Goal: Contribute content: Contribute content

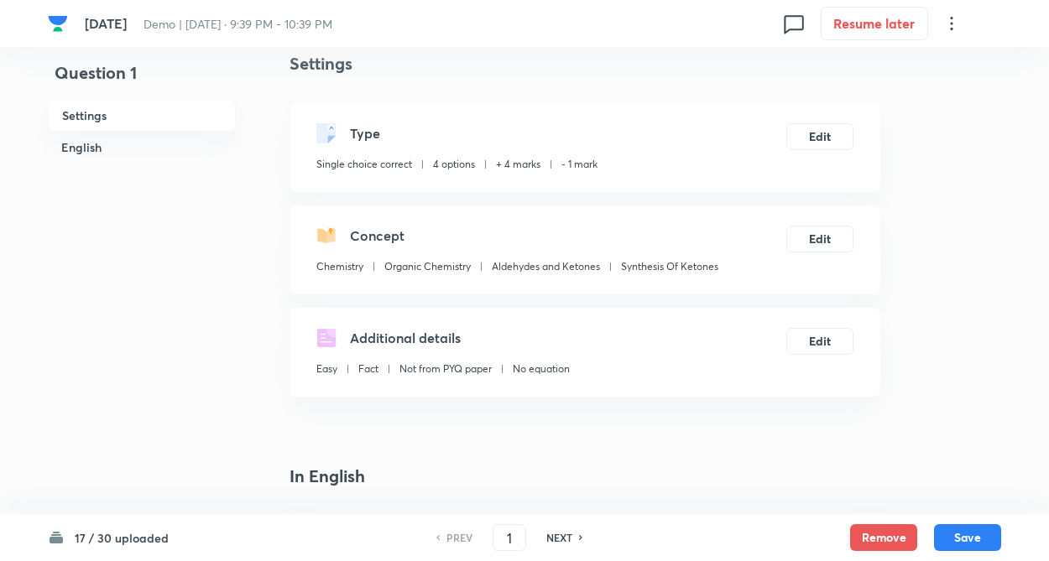
scroll to position [34, 0]
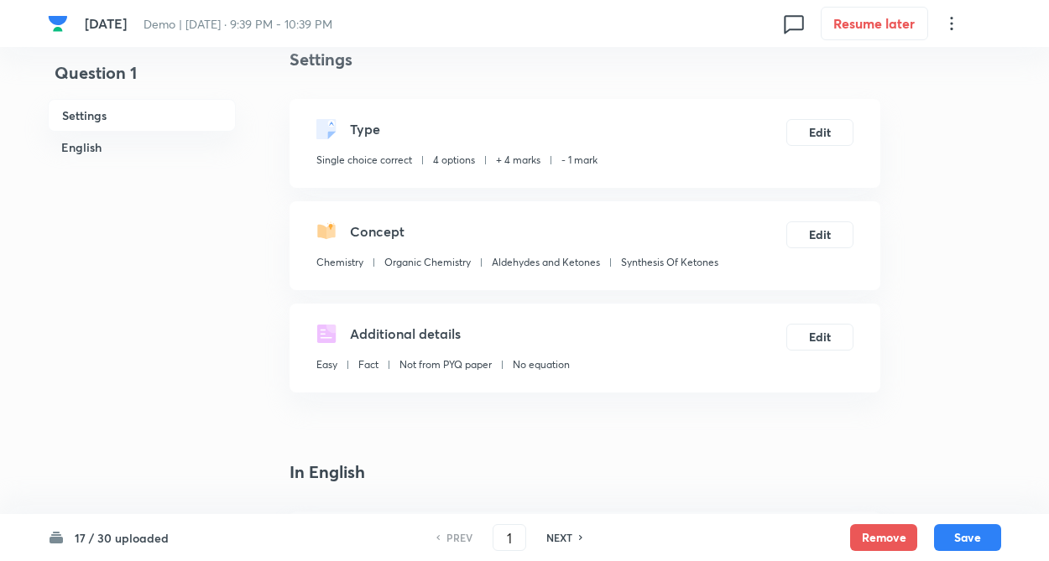
click at [128, 536] on h6 "17 / 30 uploaded" at bounding box center [122, 538] width 94 height 18
click at [561, 535] on h6 "NEXT" at bounding box center [559, 537] width 26 height 15
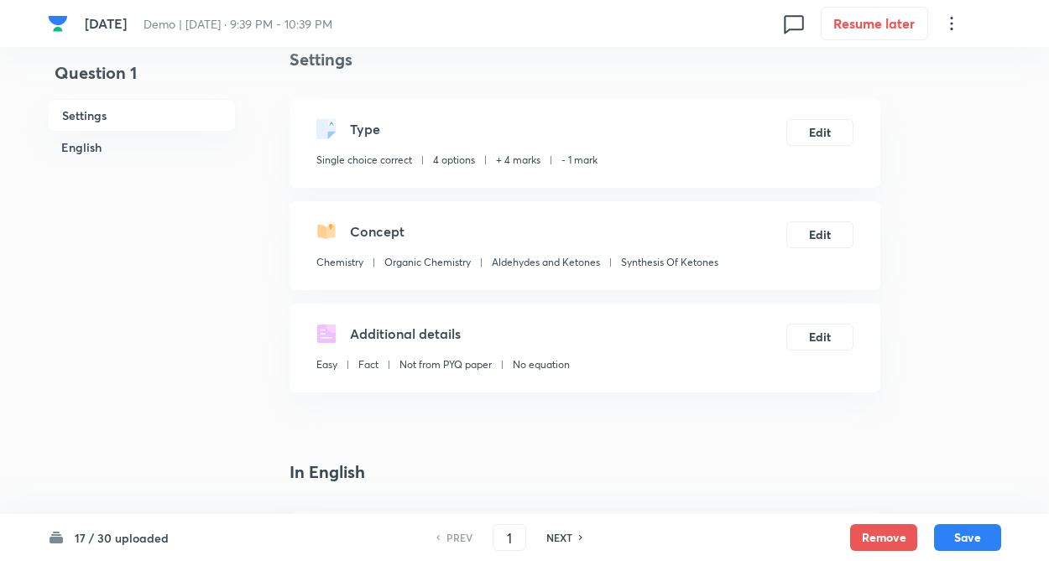
click at [561, 535] on h6 "NEXT" at bounding box center [559, 537] width 26 height 15
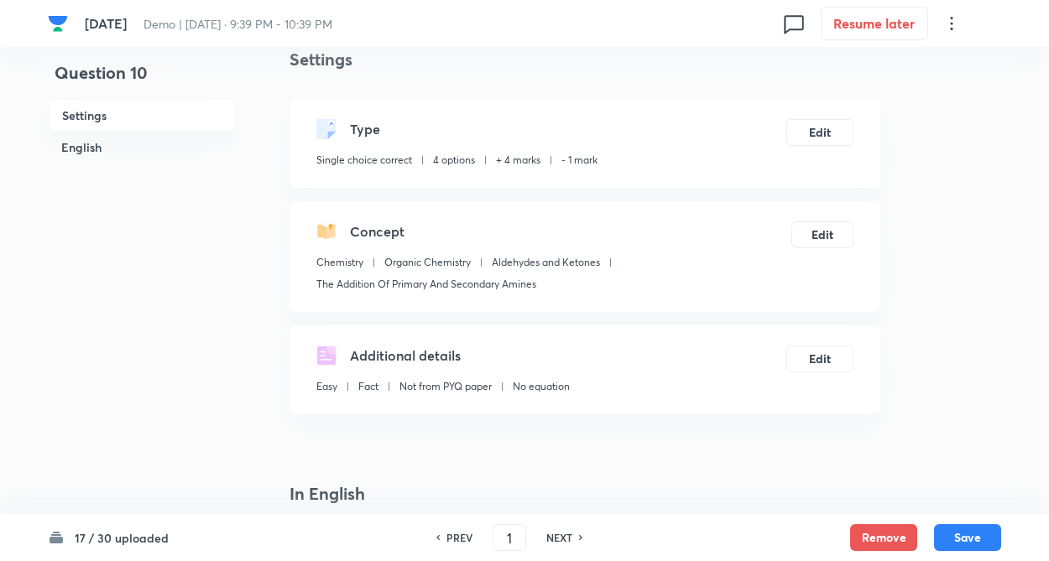
click at [561, 535] on h6 "NEXT" at bounding box center [559, 537] width 26 height 15
type input "10"
checkbox input "false"
click at [561, 535] on h6 "NEXT" at bounding box center [559, 537] width 26 height 15
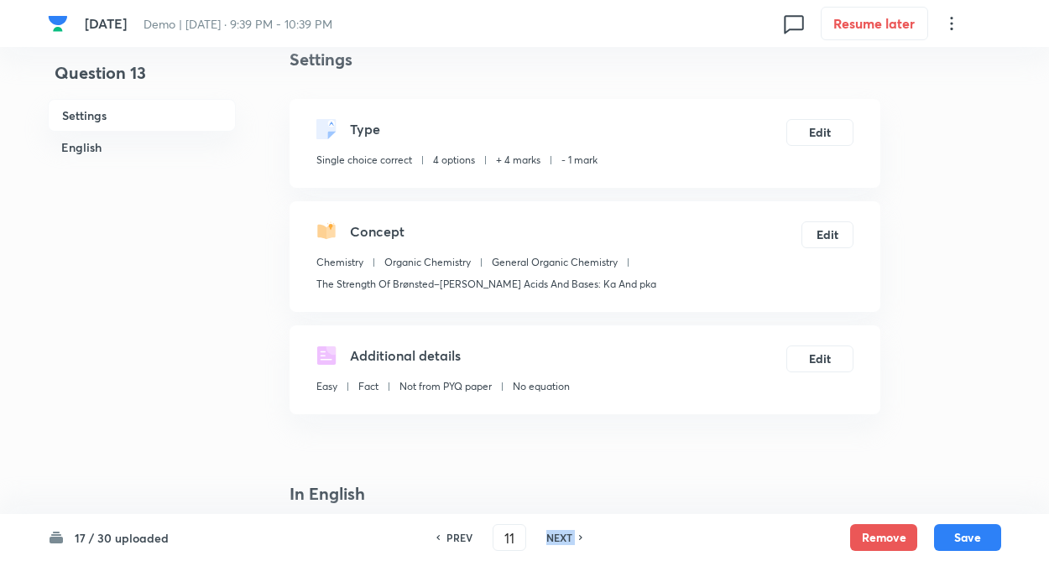
click at [561, 535] on h6 "NEXT" at bounding box center [559, 537] width 26 height 15
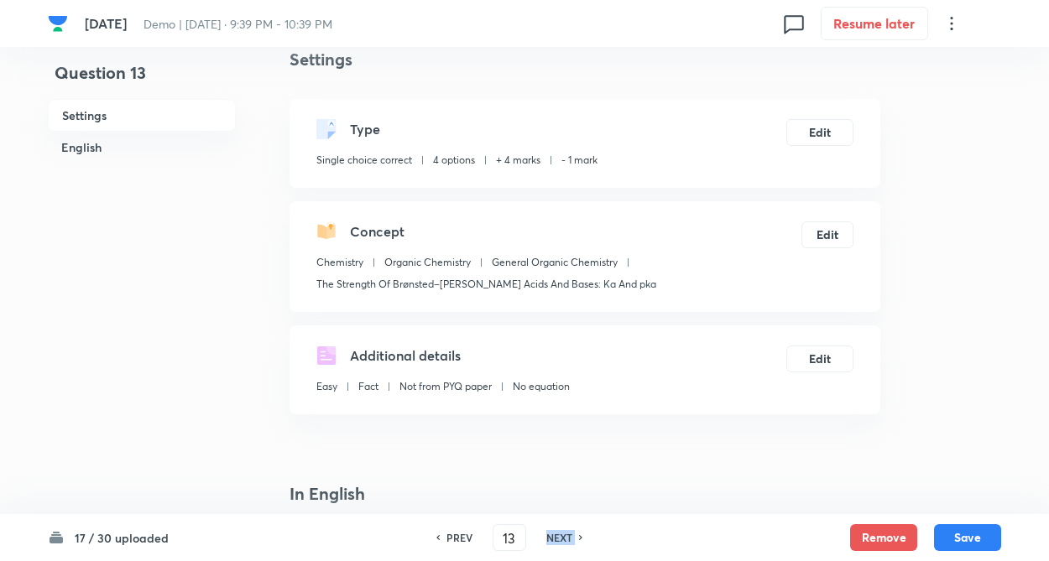
click at [561, 535] on h6 "NEXT" at bounding box center [559, 537] width 26 height 15
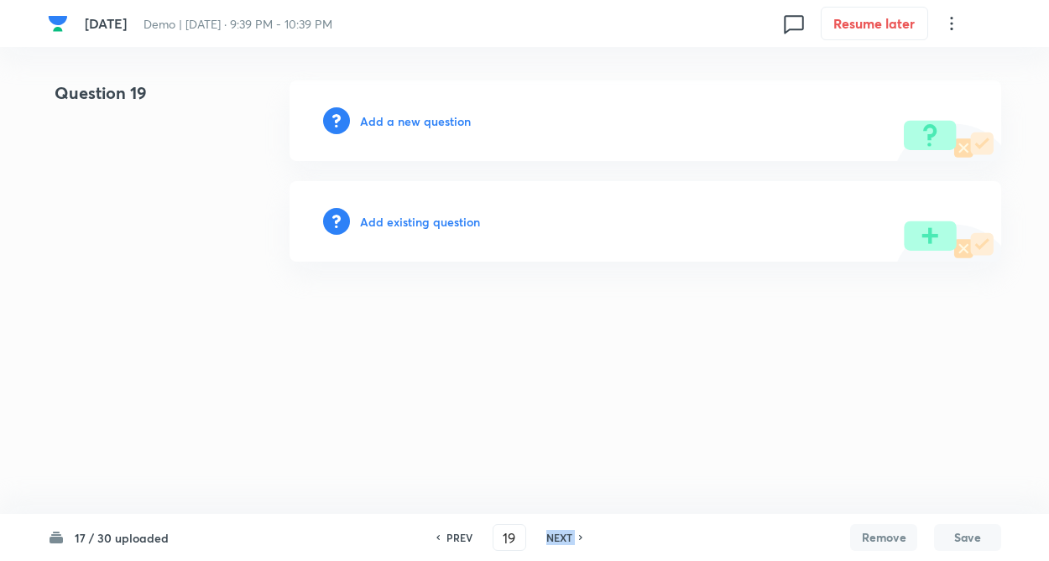
click at [561, 535] on h6 "NEXT" at bounding box center [559, 537] width 26 height 15
click at [561, 535] on h6 "NEXT" at bounding box center [563, 537] width 26 height 15
click at [465, 539] on h6 "PREV" at bounding box center [464, 537] width 26 height 15
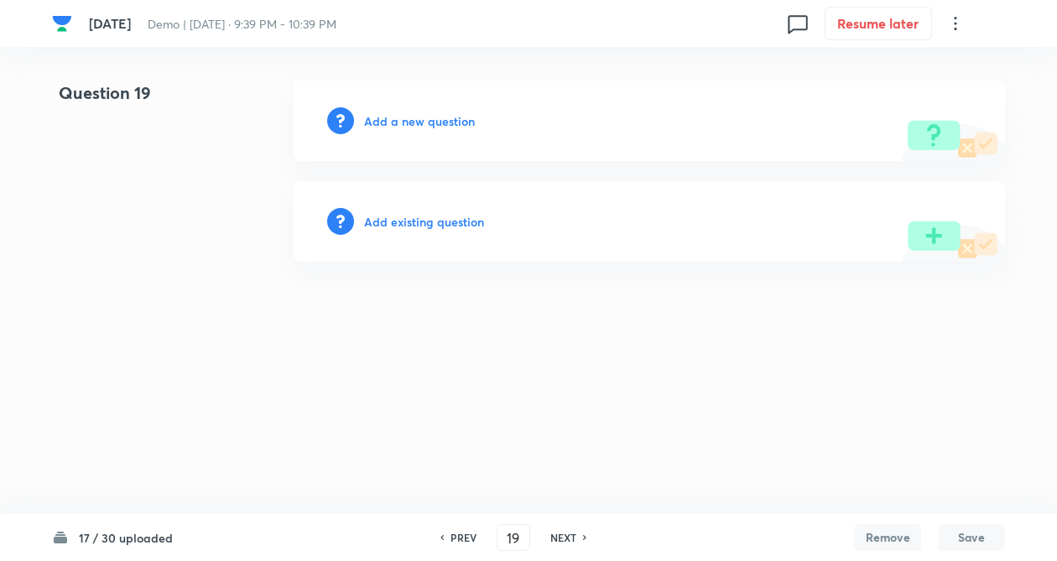
click at [465, 539] on h6 "PREV" at bounding box center [464, 537] width 26 height 15
type input "17"
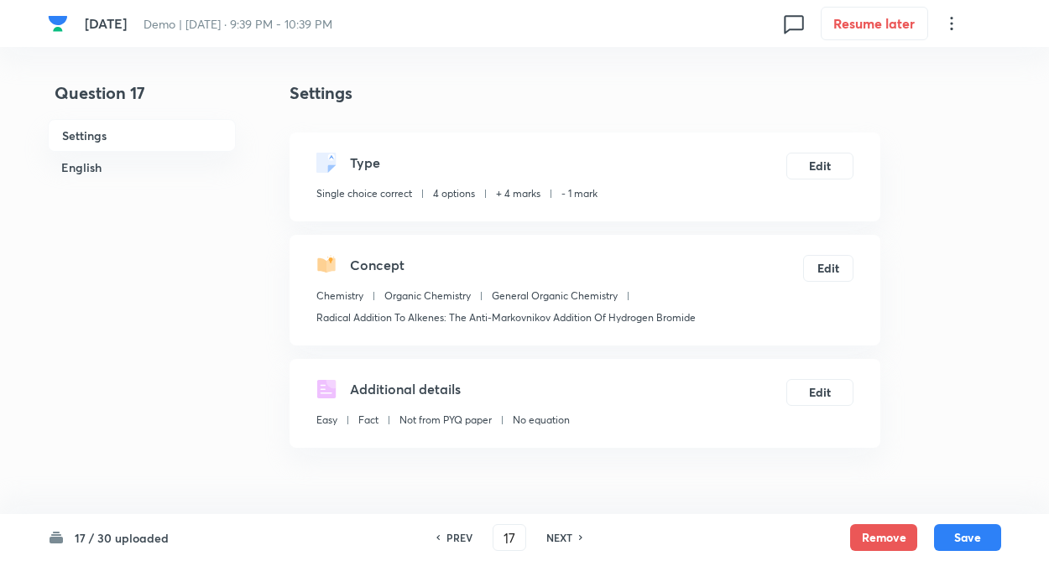
checkbox input "true"
click at [558, 542] on h6 "NEXT" at bounding box center [559, 537] width 26 height 15
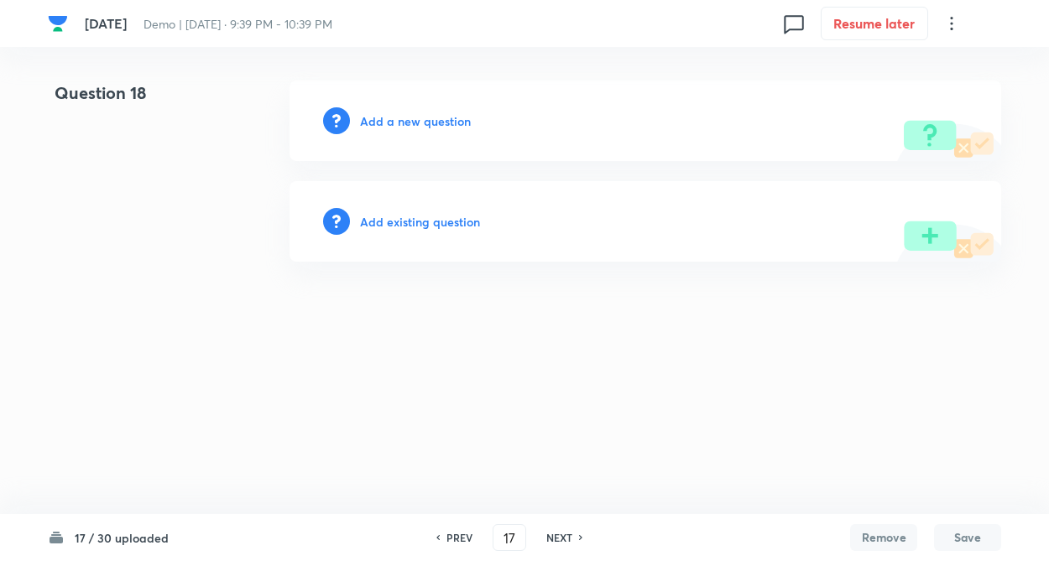
type input "18"
click at [393, 115] on h6 "Add a new question" at bounding box center [419, 121] width 111 height 18
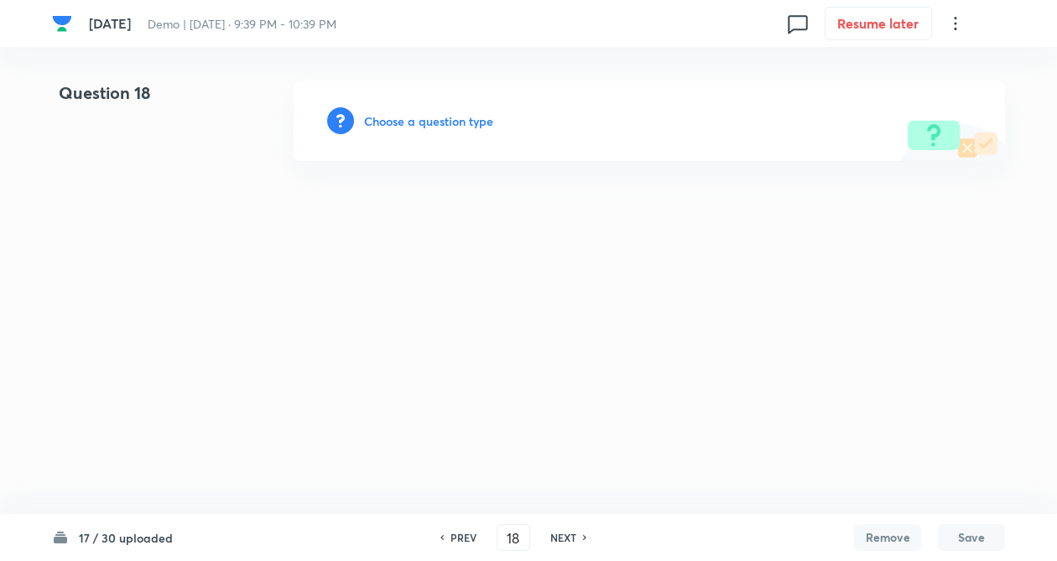
click at [395, 120] on h6 "Choose a question type" at bounding box center [428, 121] width 129 height 18
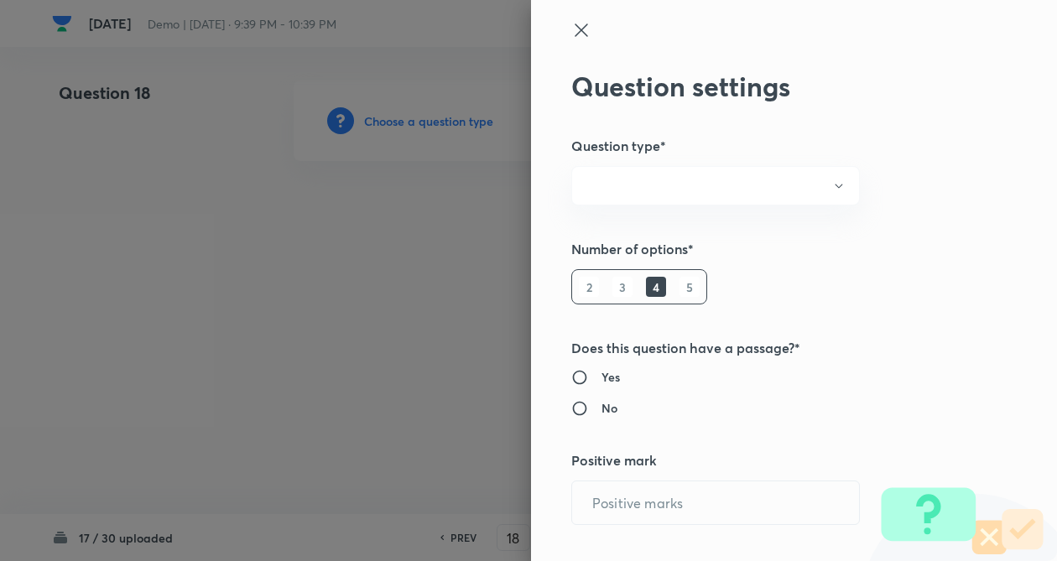
radio input "true"
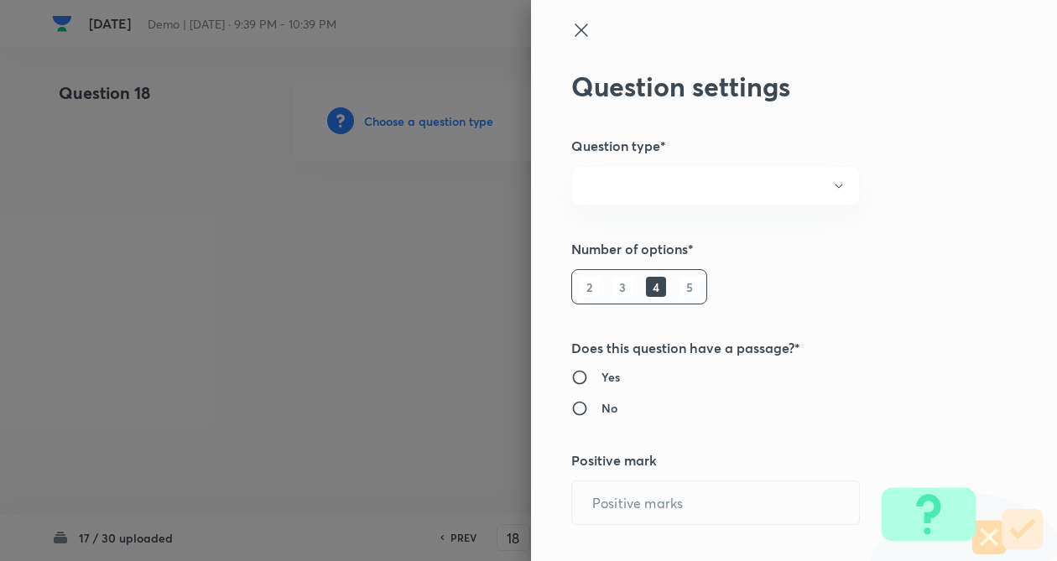
radio input "true"
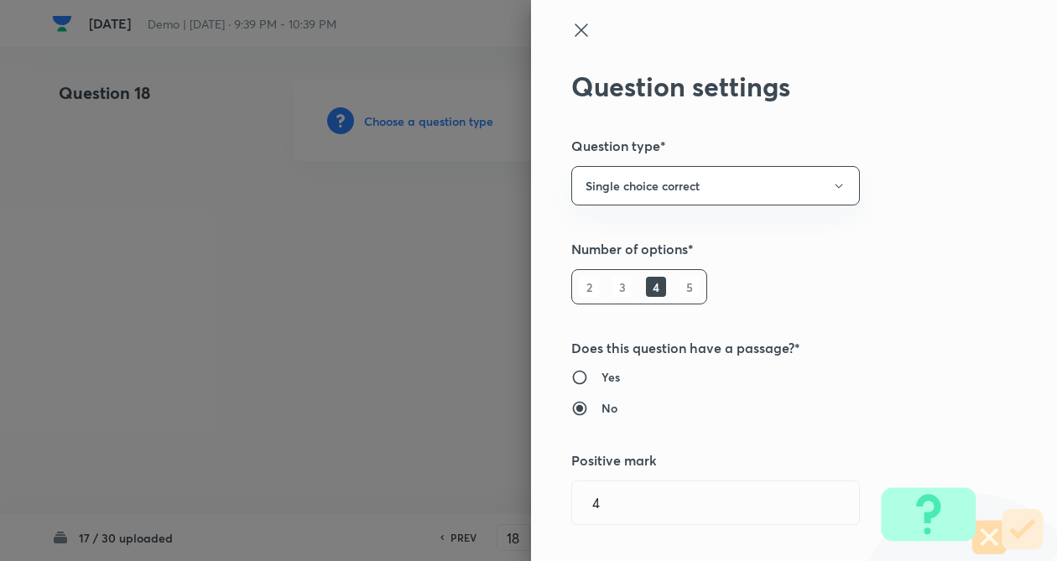
type input "4"
type input "1"
click at [395, 120] on div at bounding box center [528, 280] width 1057 height 561
click at [880, 347] on h5 "Does this question have a passage?*" at bounding box center [765, 348] width 389 height 20
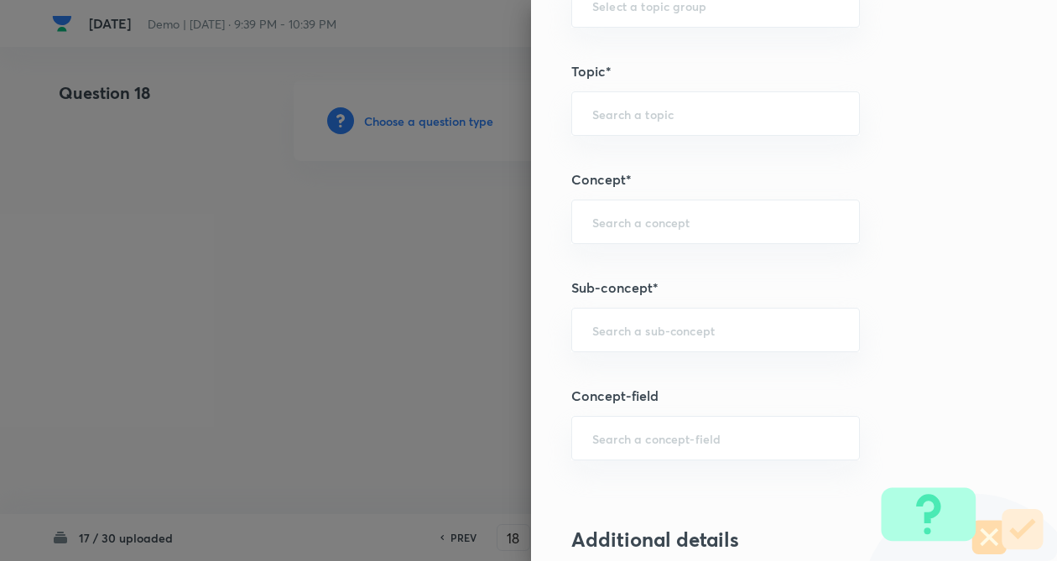
scroll to position [772, 0]
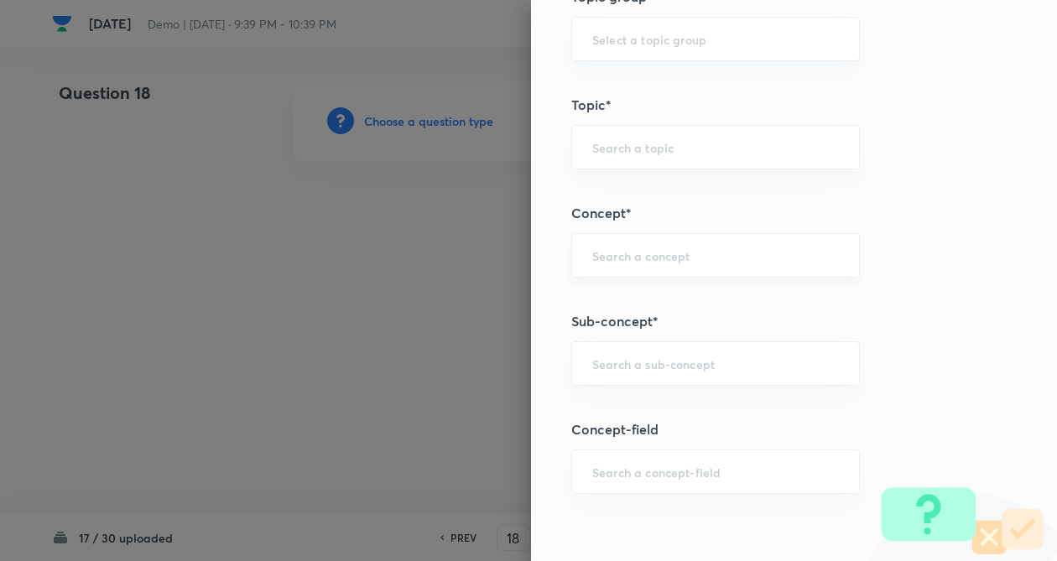
click at [636, 268] on div "​" at bounding box center [715, 255] width 289 height 44
type input "c"
type input "iupac"
click at [659, 359] on input "text" at bounding box center [715, 364] width 247 height 16
click at [619, 262] on div "​" at bounding box center [715, 255] width 289 height 44
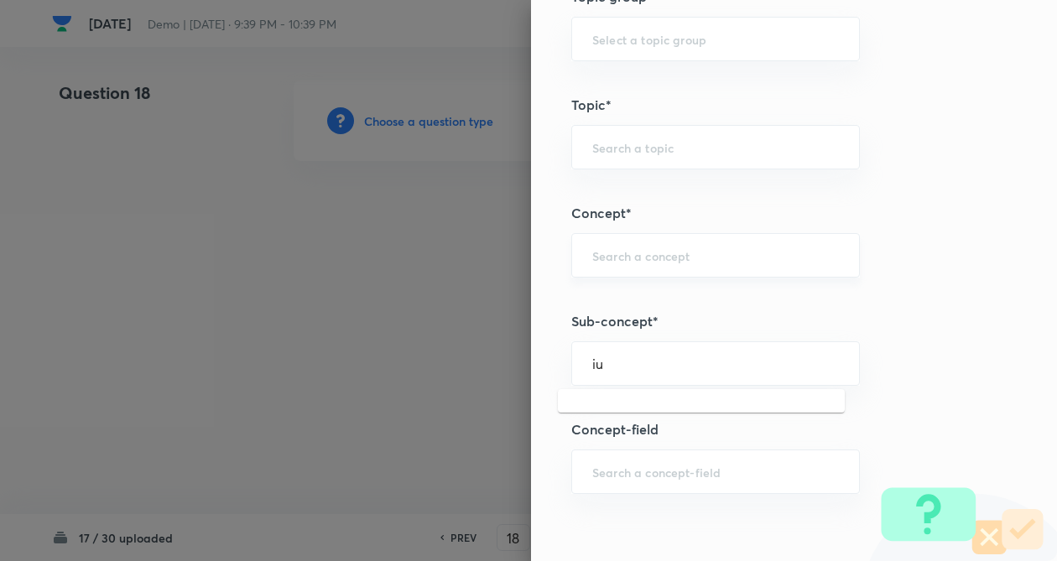
type input "iu"
click at [621, 254] on input "iup" at bounding box center [715, 255] width 247 height 16
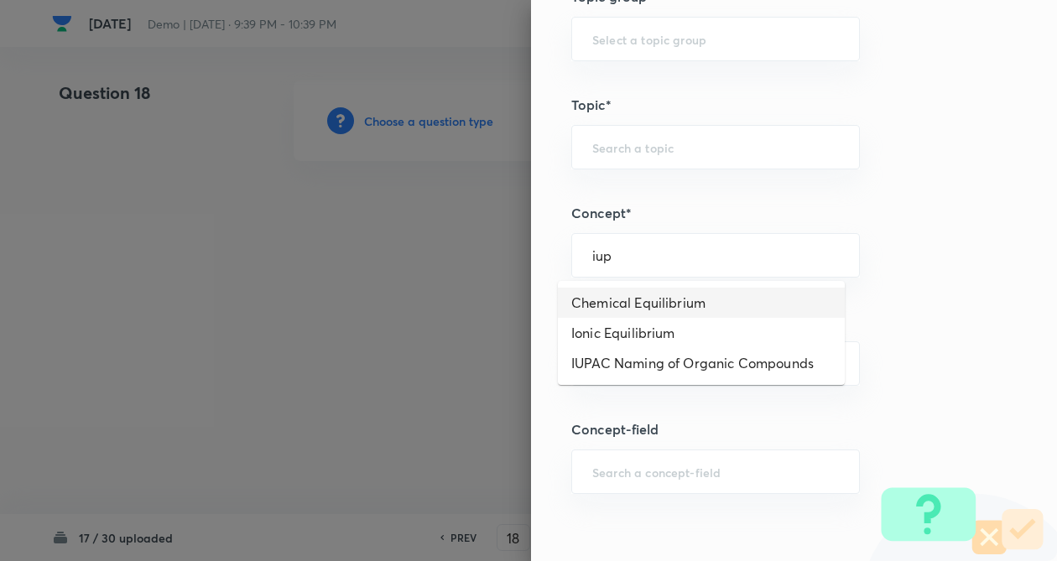
drag, startPoint x: 630, startPoint y: 314, endPoint x: 635, endPoint y: 343, distance: 29.8
click at [631, 319] on ul "Chemical Equilibrium Ionic Equilibrium IUPAC Naming of Organic Compounds" at bounding box center [701, 333] width 287 height 104
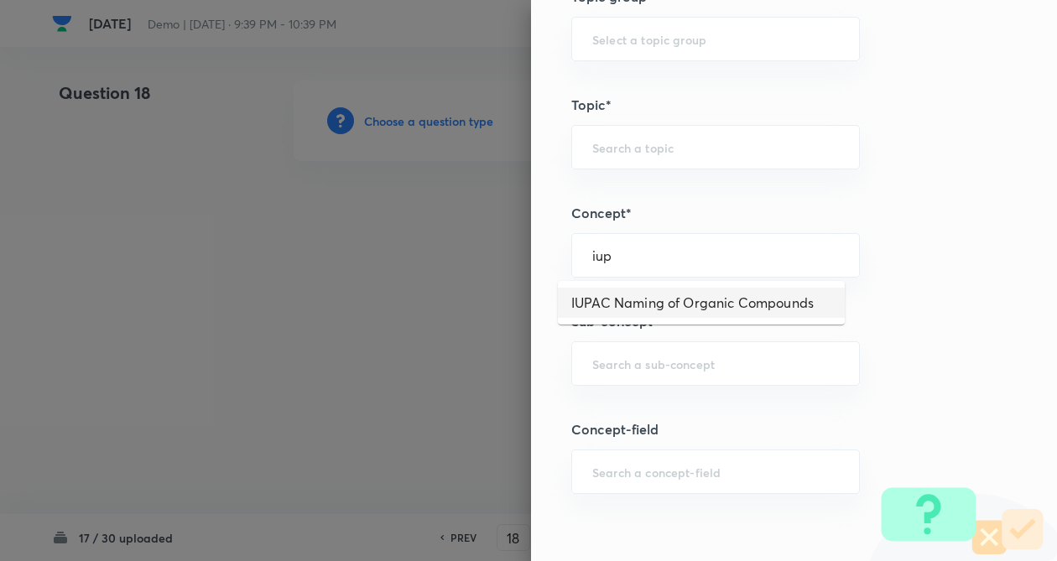
click at [644, 305] on li "IUPAC Naming of Organic Compounds" at bounding box center [701, 303] width 287 height 30
type input "IUPAC Naming of Organic Compounds"
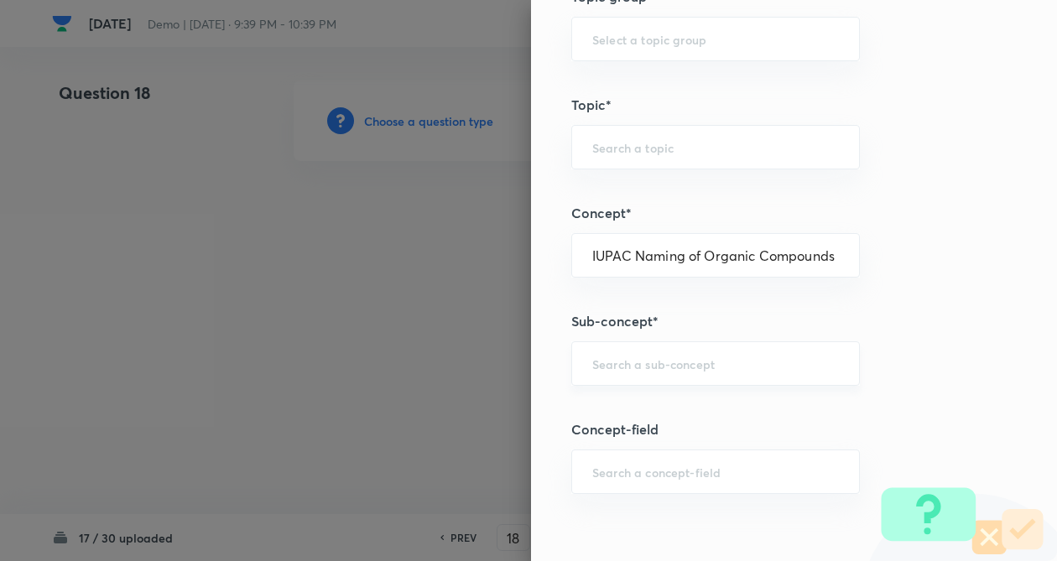
type input "Chemistry"
type input "Organic Chemistry"
drag, startPoint x: 646, startPoint y: 373, endPoint x: 638, endPoint y: 369, distance: 9.4
click at [645, 373] on div "​" at bounding box center [715, 363] width 289 height 44
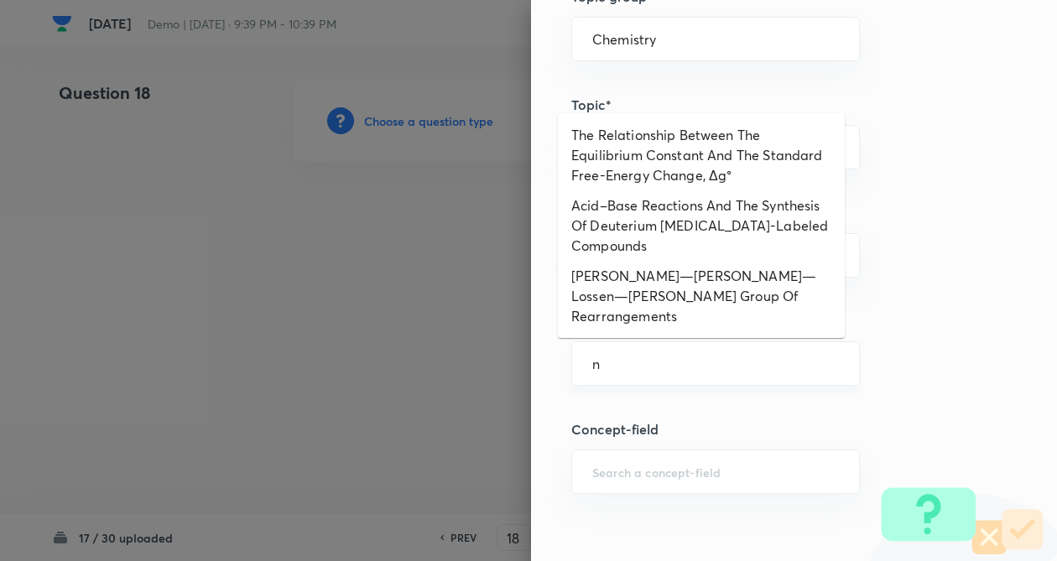
click at [637, 368] on input "n" at bounding box center [715, 364] width 247 height 16
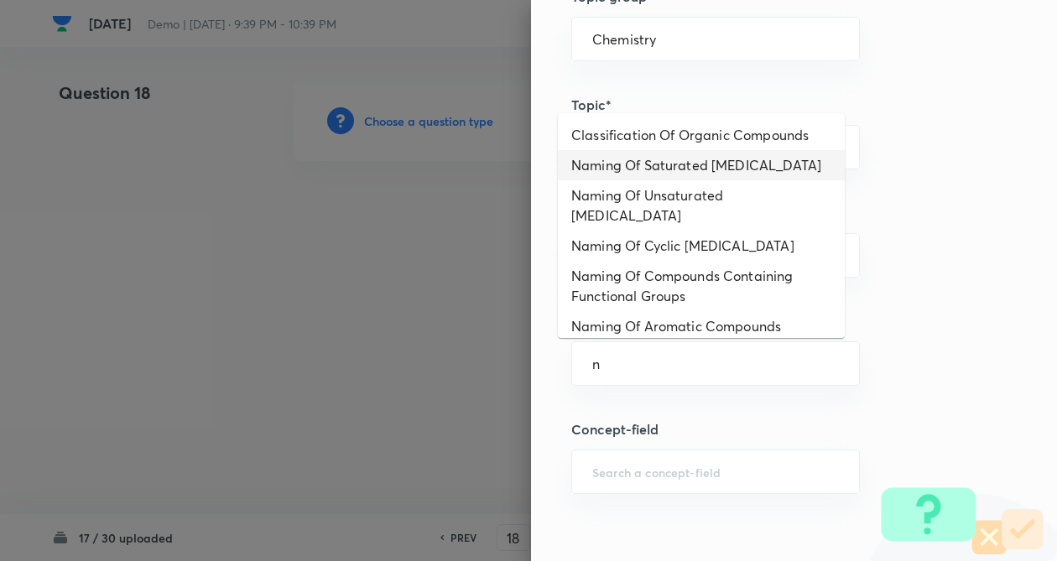
click at [677, 161] on li "Naming Of Saturated Hydrocarbons" at bounding box center [701, 165] width 287 height 30
type input "Naming Of Saturated Hydrocarbons"
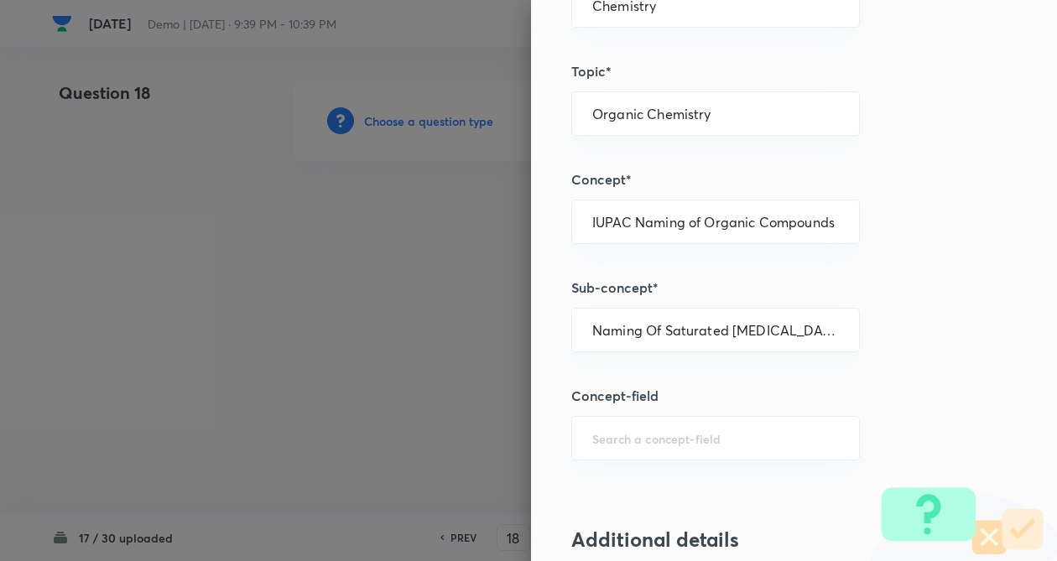
drag, startPoint x: 755, startPoint y: 505, endPoint x: 730, endPoint y: 521, distance: 29.8
click at [756, 507] on div "Question settings Question type* Single choice correct Number of options* 2 3 4…" at bounding box center [794, 280] width 526 height 561
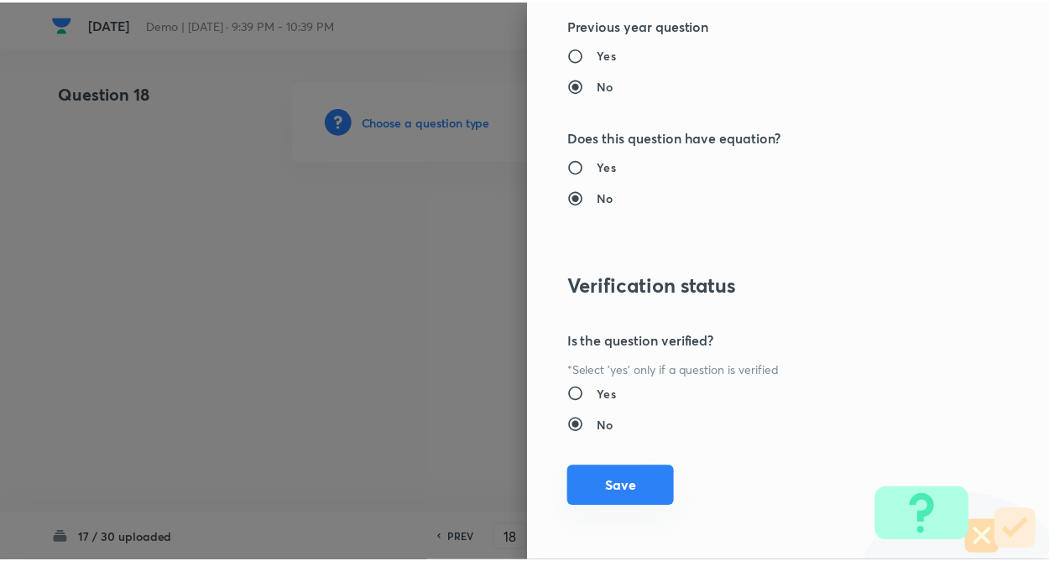
scroll to position [1726, 0]
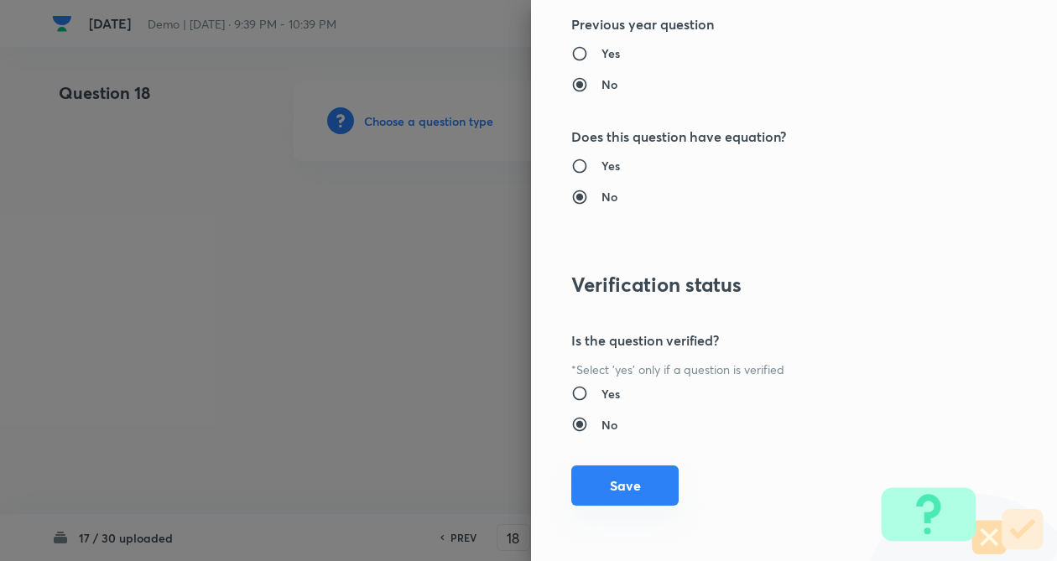
click at [588, 484] on button "Save" at bounding box center [624, 486] width 107 height 40
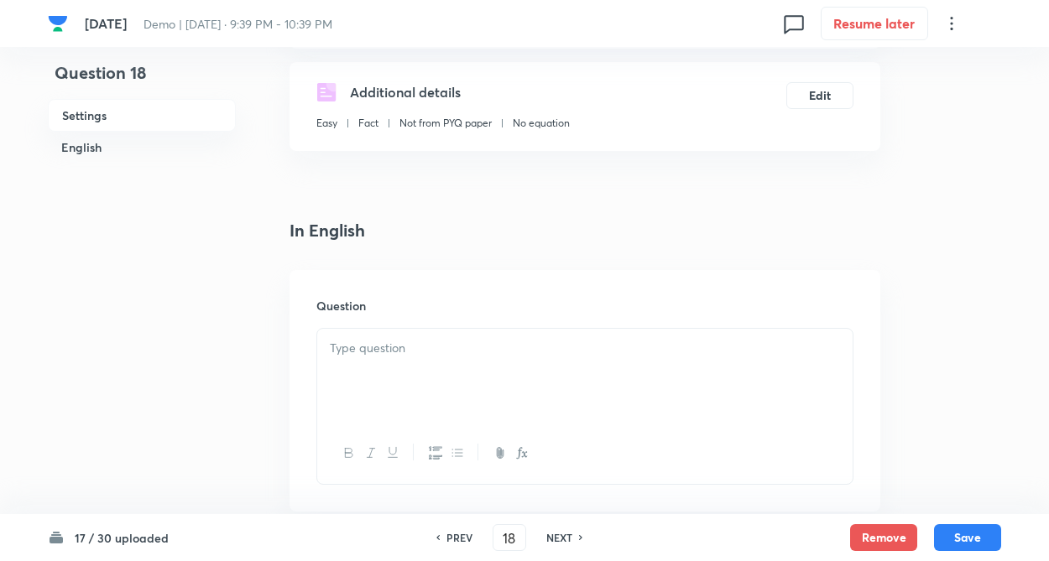
scroll to position [302, 0]
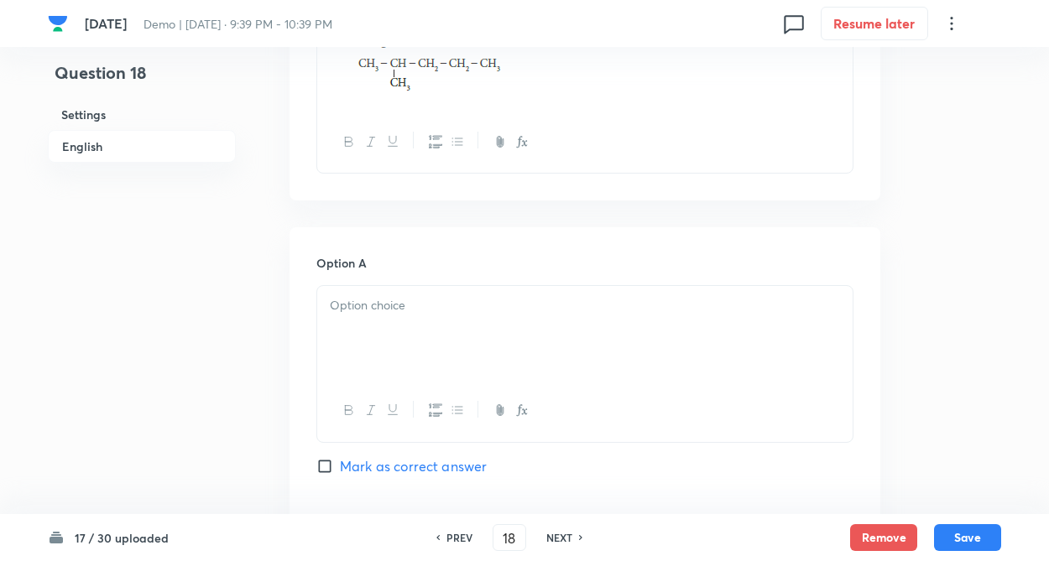
scroll to position [638, 0]
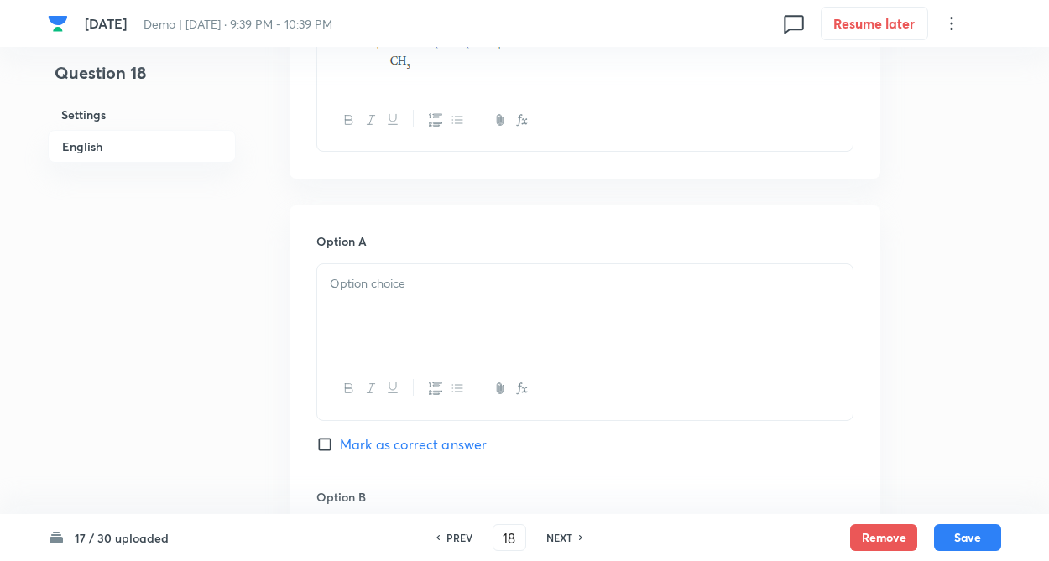
click at [384, 287] on p at bounding box center [585, 283] width 510 height 19
drag, startPoint x: 357, startPoint y: 285, endPoint x: 295, endPoint y: 366, distance: 101.2
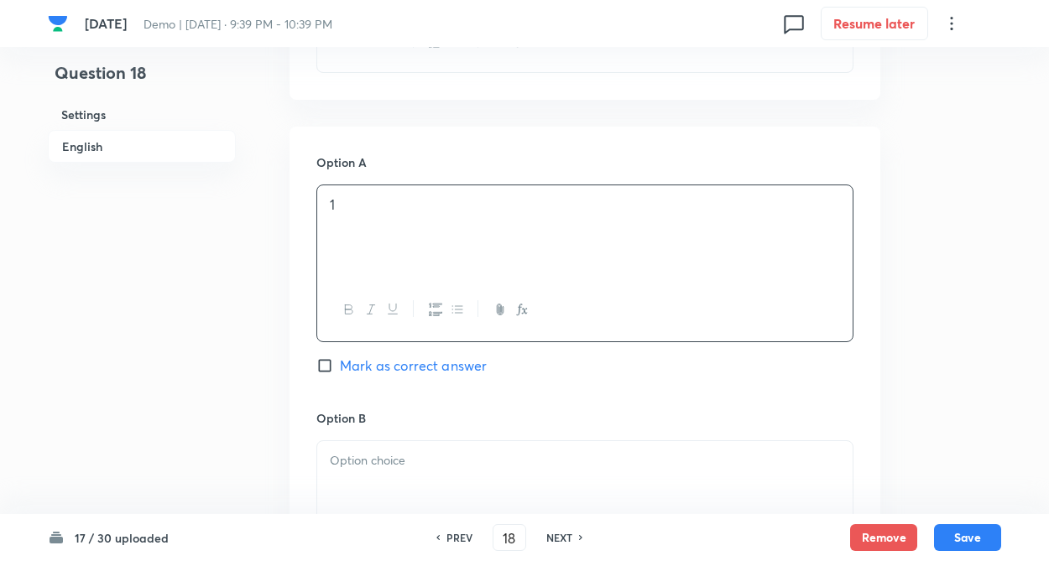
drag, startPoint x: 259, startPoint y: 372, endPoint x: 279, endPoint y: 340, distance: 38.0
click at [258, 372] on div "Question 18 Settings English Settings Type Single choice correct 4 options + 4 …" at bounding box center [524, 434] width 953 height 2140
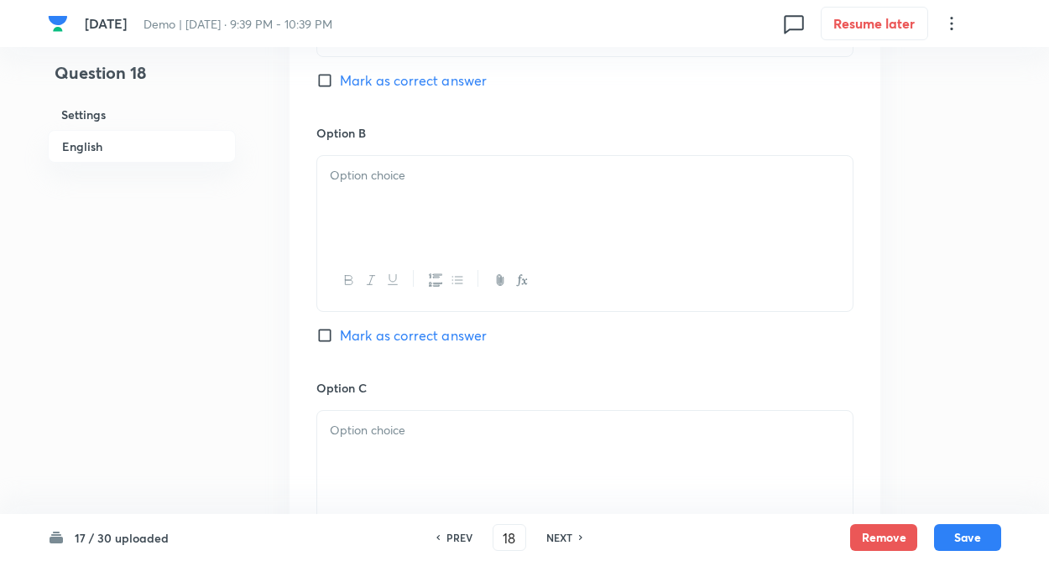
scroll to position [1007, 0]
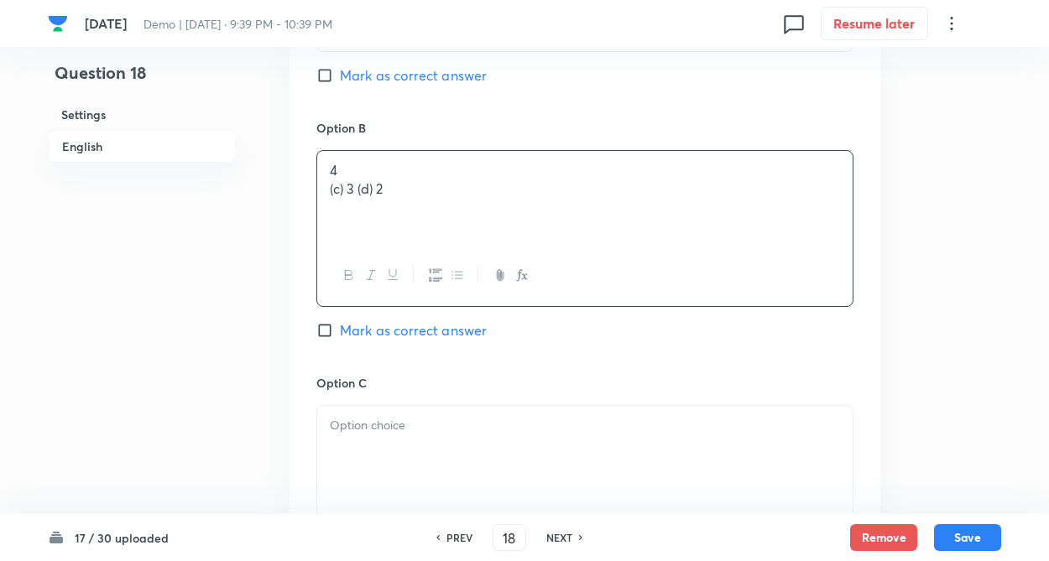
click at [364, 206] on div "4 (c) 3 (d) 2" at bounding box center [584, 198] width 535 height 94
drag, startPoint x: 346, startPoint y: 188, endPoint x: 373, endPoint y: 239, distance: 57.8
click at [398, 225] on div "4 (" at bounding box center [584, 198] width 535 height 94
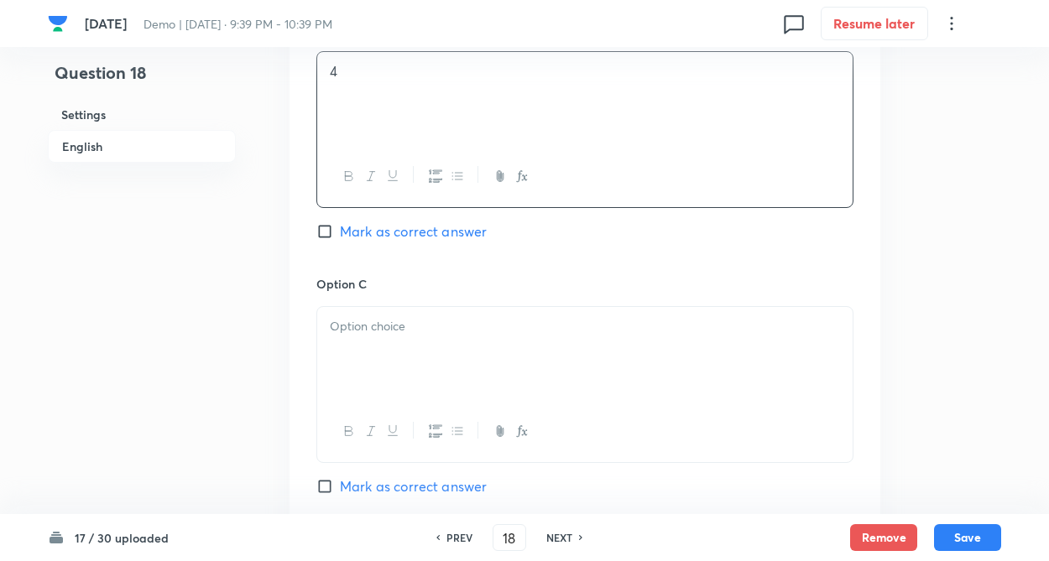
click at [261, 289] on div "Question 18 Settings English Settings Type Single choice correct 4 options + 4 …" at bounding box center [524, 45] width 953 height 2140
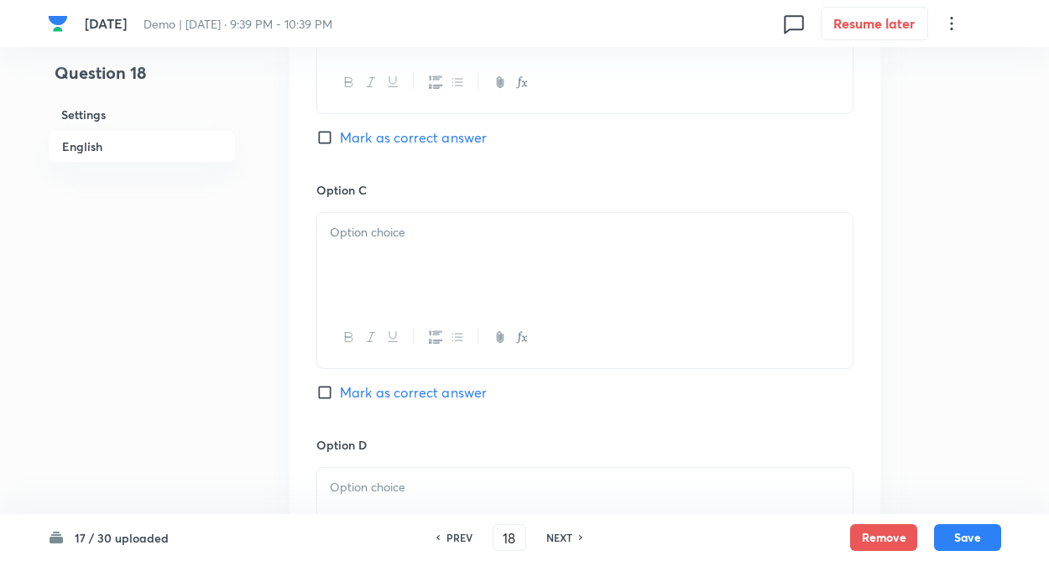
scroll to position [1242, 0]
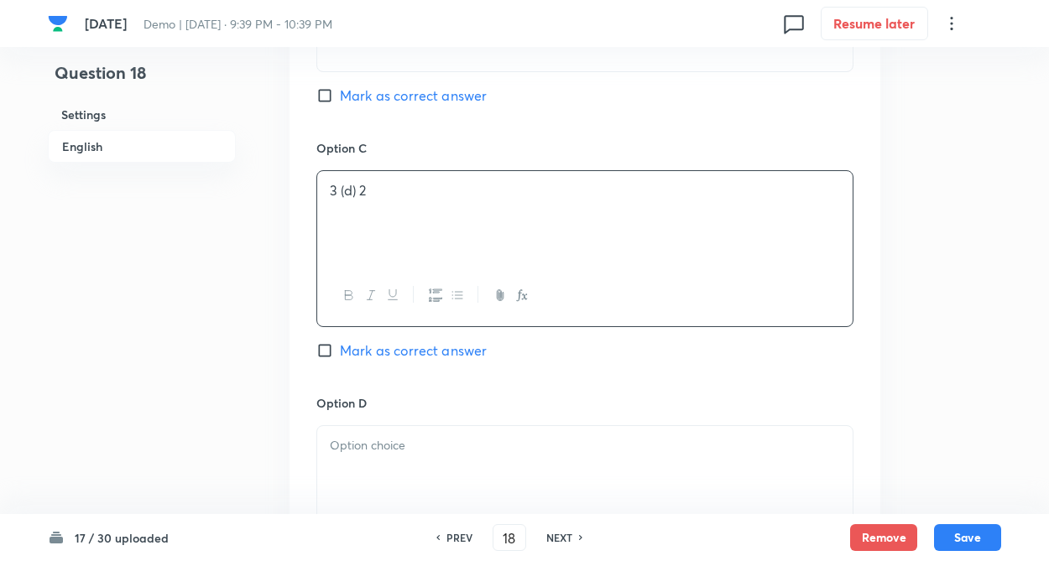
drag, startPoint x: 363, startPoint y: 225, endPoint x: 362, endPoint y: 203, distance: 21.9
click at [363, 222] on div "3 (d) 2" at bounding box center [584, 218] width 535 height 94
drag, startPoint x: 362, startPoint y: 194, endPoint x: 372, endPoint y: 216, distance: 24.8
click at [372, 216] on div "3 (d) 2" at bounding box center [584, 218] width 535 height 94
click at [351, 488] on div at bounding box center [584, 473] width 535 height 94
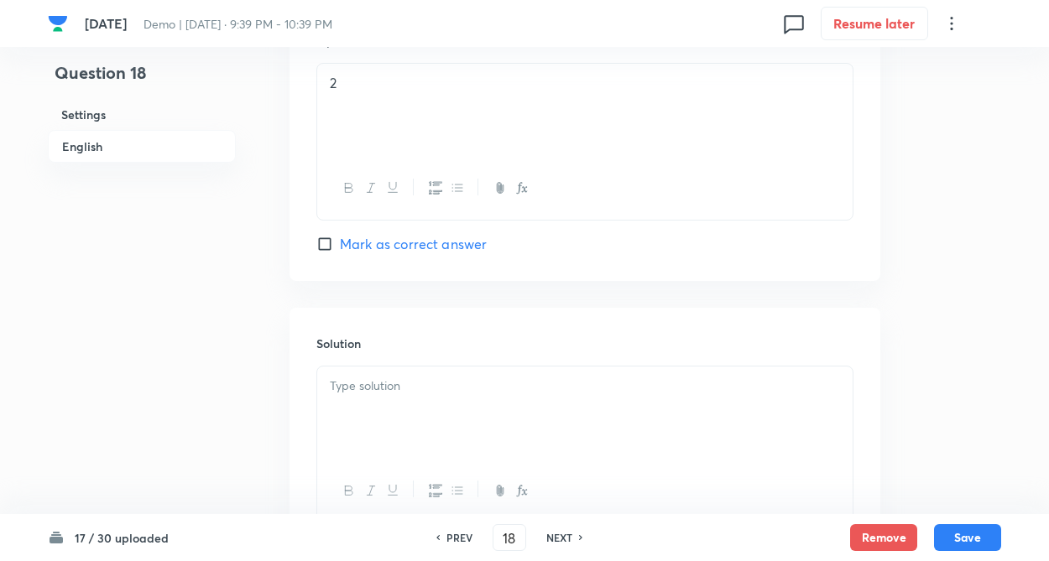
scroll to position [1577, 0]
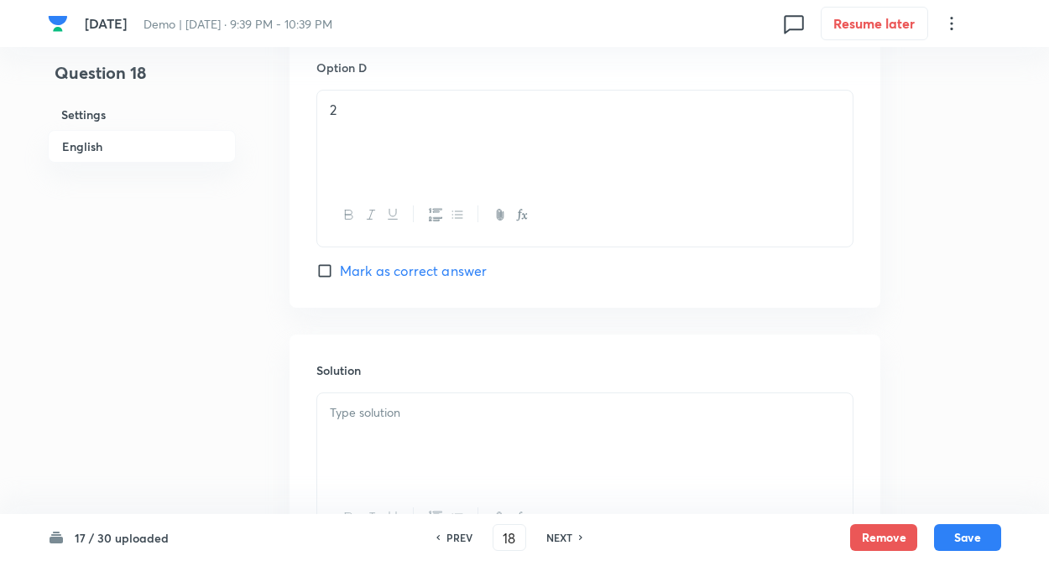
click at [326, 264] on input "Mark as correct answer" at bounding box center [327, 271] width 23 height 17
checkbox input "true"
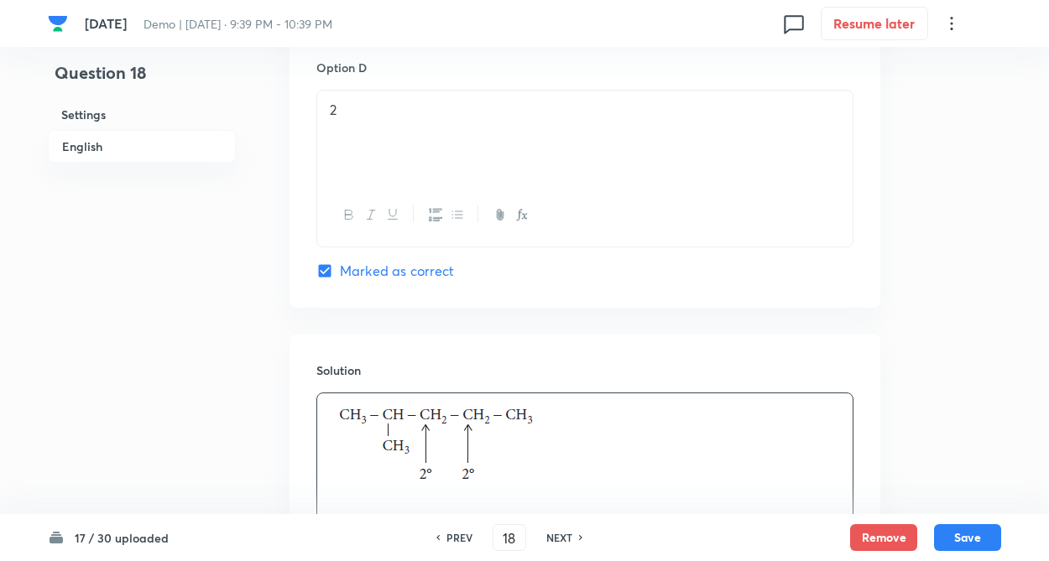
drag, startPoint x: 368, startPoint y: 426, endPoint x: 522, endPoint y: 425, distance: 153.5
click at [382, 426] on div at bounding box center [584, 449] width 535 height 113
click at [980, 536] on button "Save" at bounding box center [967, 536] width 67 height 27
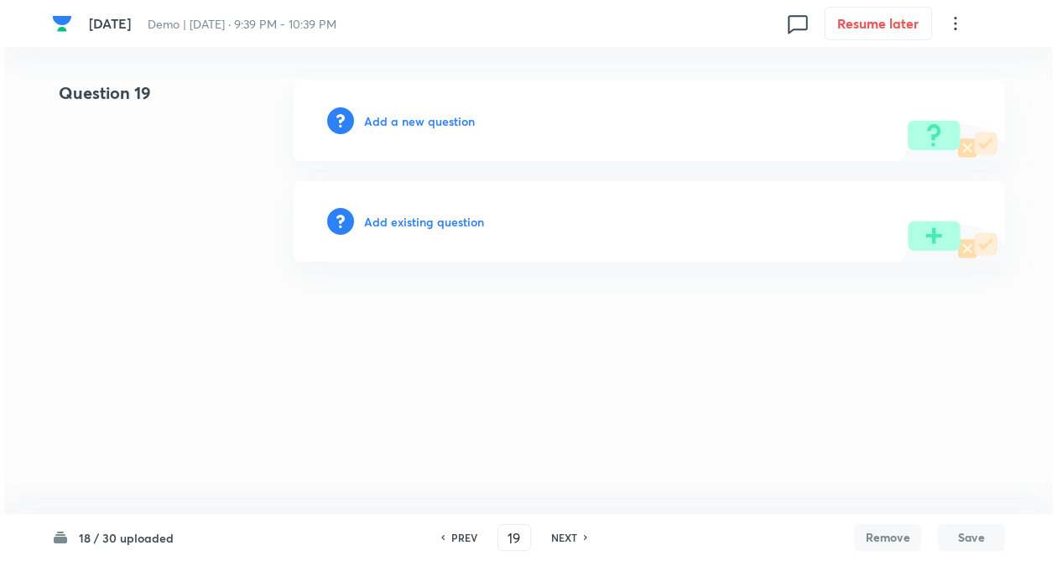
scroll to position [0, 0]
click at [560, 533] on h6 "NEXT" at bounding box center [564, 537] width 26 height 15
click at [564, 534] on h6 "NEXT" at bounding box center [564, 537] width 26 height 15
click at [565, 535] on h6 "NEXT" at bounding box center [564, 537] width 26 height 15
click at [567, 542] on h6 "NEXT" at bounding box center [564, 537] width 26 height 15
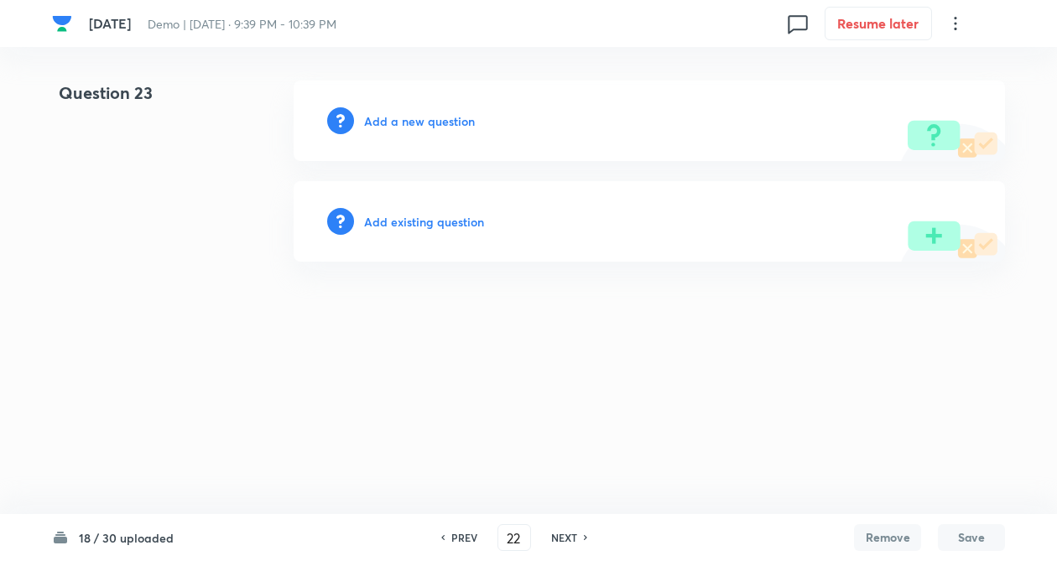
type input "23"
click at [437, 121] on h6 "Add a new question" at bounding box center [419, 121] width 111 height 18
click at [440, 121] on h6 "Choose a question type" at bounding box center [428, 121] width 129 height 18
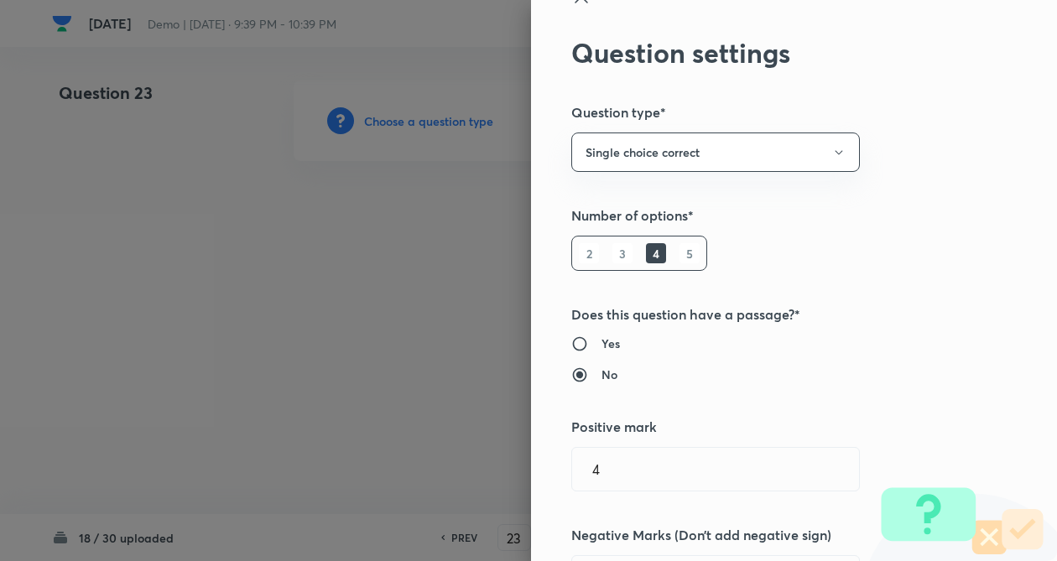
click at [864, 312] on div "Question settings Question type* Single choice correct Number of options* 2 3 4…" at bounding box center [794, 280] width 526 height 561
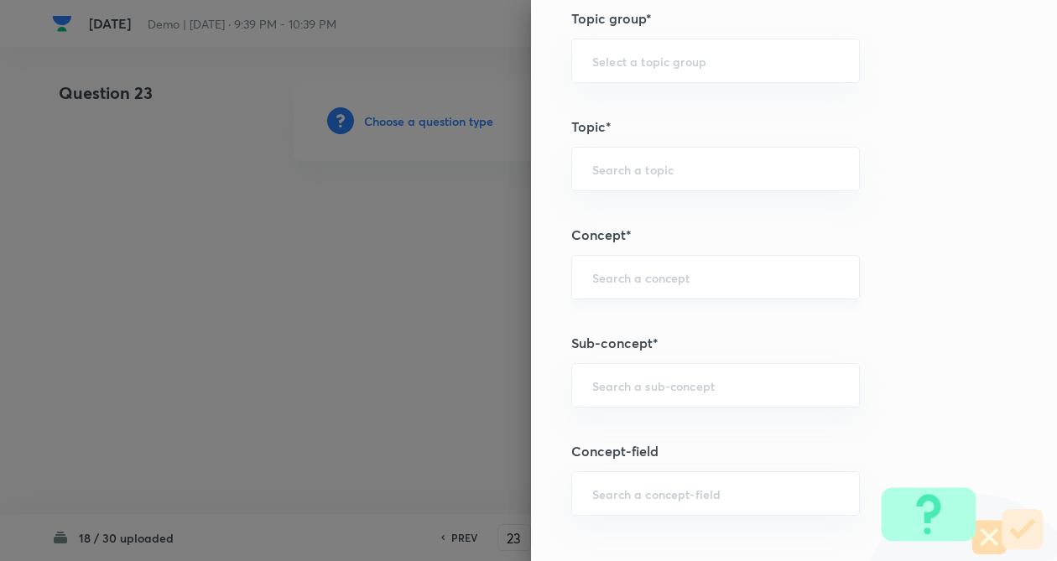
scroll to position [772, 0]
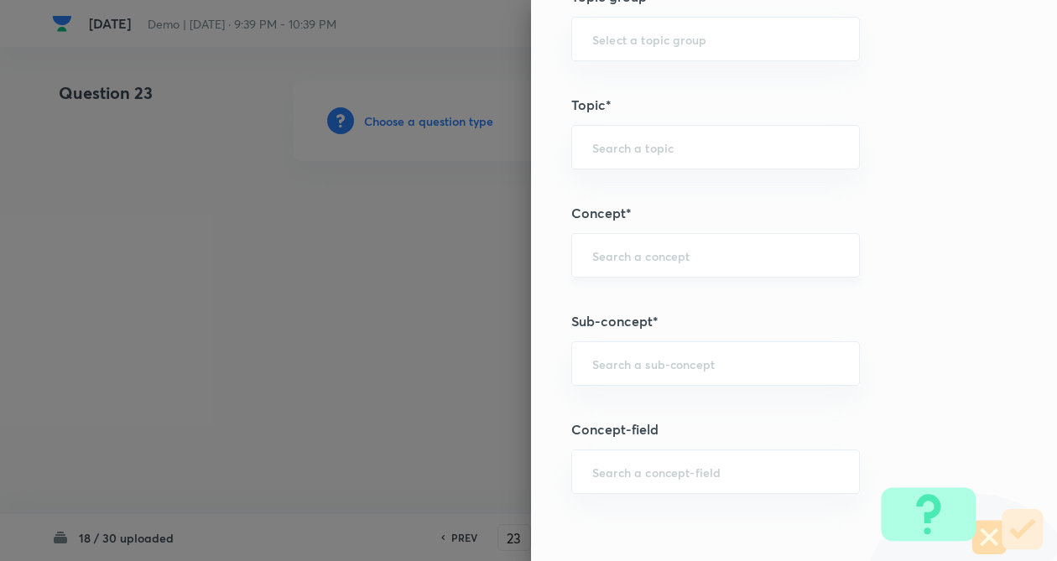
drag, startPoint x: 623, startPoint y: 242, endPoint x: 612, endPoint y: 256, distance: 17.3
click at [621, 245] on div "​" at bounding box center [715, 255] width 289 height 44
click at [606, 308] on li "IUPAC Naming of Organic Compounds" at bounding box center [701, 303] width 287 height 30
type input "IUPAC Naming of Organic Compounds"
type input "Chemistry"
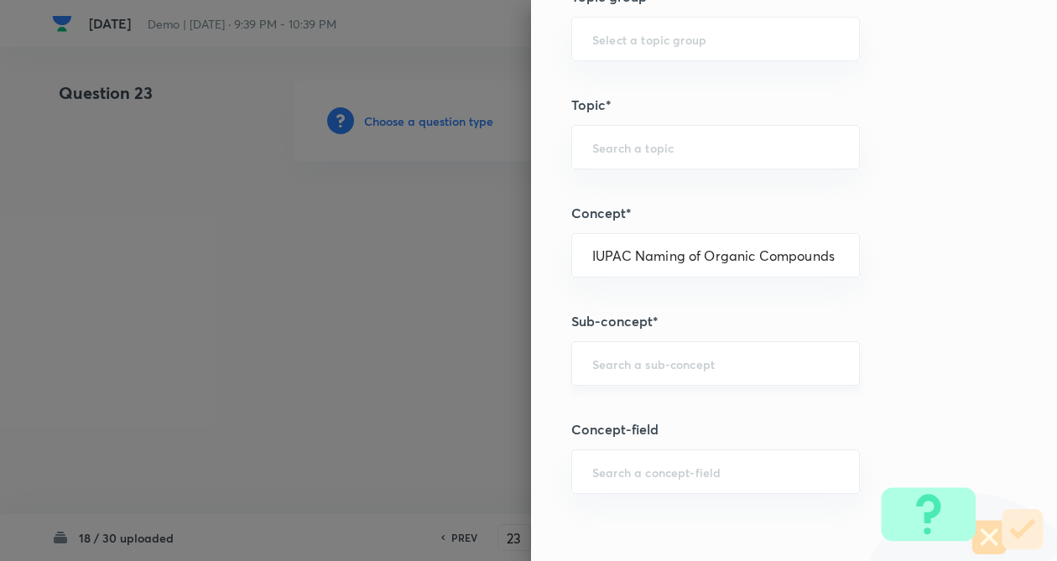
type input "Organic Chemistry"
click at [610, 366] on input "text" at bounding box center [715, 364] width 247 height 16
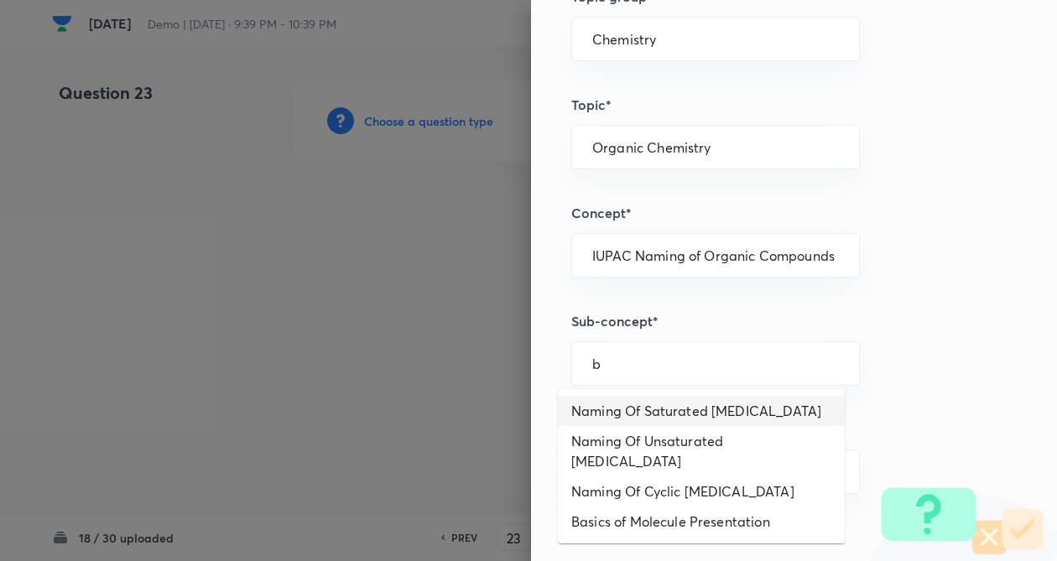
click at [629, 418] on li "Naming Of Saturated Hydrocarbons" at bounding box center [701, 411] width 287 height 30
type input "Naming Of Saturated Hydrocarbons"
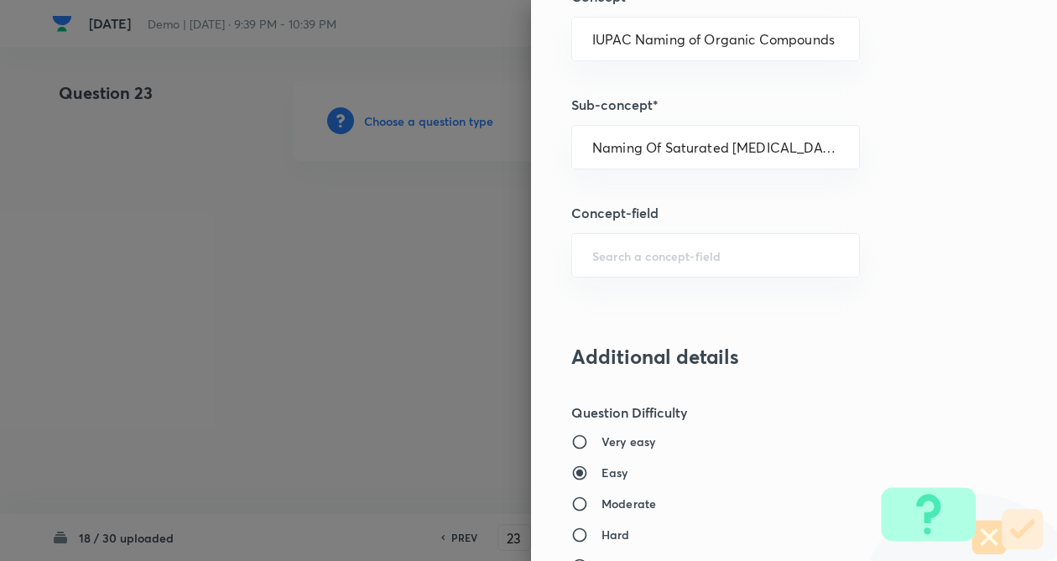
click at [867, 393] on div "Question settings Question type* Single choice correct Number of options* 2 3 4…" at bounding box center [794, 280] width 526 height 561
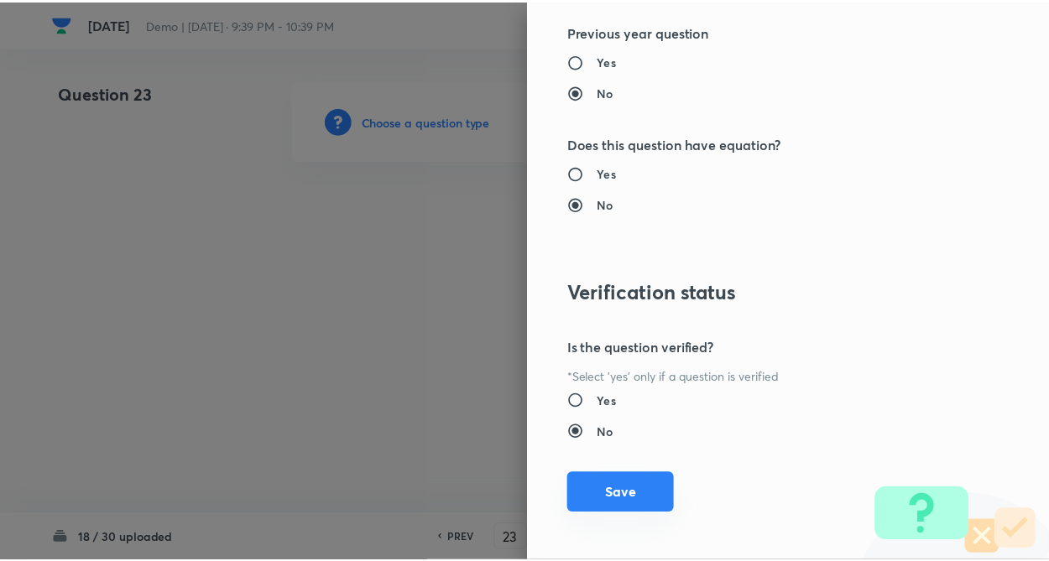
scroll to position [1726, 0]
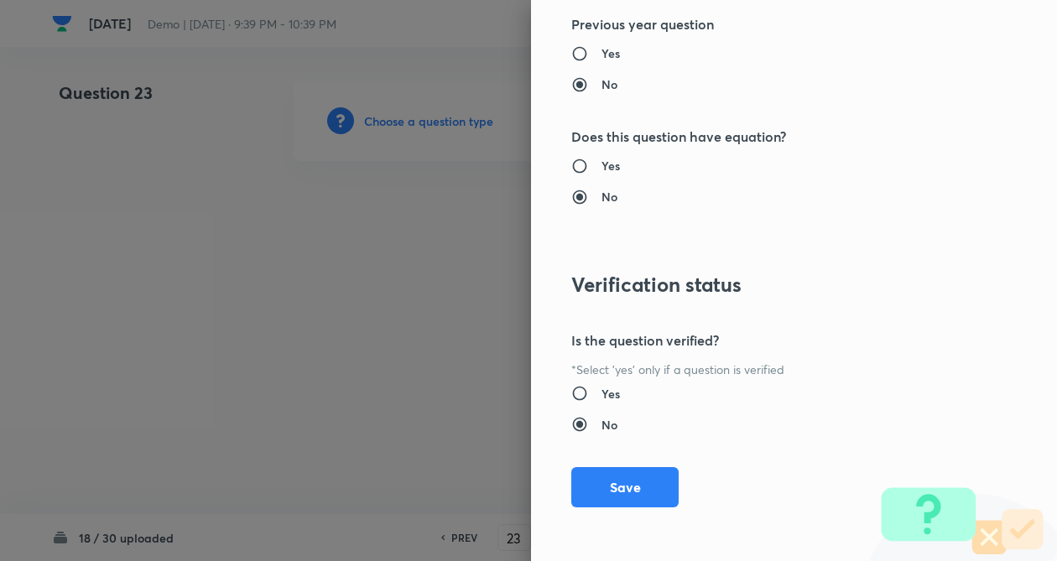
drag, startPoint x: 582, startPoint y: 482, endPoint x: 215, endPoint y: 360, distance: 387.3
click at [576, 479] on button "Save" at bounding box center [624, 487] width 107 height 40
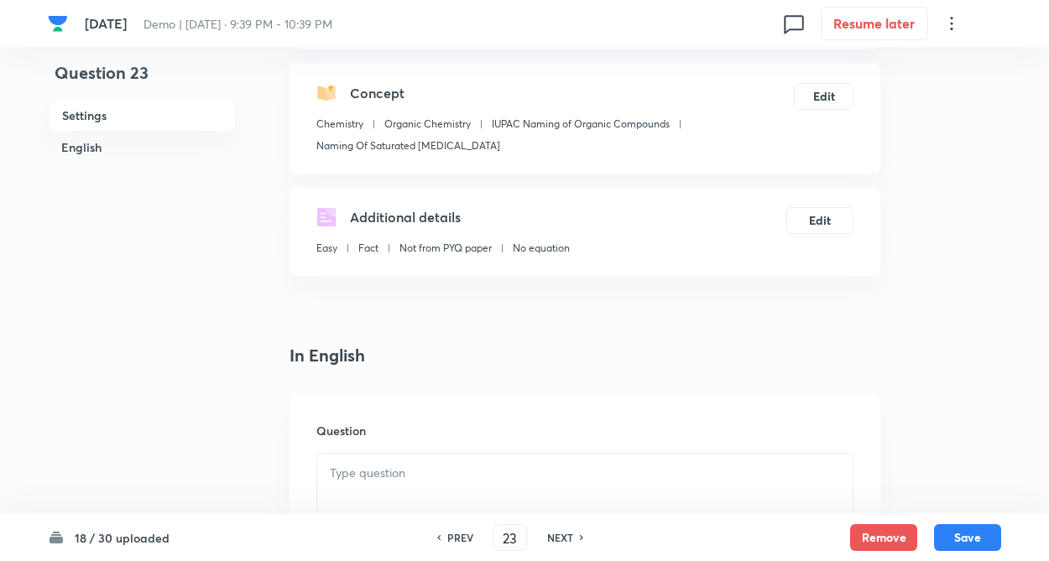
scroll to position [403, 0]
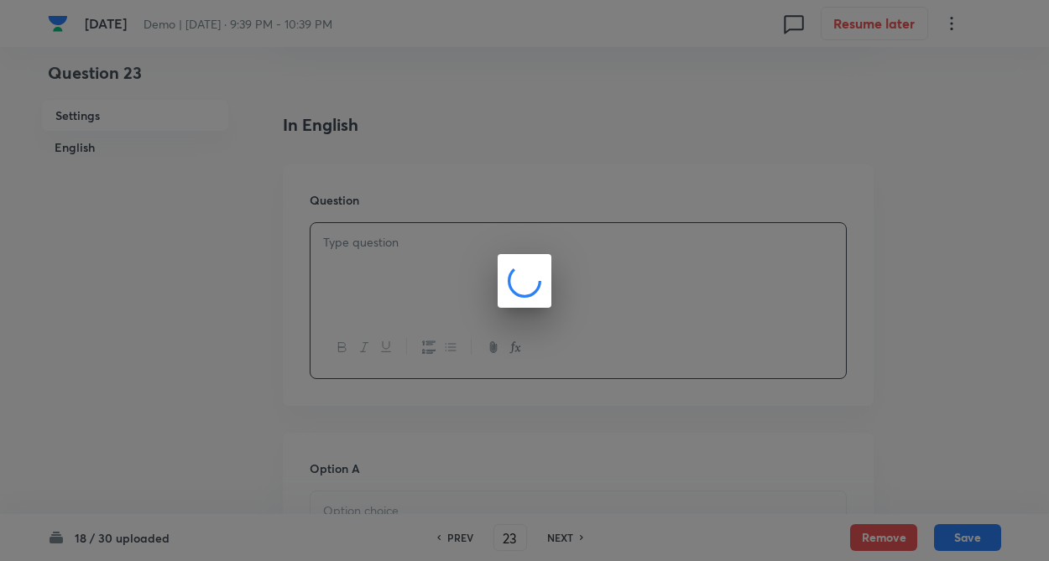
drag, startPoint x: 419, startPoint y: 248, endPoint x: 387, endPoint y: 279, distance: 44.5
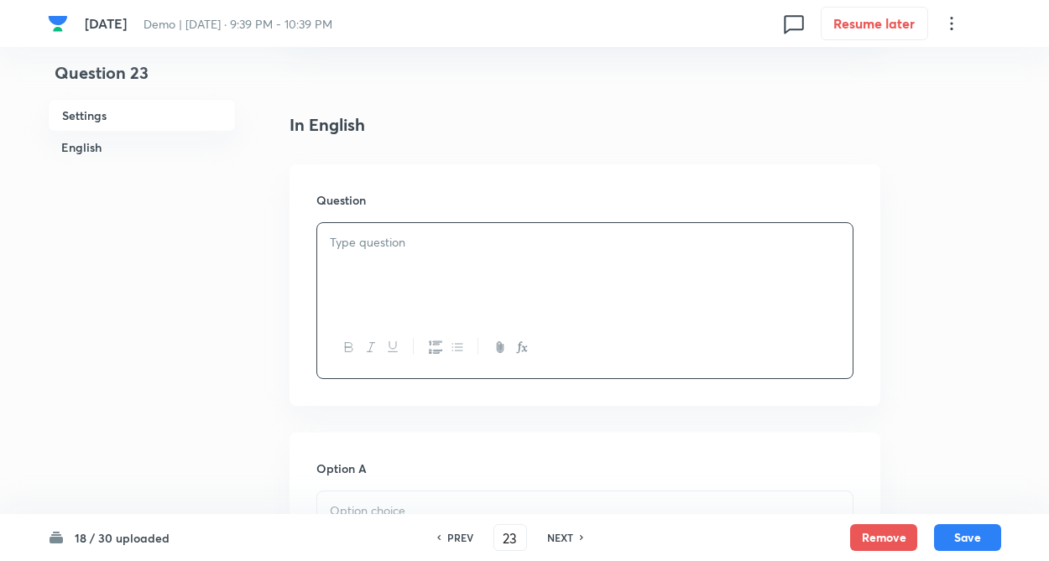
drag, startPoint x: 534, startPoint y: 300, endPoint x: 510, endPoint y: 409, distance: 110.9
click at [331, 263] on div "The functional groups present in (I) and (II) are, respectively:" at bounding box center [584, 270] width 535 height 94
click at [742, 237] on p "The functional groups present in (I) and (II) are, respectively:" at bounding box center [585, 242] width 510 height 19
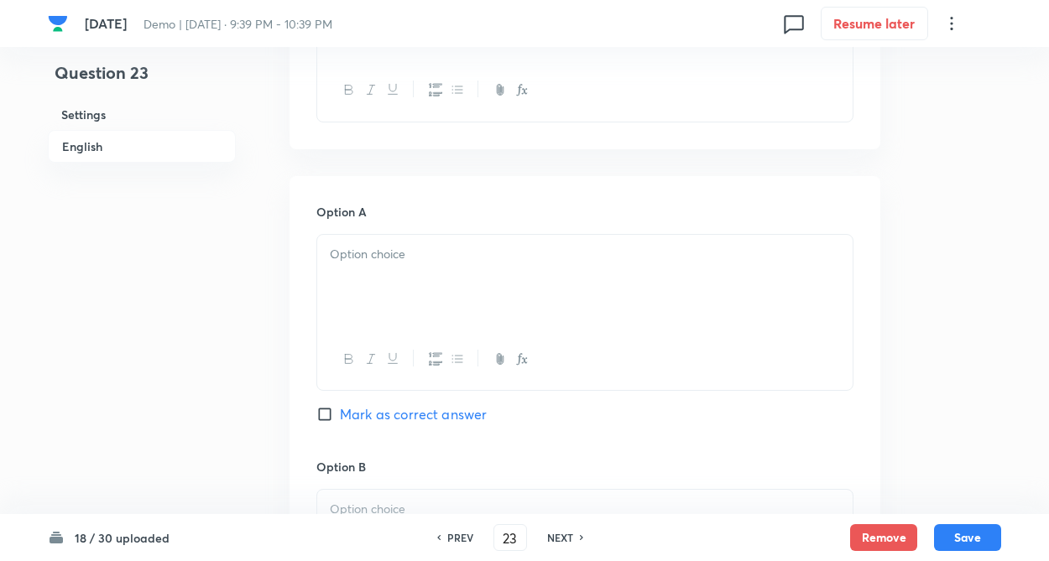
scroll to position [705, 0]
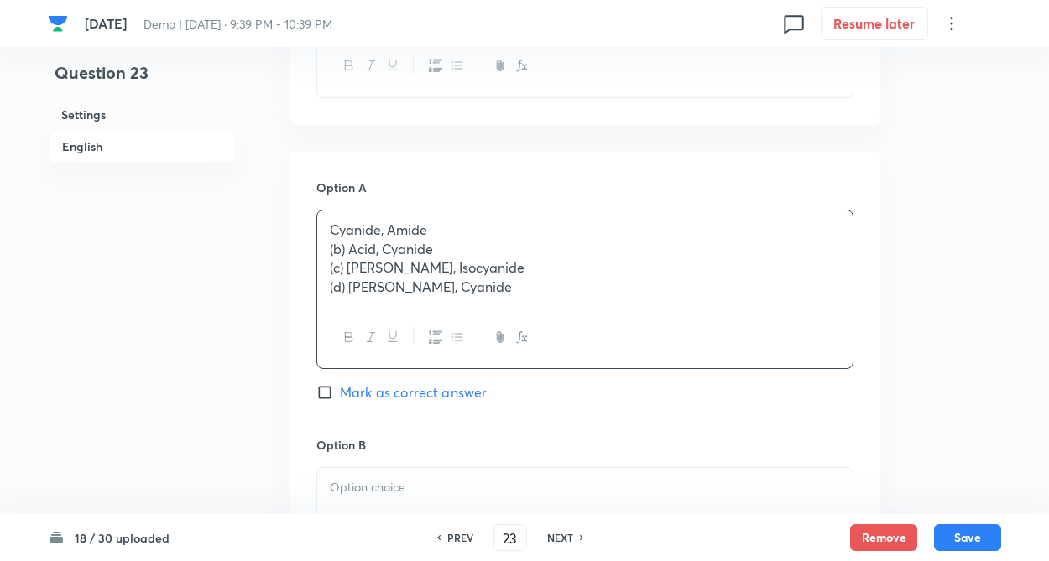
click at [368, 235] on p "Cyanide, Amide" at bounding box center [585, 230] width 510 height 19
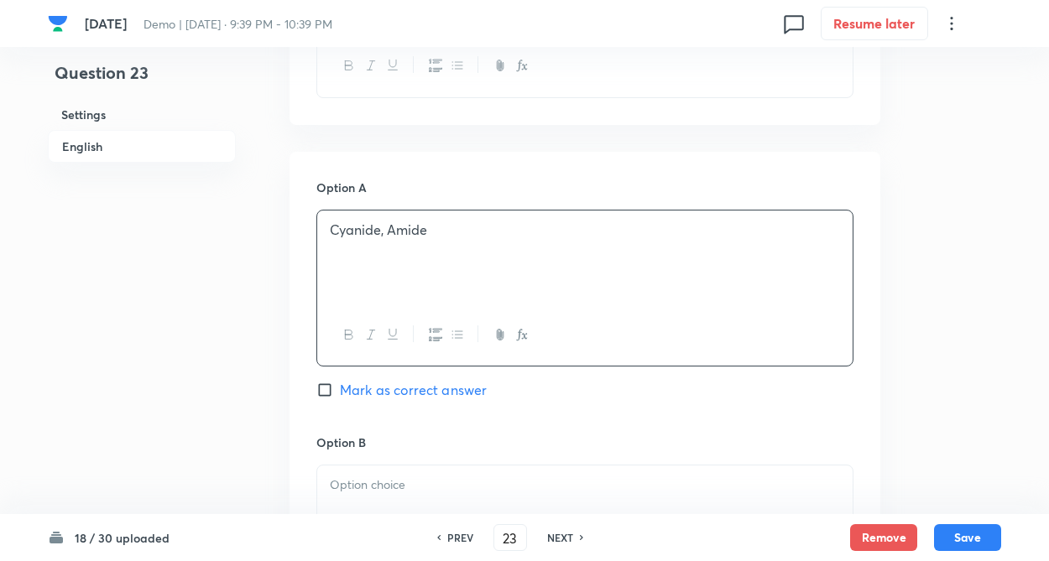
drag, startPoint x: 350, startPoint y: 247, endPoint x: 450, endPoint y: 300, distance: 112.6
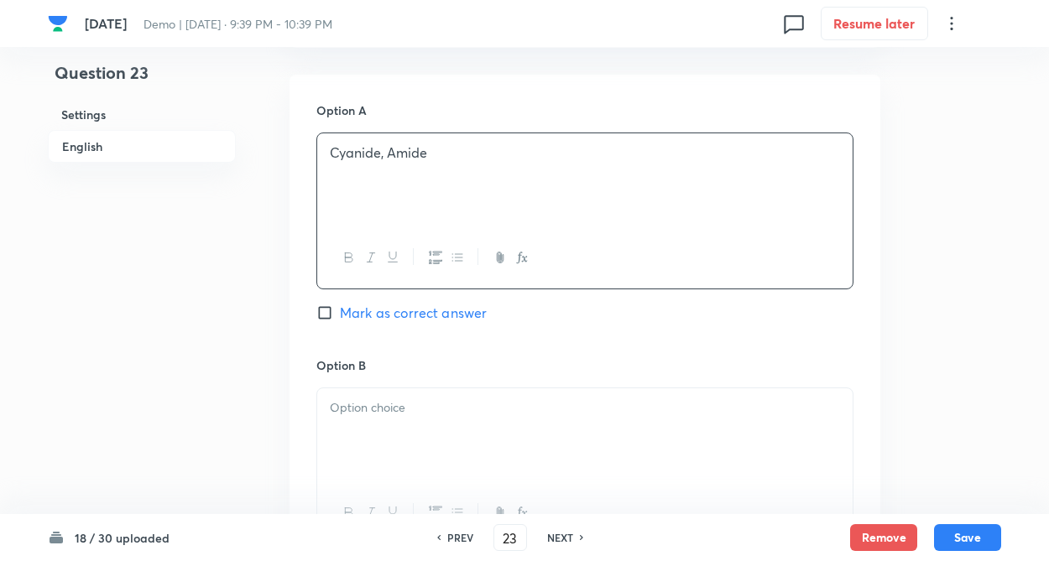
click at [263, 317] on div "Question 23 Settings English Settings Type Single choice correct 4 options + 4 …" at bounding box center [524, 376] width 953 height 2154
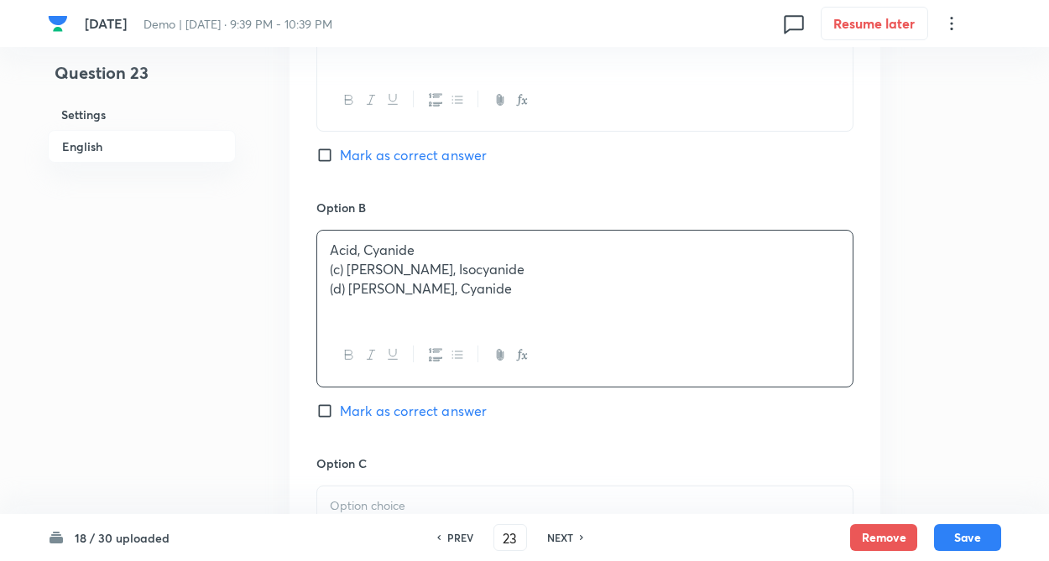
click at [385, 267] on div "Acid, Cyanide (c) Amide, Isocyanide (d) Amide, Cyanide" at bounding box center [584, 278] width 535 height 94
drag, startPoint x: 346, startPoint y: 267, endPoint x: 492, endPoint y: 302, distance: 149.4
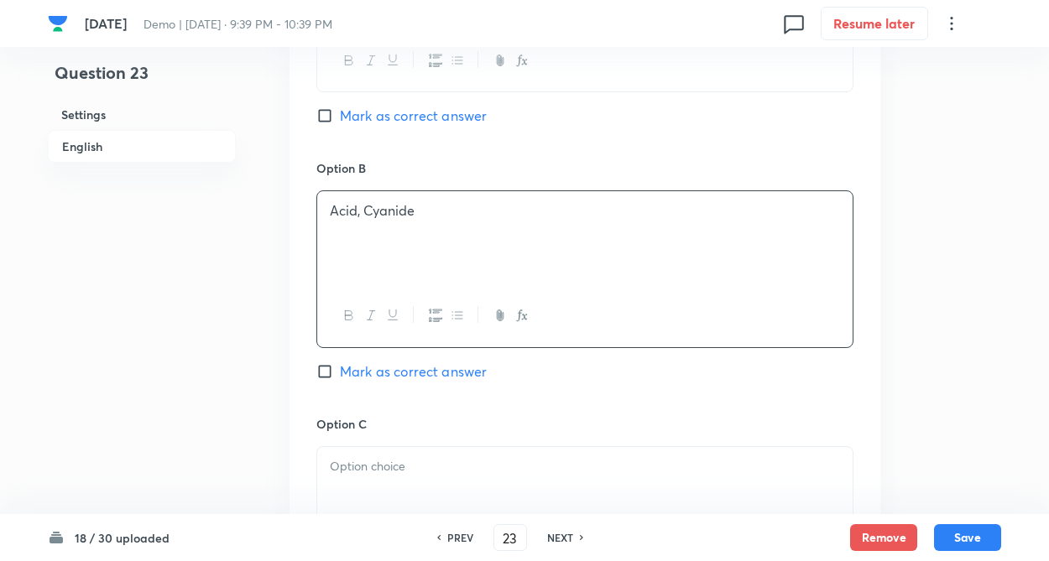
click at [254, 341] on div "Question 23 Settings English Settings Type Single choice correct 4 options + 4 …" at bounding box center [524, 178] width 953 height 2154
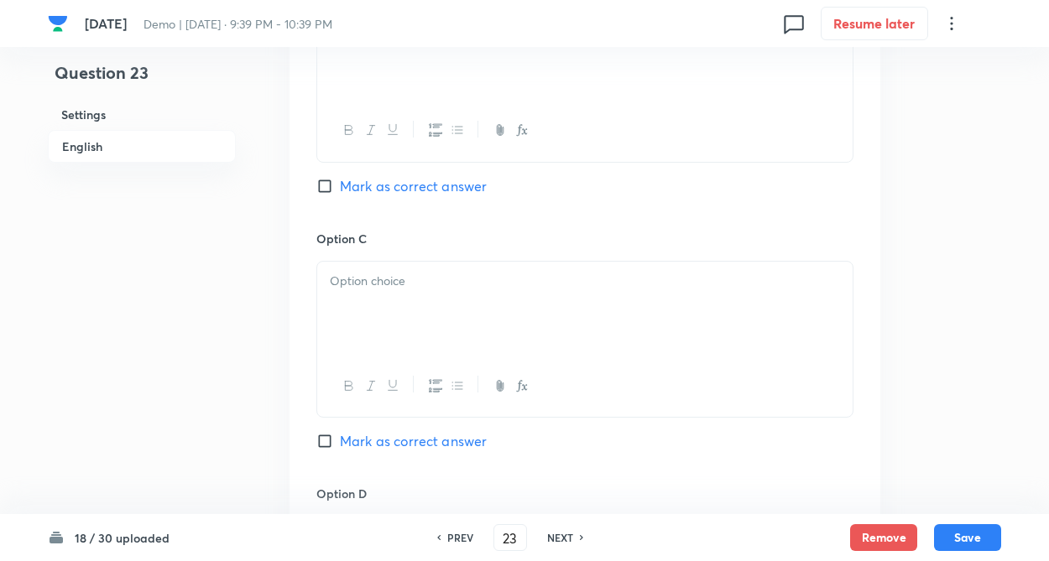
scroll to position [1242, 0]
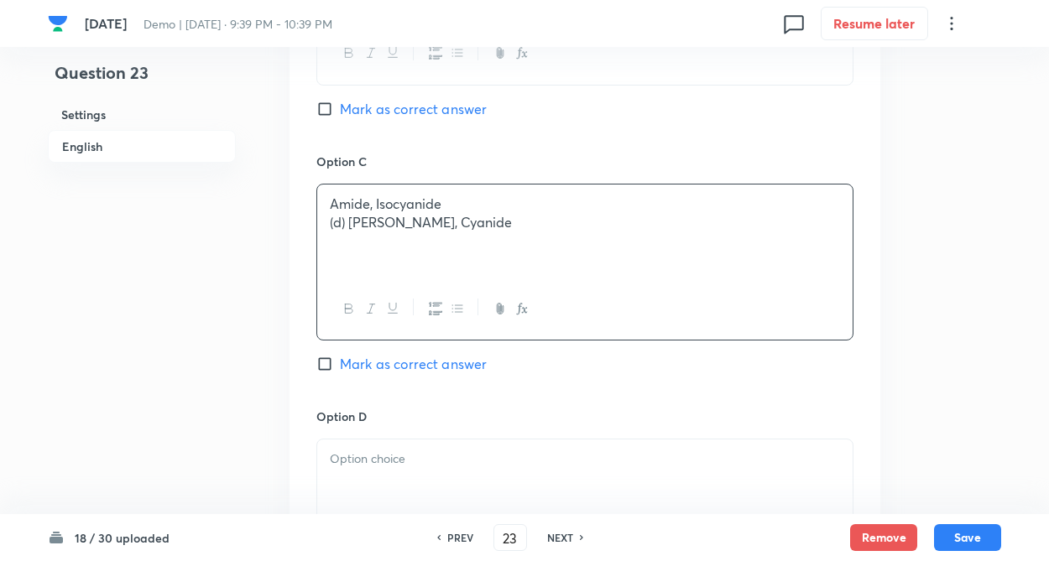
drag, startPoint x: 459, startPoint y: 225, endPoint x: 436, endPoint y: 215, distance: 24.8
click at [458, 222] on div "Amide, Isocyanide (d) Amide, Cyanide" at bounding box center [584, 232] width 535 height 94
drag, startPoint x: 352, startPoint y: 221, endPoint x: 181, endPoint y: 287, distance: 182.7
click at [497, 245] on div "Amide, Isocyanide" at bounding box center [584, 232] width 535 height 94
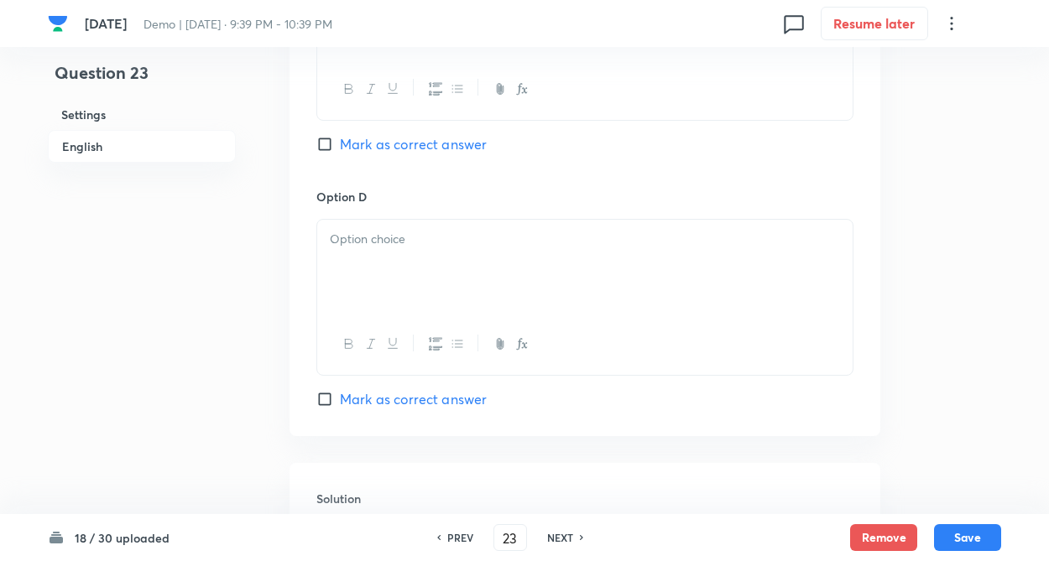
scroll to position [1510, 0]
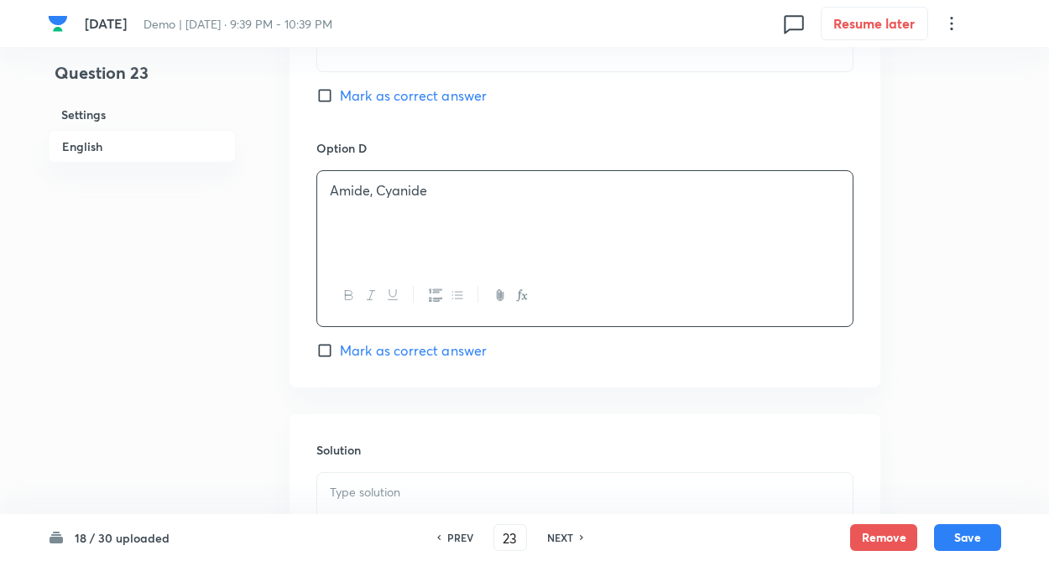
click at [366, 222] on div "Amide, Cyanide" at bounding box center [584, 218] width 535 height 94
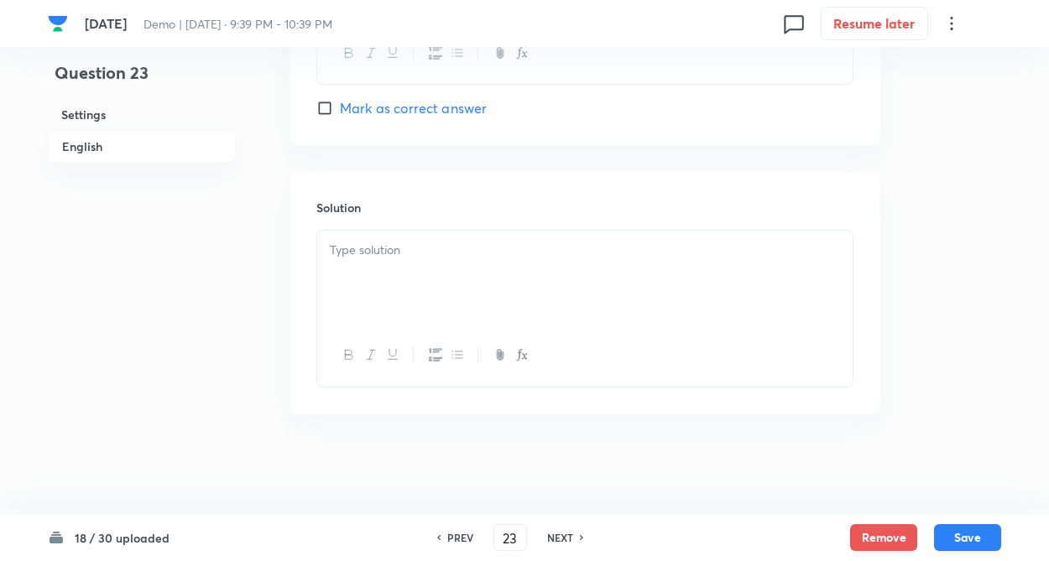
scroll to position [1753, 0]
drag, startPoint x: 995, startPoint y: 346, endPoint x: 891, endPoint y: 551, distance: 229.6
click at [416, 244] on p at bounding box center [585, 249] width 510 height 19
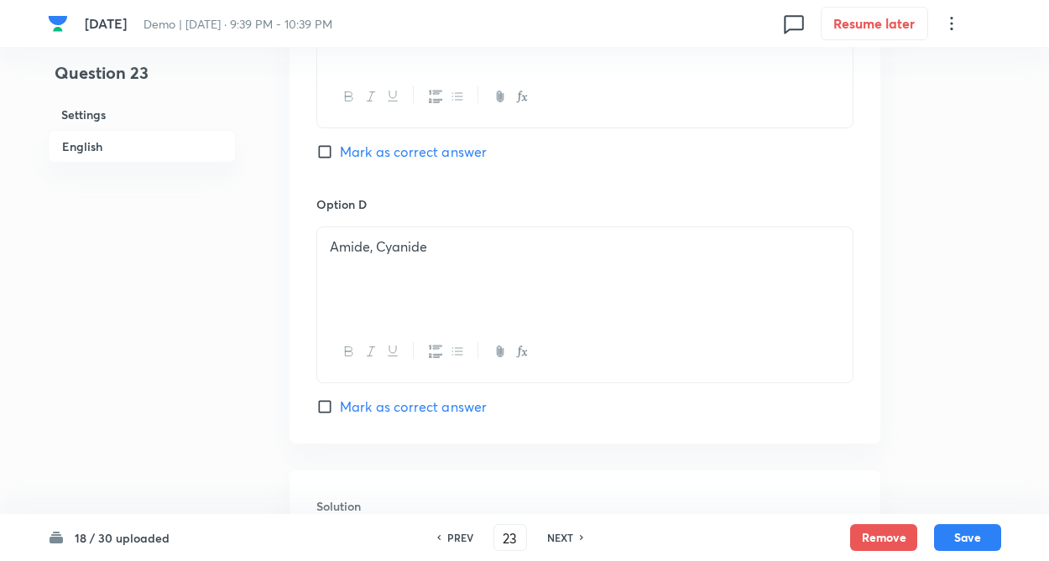
scroll to position [1451, 0]
click at [320, 412] on input "Mark as correct answer" at bounding box center [327, 409] width 23 height 17
checkbox input "true"
drag, startPoint x: 247, startPoint y: 345, endPoint x: 323, endPoint y: 203, distance: 161.0
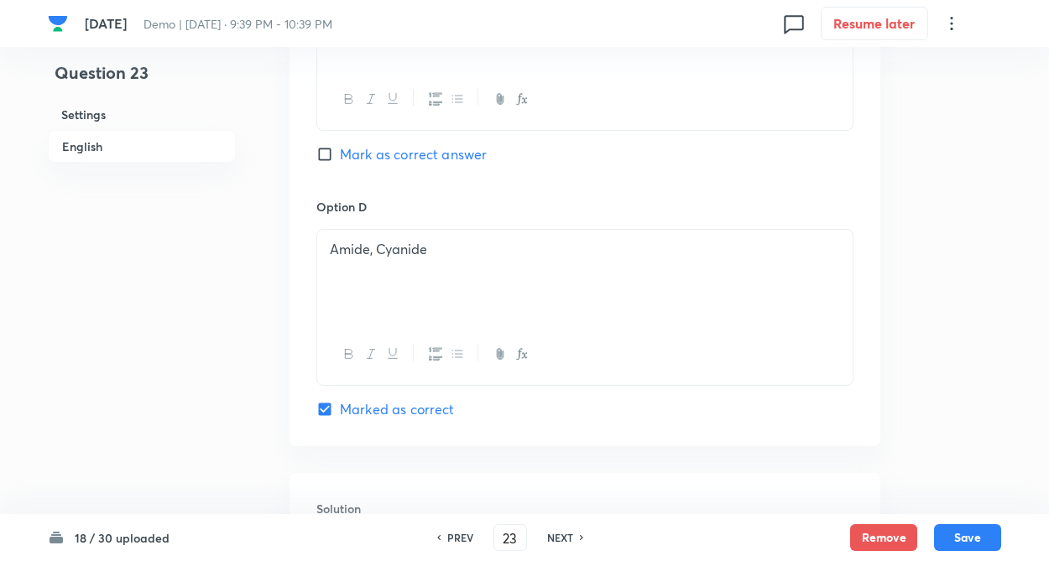
drag, startPoint x: 294, startPoint y: 271, endPoint x: 289, endPoint y: 285, distance: 15.1
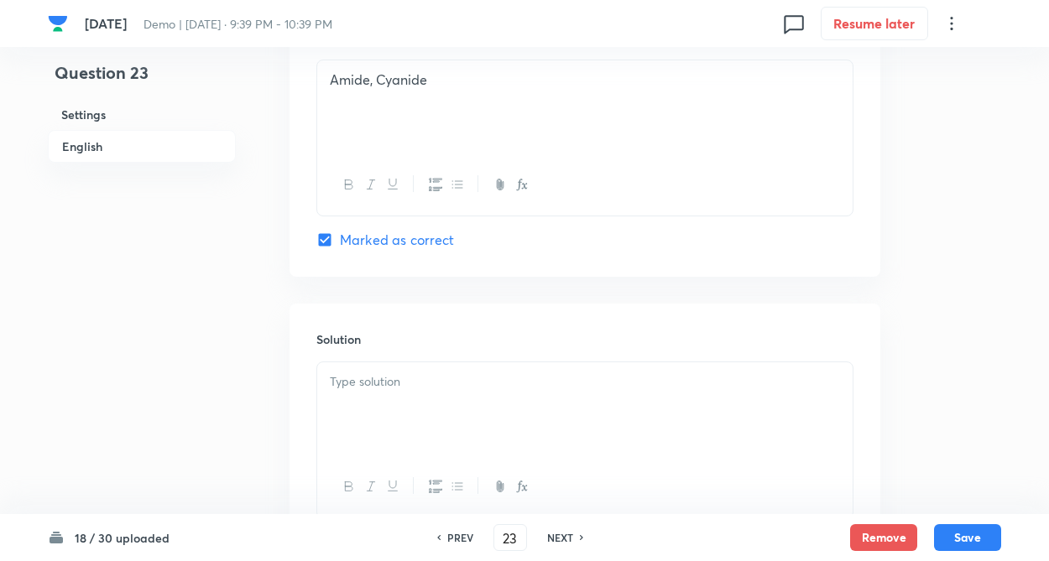
scroll to position [1619, 0]
copy p "Amide, Cyanide"
drag, startPoint x: 329, startPoint y: 80, endPoint x: 421, endPoint y: 441, distance: 373.2
click at [440, 115] on div "Amide, Cyanide" at bounding box center [584, 109] width 535 height 94
paste div
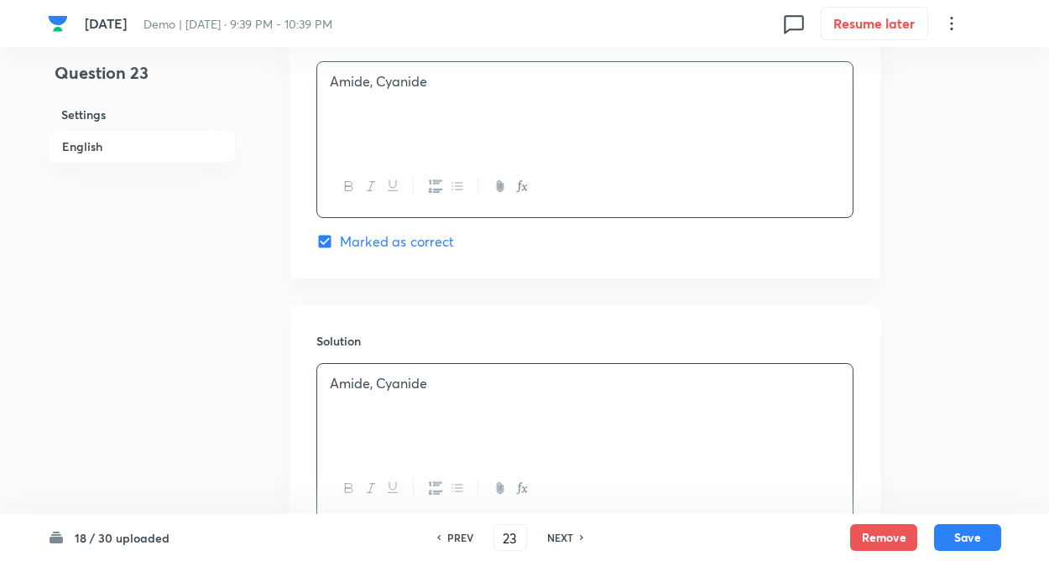
click at [413, 400] on div "Amide, Cyanide" at bounding box center [584, 411] width 535 height 94
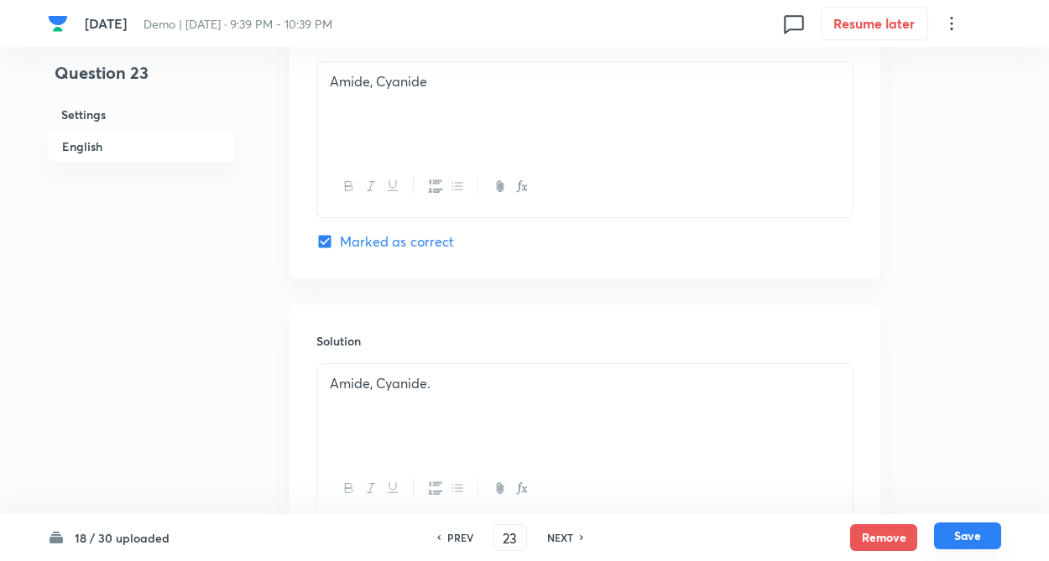
click at [950, 536] on button "Save" at bounding box center [967, 536] width 67 height 27
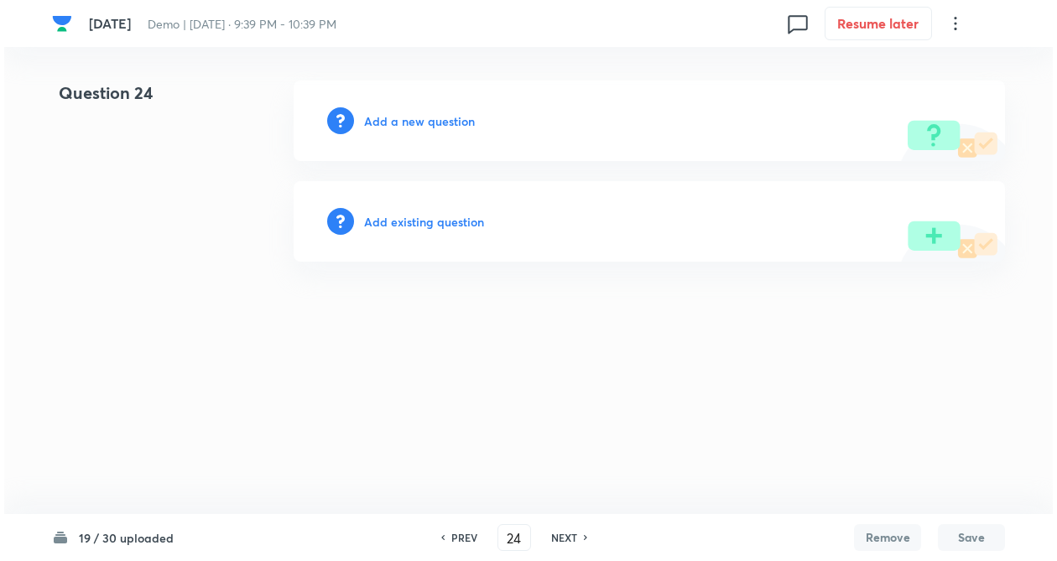
scroll to position [0, 0]
click at [555, 539] on h6 "NEXT" at bounding box center [564, 537] width 26 height 15
type input "26"
click at [433, 118] on h6 "Add a new question" at bounding box center [419, 121] width 111 height 18
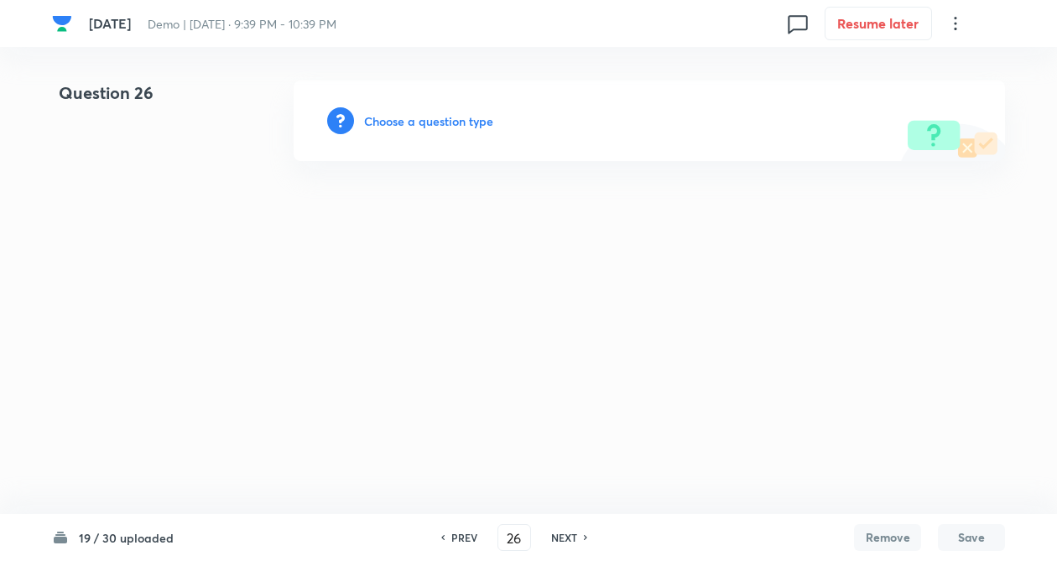
click at [431, 118] on h6 "Choose a question type" at bounding box center [428, 121] width 129 height 18
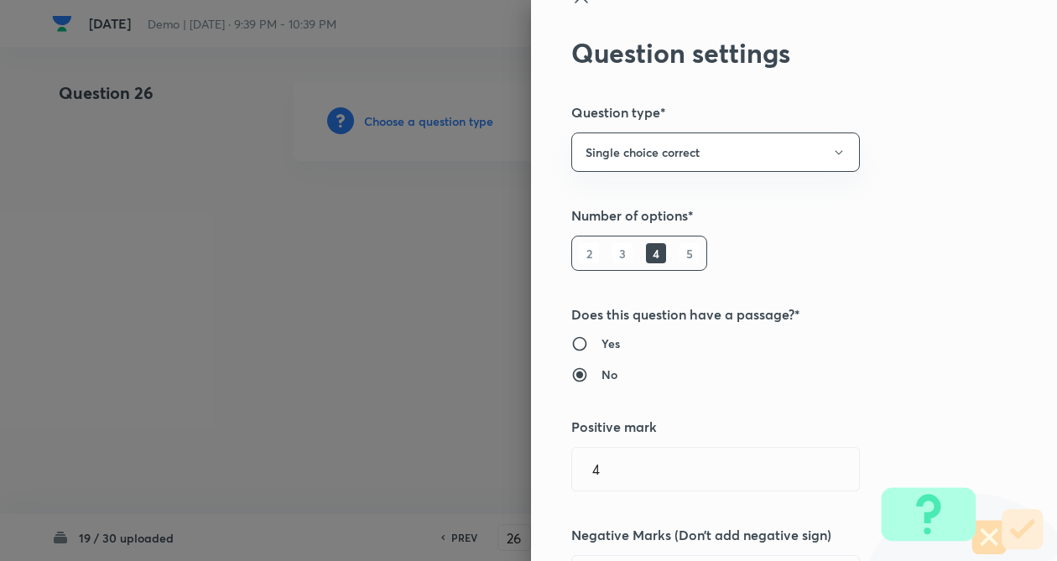
click at [920, 260] on div "Question settings Question type* Single choice correct Number of options* 2 3 4…" at bounding box center [794, 280] width 526 height 561
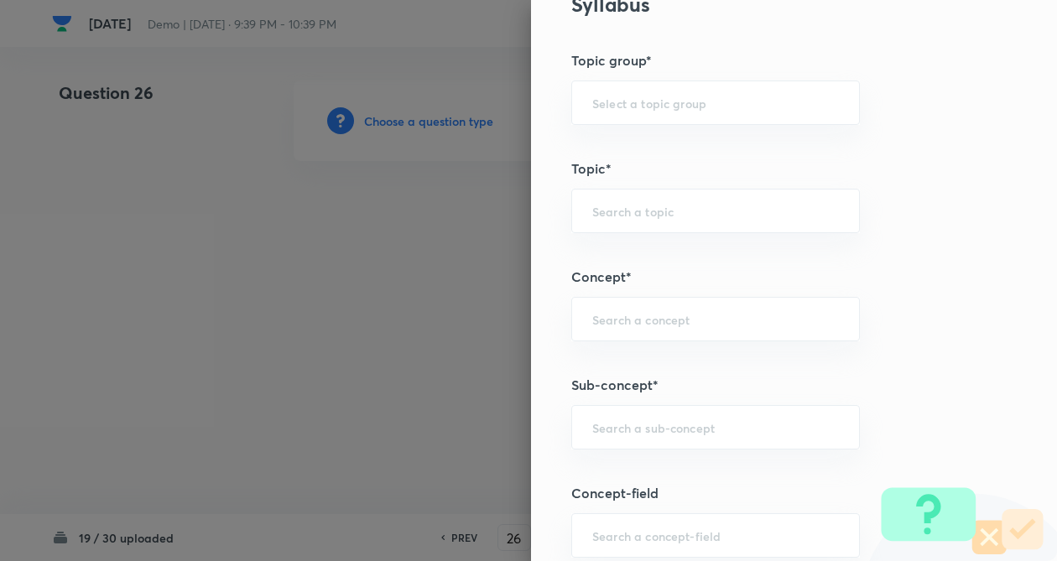
scroll to position [738, 0]
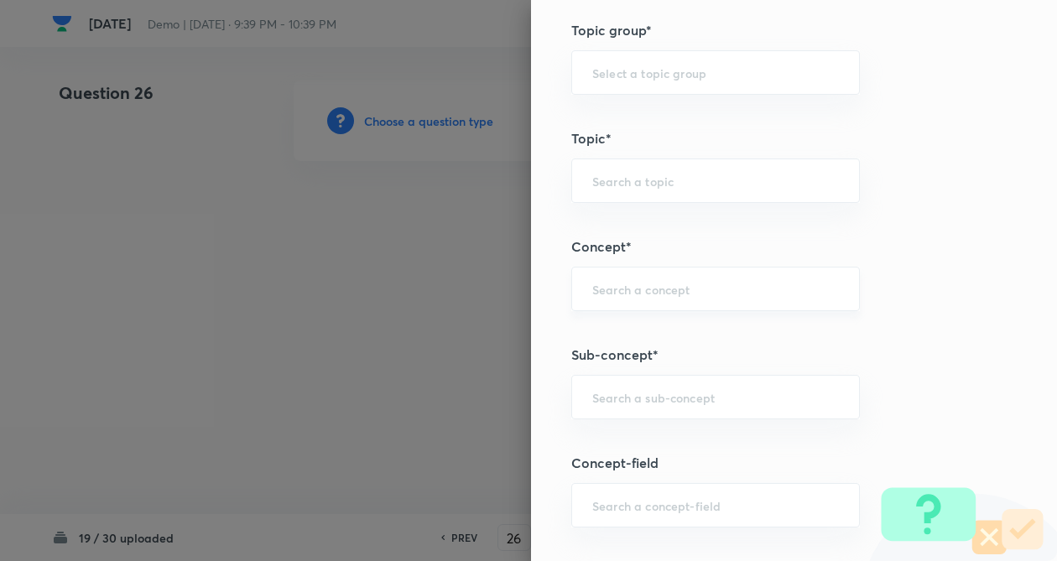
click at [631, 299] on div "​" at bounding box center [715, 289] width 289 height 44
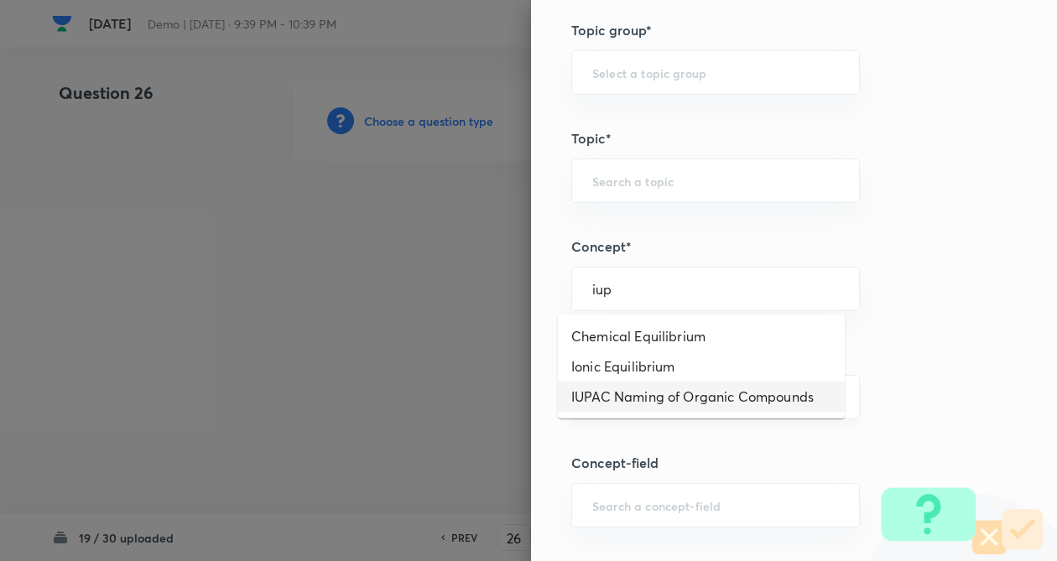
type input "iup"
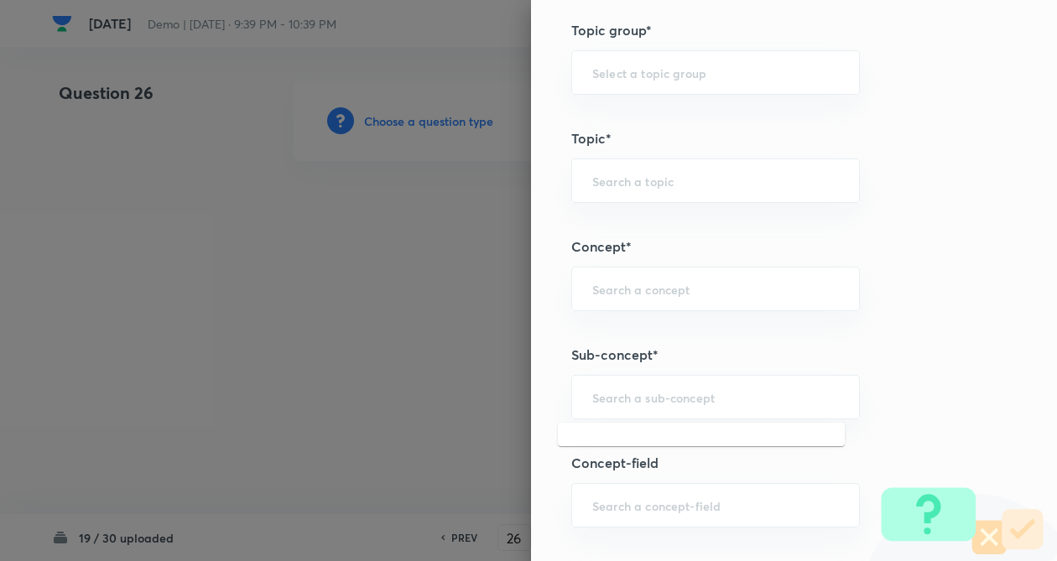
drag, startPoint x: 621, startPoint y: 393, endPoint x: 633, endPoint y: 360, distance: 35.6
click at [624, 392] on input "text" at bounding box center [715, 397] width 247 height 16
click at [634, 275] on div "​" at bounding box center [715, 289] width 289 height 44
type input "o"
drag, startPoint x: 634, startPoint y: 275, endPoint x: 628, endPoint y: 319, distance: 44.1
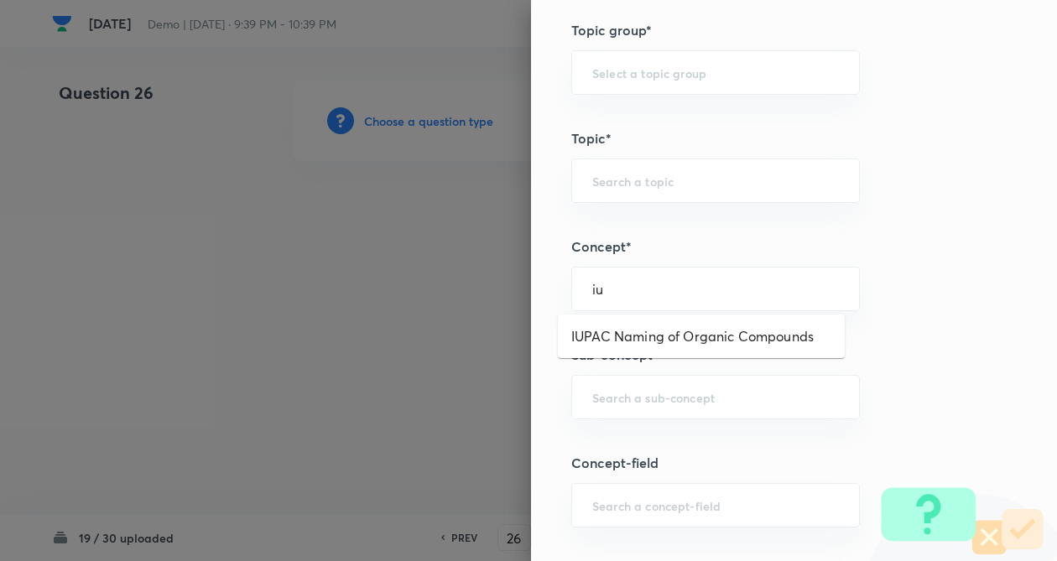
click at [633, 277] on div "iu ​" at bounding box center [715, 289] width 289 height 44
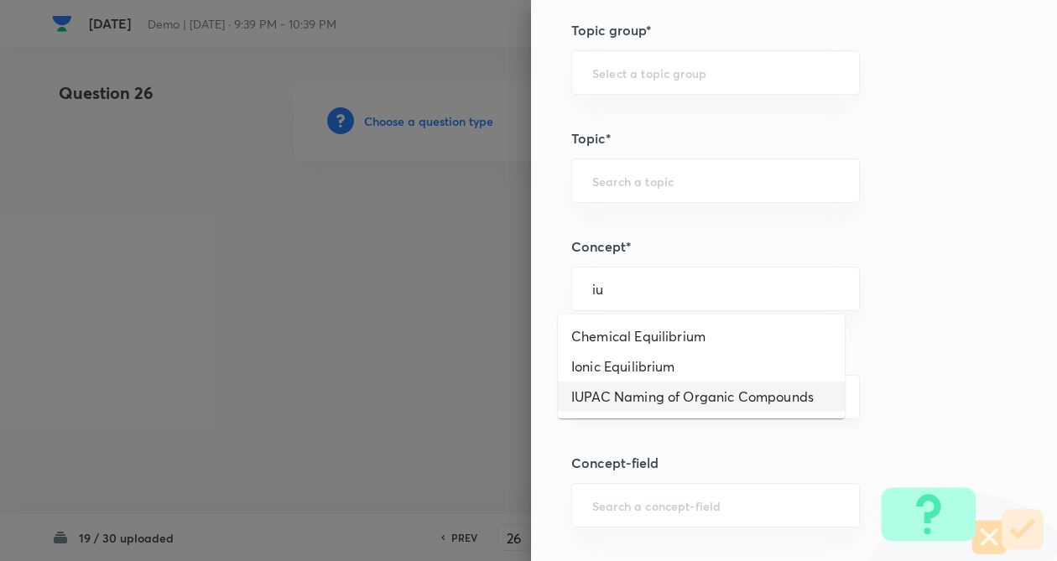
drag, startPoint x: 654, startPoint y: 393, endPoint x: 618, endPoint y: 394, distance: 35.3
click at [647, 393] on li "IUPAC Naming of Organic Compounds" at bounding box center [701, 397] width 287 height 30
type input "IUPAC Naming of Organic Compounds"
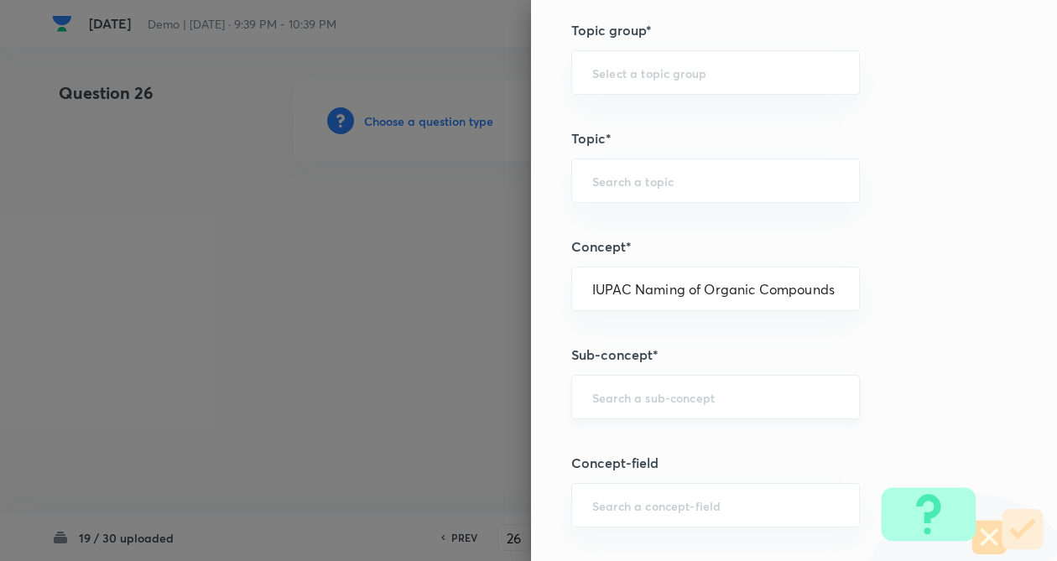
type input "Chemistry"
type input "Organic Chemistry"
type input "f"
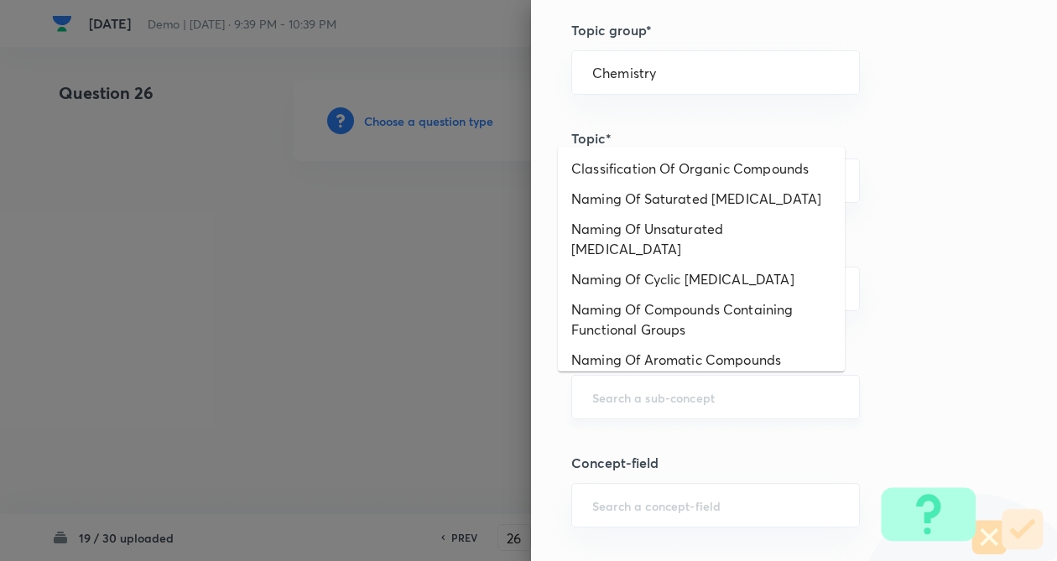
click at [614, 393] on input "text" at bounding box center [715, 397] width 247 height 16
click at [666, 264] on li "Naming Of Cyclic Hydrocarbons" at bounding box center [701, 279] width 287 height 30
type input "Naming Of Cyclic Hydrocarbons"
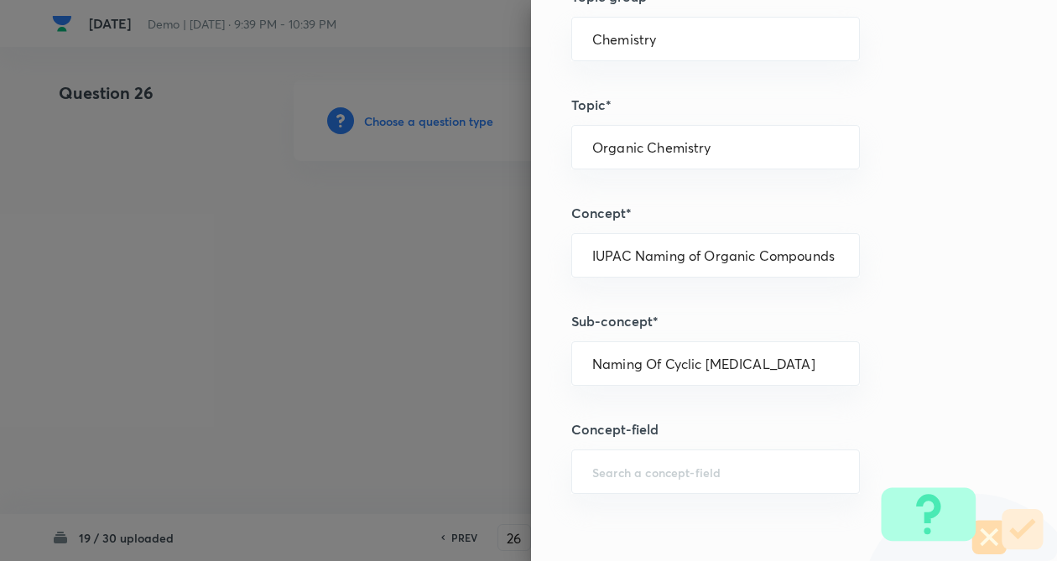
click at [889, 346] on div "Question settings Question type* Single choice correct Number of options* 2 3 4…" at bounding box center [794, 280] width 526 height 561
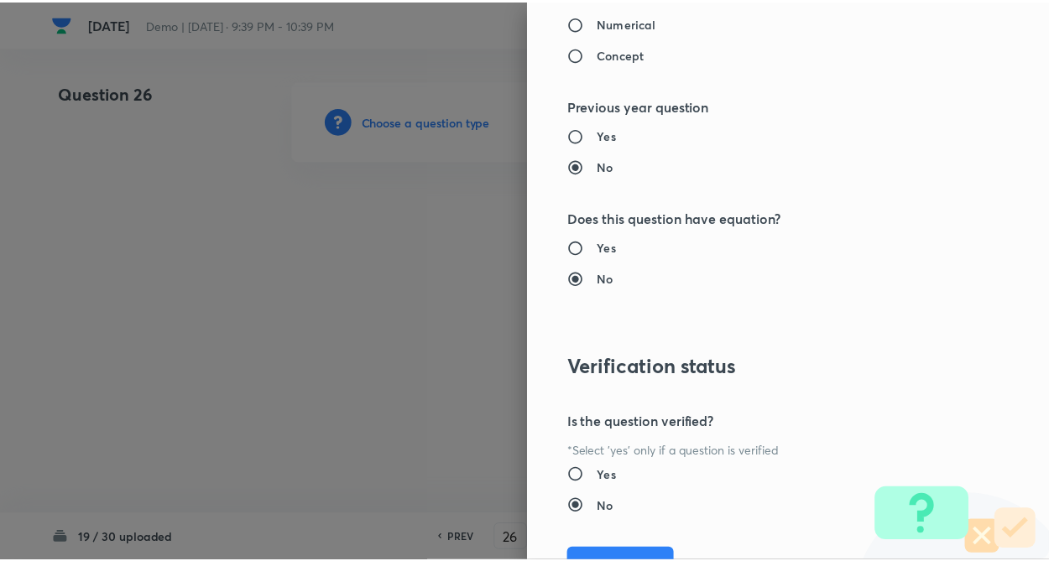
scroll to position [1726, 0]
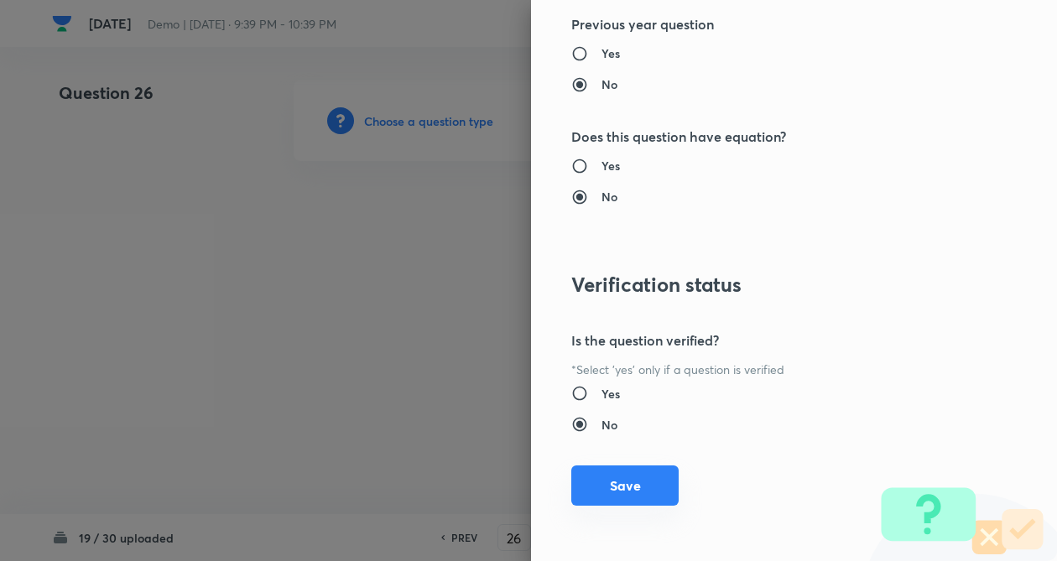
click at [596, 492] on button "Save" at bounding box center [624, 486] width 107 height 40
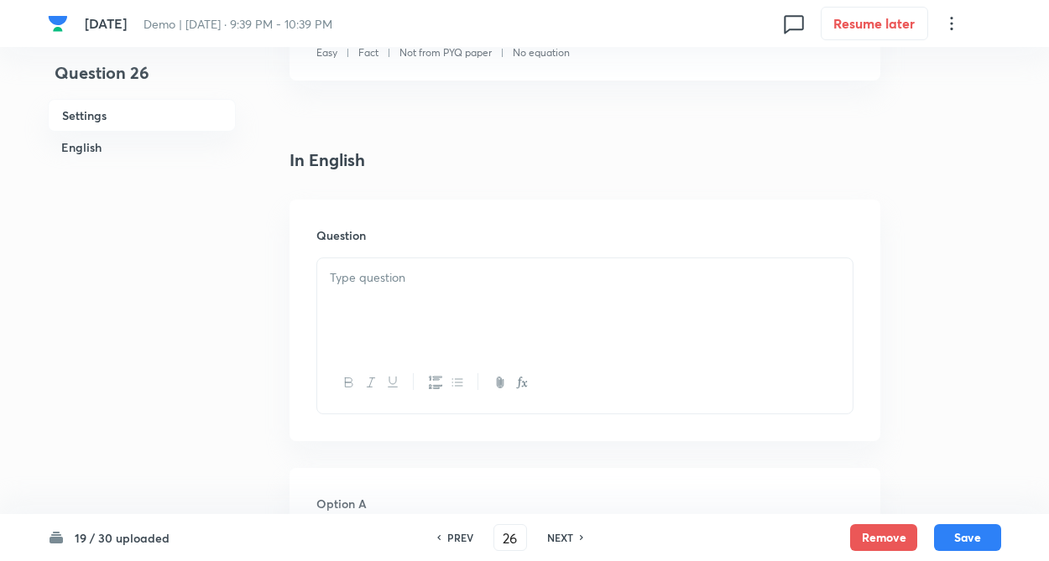
drag, startPoint x: 210, startPoint y: 400, endPoint x: 213, endPoint y: 384, distance: 16.3
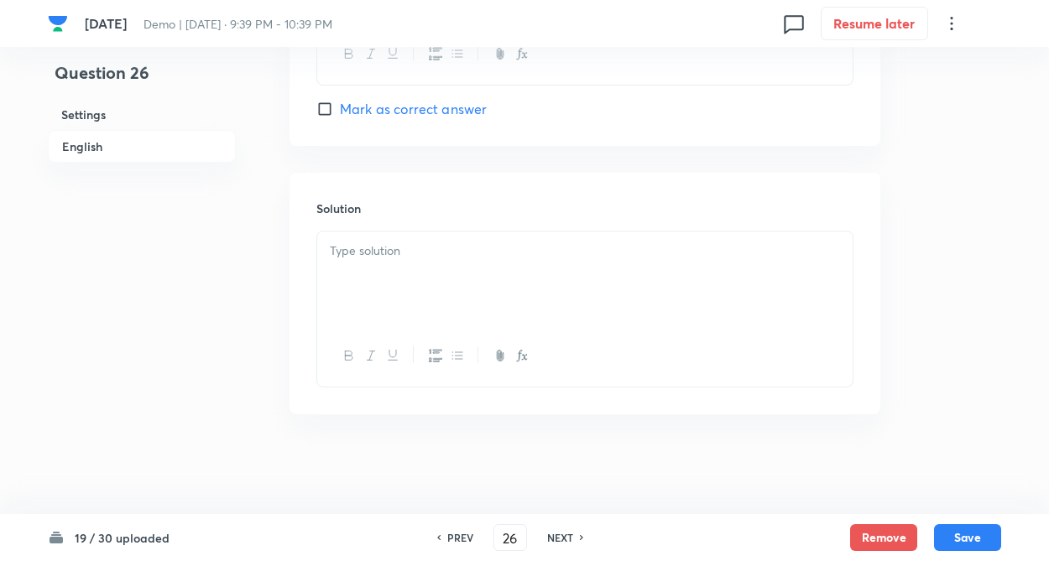
scroll to position [1732, 0]
drag, startPoint x: 282, startPoint y: 359, endPoint x: 305, endPoint y: 330, distance: 37.6
click at [354, 285] on div at bounding box center [584, 278] width 535 height 94
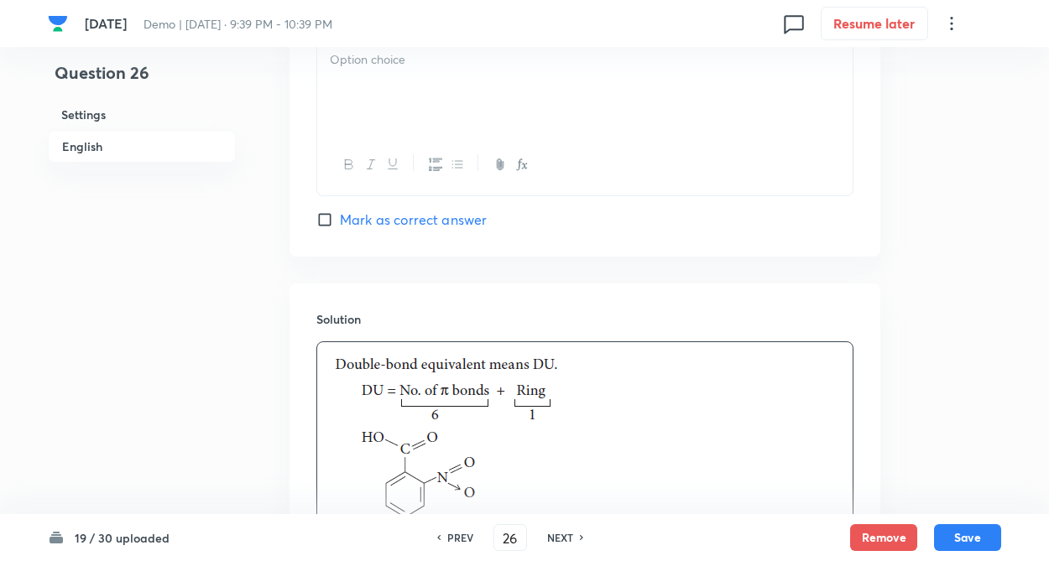
scroll to position [1598, 0]
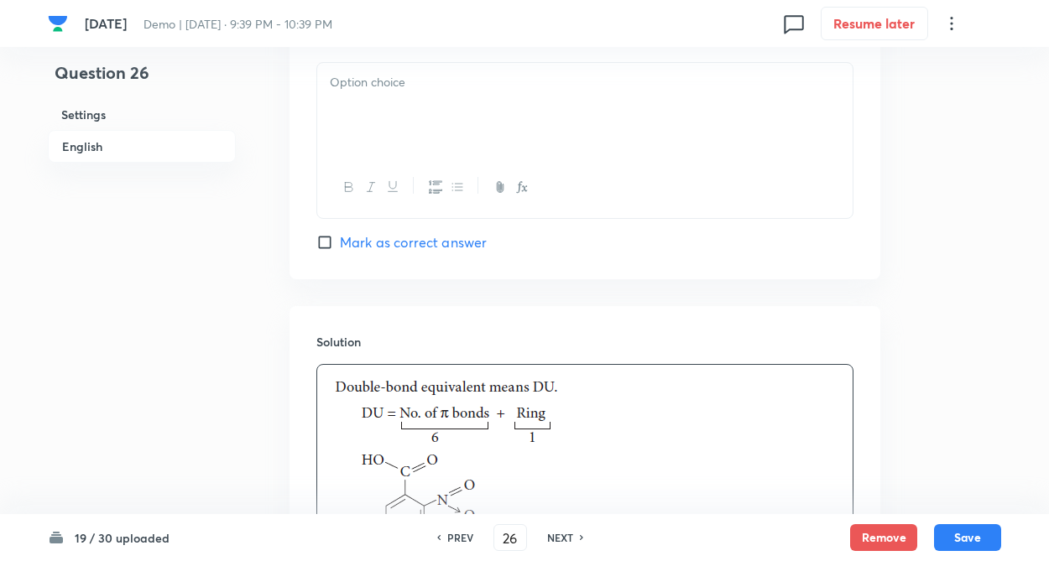
drag, startPoint x: 267, startPoint y: 273, endPoint x: 331, endPoint y: 240, distance: 72.4
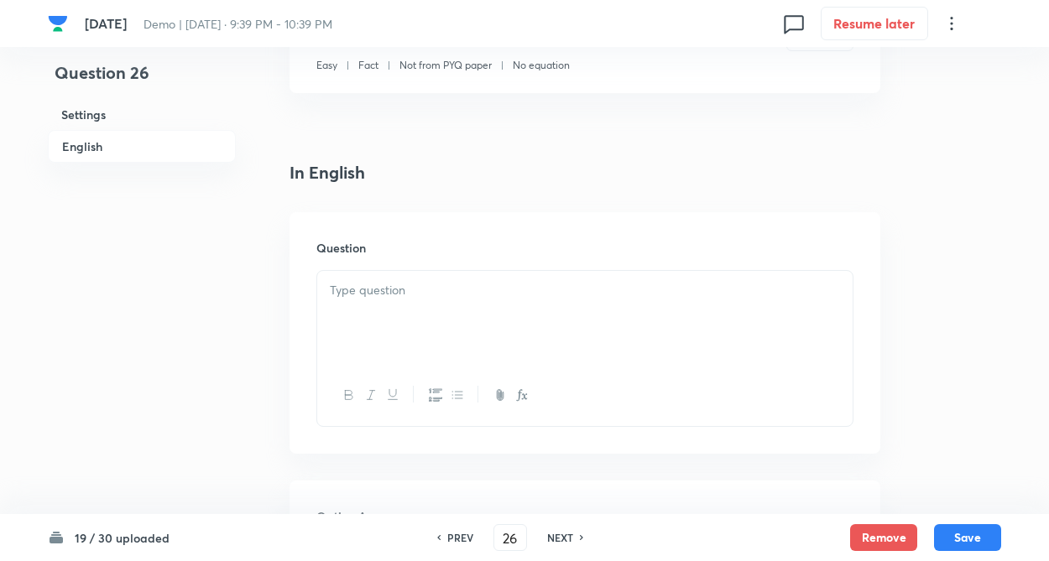
drag, startPoint x: 241, startPoint y: 284, endPoint x: 253, endPoint y: 286, distance: 11.9
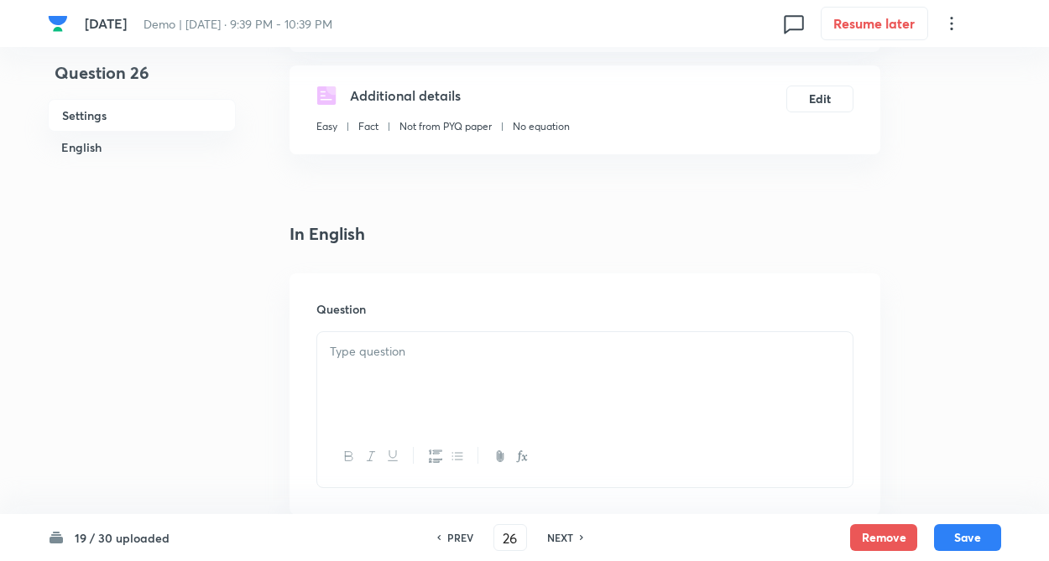
scroll to position [289, 0]
paste div
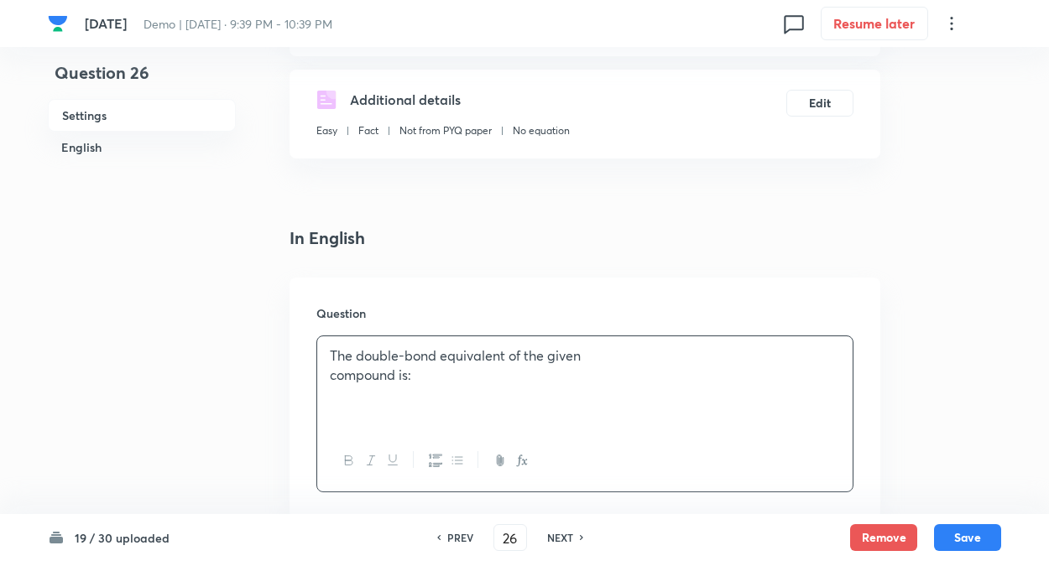
drag, startPoint x: 366, startPoint y: 356, endPoint x: 337, endPoint y: 365, distance: 30.0
click at [362, 358] on p "The double-bond equivalent of the given" at bounding box center [585, 355] width 510 height 19
drag, startPoint x: 319, startPoint y: 370, endPoint x: 276, endPoint y: 378, distance: 43.6
click at [315, 372] on div "Question The double-bond equivalent of the given compound is:" at bounding box center [584, 399] width 591 height 242
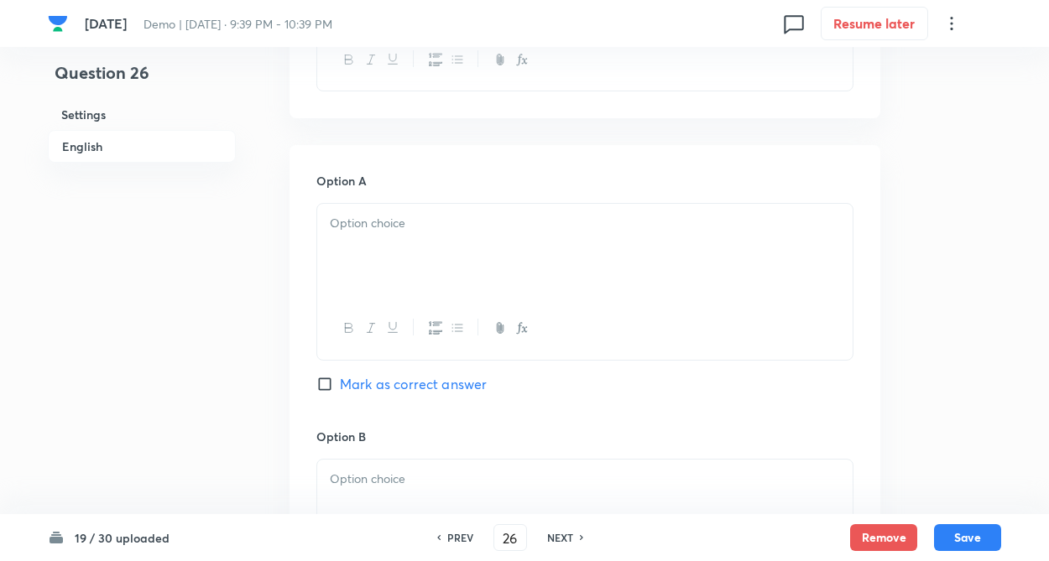
scroll to position [692, 0]
click at [279, 232] on div "Question 26 Settings English Settings Type Single choice correct 4 options + 4 …" at bounding box center [524, 531] width 953 height 2286
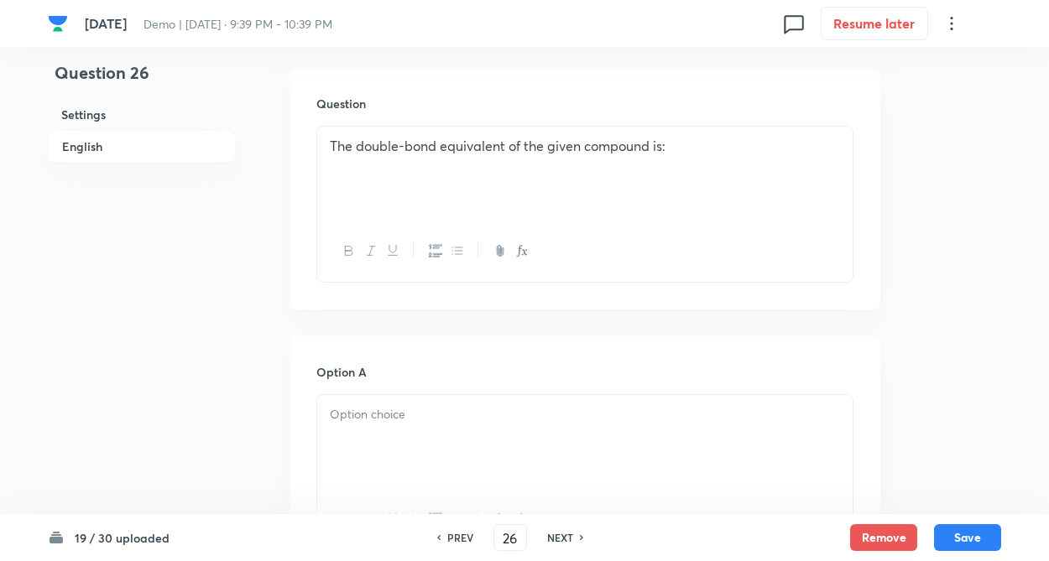
scroll to position [424, 0]
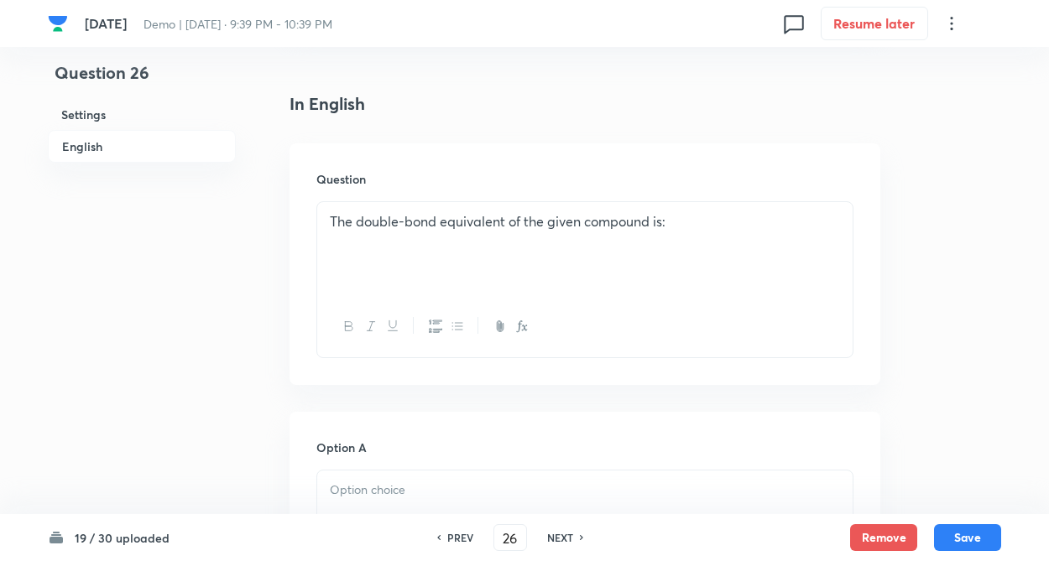
drag, startPoint x: 330, startPoint y: 247, endPoint x: 621, endPoint y: 227, distance: 291.8
click at [333, 247] on div "The double-bond equivalent of the given compound is:" at bounding box center [584, 249] width 535 height 94
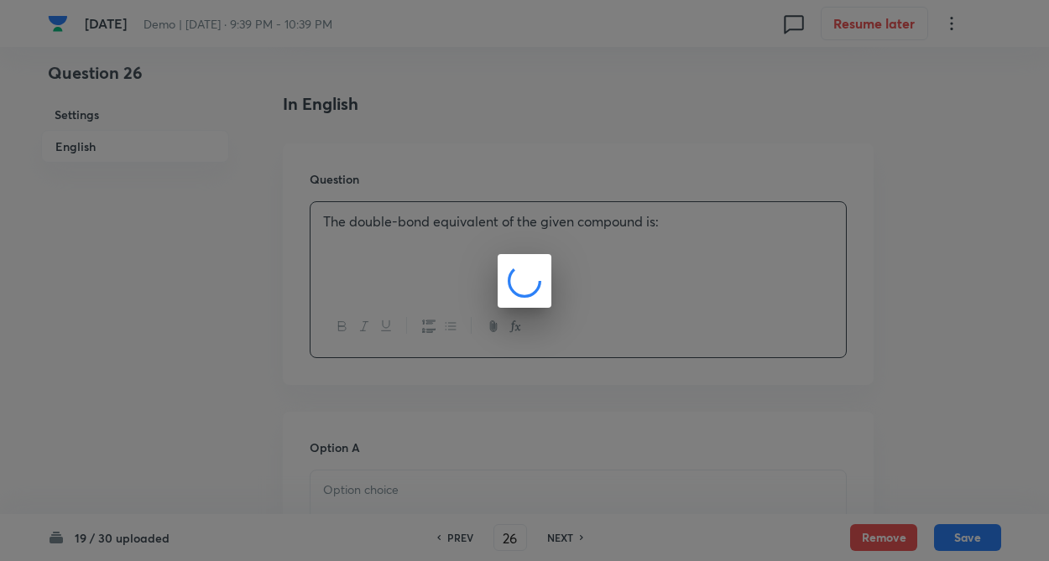
drag, startPoint x: 709, startPoint y: 221, endPoint x: 633, endPoint y: 270, distance: 89.8
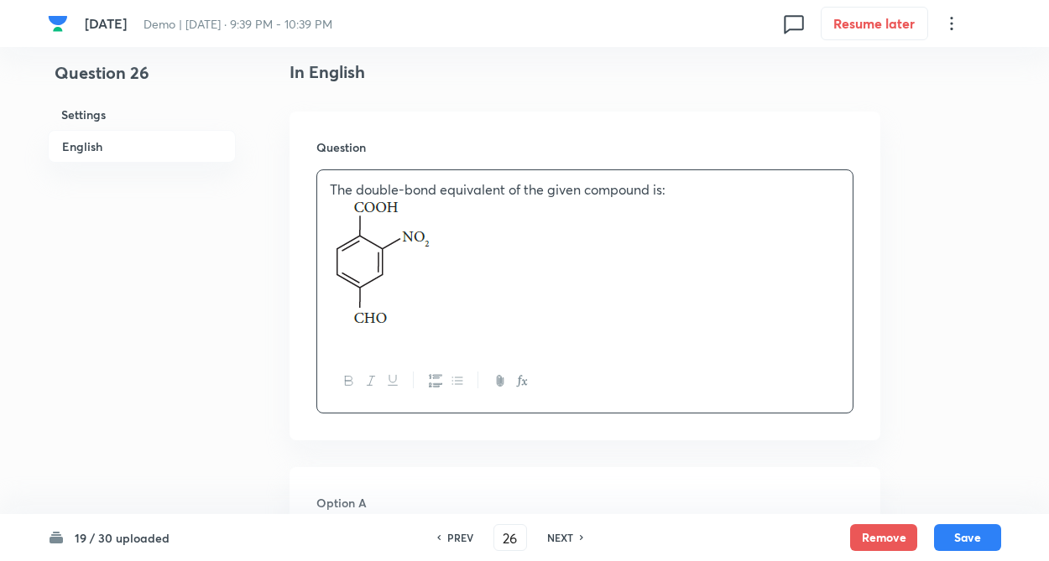
scroll to position [457, 0]
drag, startPoint x: 252, startPoint y: 391, endPoint x: 294, endPoint y: 308, distance: 93.0
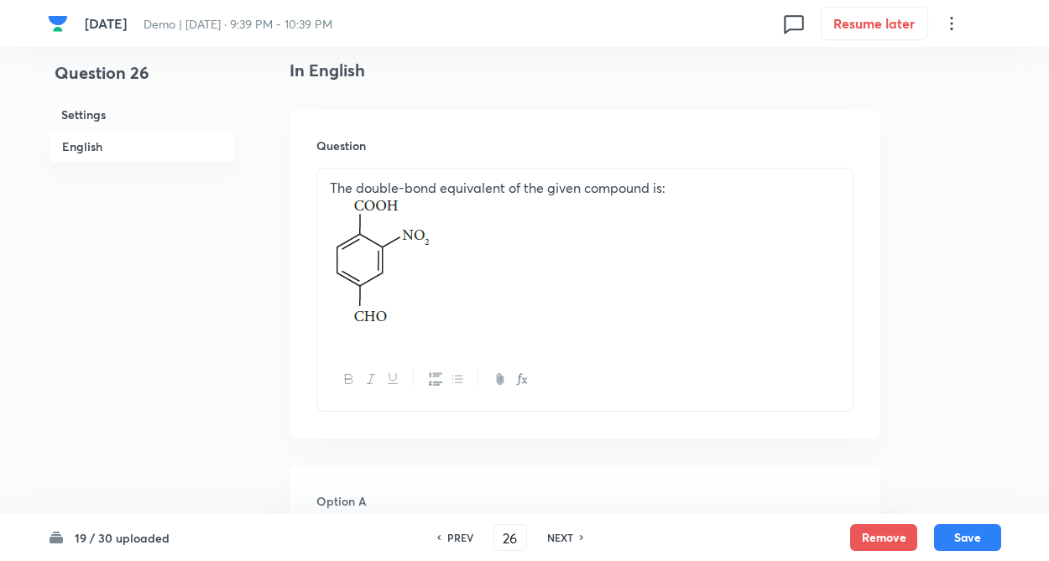
click at [331, 260] on img at bounding box center [383, 266] width 107 height 137
click at [328, 260] on div "The double-bond equivalent of the given compound is:" at bounding box center [584, 259] width 535 height 180
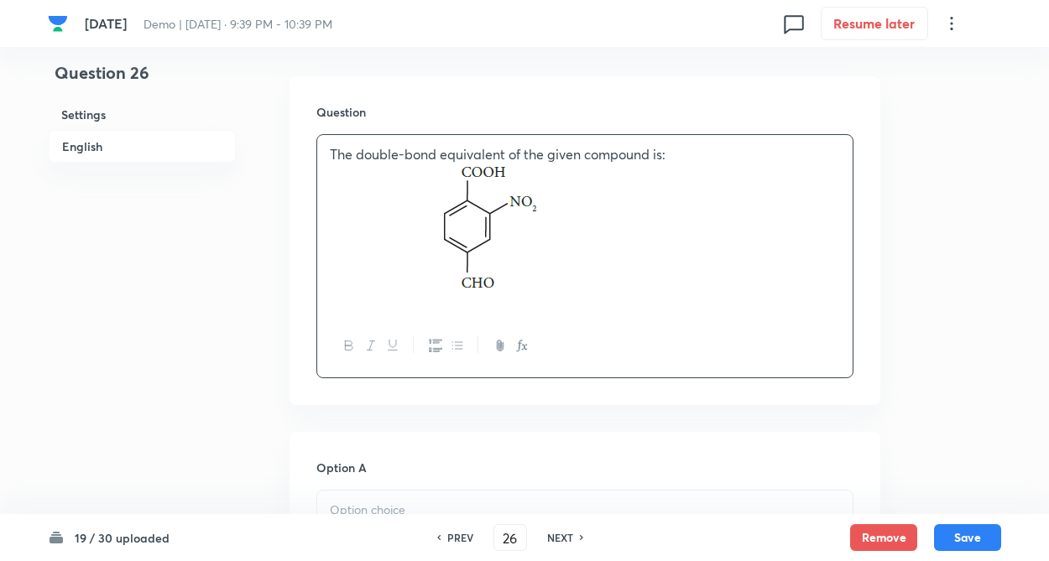
drag, startPoint x: 253, startPoint y: 321, endPoint x: 290, endPoint y: 360, distance: 53.4
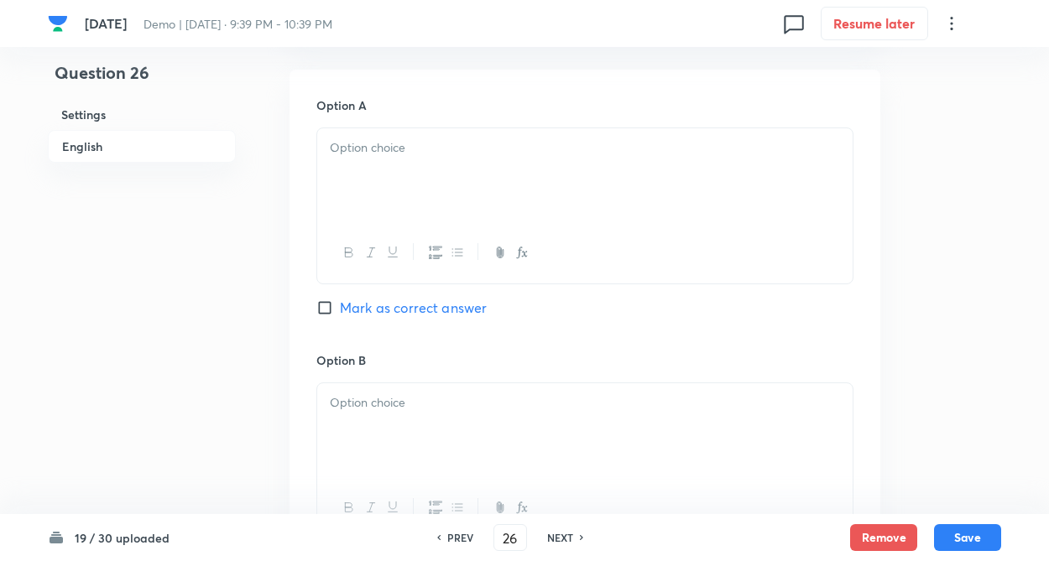
scroll to position [860, 0]
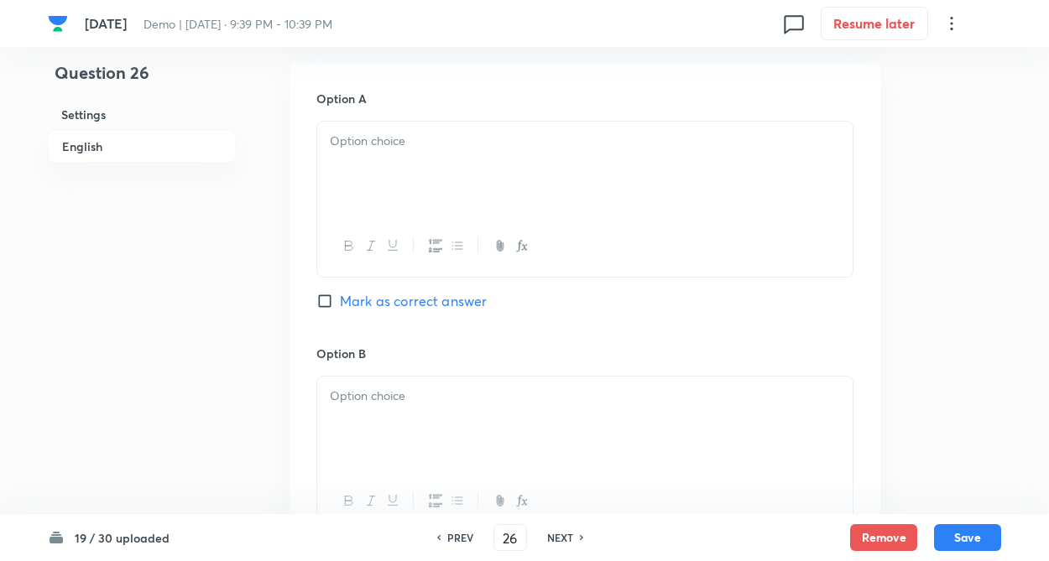
click at [422, 211] on div at bounding box center [584, 169] width 535 height 94
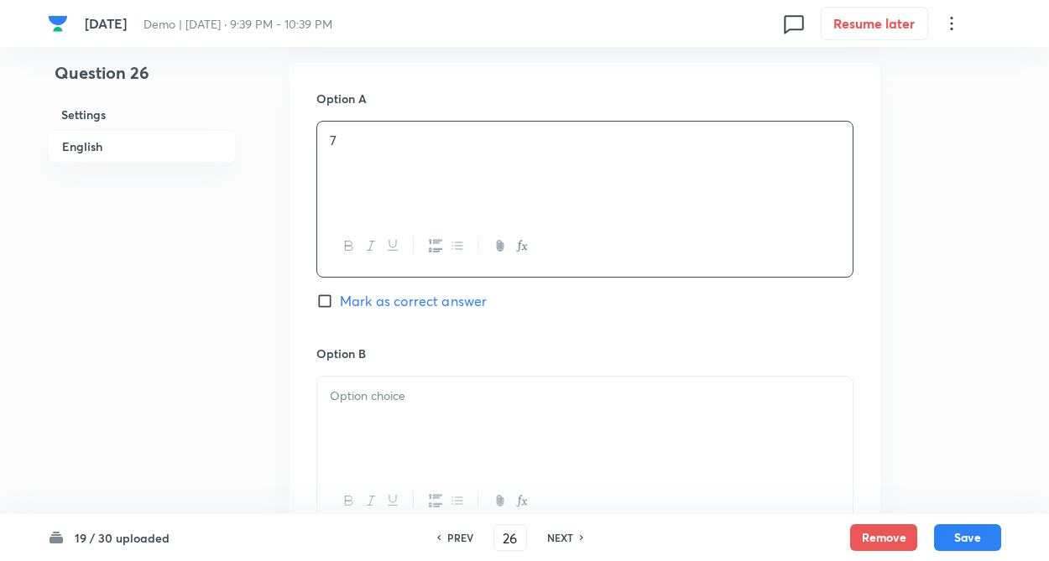
click at [409, 405] on p at bounding box center [585, 396] width 510 height 19
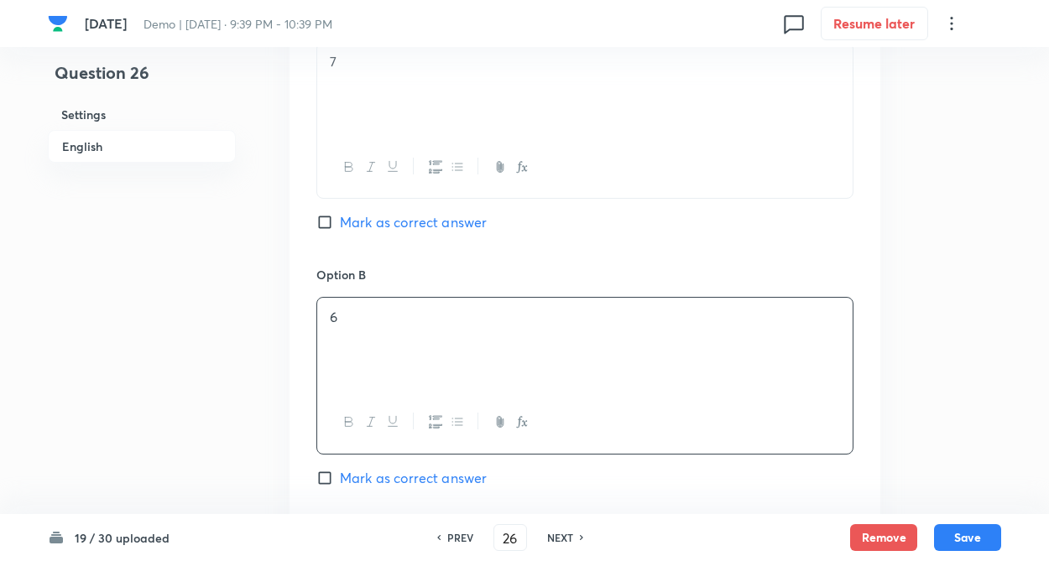
click at [249, 405] on div "Question 26 Settings English Settings Type Single choice correct 4 options + 4 …" at bounding box center [524, 328] width 953 height 2373
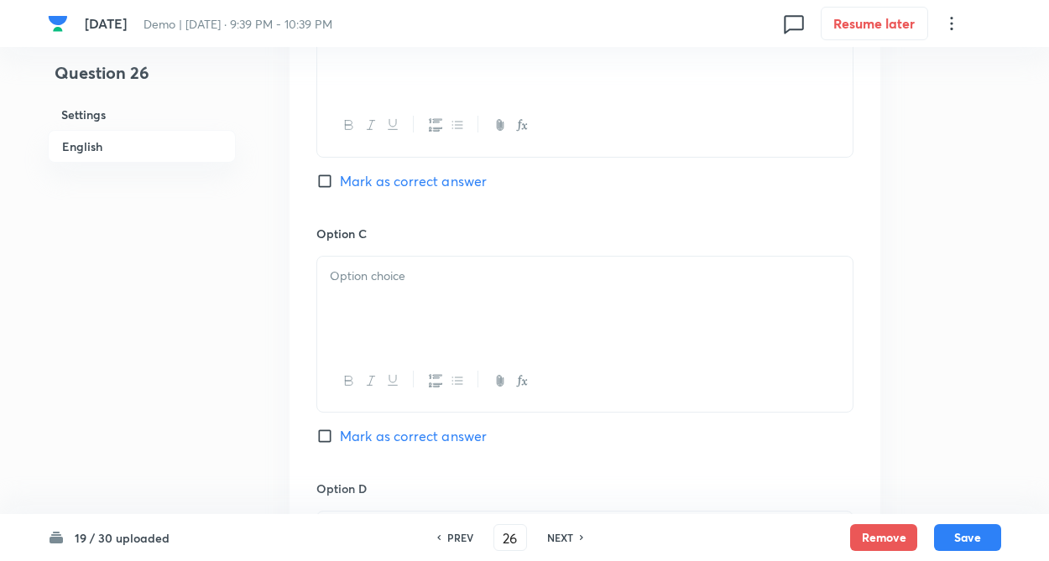
scroll to position [1263, 0]
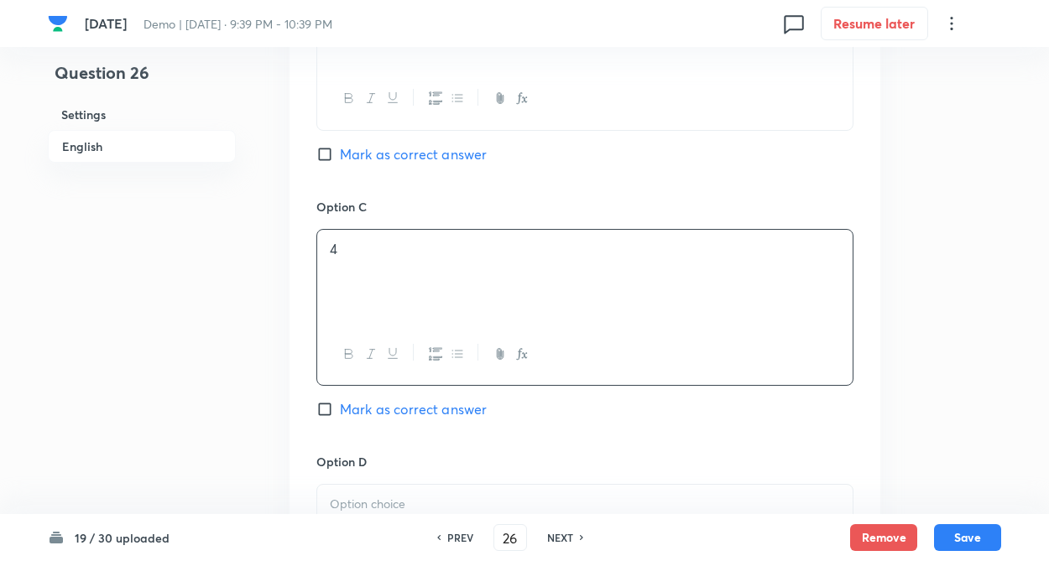
click at [406, 280] on div "4" at bounding box center [584, 277] width 535 height 94
click at [265, 422] on div "Question 26 Settings English Settings Type Single choice correct 4 options + 4 …" at bounding box center [524, 4] width 953 height 2373
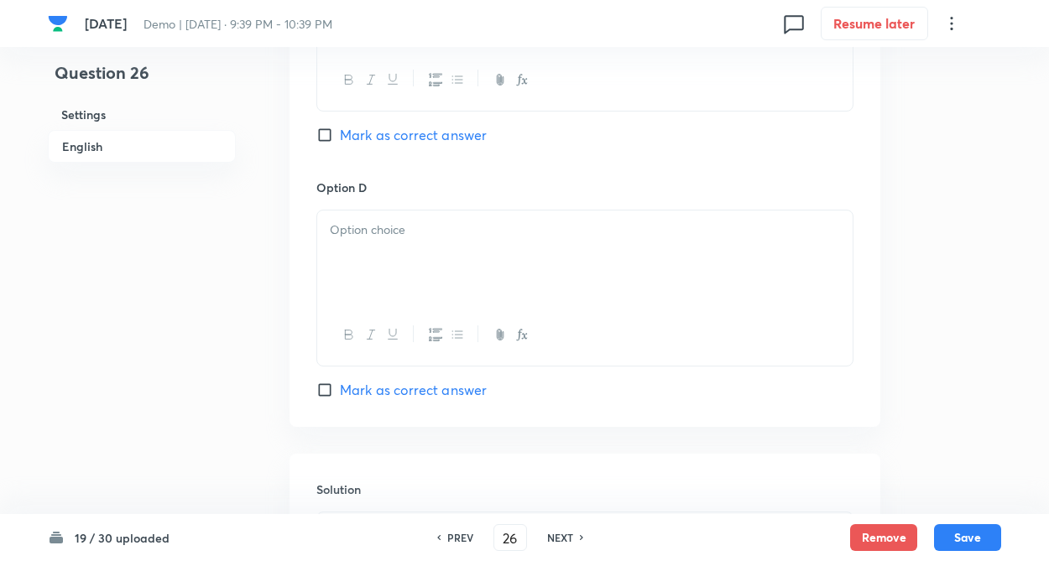
scroll to position [1565, 0]
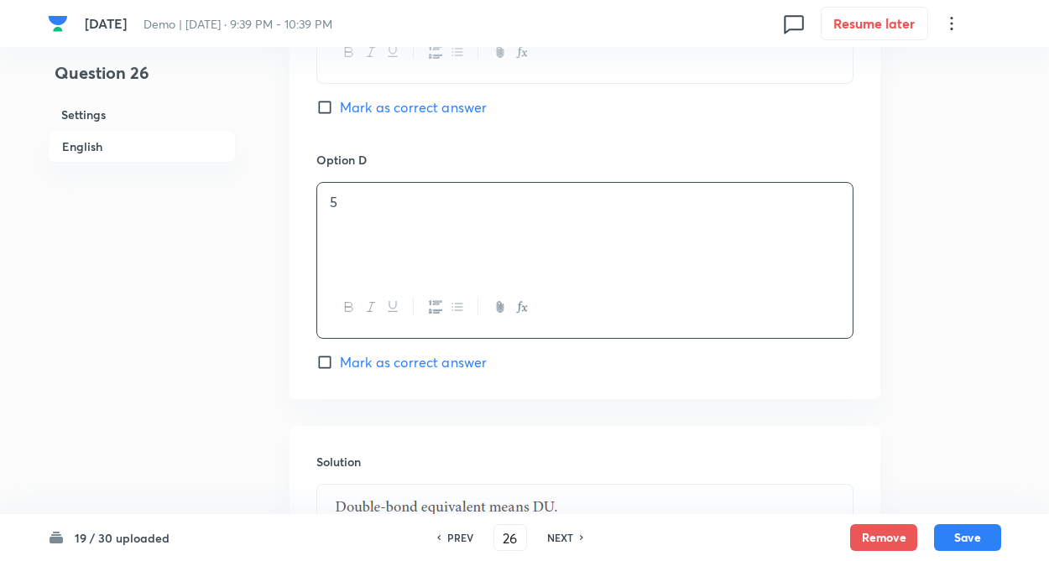
drag, startPoint x: 391, startPoint y: 230, endPoint x: 370, endPoint y: 234, distance: 21.4
click at [390, 230] on div "5" at bounding box center [584, 230] width 535 height 94
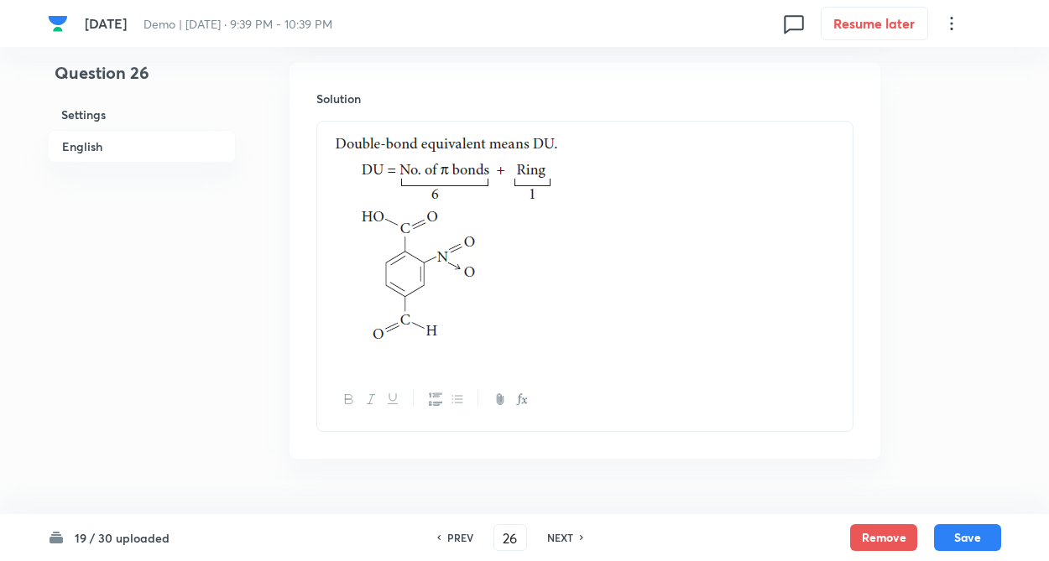
scroll to position [1934, 0]
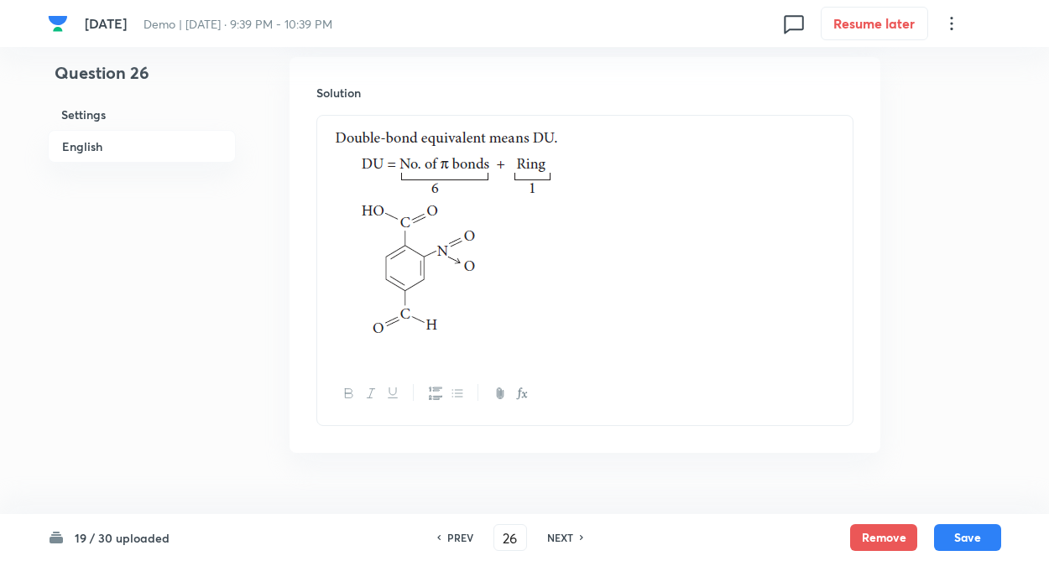
drag, startPoint x: 227, startPoint y: 421, endPoint x: 221, endPoint y: 395, distance: 26.7
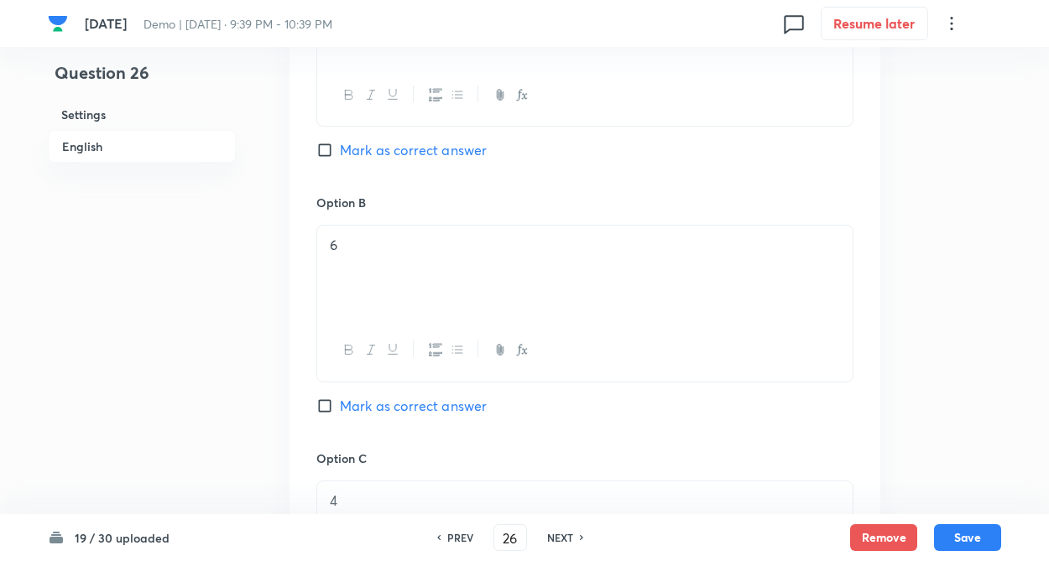
scroll to position [927, 0]
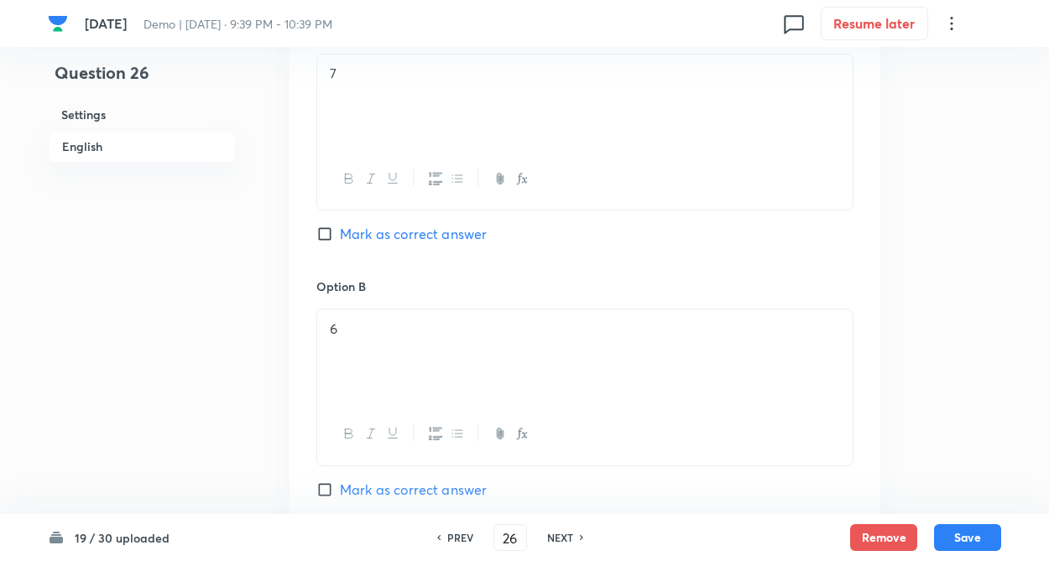
click at [319, 232] on input "Mark as correct answer" at bounding box center [327, 234] width 23 height 17
checkbox input "true"
drag, startPoint x: 970, startPoint y: 540, endPoint x: 778, endPoint y: 458, distance: 209.0
click at [967, 539] on button "Save" at bounding box center [967, 537] width 67 height 27
type input "27"
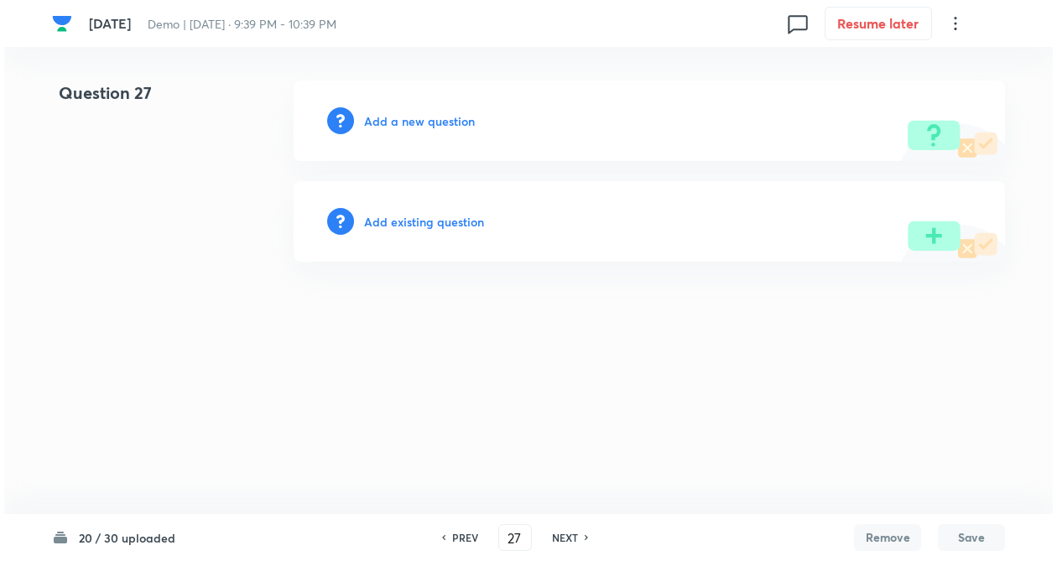
scroll to position [0, 0]
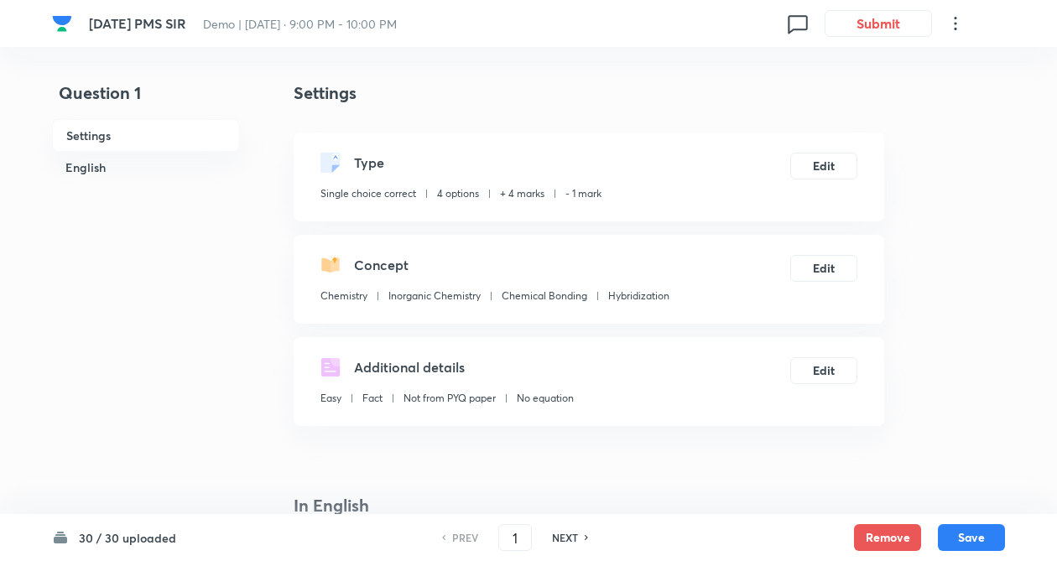
checkbox input "true"
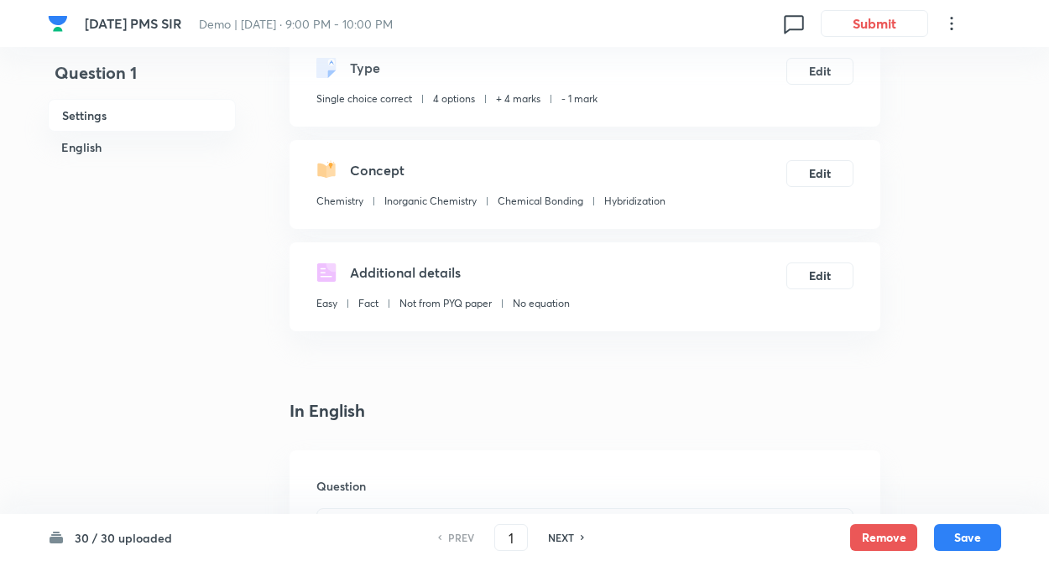
scroll to position [101, 0]
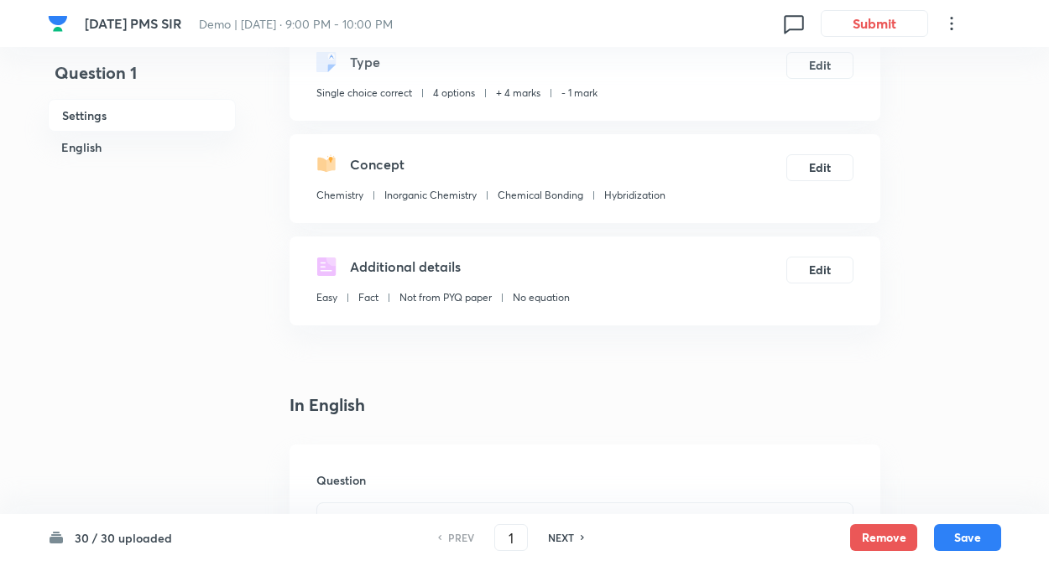
click at [140, 533] on h6 "30 / 30 uploaded" at bounding box center [123, 538] width 97 height 18
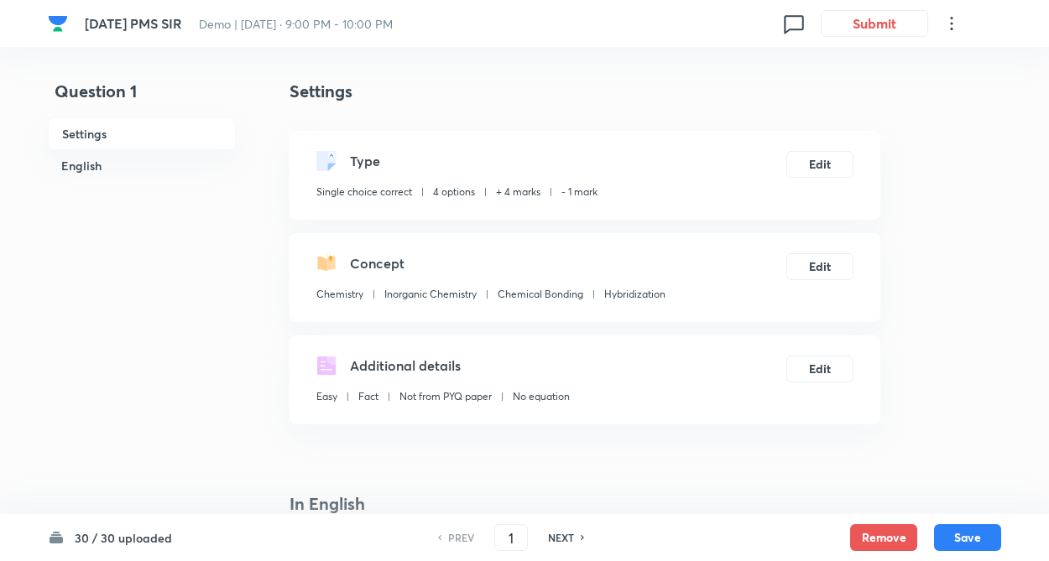
scroll to position [0, 0]
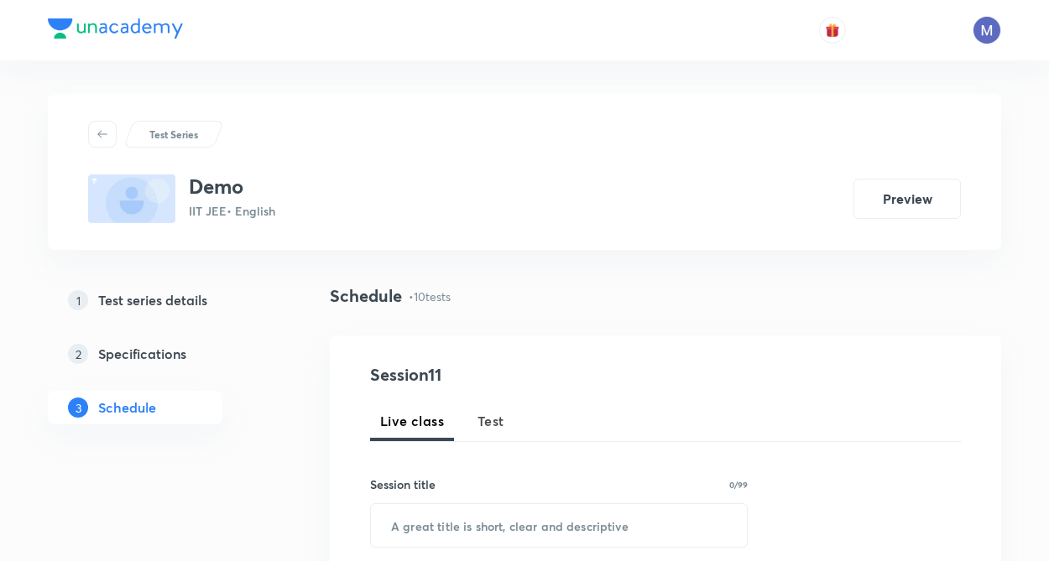
scroll to position [2070, 0]
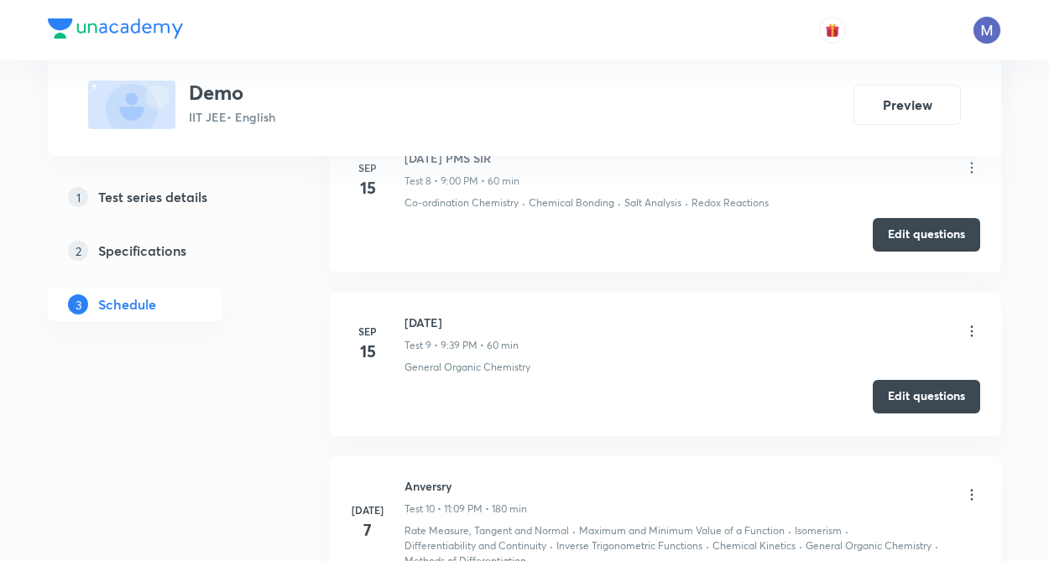
click at [918, 414] on button "Edit questions" at bounding box center [925, 397] width 107 height 34
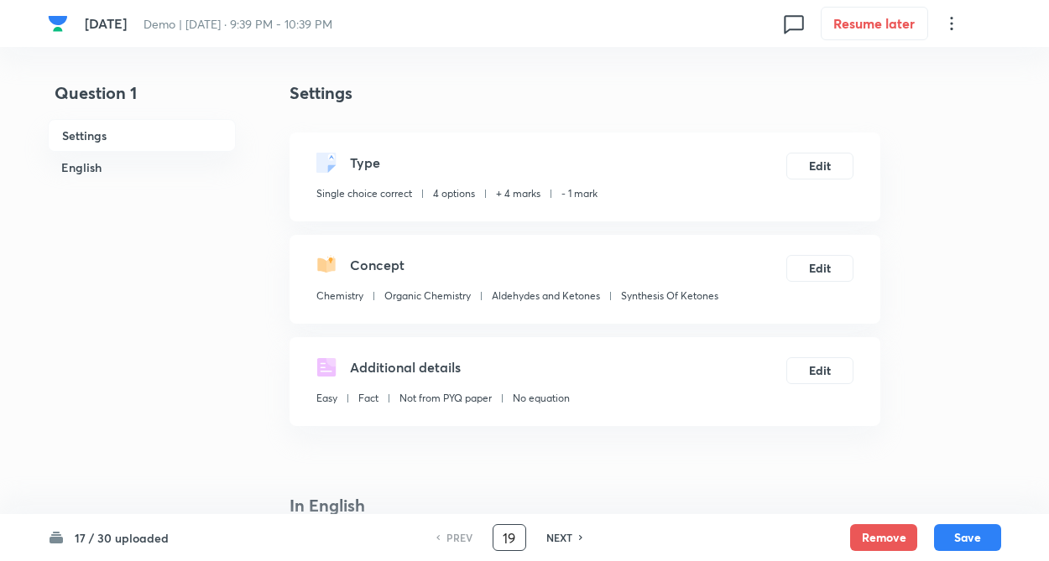
type input "19"
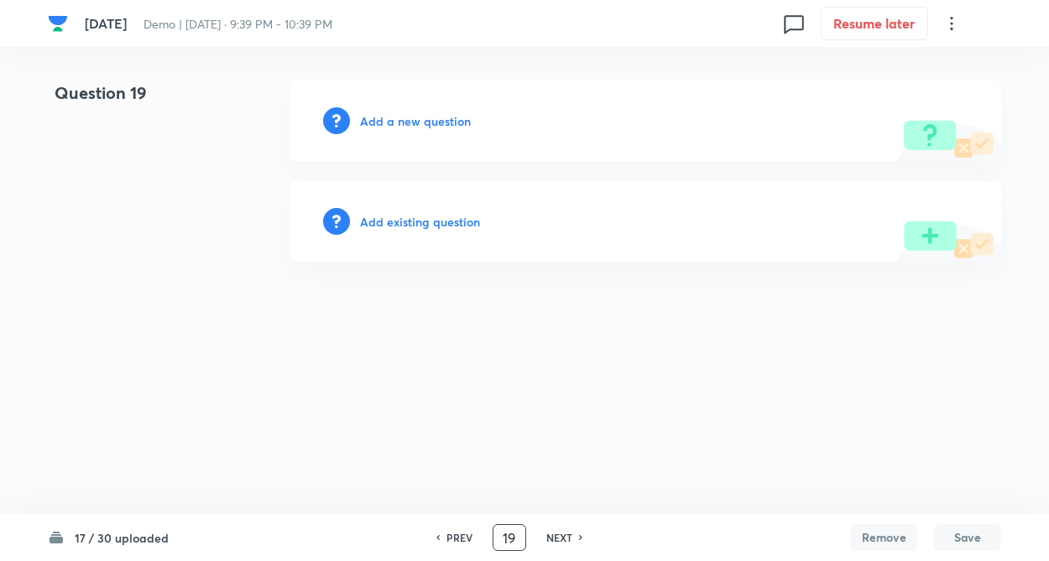
drag, startPoint x: 518, startPoint y: 542, endPoint x: 290, endPoint y: 364, distance: 288.7
click at [516, 540] on input "19" at bounding box center [509, 537] width 32 height 29
click at [431, 128] on h6 "Add a new question" at bounding box center [419, 121] width 111 height 18
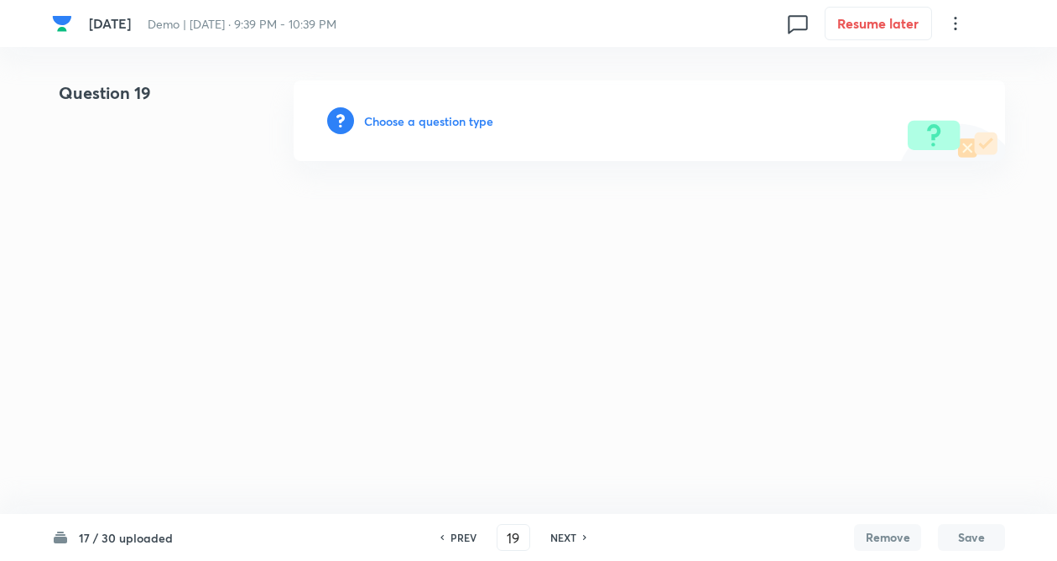
click at [433, 123] on h6 "Choose a question type" at bounding box center [428, 121] width 129 height 18
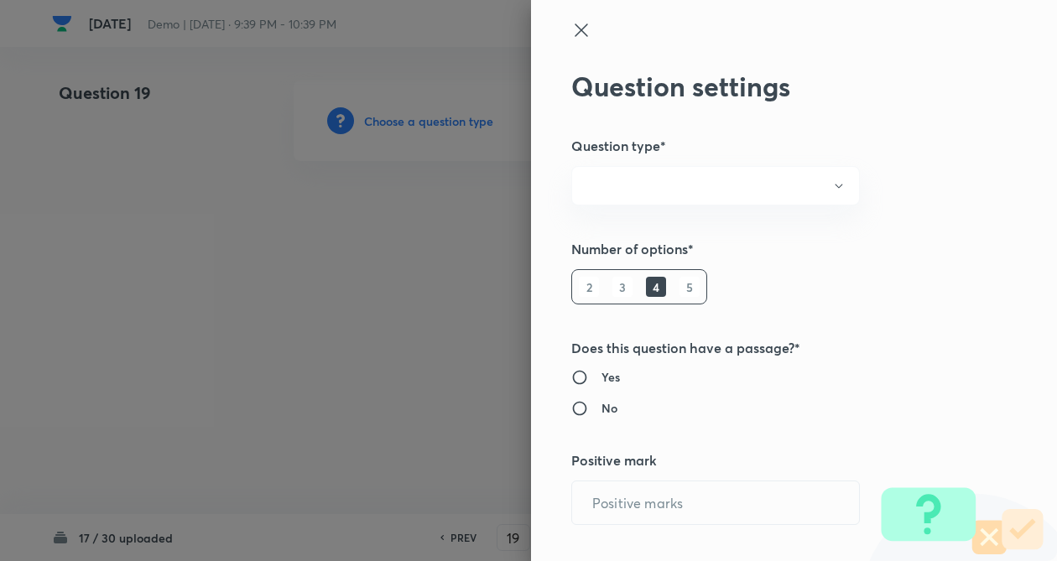
radio input "true"
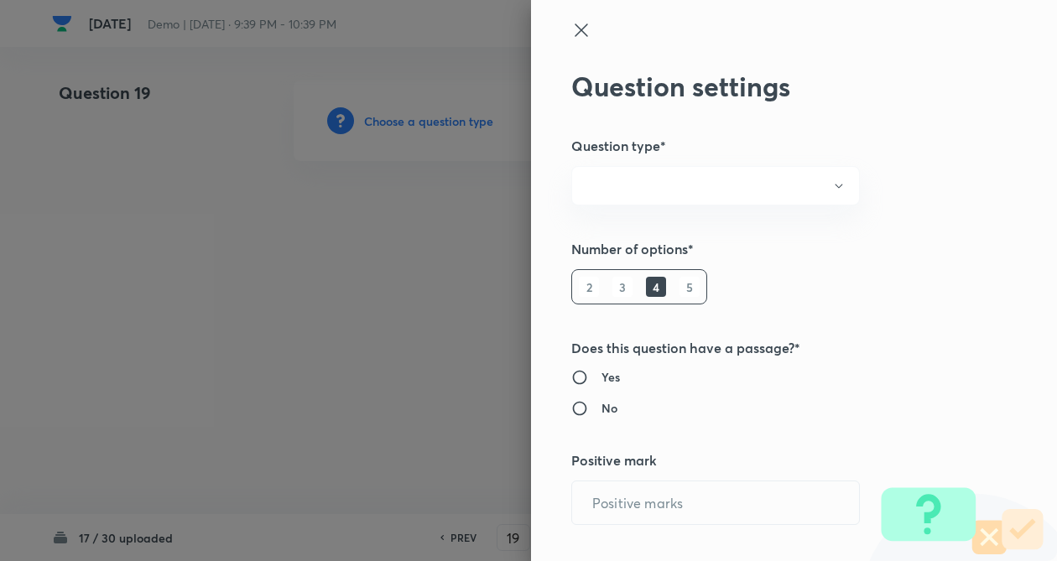
radio input "true"
type input "4"
type input "1"
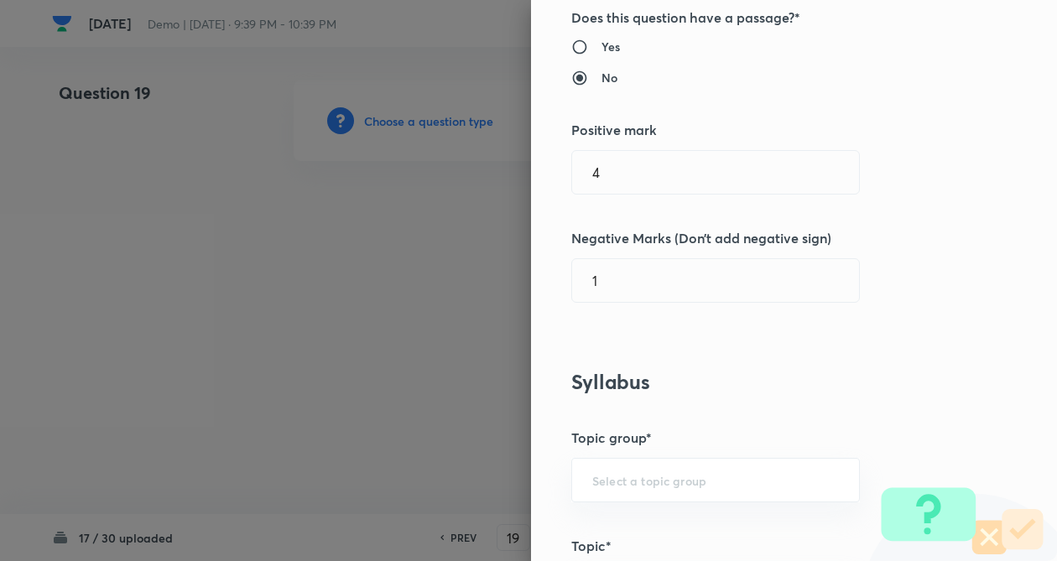
click at [884, 316] on div "Question settings Question type* Single choice correct Number of options* 2 3 4…" at bounding box center [794, 280] width 526 height 561
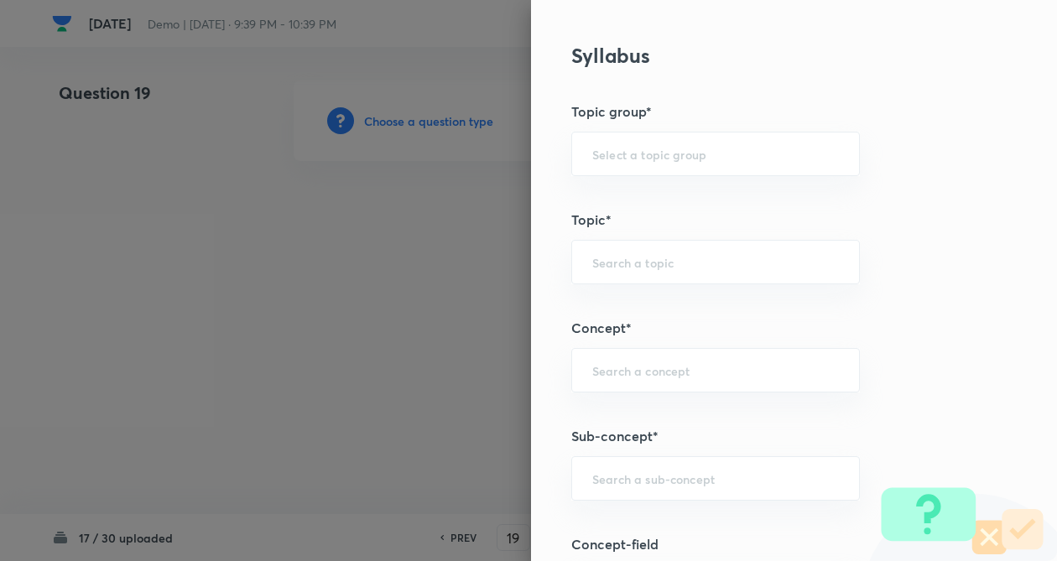
scroll to position [671, 0]
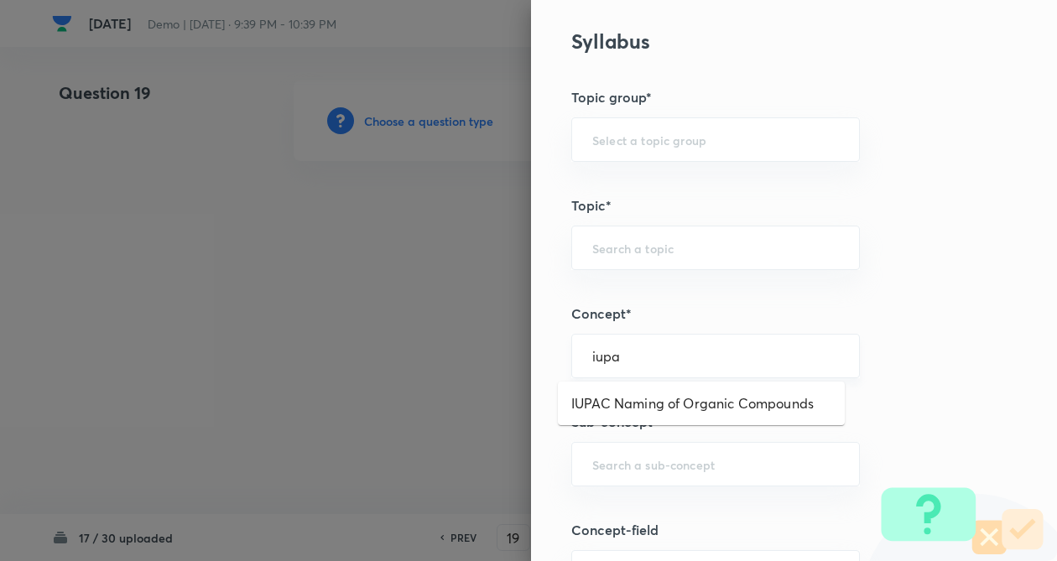
click at [594, 362] on input "iupa" at bounding box center [715, 356] width 247 height 16
click at [628, 402] on li "IUPAC Naming of Organic Compounds" at bounding box center [701, 403] width 287 height 30
type input "IUPAC Naming of Organic Compounds"
drag, startPoint x: 628, startPoint y: 402, endPoint x: 617, endPoint y: 458, distance: 57.1
click at [623, 426] on div "Question settings Question type* Single choice correct Number of options* 2 3 4…" at bounding box center [794, 280] width 526 height 561
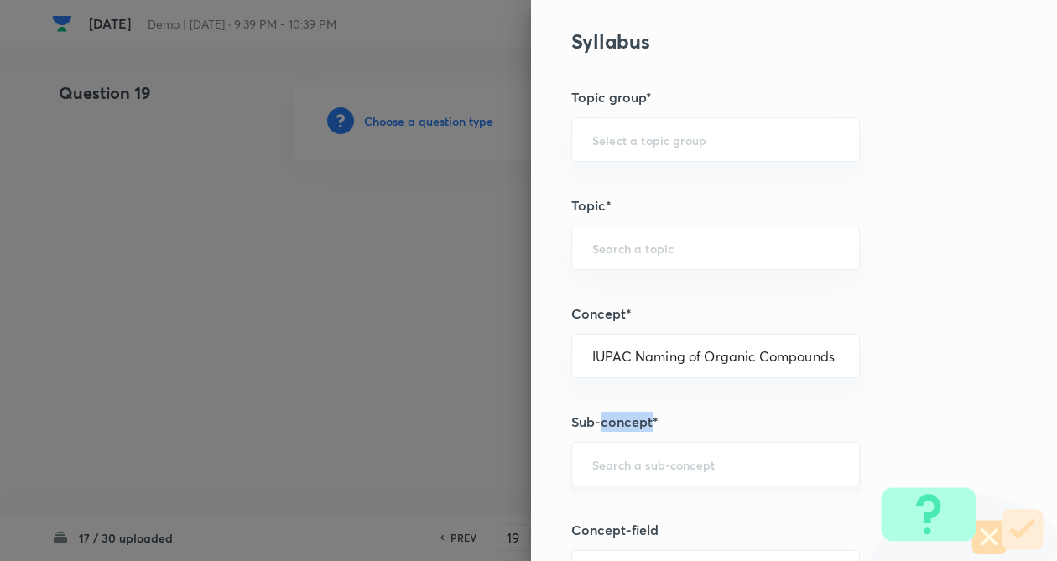
type input "Chemistry"
type input "Organic Chemistry"
click at [617, 473] on div "​" at bounding box center [715, 464] width 289 height 44
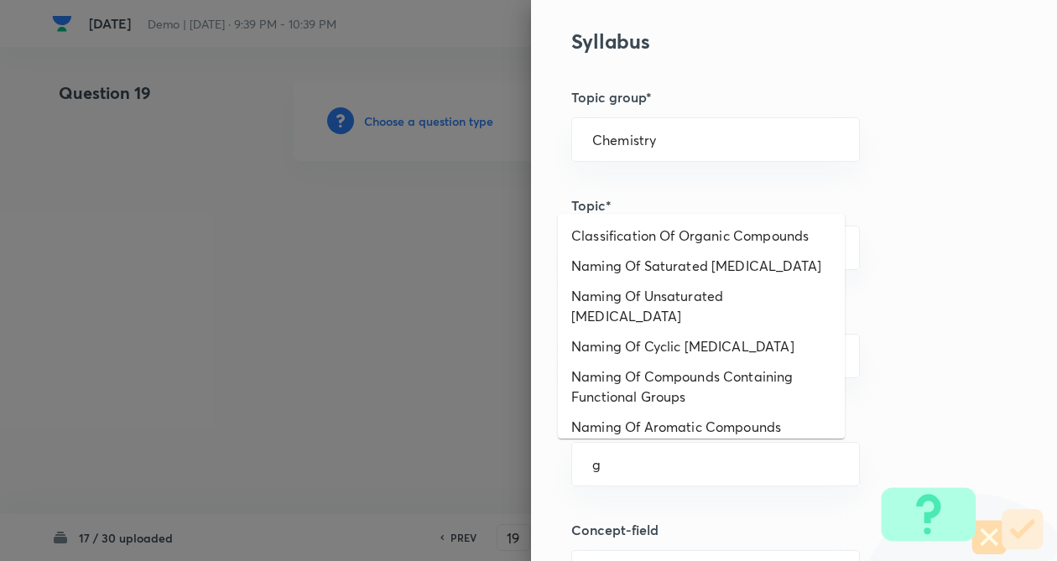
drag, startPoint x: 615, startPoint y: 469, endPoint x: 706, endPoint y: 388, distance: 121.2
click at [615, 466] on input "g" at bounding box center [715, 464] width 247 height 16
click at [749, 340] on li "Naming Of Cyclic Hydrocarbons" at bounding box center [701, 346] width 287 height 30
type input "Naming Of Cyclic Hydrocarbons"
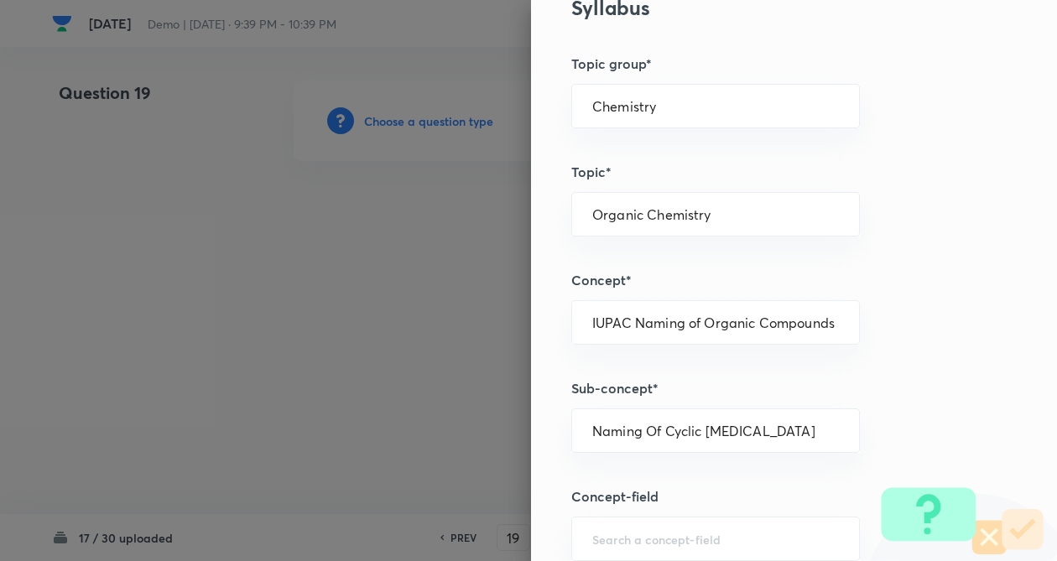
drag, startPoint x: 888, startPoint y: 353, endPoint x: 879, endPoint y: 419, distance: 66.9
click at [888, 354] on div "Question settings Question type* Single choice correct Number of options* 2 3 4…" at bounding box center [794, 280] width 526 height 561
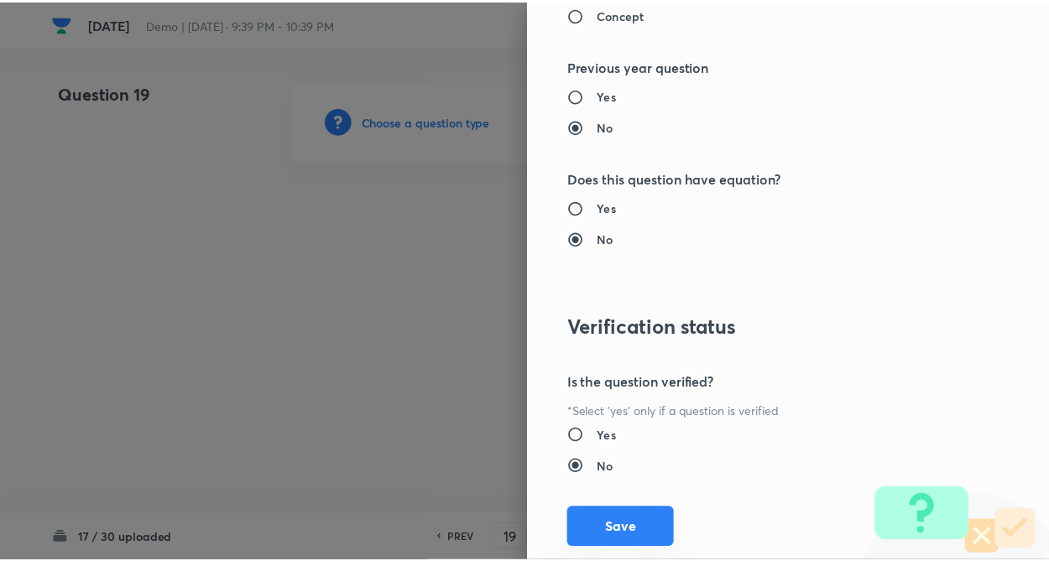
scroll to position [1726, 0]
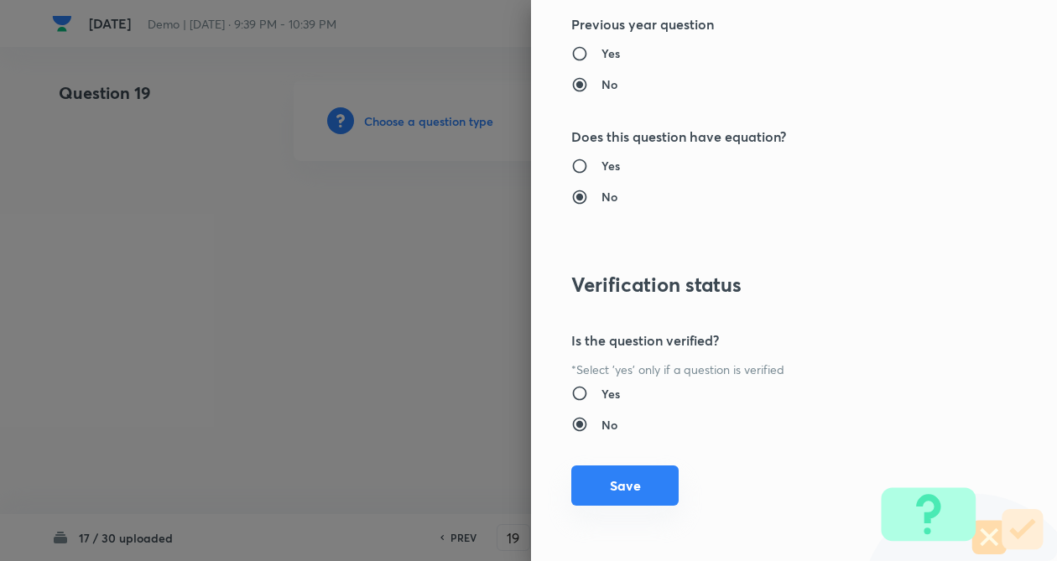
drag, startPoint x: 602, startPoint y: 477, endPoint x: 264, endPoint y: 404, distance: 345.2
click at [602, 477] on button "Save" at bounding box center [624, 487] width 107 height 40
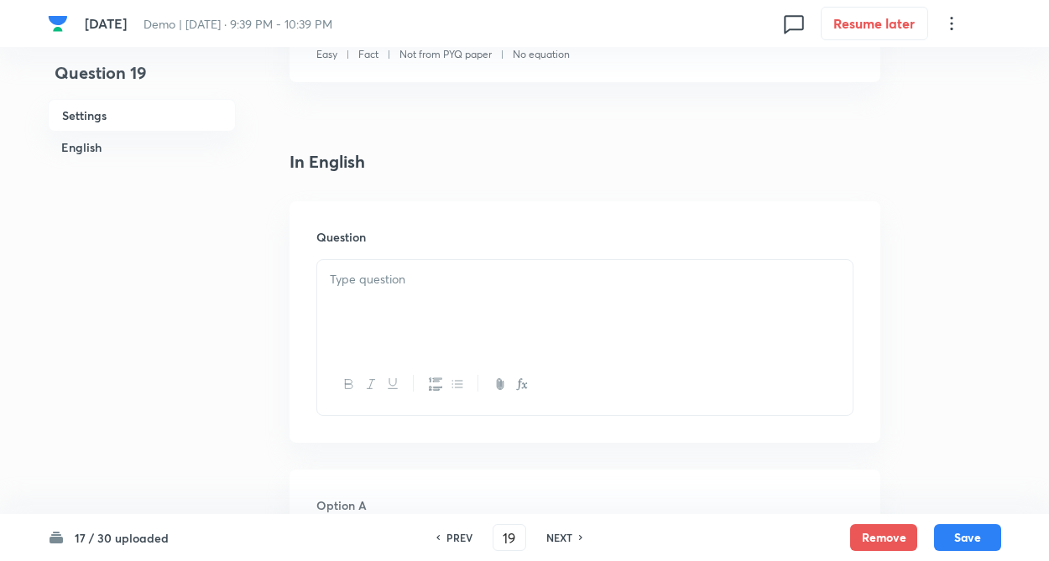
scroll to position [369, 0]
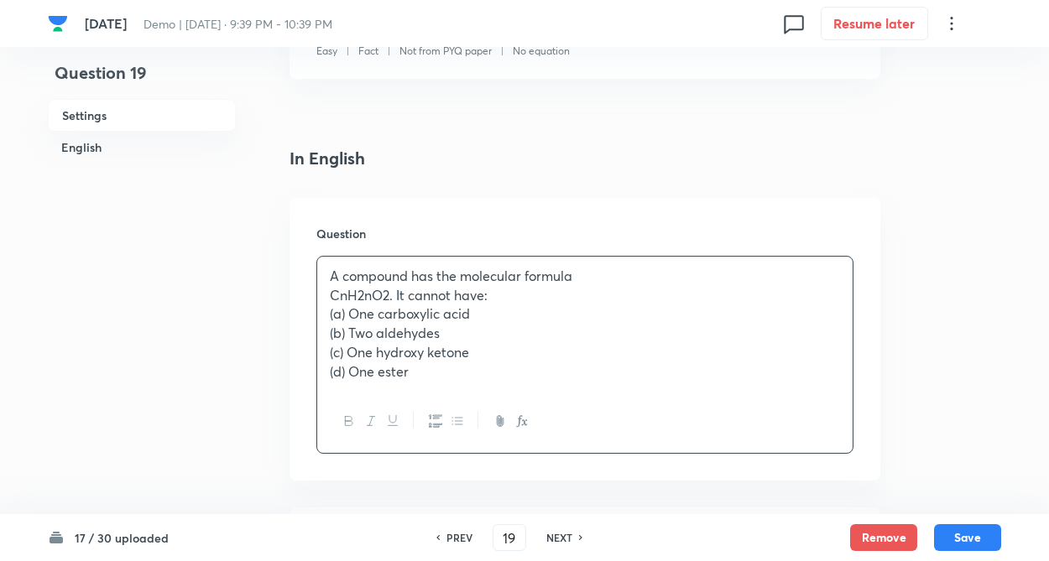
drag, startPoint x: 363, startPoint y: 290, endPoint x: 346, endPoint y: 300, distance: 19.6
click at [362, 292] on div "A compound has the molecular formula CnH2nO2. It cannot have: (a) One carboxyli…" at bounding box center [584, 324] width 535 height 134
click at [322, 301] on div "A compound has the molecular formula CnH2nO2. It cannot have: (a) One carboxyli…" at bounding box center [584, 324] width 535 height 134
drag, startPoint x: 320, startPoint y: 266, endPoint x: 458, endPoint y: 397, distance: 190.5
click at [458, 397] on div "A compound has the molecular formula CnH2nO2. It cannot have: (a) One carboxyli…" at bounding box center [584, 355] width 537 height 198
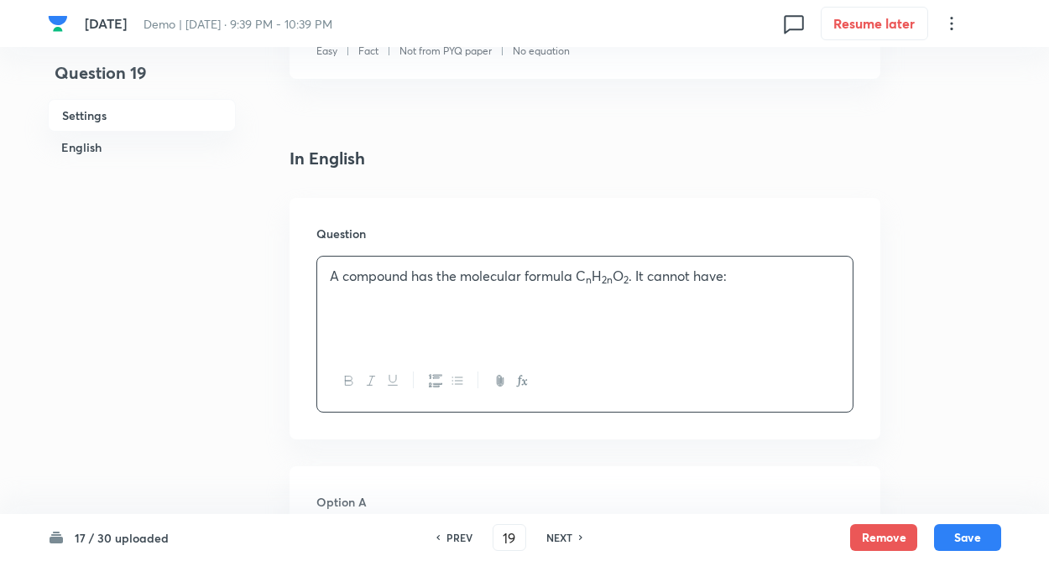
drag, startPoint x: 346, startPoint y: 295, endPoint x: 294, endPoint y: 370, distance: 91.5
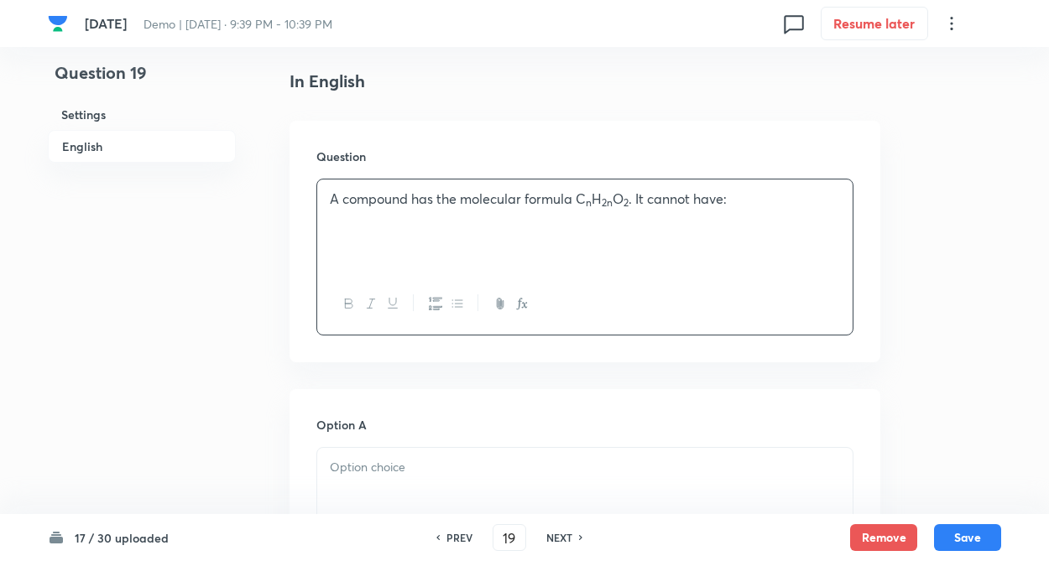
drag, startPoint x: 253, startPoint y: 364, endPoint x: 305, endPoint y: 329, distance: 63.5
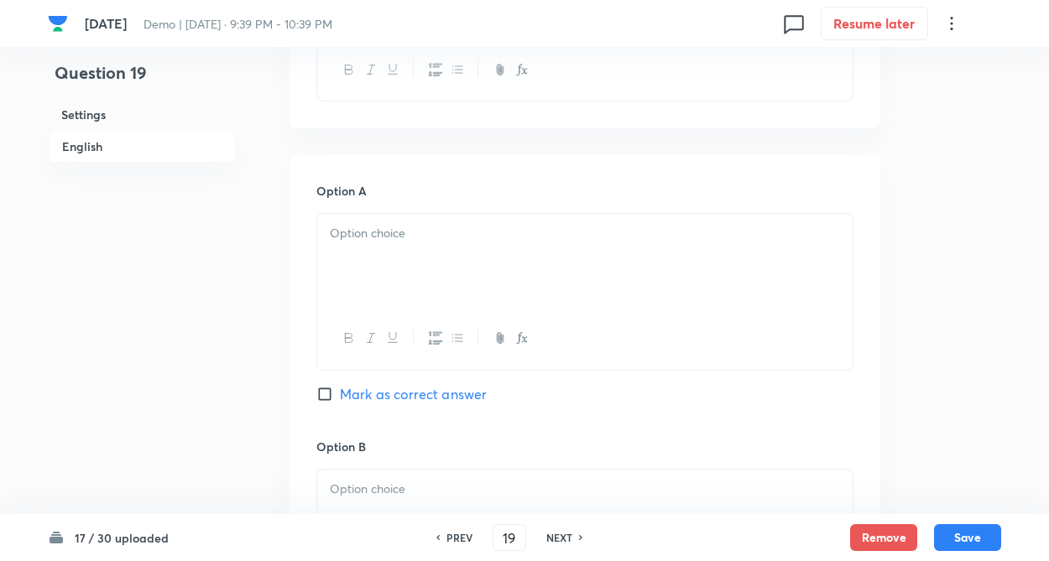
scroll to position [705, 0]
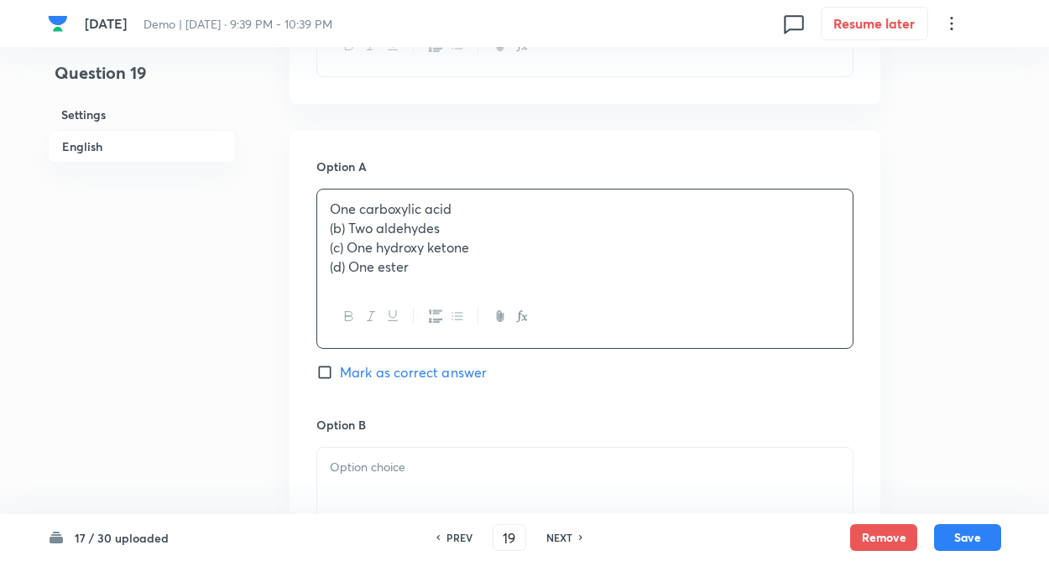
drag, startPoint x: 372, startPoint y: 258, endPoint x: 367, endPoint y: 233, distance: 24.8
click at [372, 256] on div "One carboxylic acid (b) Two aldehydes (c) One hydroxy ketone (d) One ester" at bounding box center [584, 238] width 535 height 96
drag, startPoint x: 346, startPoint y: 224, endPoint x: 415, endPoint y: 288, distance: 93.8
drag, startPoint x: 372, startPoint y: 466, endPoint x: 300, endPoint y: 434, distance: 78.1
click at [367, 463] on p at bounding box center [585, 465] width 510 height 19
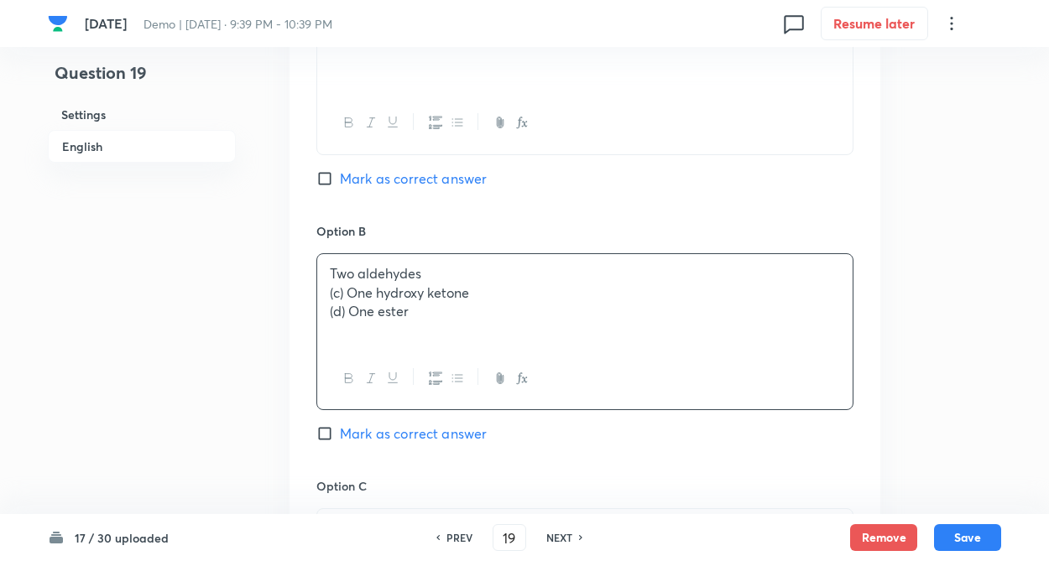
drag, startPoint x: 292, startPoint y: 427, endPoint x: 318, endPoint y: 364, distance: 68.1
click at [292, 421] on div "Option A One carboxylic acid Mark as correct answer Option B Two aldehydes (c) …" at bounding box center [584, 461] width 591 height 1042
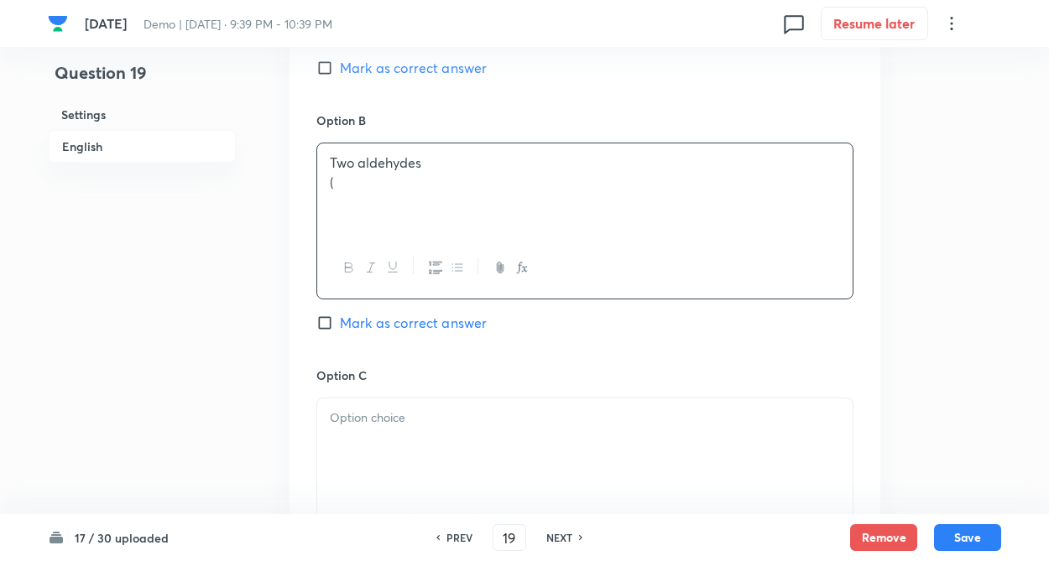
drag, startPoint x: 350, startPoint y: 178, endPoint x: 420, endPoint y: 233, distance: 89.6
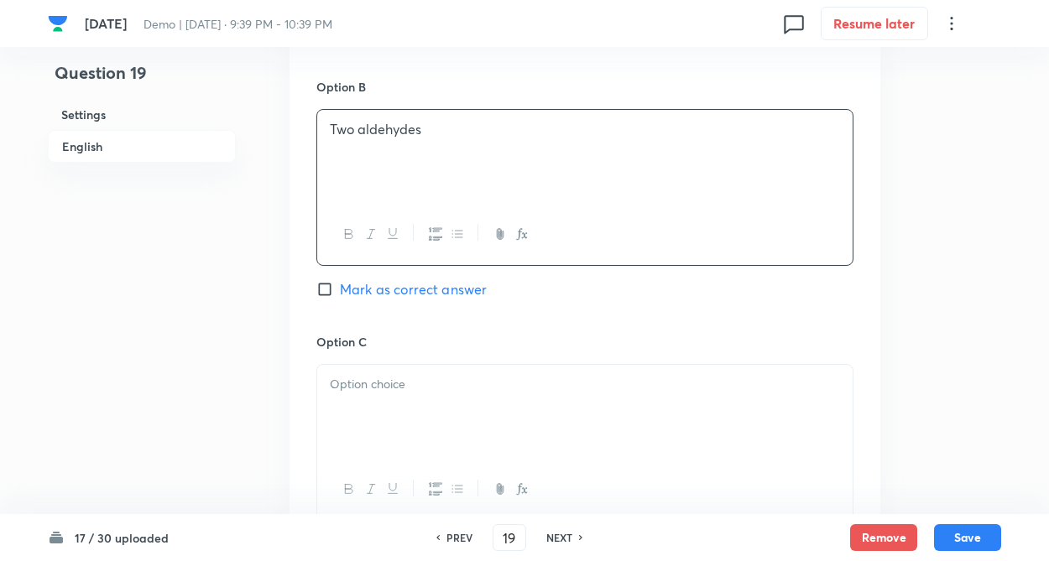
drag, startPoint x: 246, startPoint y: 315, endPoint x: 277, endPoint y: 342, distance: 41.6
click at [247, 316] on div "Question 19 Settings English Settings Type Single choice correct 4 options + 4 …" at bounding box center [524, 106] width 953 height 2133
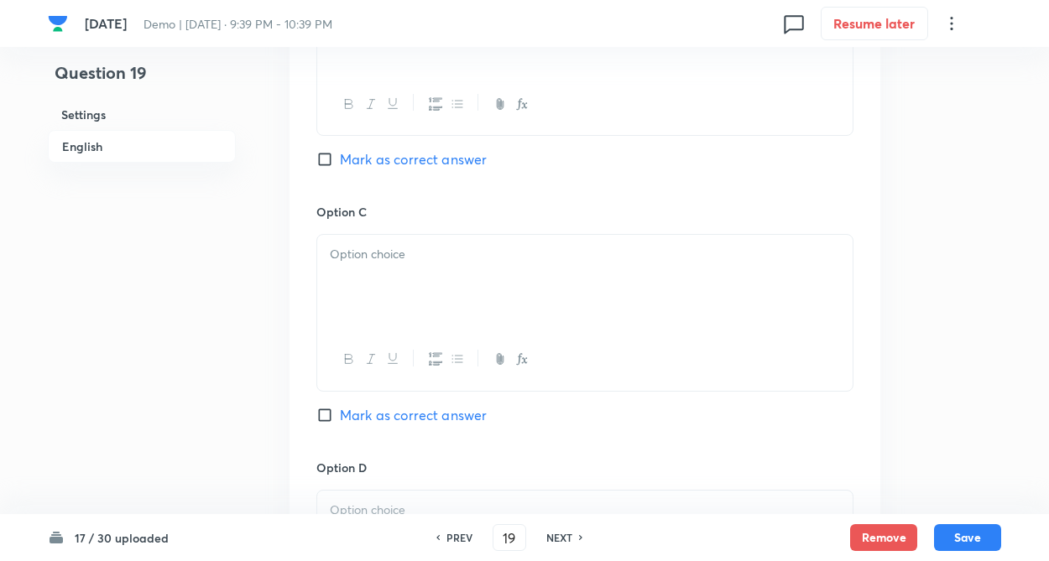
scroll to position [1175, 0]
click at [404, 249] on p at bounding box center [585, 250] width 510 height 19
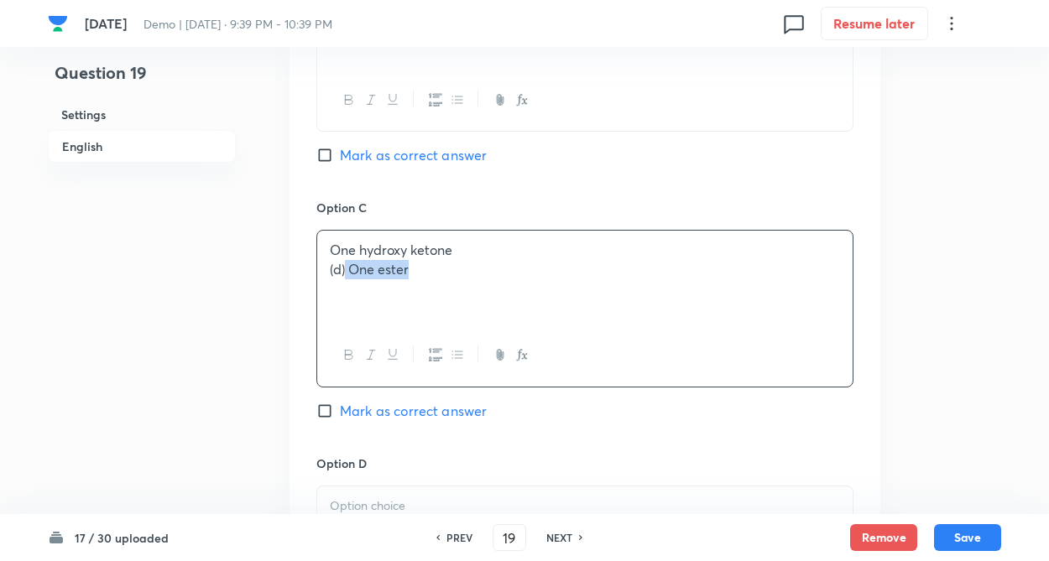
drag, startPoint x: 346, startPoint y: 265, endPoint x: 428, endPoint y: 299, distance: 88.0
click at [428, 299] on div "One hydroxy ketone (d) One ester" at bounding box center [584, 278] width 535 height 94
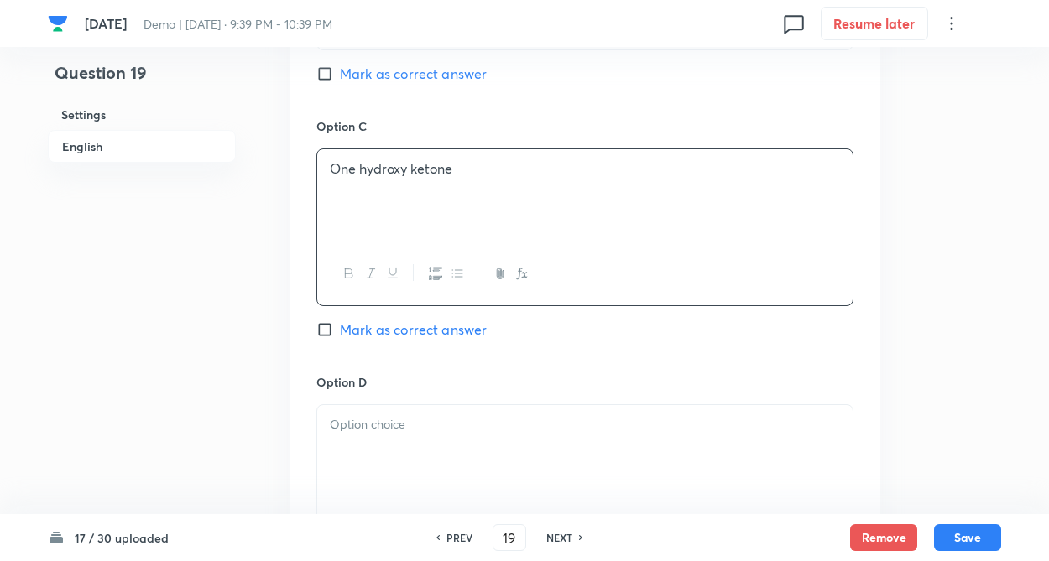
drag, startPoint x: 263, startPoint y: 314, endPoint x: 274, endPoint y: 306, distance: 14.0
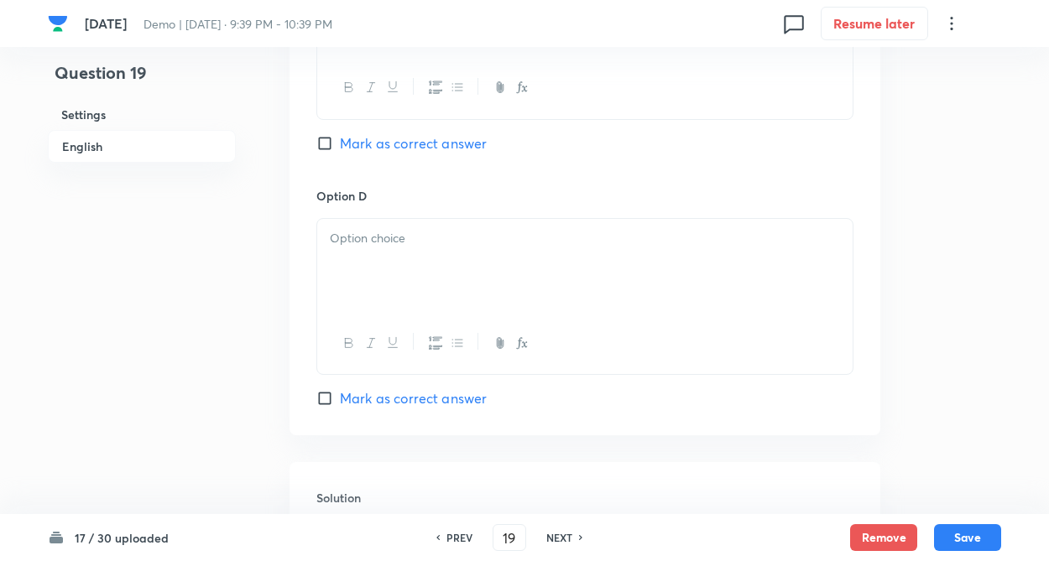
scroll to position [1443, 0]
click at [354, 261] on div at bounding box center [584, 265] width 535 height 94
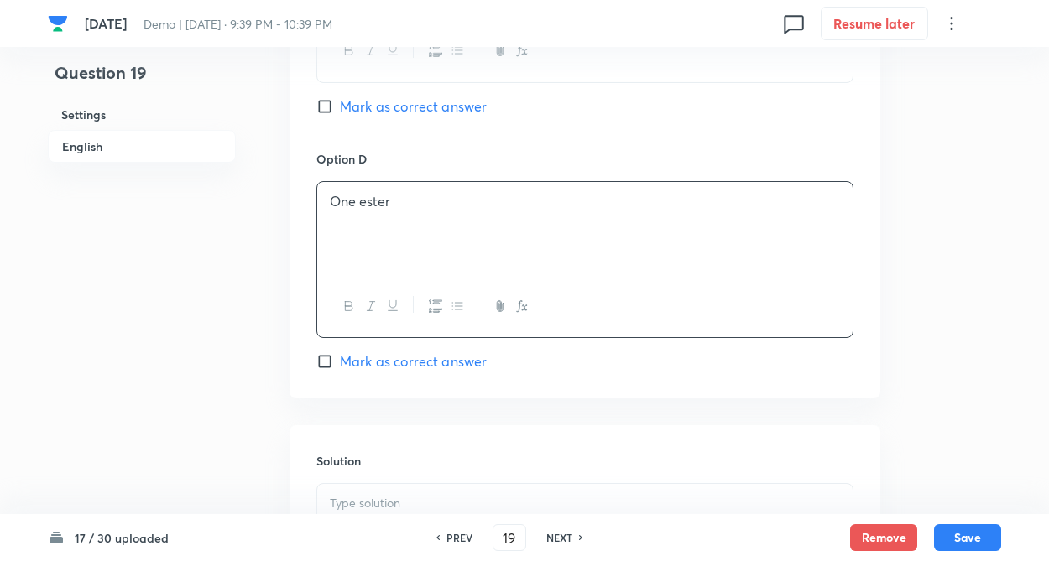
drag, startPoint x: 245, startPoint y: 268, endPoint x: 300, endPoint y: 329, distance: 82.6
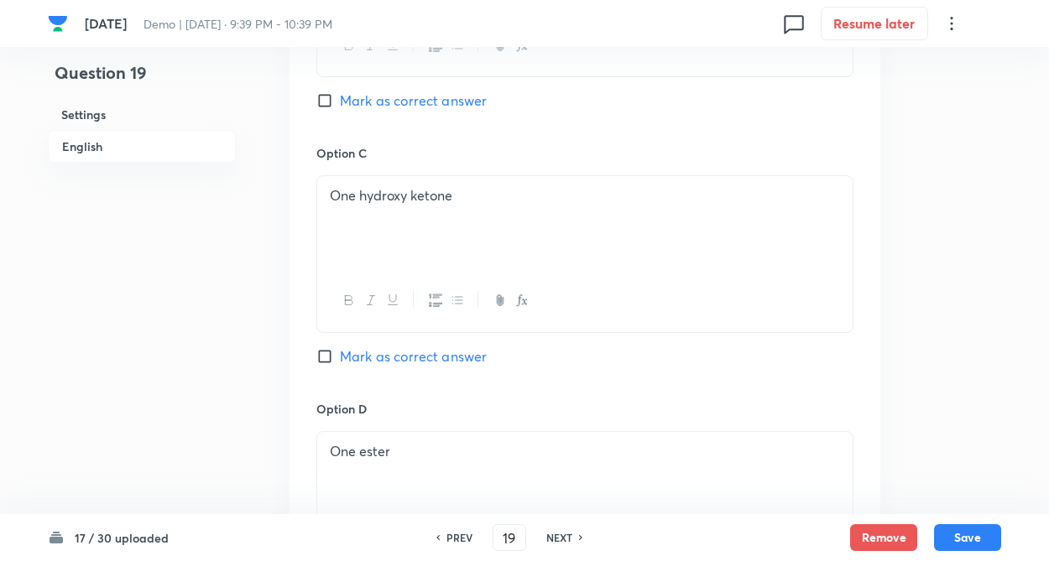
scroll to position [1195, 0]
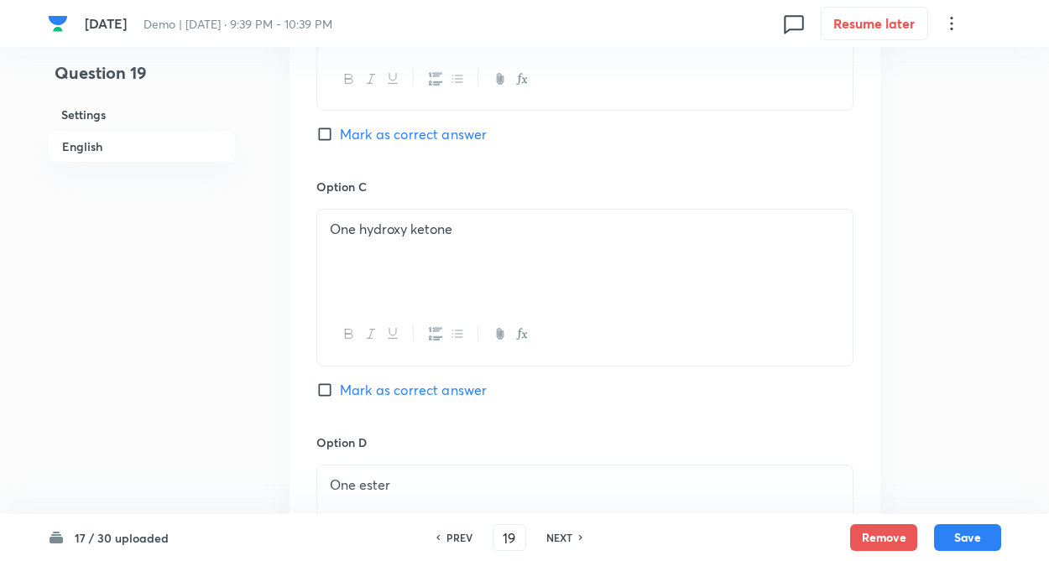
click at [321, 138] on input "Mark as correct answer" at bounding box center [327, 134] width 23 height 17
checkbox input "true"
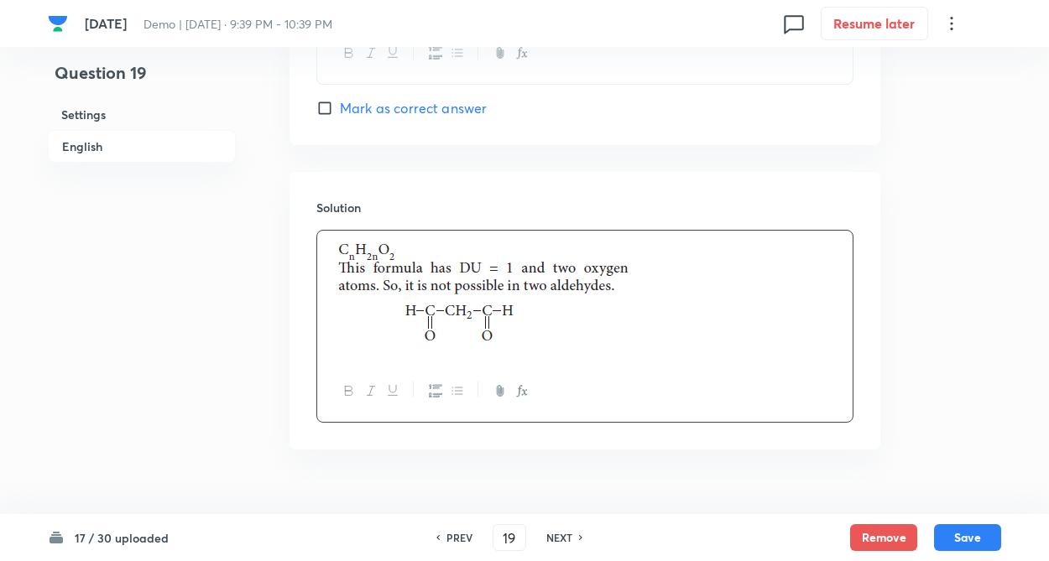
drag, startPoint x: 378, startPoint y: 310, endPoint x: 663, endPoint y: 365, distance: 290.4
click at [380, 308] on div at bounding box center [584, 296] width 535 height 130
click at [979, 539] on button "Save" at bounding box center [967, 536] width 67 height 27
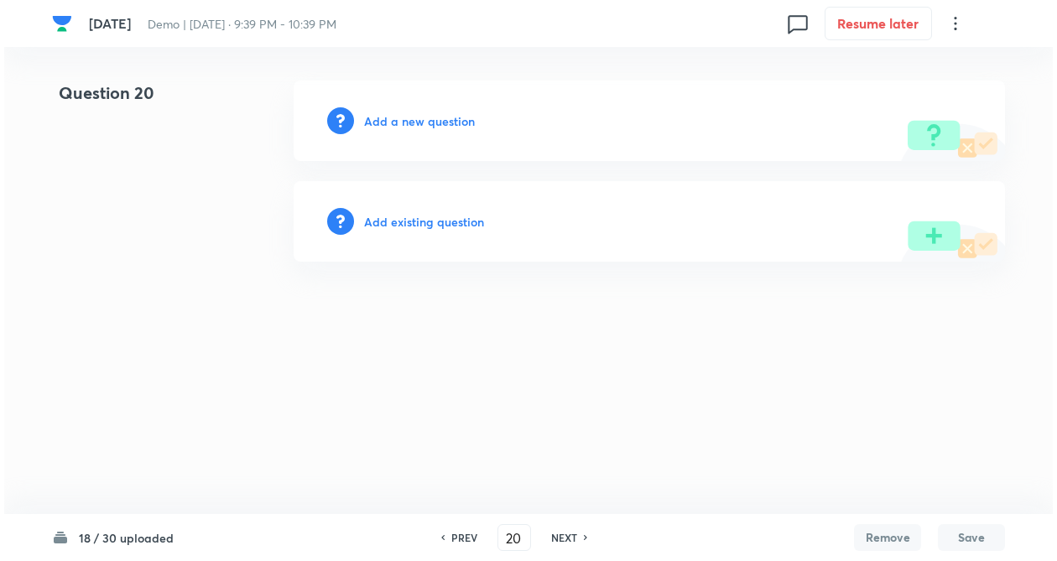
scroll to position [0, 0]
click at [553, 544] on h6 "NEXT" at bounding box center [564, 537] width 26 height 15
type input "22"
click at [447, 122] on h6 "Add a new question" at bounding box center [419, 121] width 111 height 18
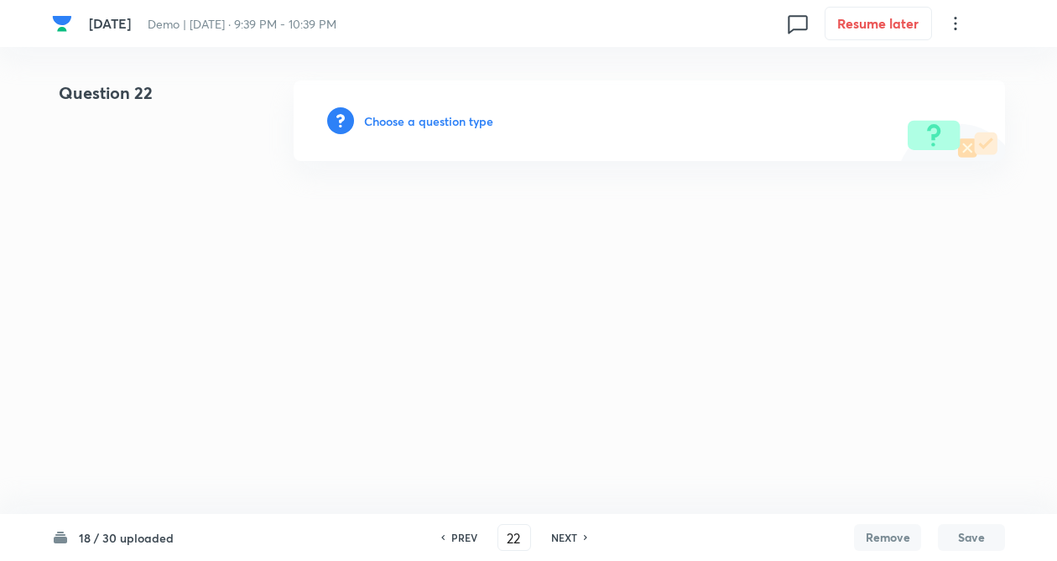
click at [435, 128] on h6 "Choose a question type" at bounding box center [428, 121] width 129 height 18
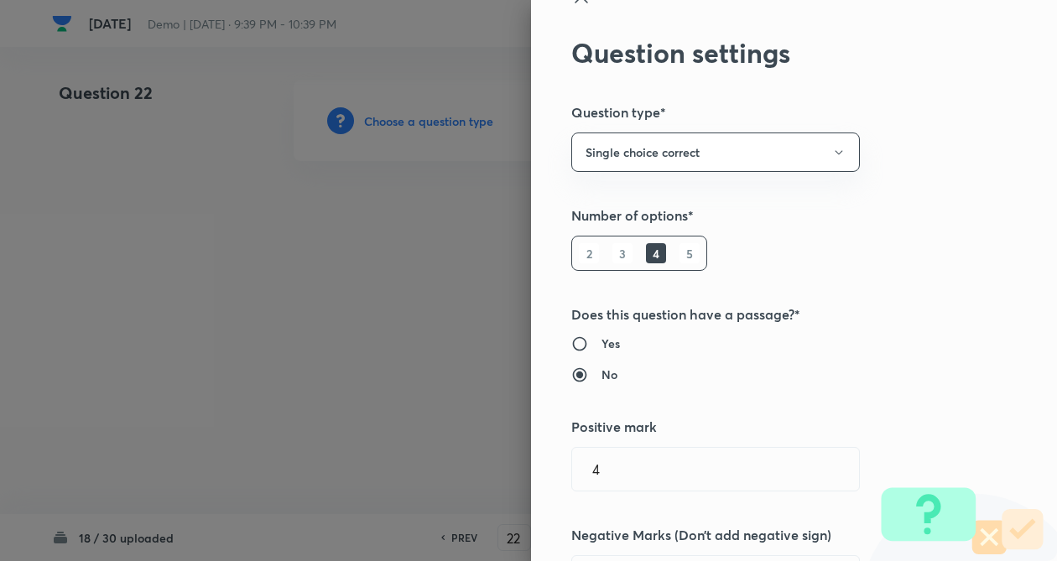
click at [958, 374] on div "Question settings Question type* Single choice correct Number of options* 2 3 4…" at bounding box center [794, 280] width 526 height 561
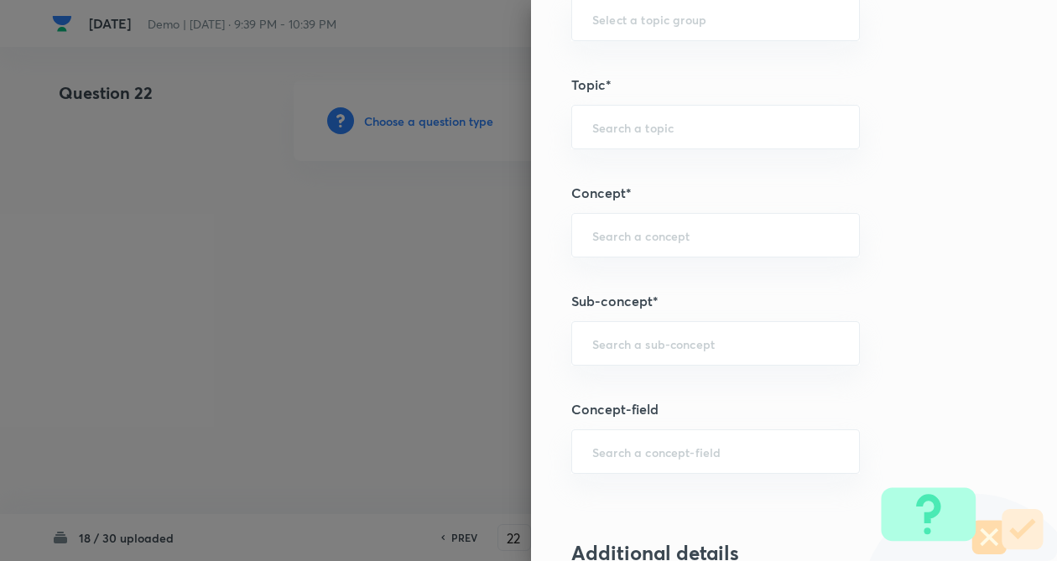
scroll to position [805, 0]
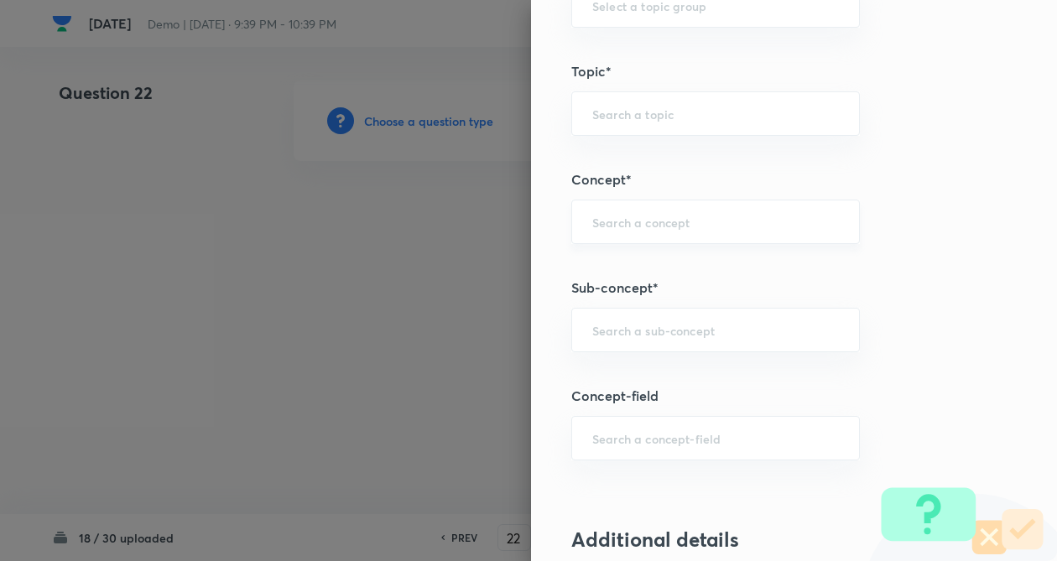
drag, startPoint x: 612, startPoint y: 213, endPoint x: 602, endPoint y: 225, distance: 14.9
click at [608, 217] on div "​" at bounding box center [715, 222] width 289 height 44
drag, startPoint x: 599, startPoint y: 273, endPoint x: 605, endPoint y: 307, distance: 34.1
click at [599, 275] on li "IUPAC Naming of Organic Compounds" at bounding box center [701, 269] width 287 height 30
type input "IUPAC Naming of Organic Compounds"
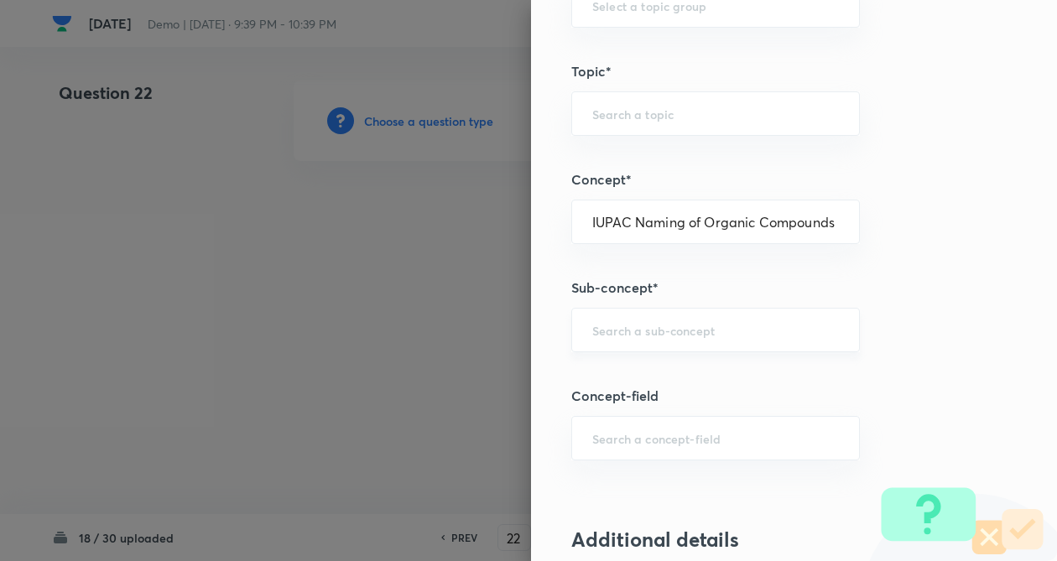
type input "Chemistry"
type input "Organic Chemistry"
click at [610, 337] on input "text" at bounding box center [715, 330] width 247 height 16
type input "v"
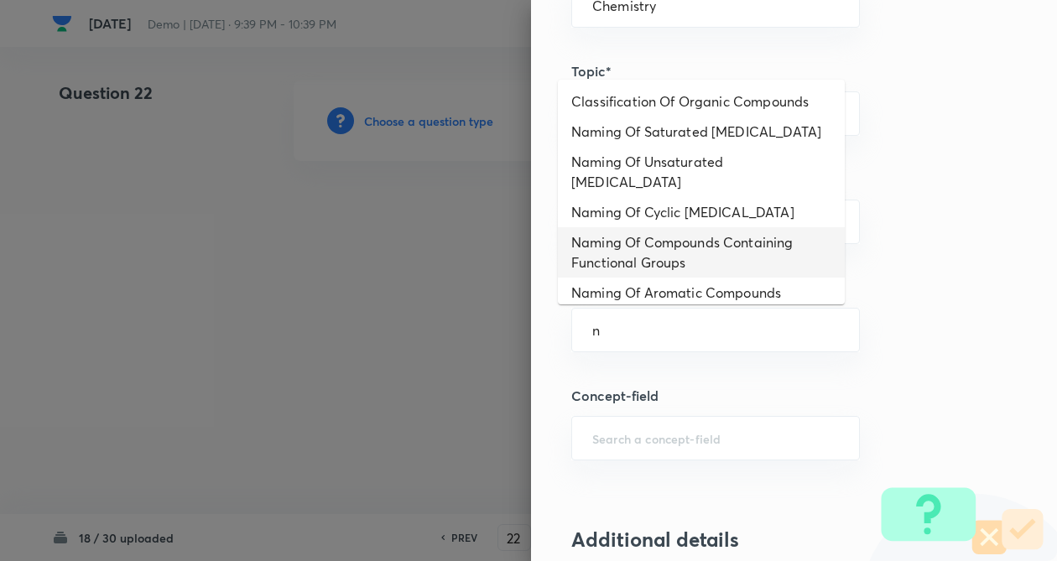
click at [629, 242] on li "Naming Of Compounds Containing Functional Groups" at bounding box center [701, 252] width 287 height 50
type input "Naming Of Compounds Containing Functional Groups"
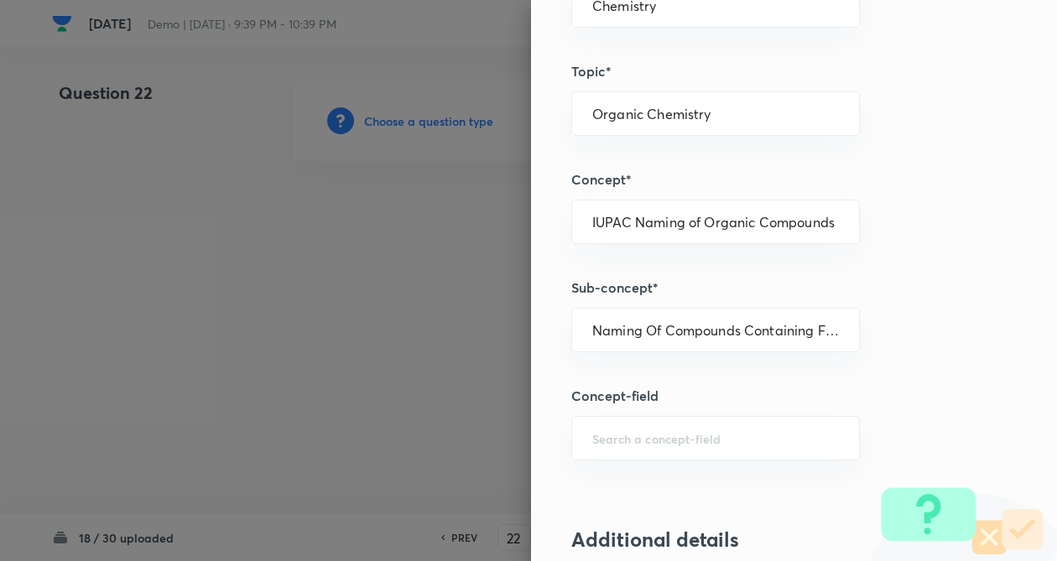
drag, startPoint x: 909, startPoint y: 328, endPoint x: 870, endPoint y: 441, distance: 119.9
click at [909, 329] on div "Question settings Question type* Single choice correct Number of options* 2 3 4…" at bounding box center [794, 280] width 526 height 561
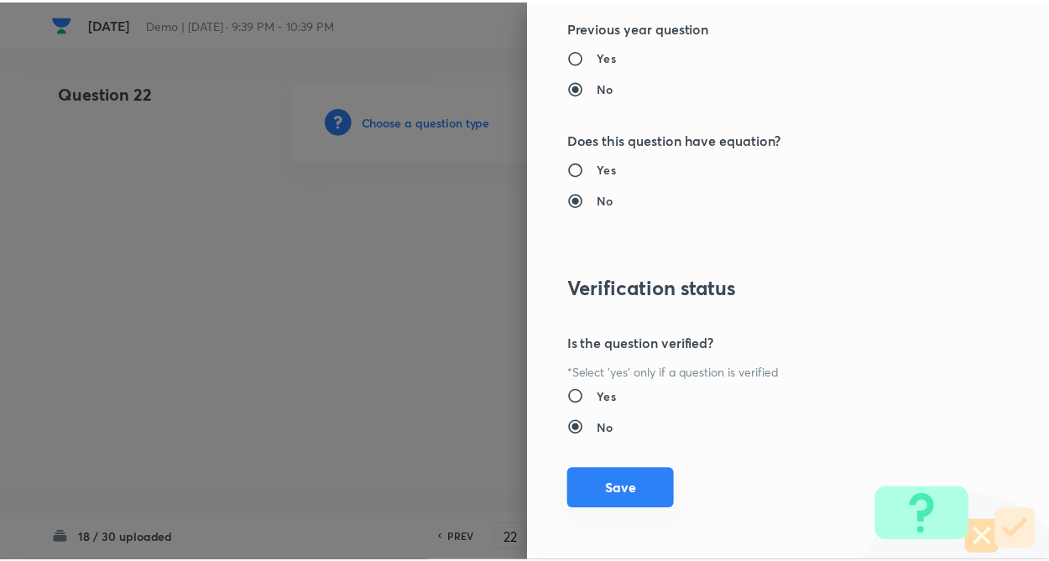
scroll to position [1726, 0]
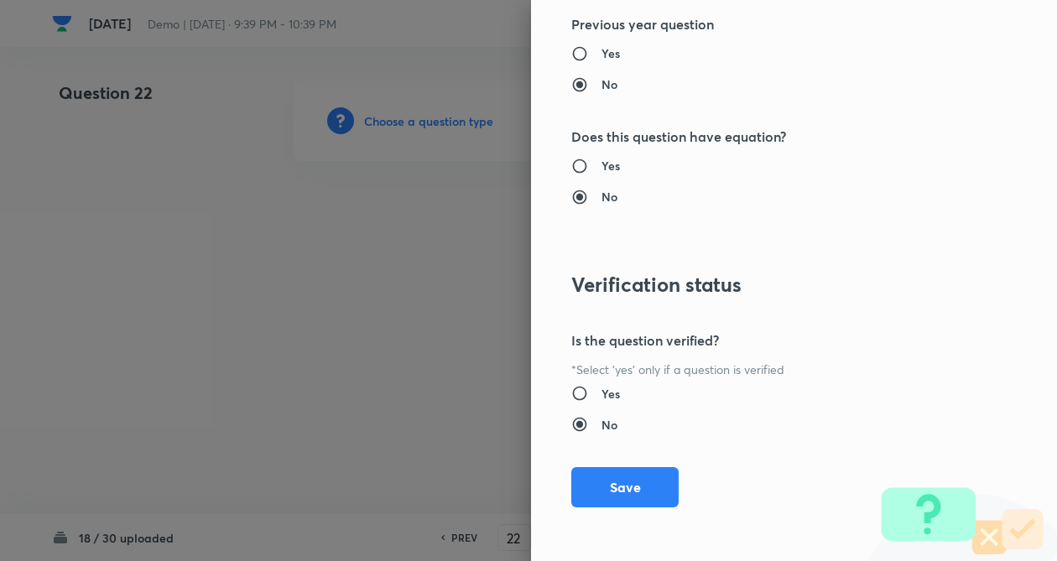
drag, startPoint x: 597, startPoint y: 488, endPoint x: 456, endPoint y: 3, distance: 505.0
click at [598, 487] on button "Save" at bounding box center [624, 487] width 107 height 40
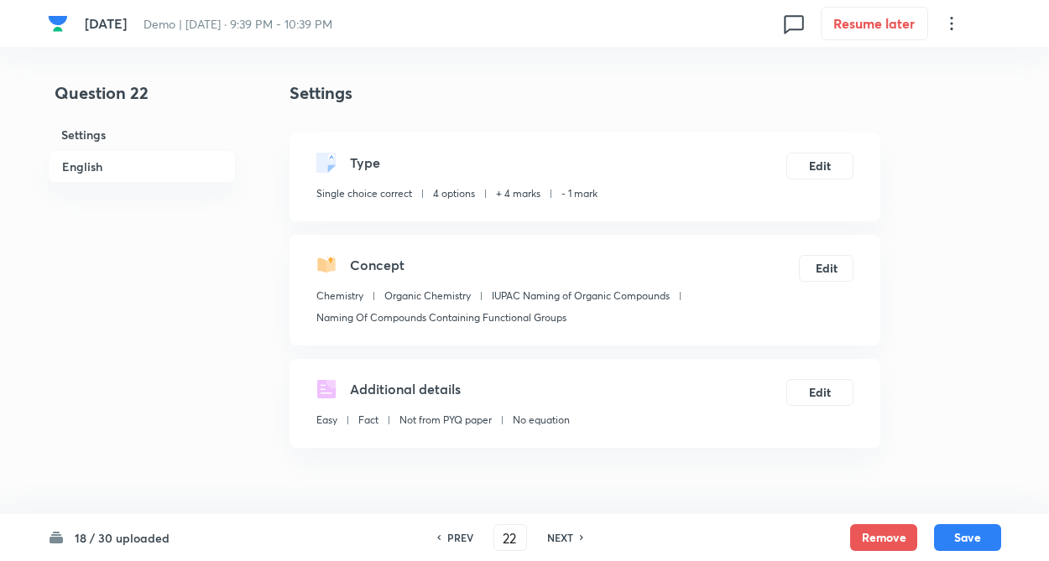
drag, startPoint x: 258, startPoint y: 372, endPoint x: 354, endPoint y: 560, distance: 211.2
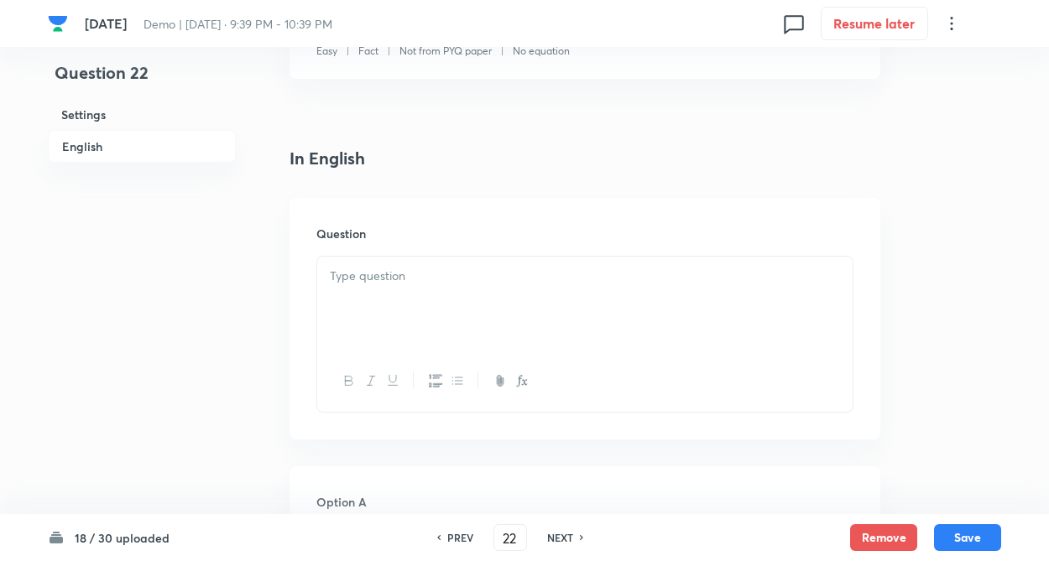
scroll to position [503, 0]
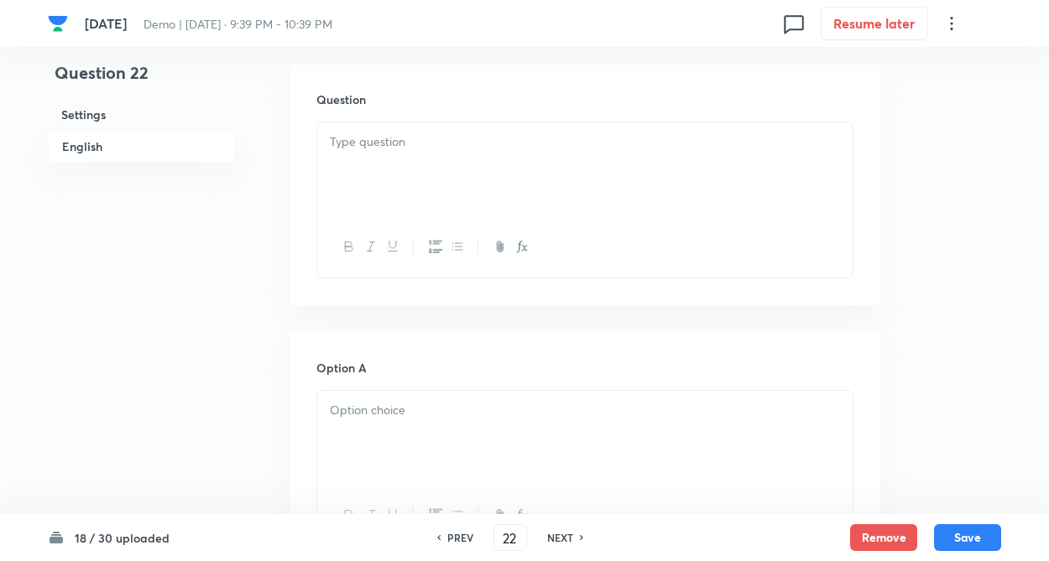
paste div
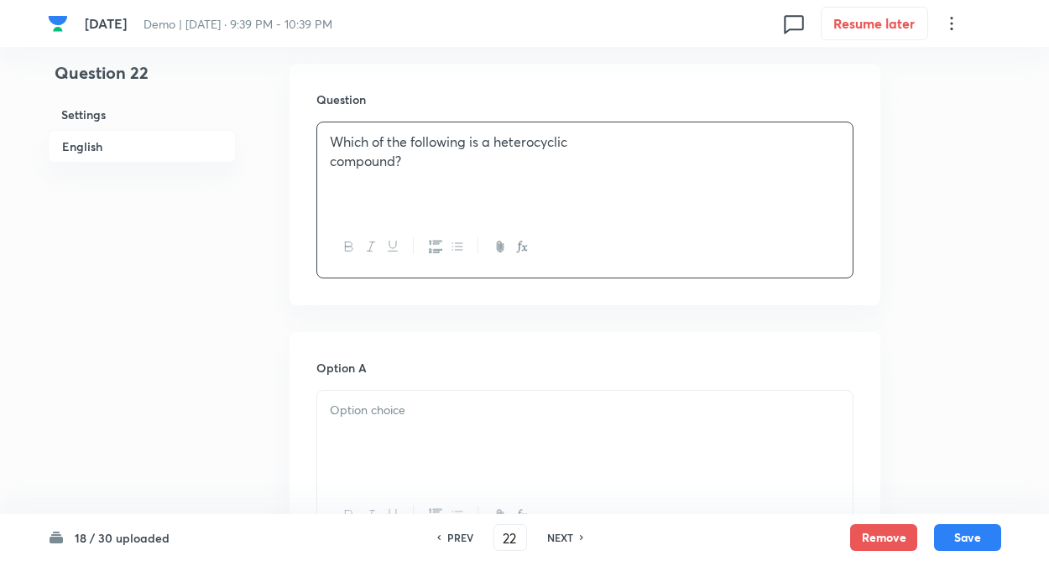
click at [396, 156] on div "Which of the following is a heterocyclic compound?" at bounding box center [584, 169] width 535 height 94
drag, startPoint x: 325, startPoint y: 161, endPoint x: 313, endPoint y: 164, distance: 12.2
click at [323, 161] on div "Which of the following is a heterocyclic compound?" at bounding box center [584, 169] width 535 height 94
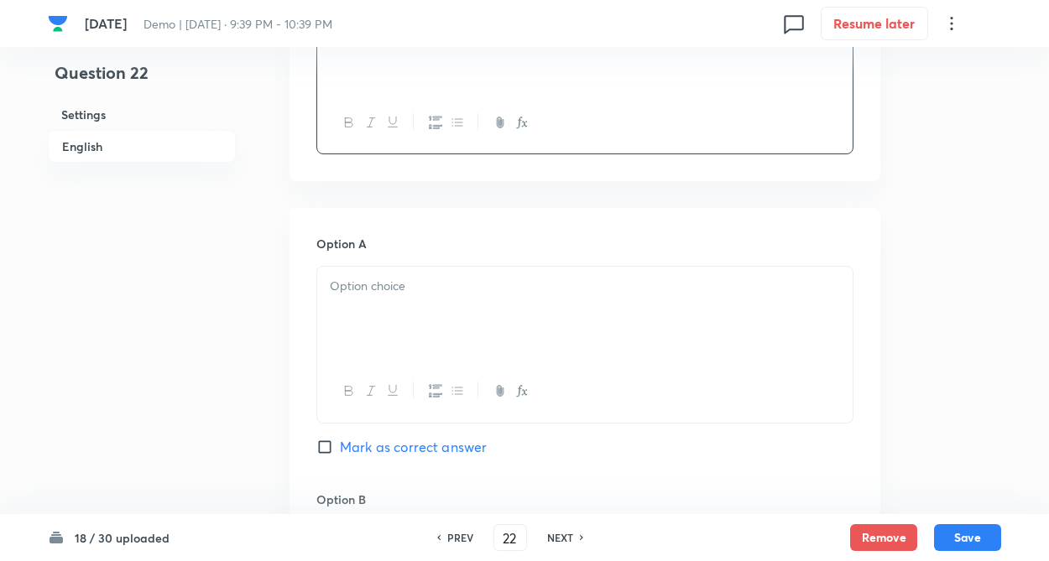
click at [261, 202] on div "Question 22 Settings English Settings Type Single choice correct 4 options + 4 …" at bounding box center [524, 519] width 953 height 2133
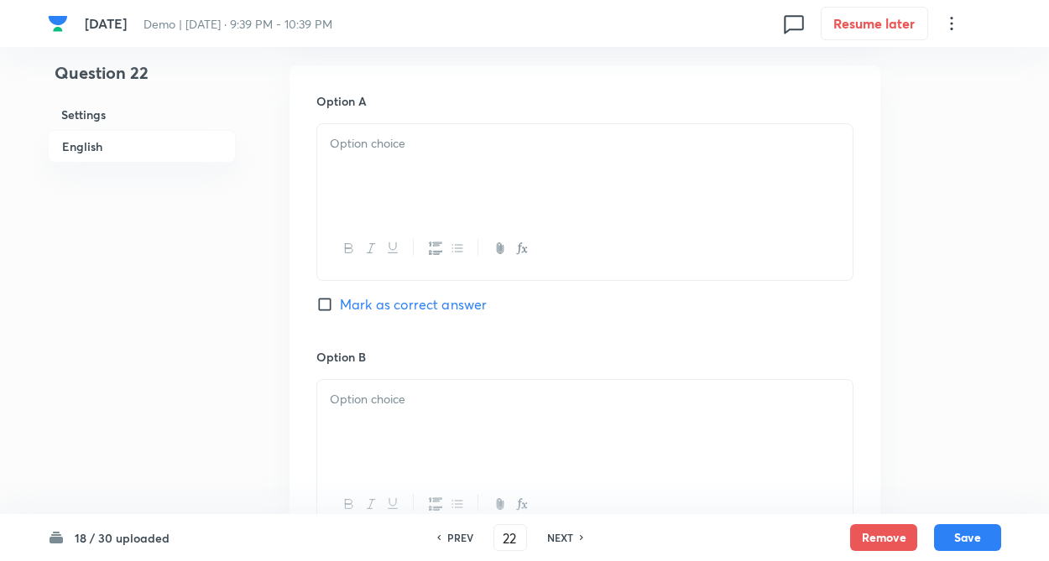
scroll to position [772, 0]
click at [343, 168] on div at bounding box center [584, 169] width 535 height 94
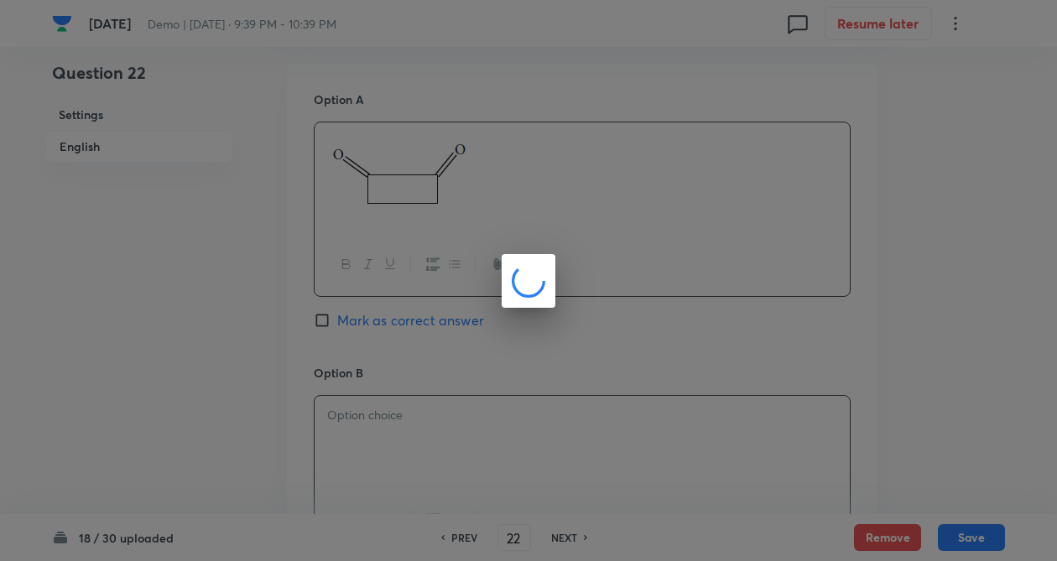
drag, startPoint x: 377, startPoint y: 429, endPoint x: 325, endPoint y: 406, distance: 56.7
click at [377, 428] on body "14sep Demo | Sep 15, 2025 · 9:39 PM - 10:39 PM 0 Resume later Question 22 Setti…" at bounding box center [528, 384] width 1057 height 2150
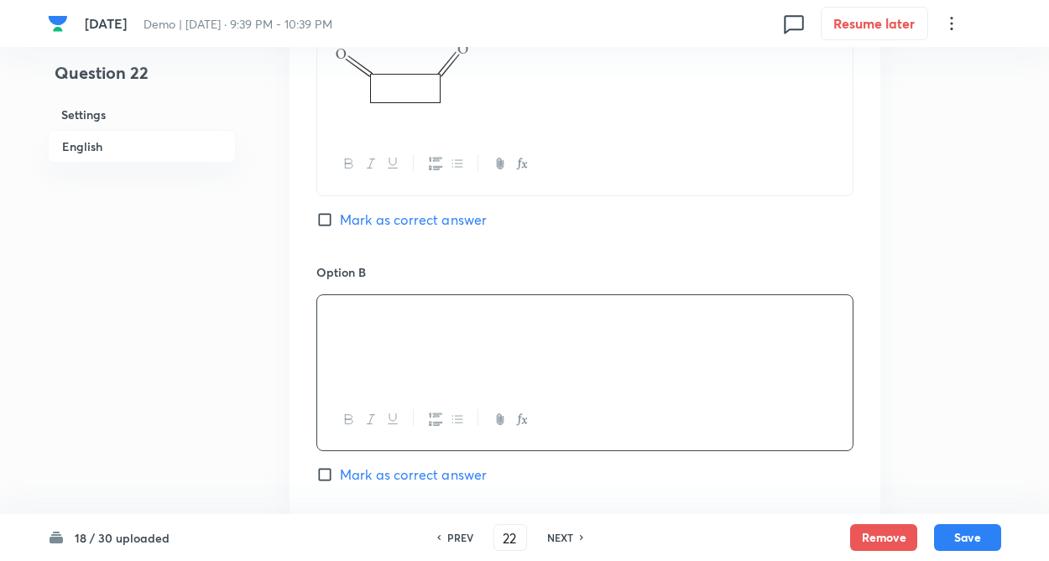
click at [232, 365] on div "Question 22 Settings English" at bounding box center [142, 283] width 188 height 2150
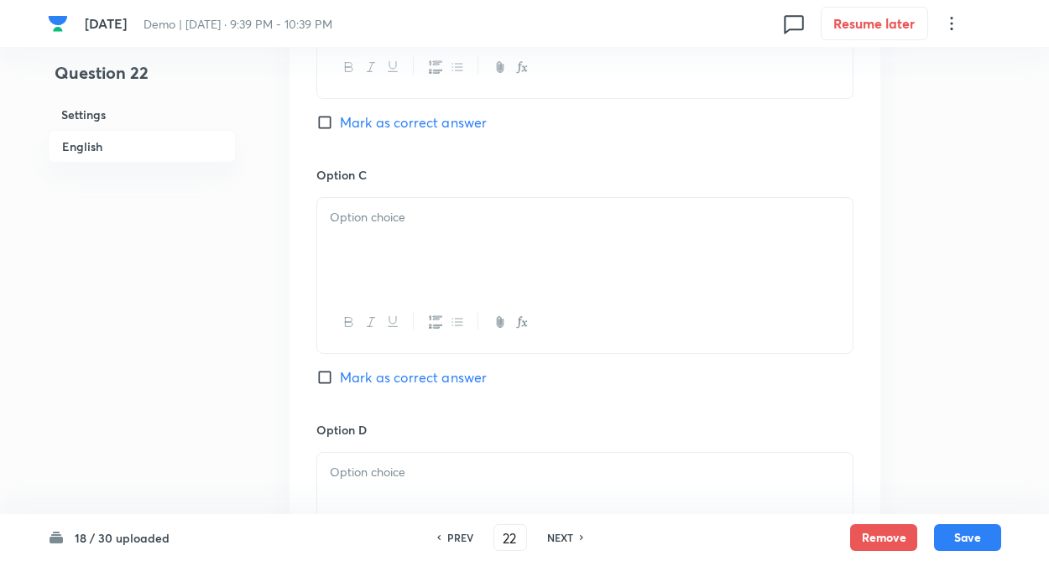
scroll to position [1242, 0]
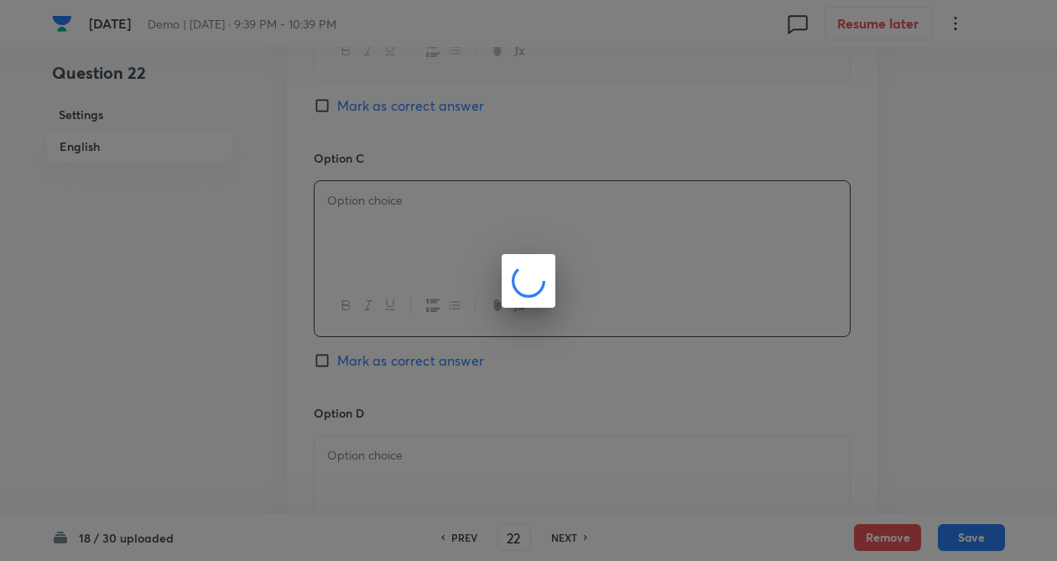
drag, startPoint x: 414, startPoint y: 292, endPoint x: 326, endPoint y: 271, distance: 90.6
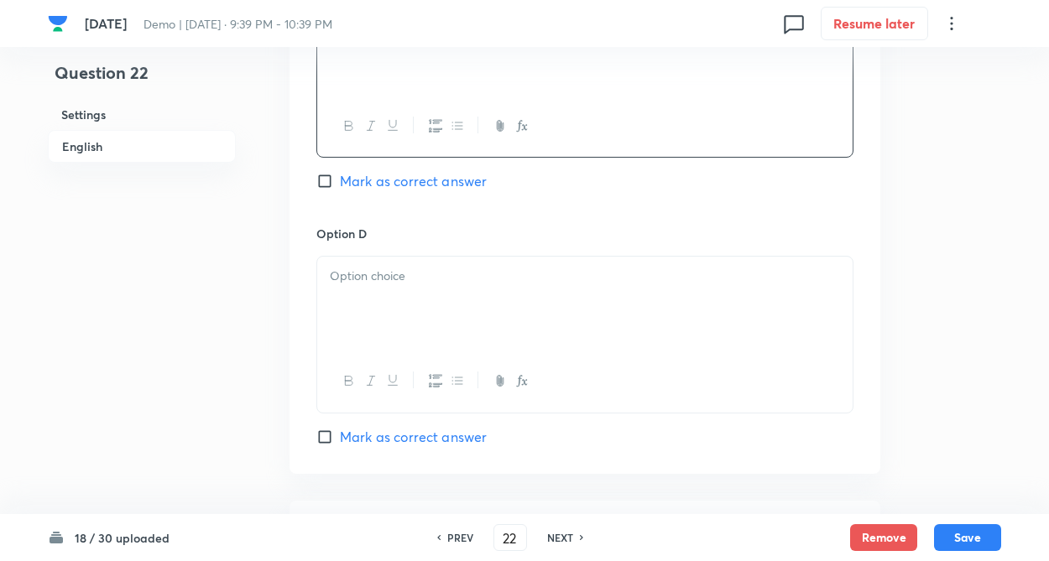
drag, startPoint x: 263, startPoint y: 418, endPoint x: 380, endPoint y: 409, distance: 117.0
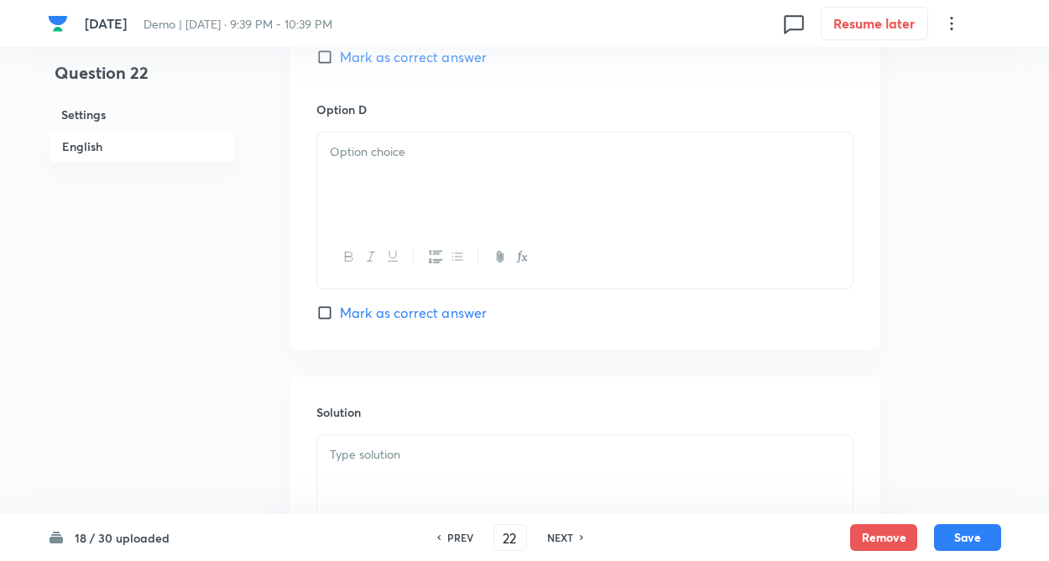
scroll to position [1577, 0]
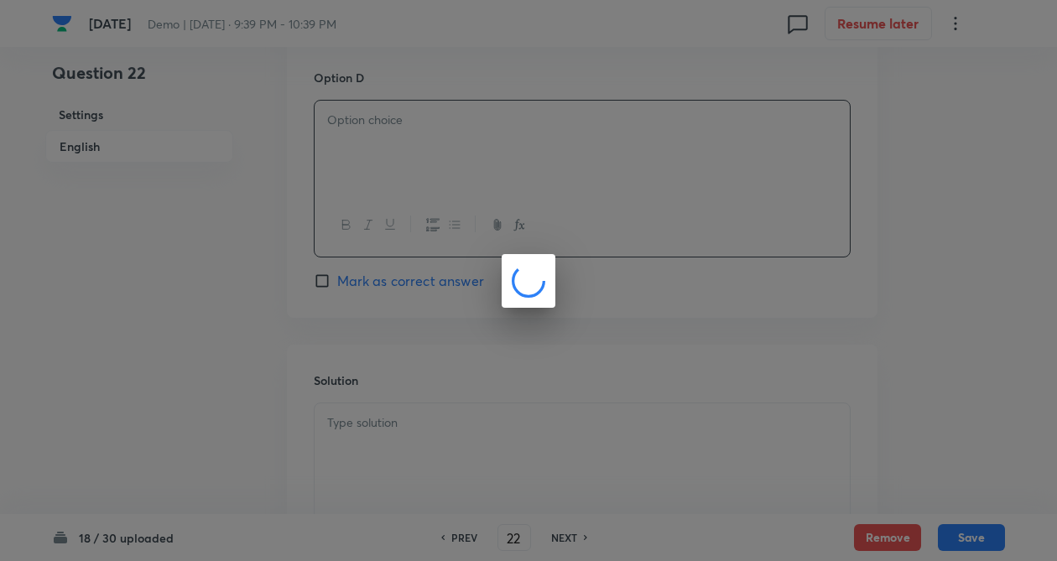
drag, startPoint x: 451, startPoint y: 204, endPoint x: 295, endPoint y: 313, distance: 189.7
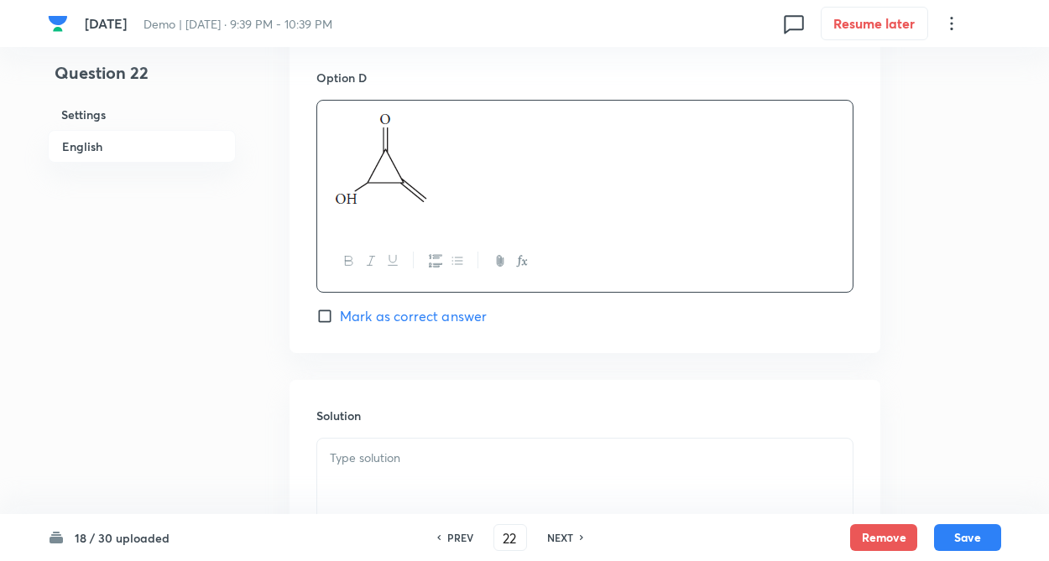
click at [328, 34] on input "Mark as correct answer" at bounding box center [327, 25] width 23 height 17
checkbox input "true"
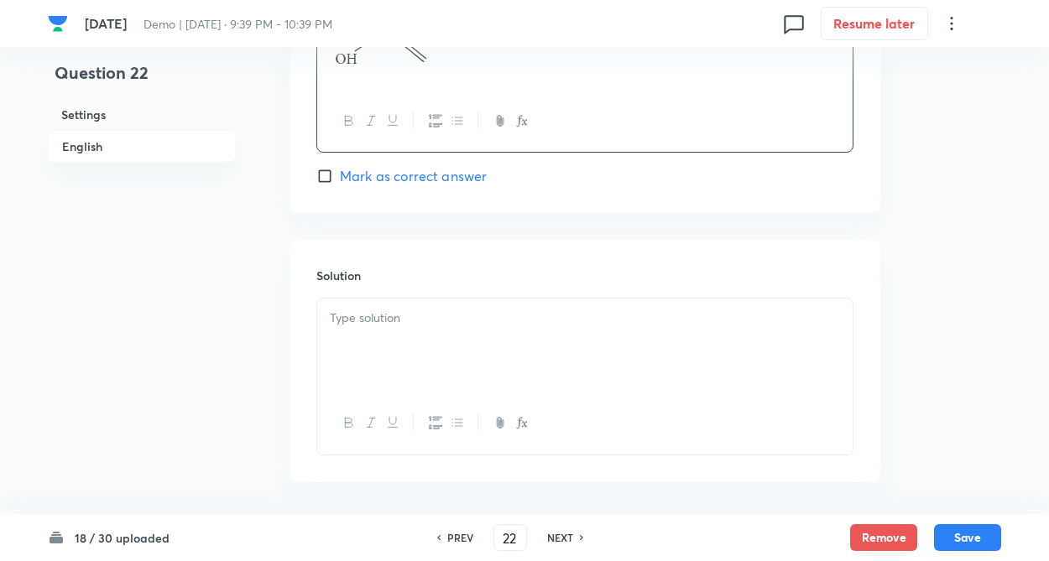
drag, startPoint x: 244, startPoint y: 398, endPoint x: 248, endPoint y: 423, distance: 24.7
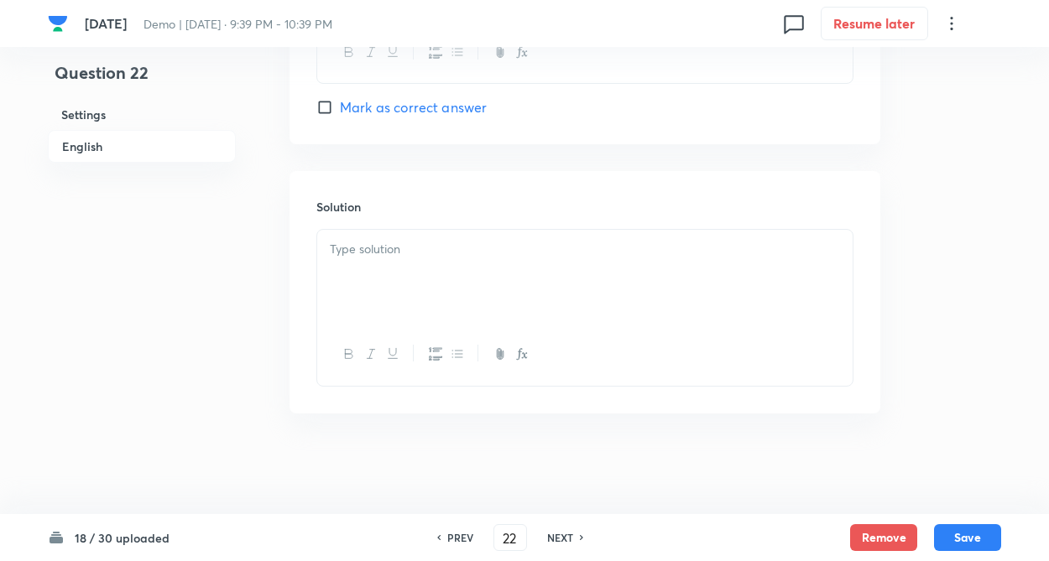
scroll to position [1852, 0]
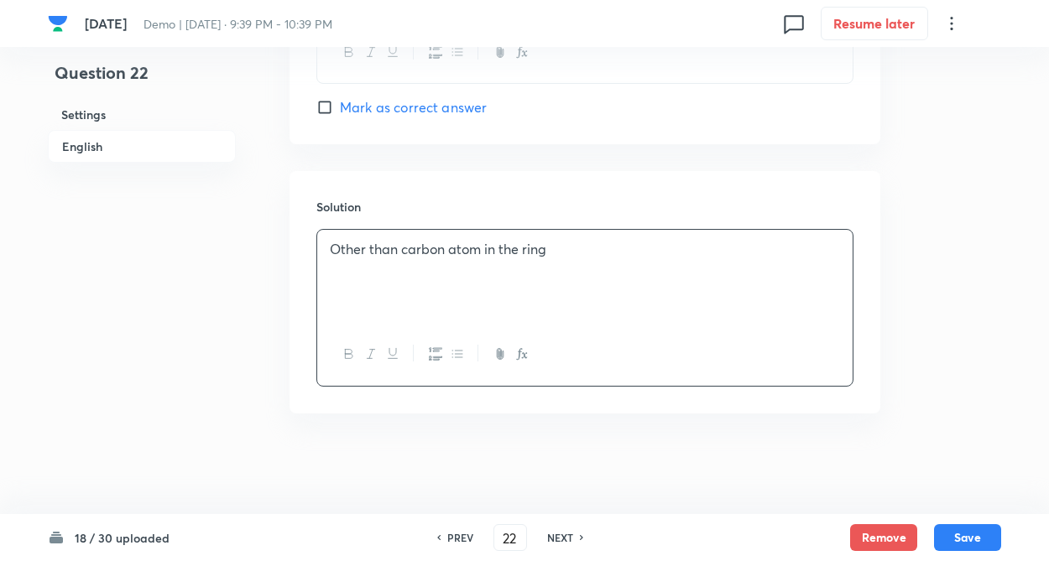
drag, startPoint x: 409, startPoint y: 263, endPoint x: 323, endPoint y: 269, distance: 85.8
click at [404, 263] on div "Other than carbon atom in the ring" at bounding box center [584, 277] width 535 height 94
drag, startPoint x: 536, startPoint y: 253, endPoint x: 606, endPoint y: 239, distance: 70.9
click at [537, 253] on p "Other than carbon atom in the ring" at bounding box center [585, 249] width 510 height 19
click at [572, 253] on p "Other than carbon atom in the ring." at bounding box center [585, 249] width 510 height 19
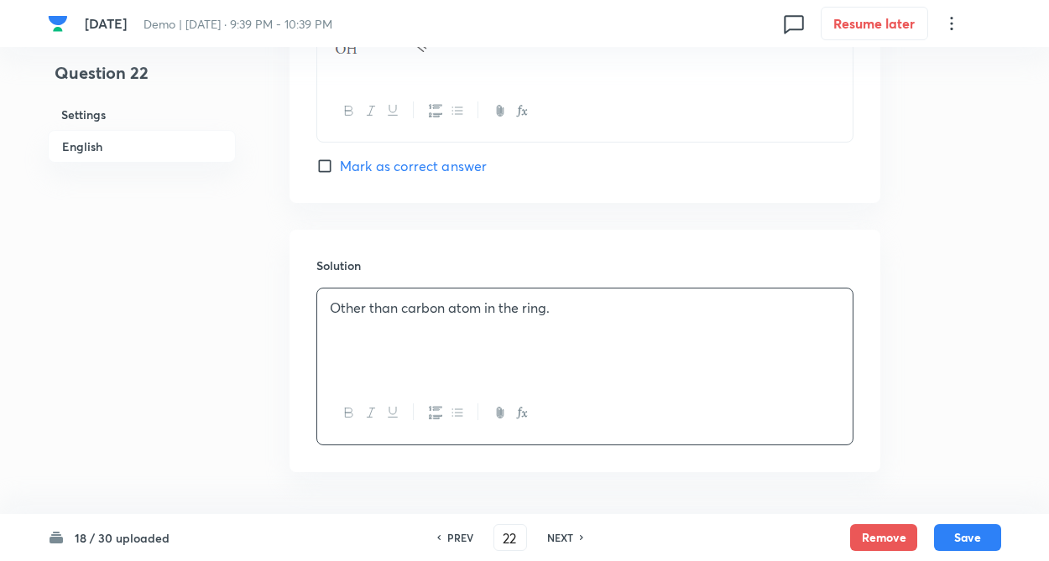
scroll to position [1751, 0]
drag, startPoint x: 280, startPoint y: 281, endPoint x: 500, endPoint y: 362, distance: 234.1
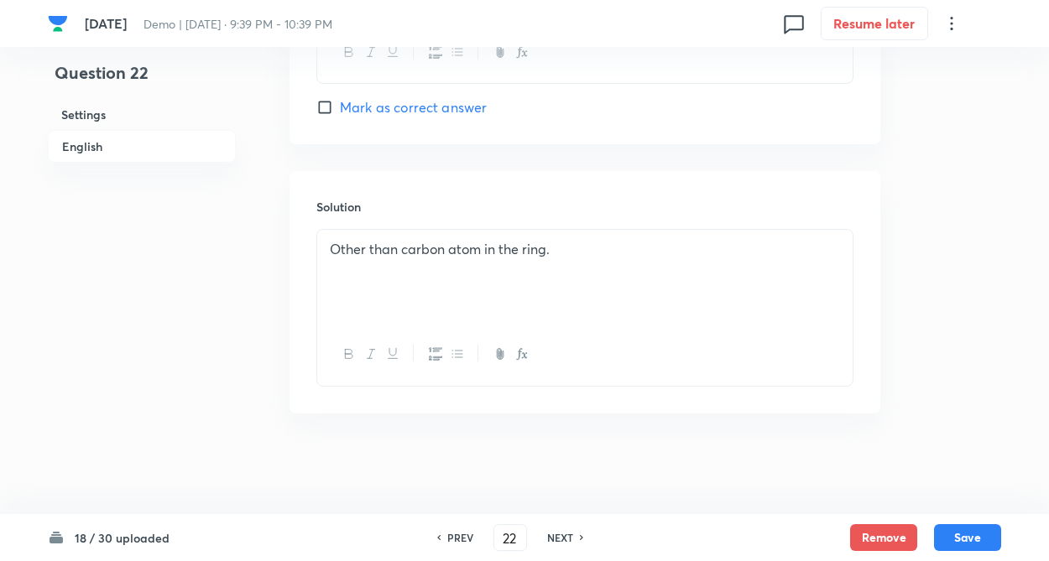
scroll to position [1852, 0]
click at [961, 531] on button "Save" at bounding box center [967, 536] width 67 height 27
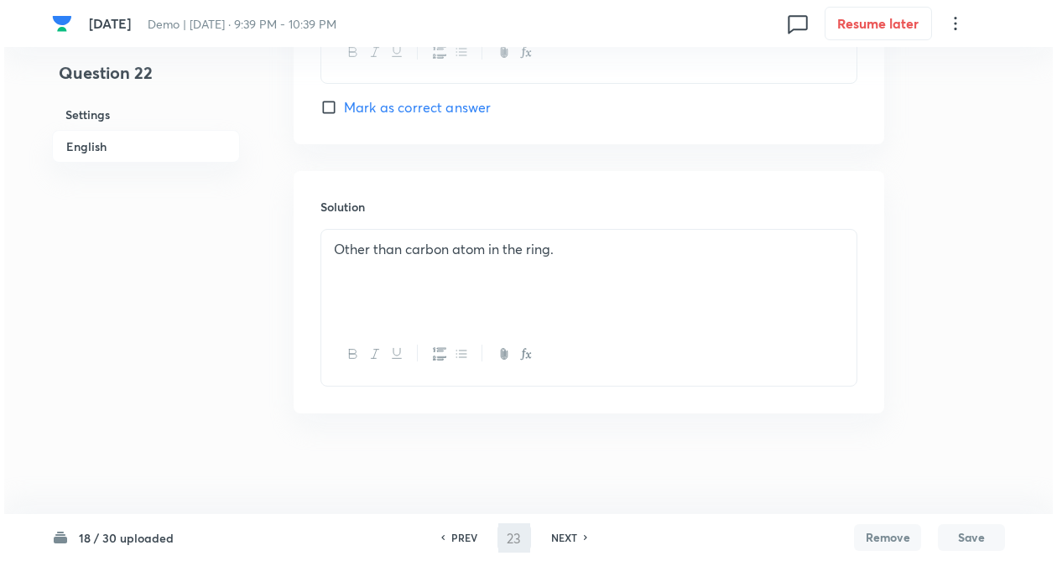
scroll to position [0, 0]
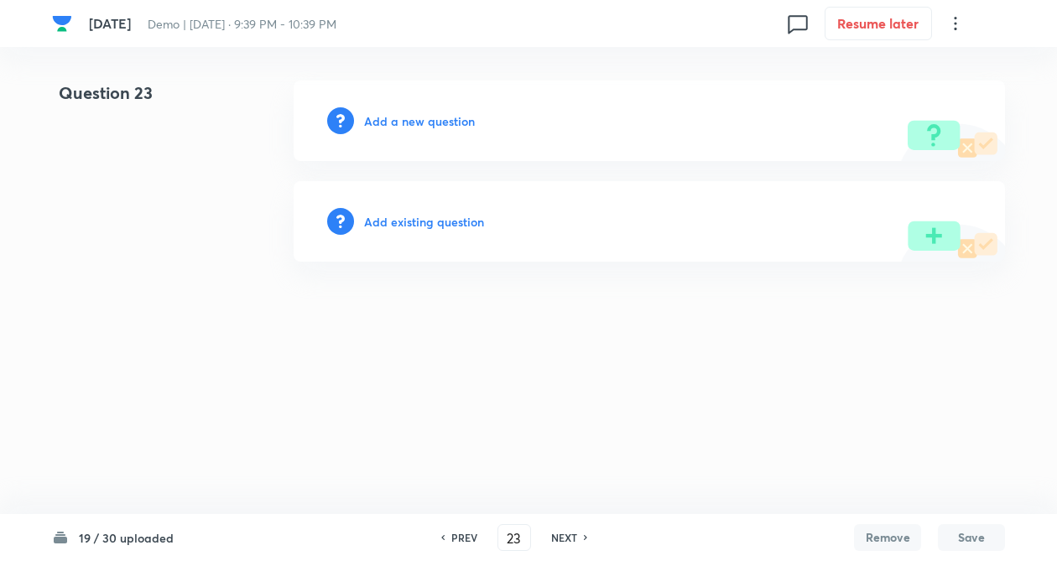
click at [562, 536] on h6 "NEXT" at bounding box center [564, 537] width 26 height 15
drag, startPoint x: 572, startPoint y: 536, endPoint x: 493, endPoint y: 334, distance: 217.0
click at [572, 535] on h6 "NEXT" at bounding box center [564, 537] width 26 height 15
type input "25"
click at [444, 119] on h6 "Add a new question" at bounding box center [419, 121] width 111 height 18
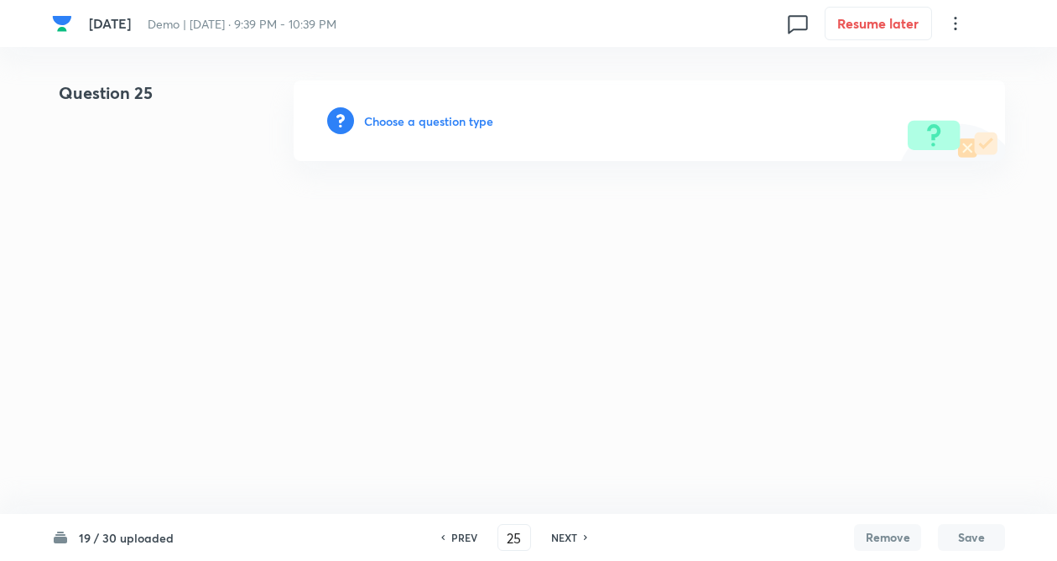
click at [440, 123] on h6 "Choose a question type" at bounding box center [428, 121] width 129 height 18
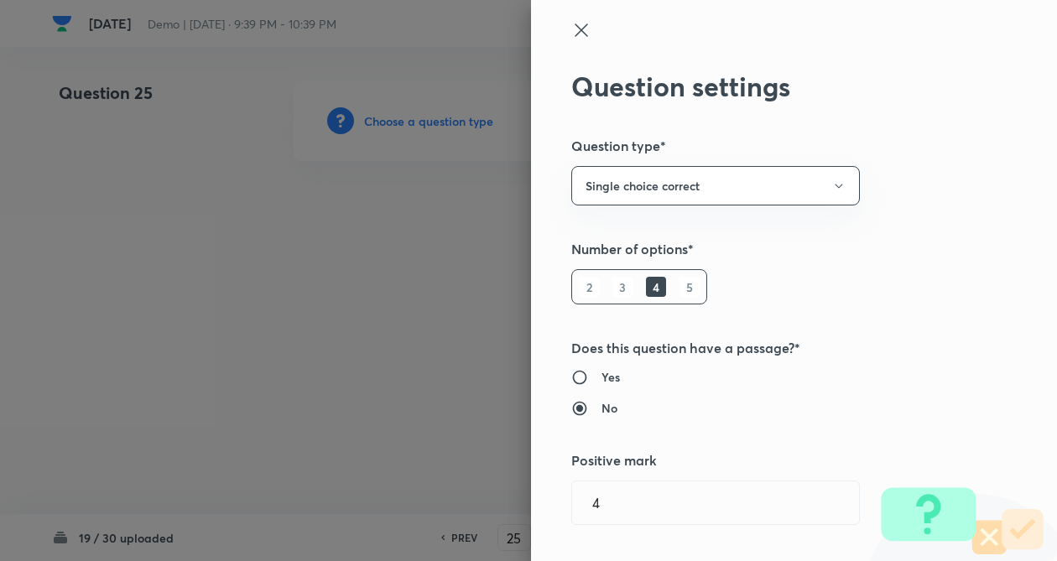
click at [826, 344] on h5 "Does this question have a passage?*" at bounding box center [765, 348] width 389 height 20
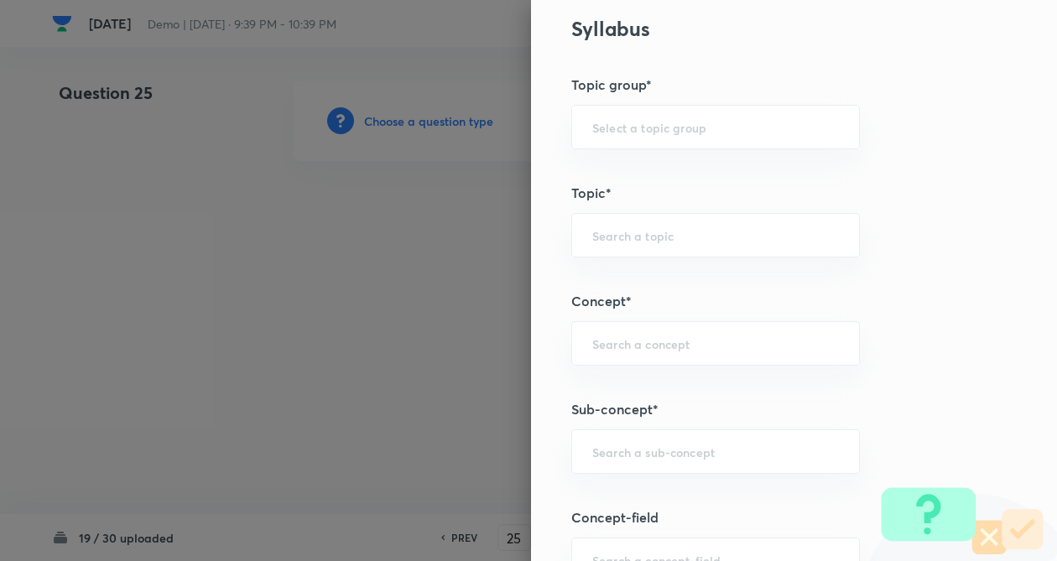
scroll to position [705, 0]
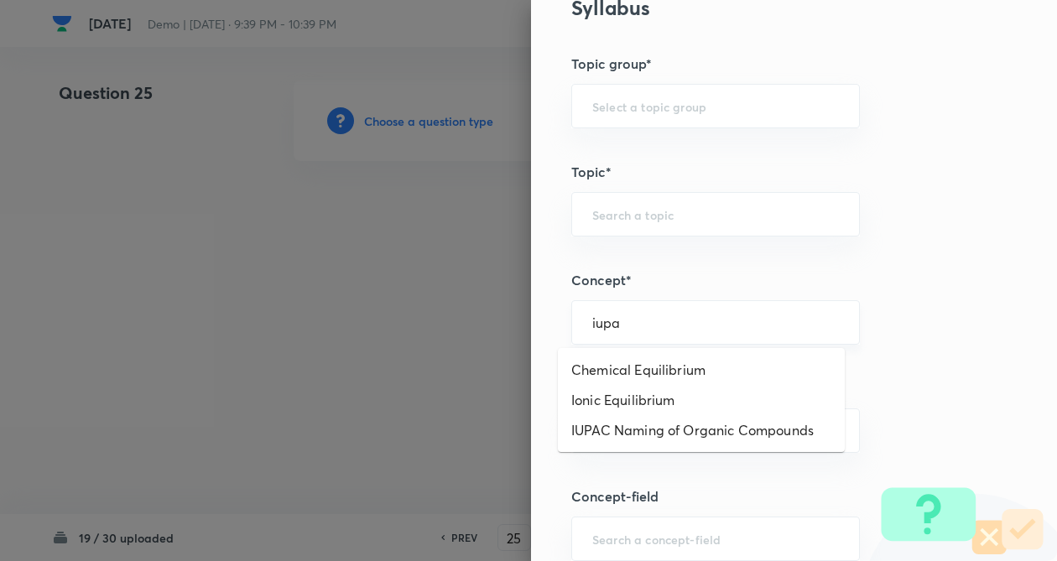
click at [638, 323] on input "iupa" at bounding box center [715, 323] width 247 height 16
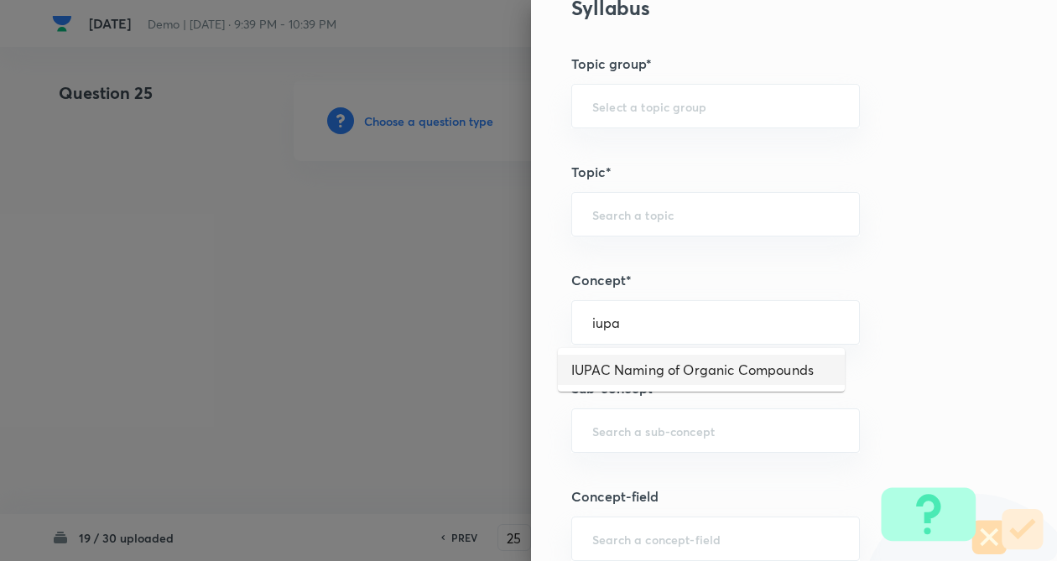
click at [654, 370] on li "IUPAC Naming of Organic Compounds" at bounding box center [701, 370] width 287 height 30
type input "IUPAC Naming of Organic Compounds"
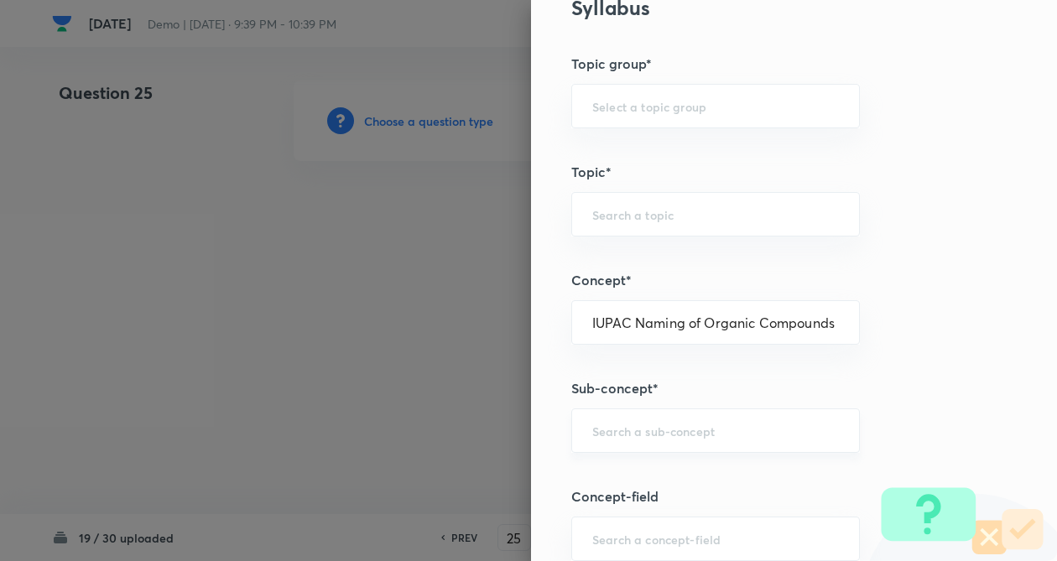
type input "Chemistry"
type input "Organic Chemistry"
click at [644, 444] on div "​" at bounding box center [715, 431] width 289 height 44
click at [633, 429] on input "c" at bounding box center [715, 431] width 247 height 16
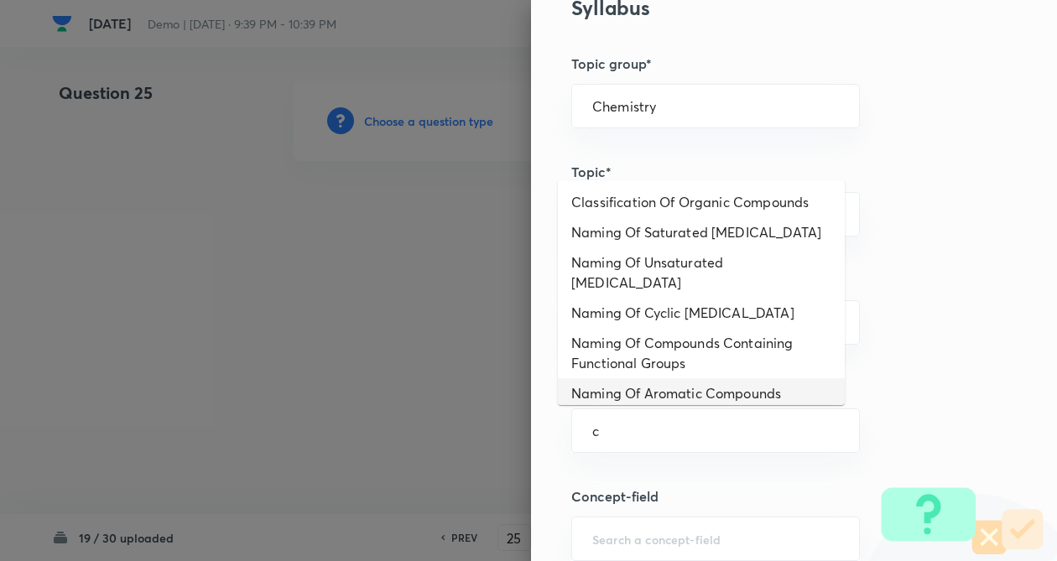
drag, startPoint x: 702, startPoint y: 371, endPoint x: 789, endPoint y: 363, distance: 86.7
click at [705, 378] on li "Naming Of Aromatic Compounds" at bounding box center [701, 393] width 287 height 30
type input "Naming Of Aromatic Compounds"
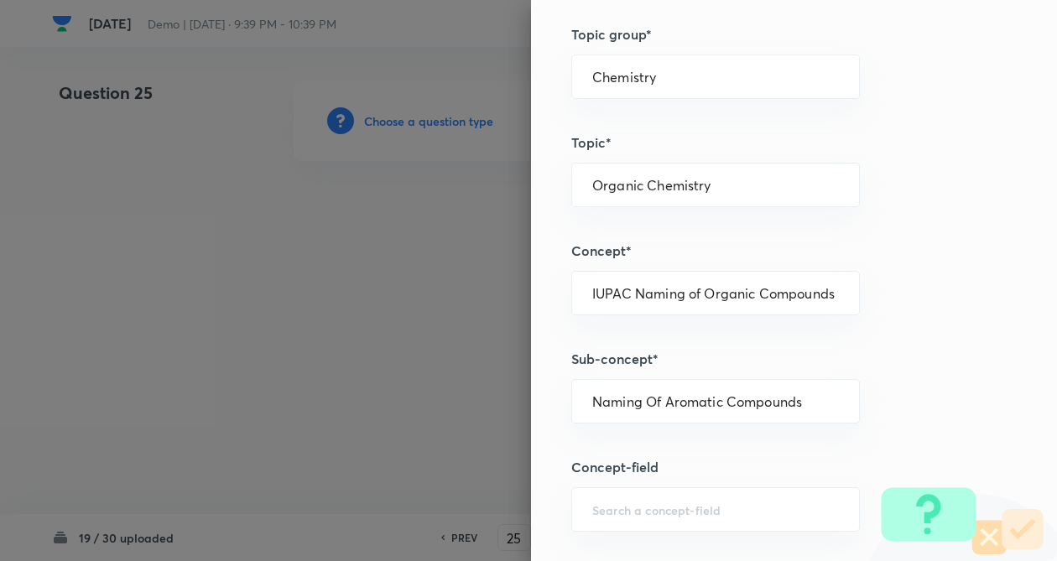
drag, startPoint x: 858, startPoint y: 365, endPoint x: 846, endPoint y: 379, distance: 18.5
click at [859, 367] on div "Question settings Question type* Single choice correct Number of options* 2 3 4…" at bounding box center [794, 280] width 526 height 561
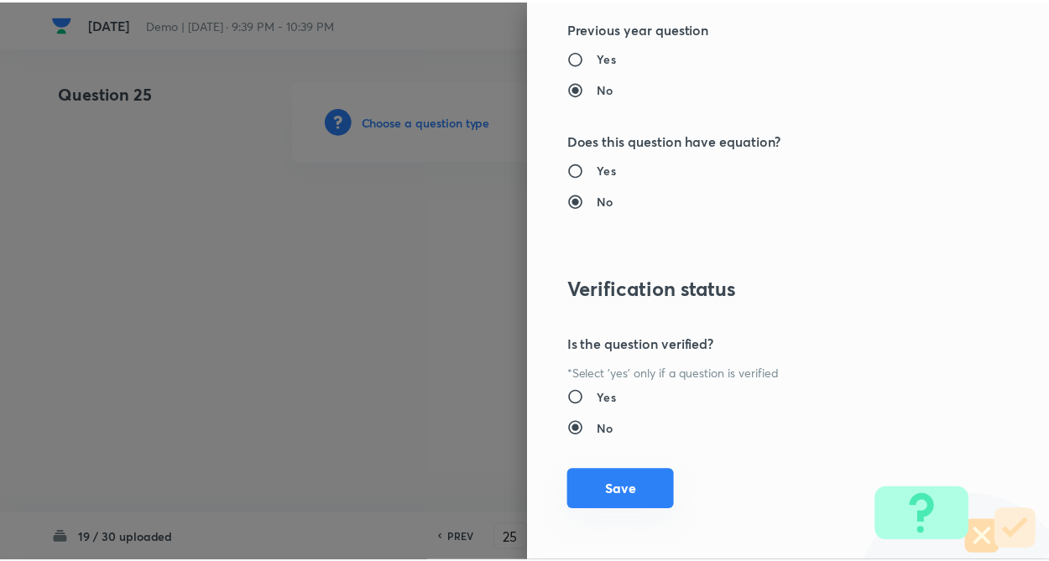
scroll to position [1726, 0]
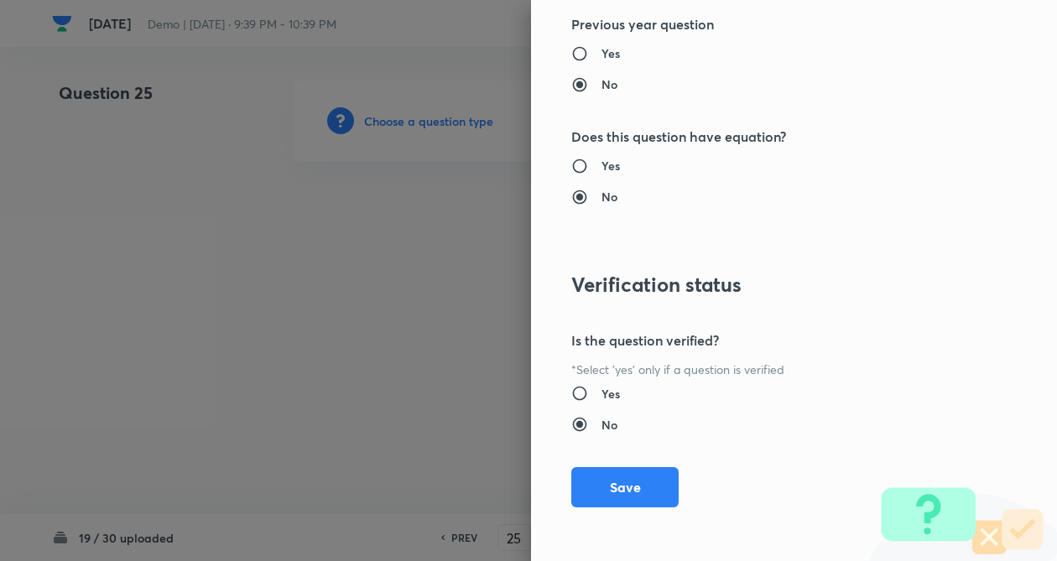
drag, startPoint x: 600, startPoint y: 491, endPoint x: 468, endPoint y: 2, distance: 506.5
click at [601, 489] on button "Save" at bounding box center [624, 487] width 107 height 40
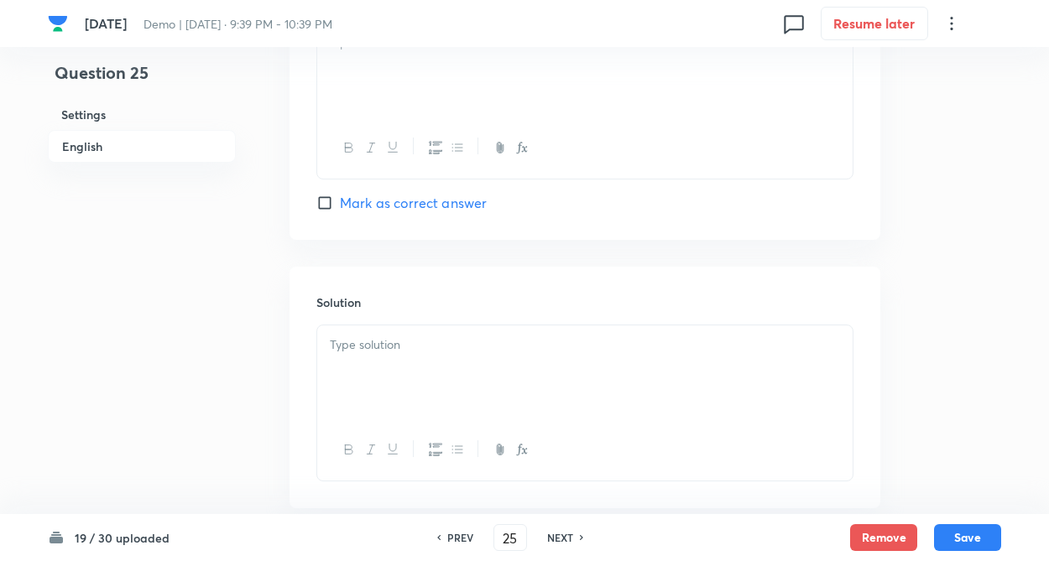
scroll to position [1732, 0]
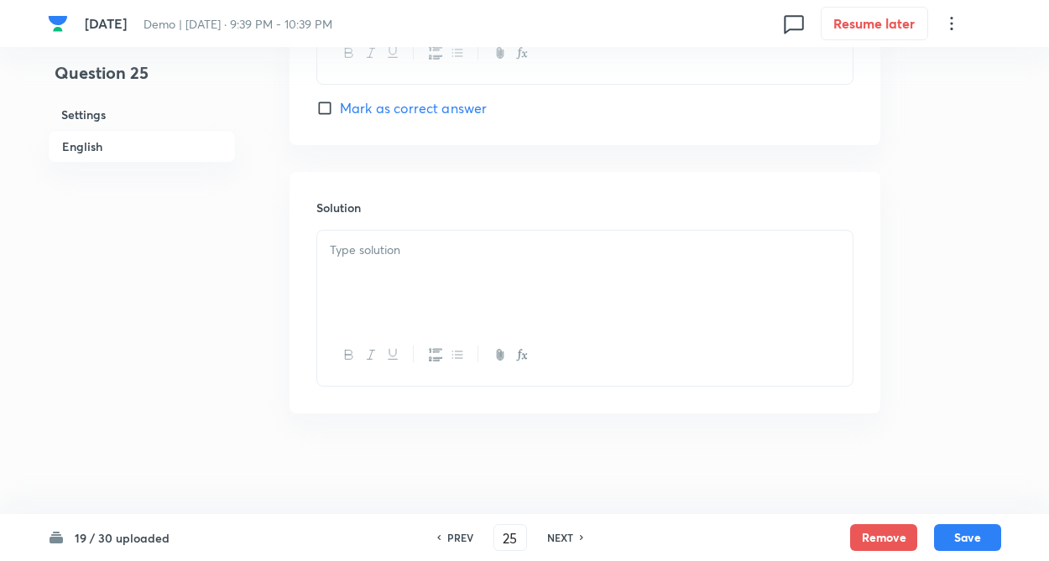
paste div
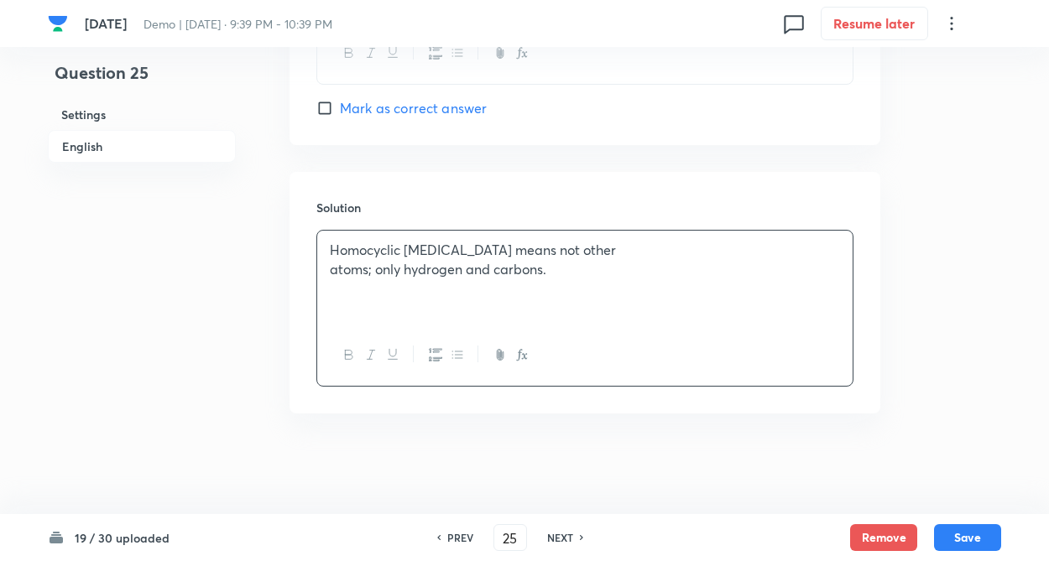
click at [342, 256] on p "Homocyclic hydrocarbon means not other" at bounding box center [585, 250] width 510 height 19
click at [327, 261] on div "Homocyclic hydrocarbon means not other atoms; only hydrogen and carbons." at bounding box center [584, 278] width 535 height 94
drag, startPoint x: 938, startPoint y: 454, endPoint x: 790, endPoint y: 145, distance: 342.2
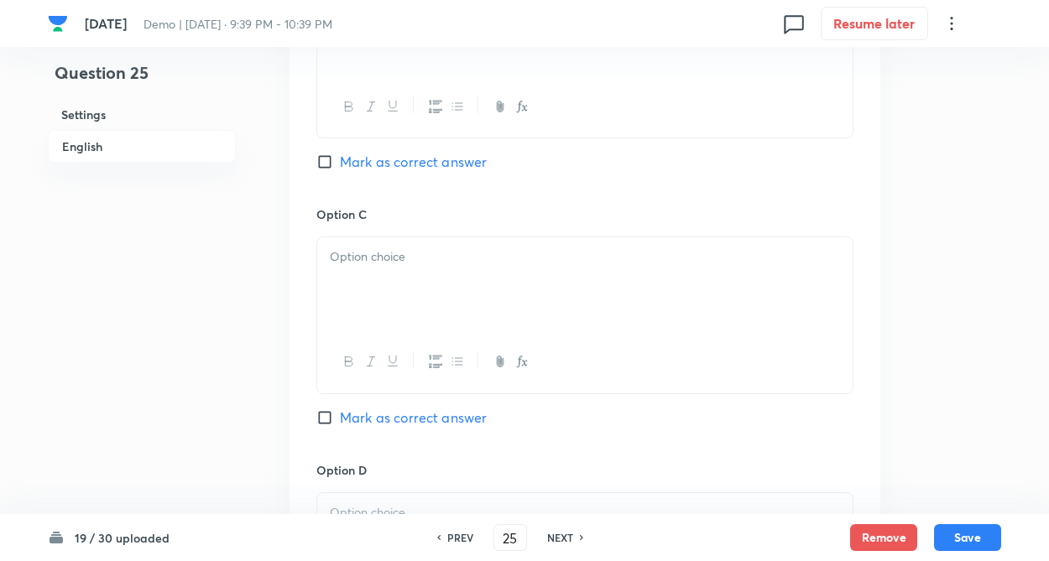
drag, startPoint x: 292, startPoint y: 252, endPoint x: 303, endPoint y: 237, distance: 18.0
click at [292, 247] on div "In English Question Option A Mark as correct answer Option B Mark as correct an…" at bounding box center [584, 162] width 591 height 1631
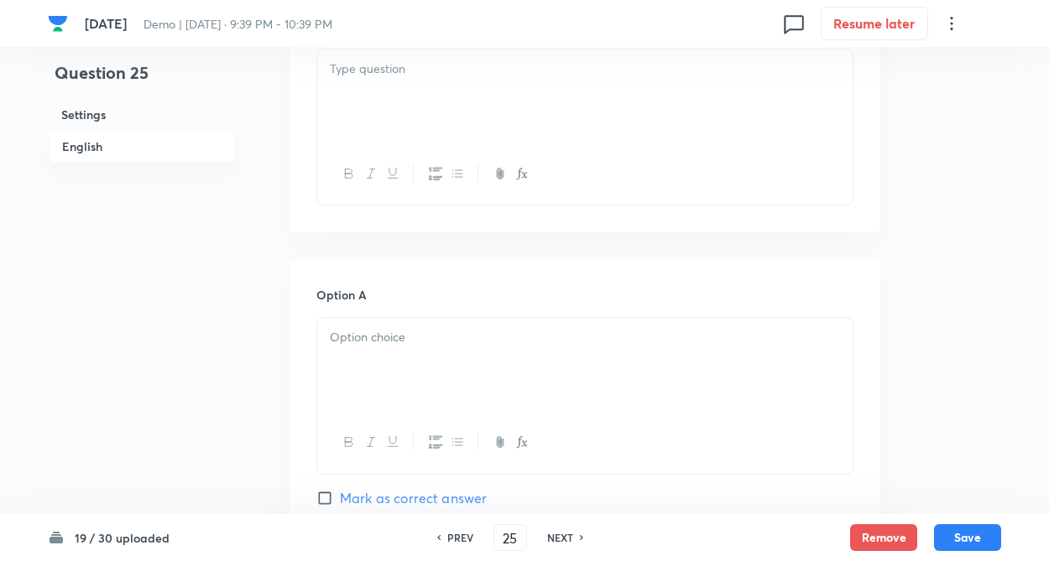
scroll to position [491, 0]
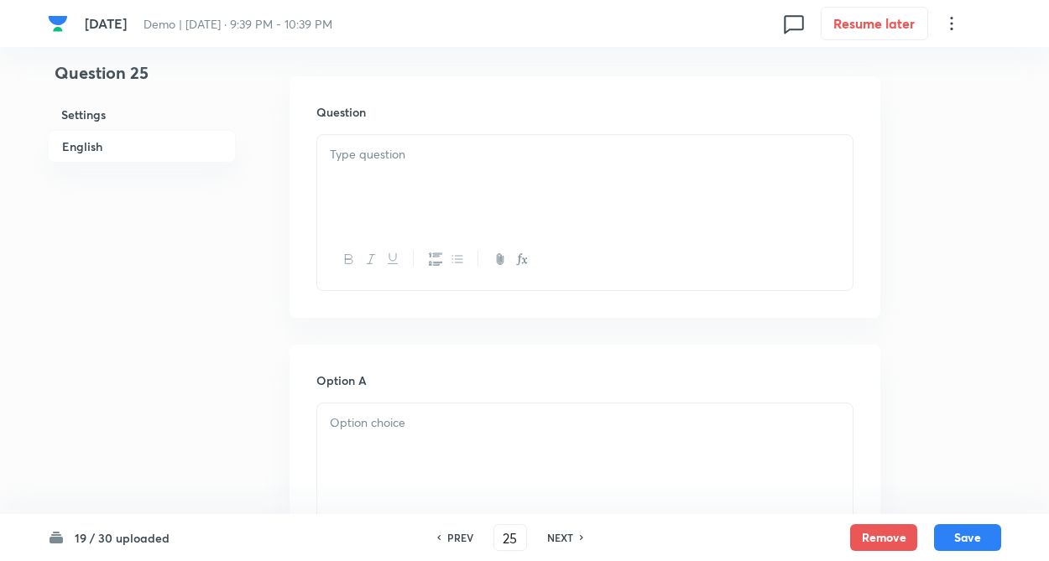
click at [368, 184] on div at bounding box center [584, 182] width 535 height 94
paste div
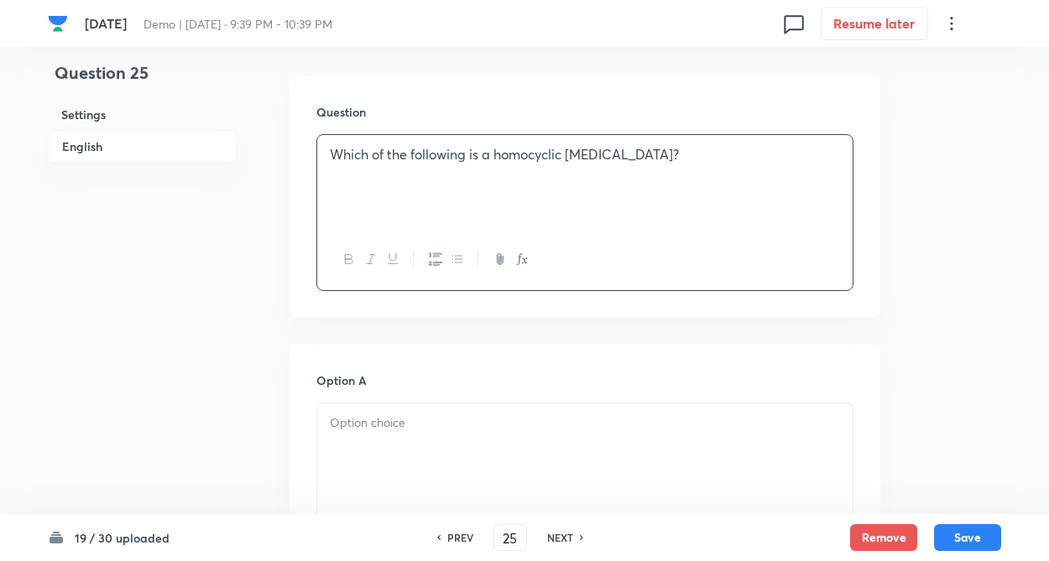
drag, startPoint x: 325, startPoint y: 178, endPoint x: 314, endPoint y: 210, distance: 33.7
click at [323, 180] on div "Which of the following is a homocyclic hydrocarbon?" at bounding box center [584, 182] width 535 height 94
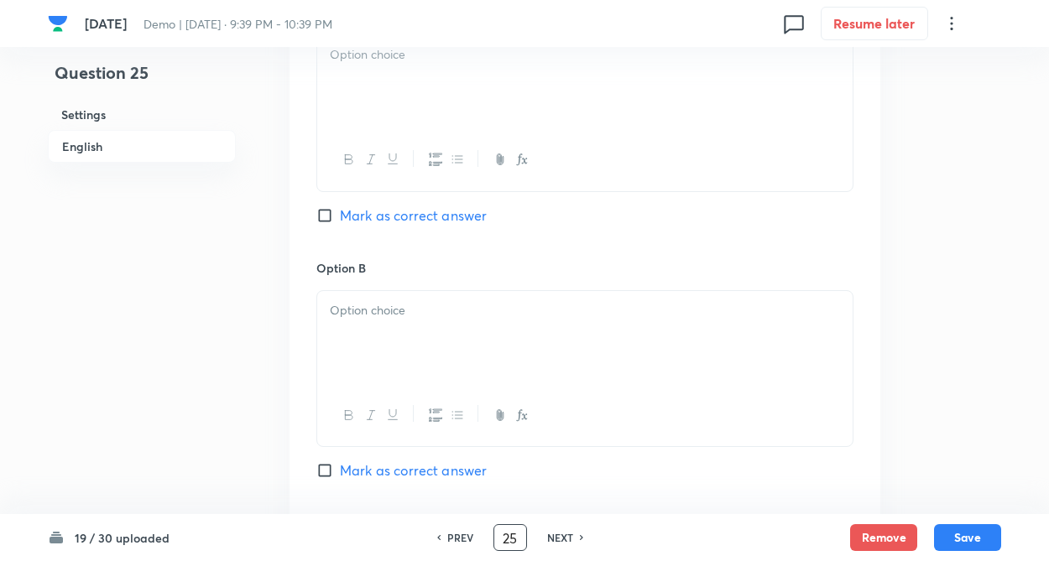
scroll to position [860, 0]
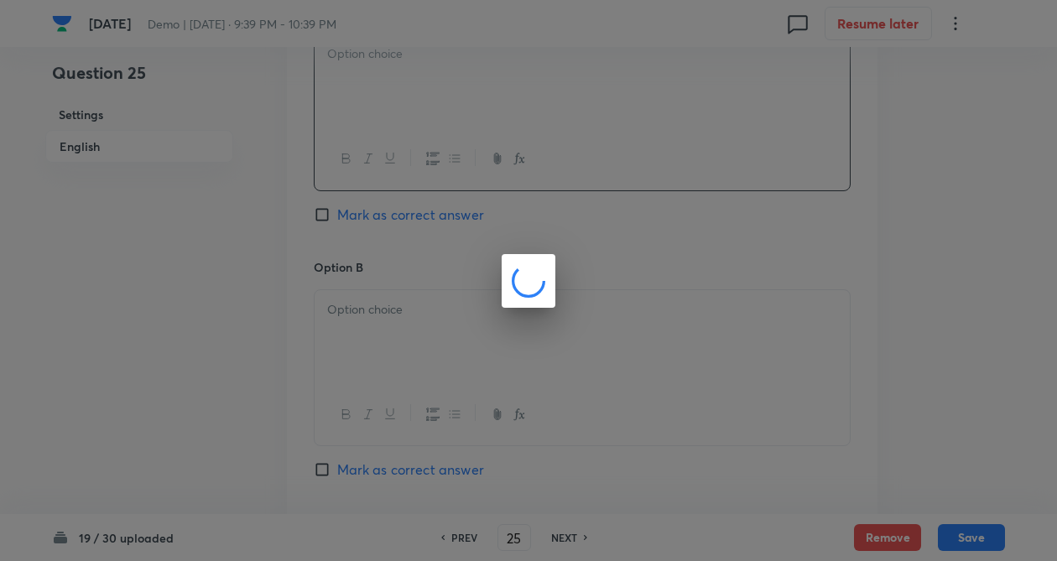
drag, startPoint x: 426, startPoint y: 108, endPoint x: 493, endPoint y: 560, distance: 457.1
click at [425, 114] on body "14sep Demo | Sep 15, 2025 · 9:39 PM - 10:39 PM 0 Resume later Question 25 Setti…" at bounding box center [528, 287] width 1057 height 2133
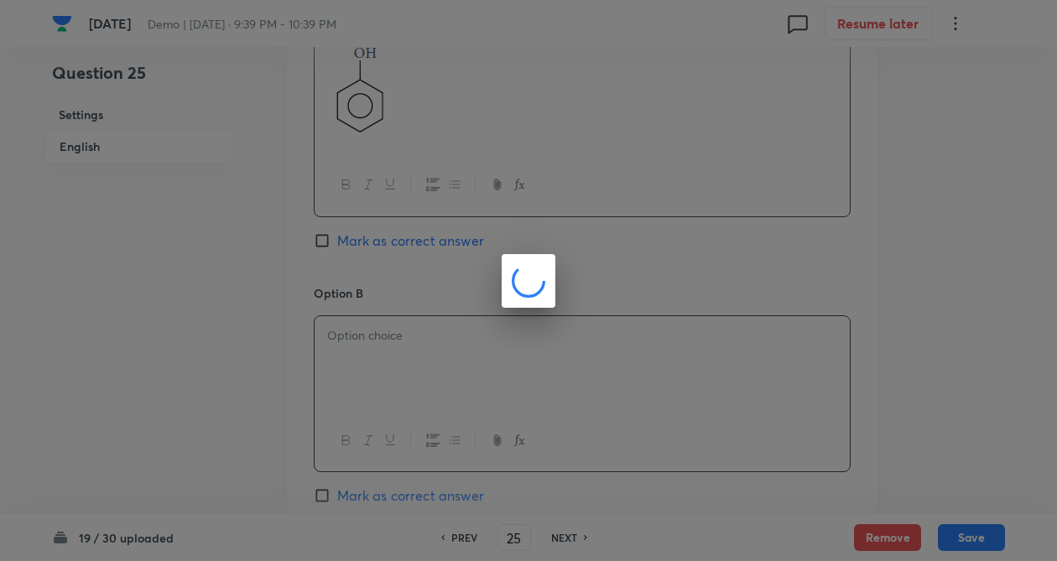
click at [445, 367] on body "14sep Demo | Sep 15, 2025 · 9:39 PM - 10:39 PM 0 Resume later Question 25 Setti…" at bounding box center [528, 300] width 1057 height 2159
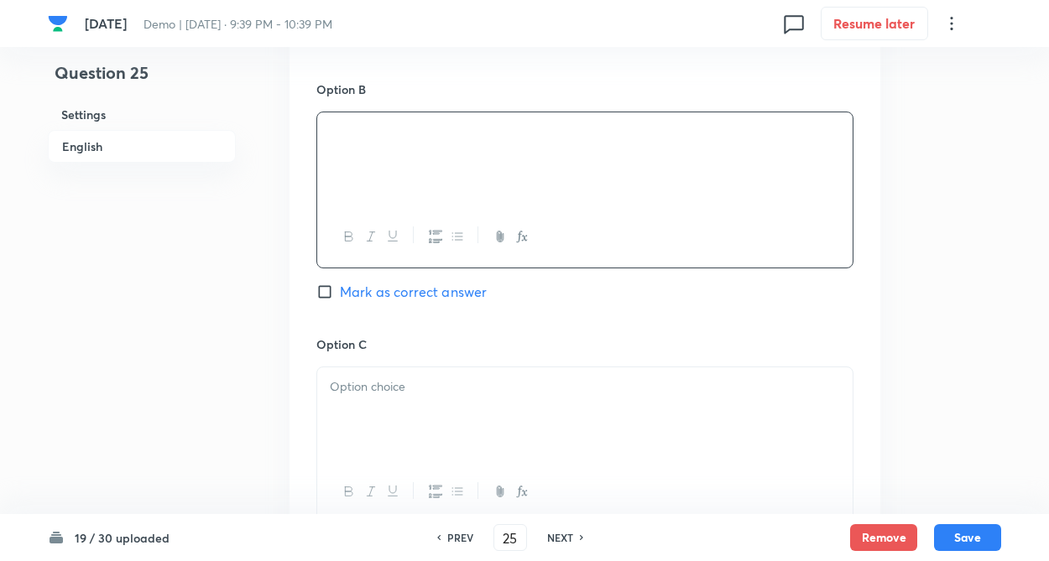
drag, startPoint x: 169, startPoint y: 355, endPoint x: 180, endPoint y: 356, distance: 11.8
click at [169, 355] on div "Question 25 Settings English" at bounding box center [142, 96] width 188 height 2159
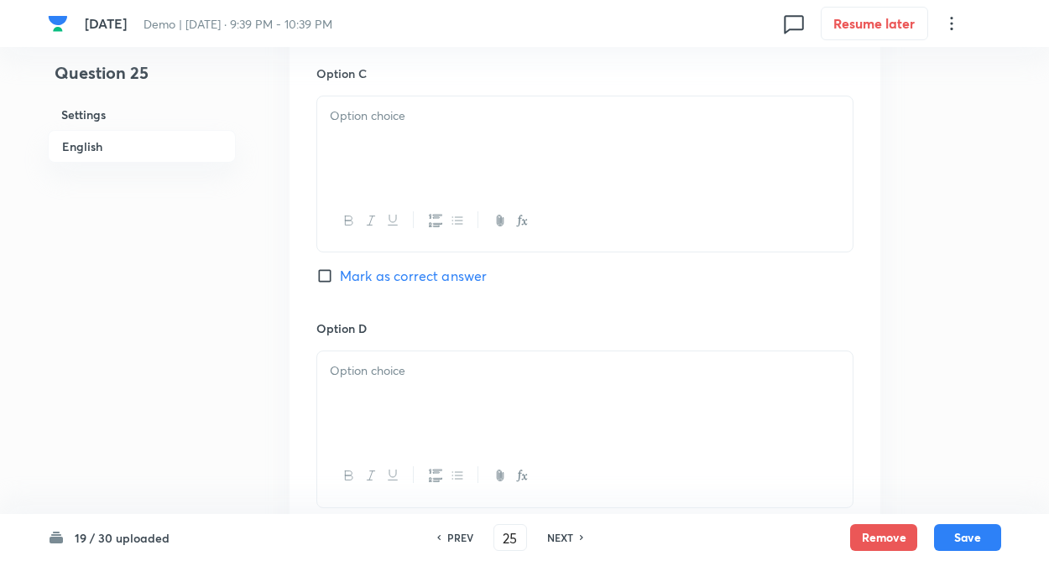
scroll to position [1363, 0]
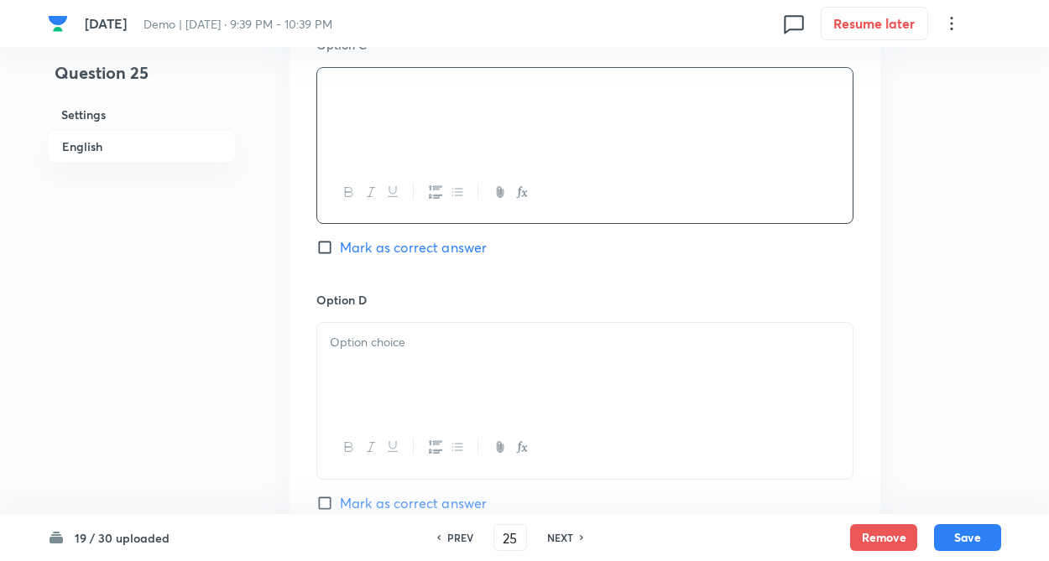
click at [347, 352] on p at bounding box center [585, 342] width 510 height 19
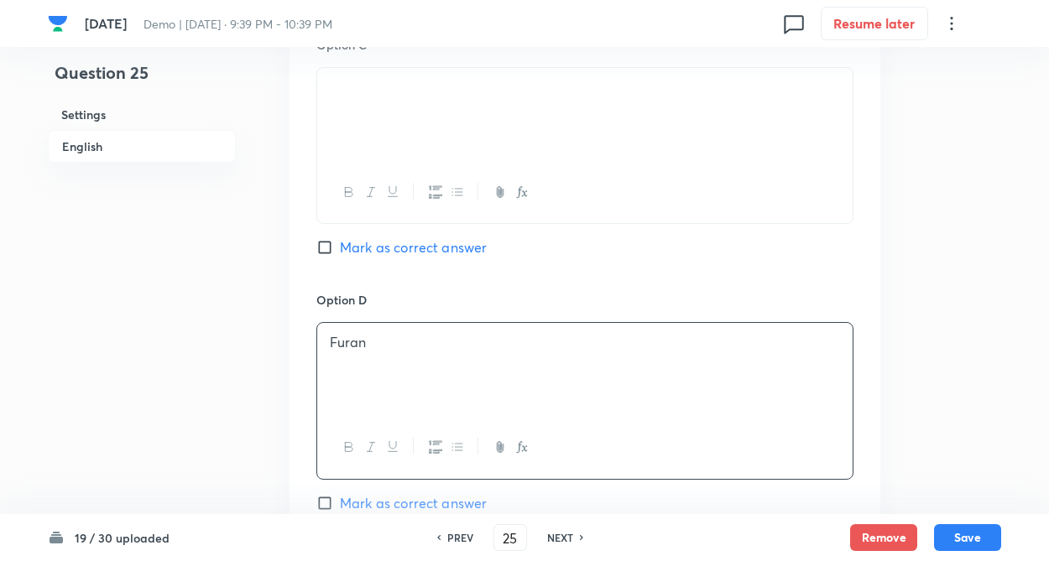
click at [326, 256] on input "Mark as correct answer" at bounding box center [327, 247] width 23 height 17
checkbox input "true"
drag, startPoint x: 968, startPoint y: 529, endPoint x: 654, endPoint y: 428, distance: 330.6
click at [967, 530] on button "Save" at bounding box center [967, 537] width 67 height 27
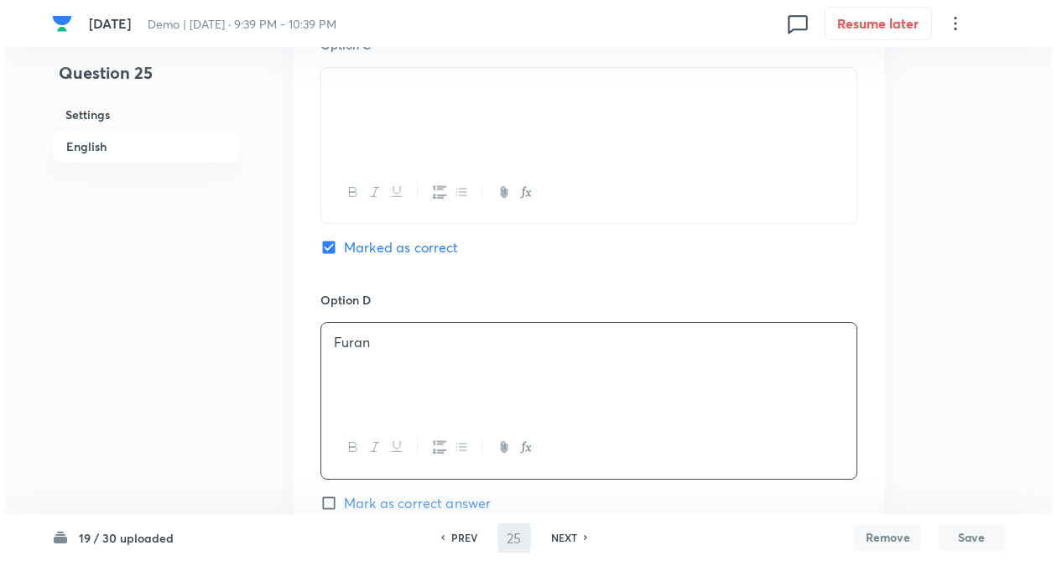
scroll to position [0, 0]
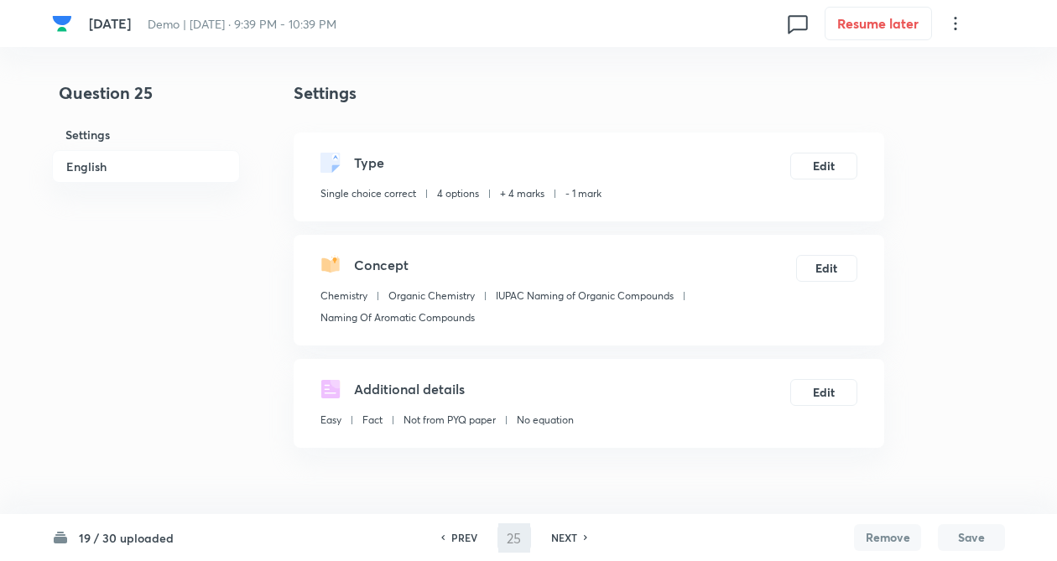
type input "26"
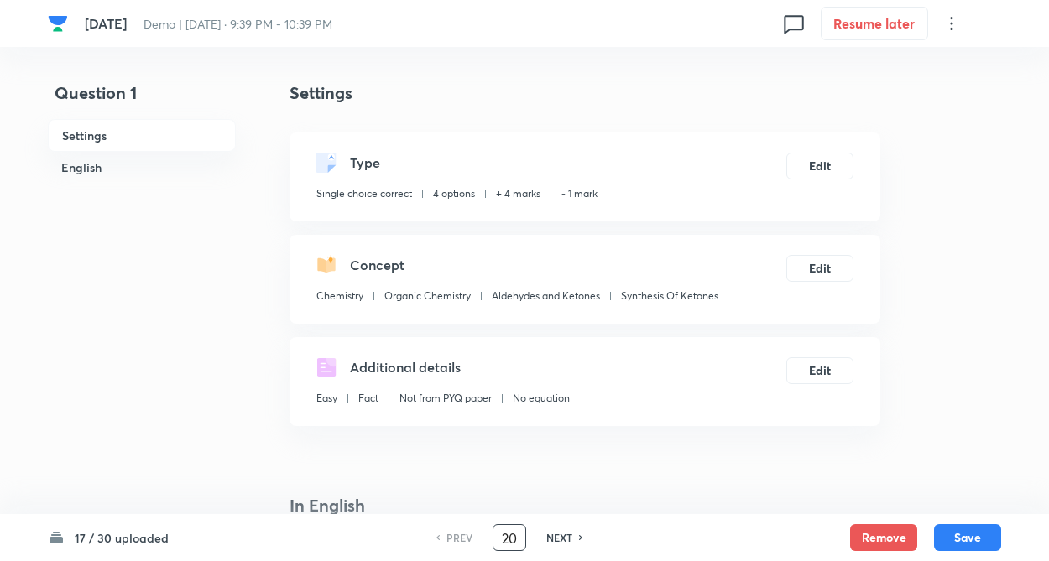
type input "20"
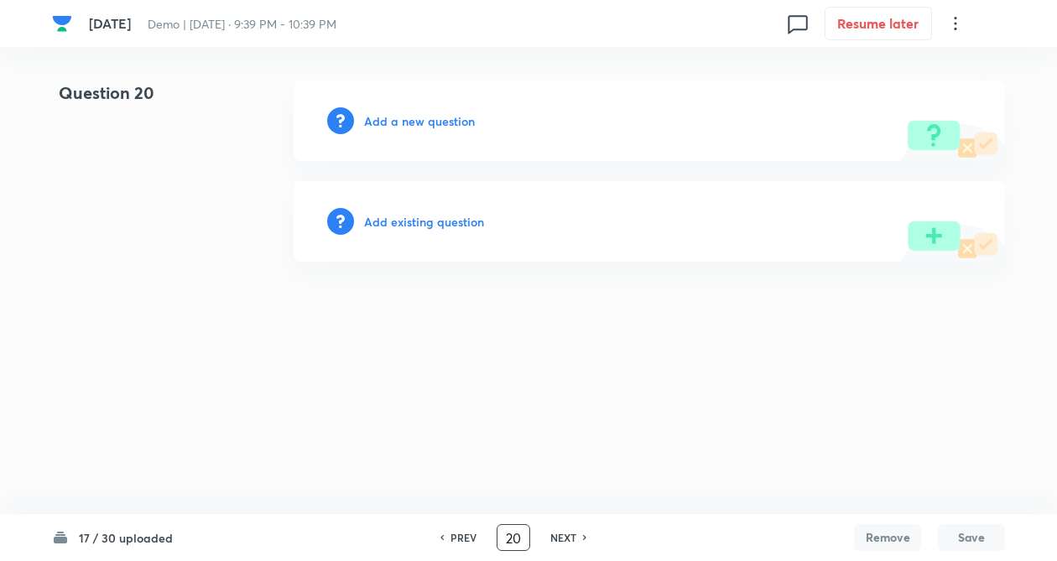
click at [523, 540] on input "20" at bounding box center [513, 537] width 32 height 29
click at [405, 122] on h6 "Add a new question" at bounding box center [419, 121] width 111 height 18
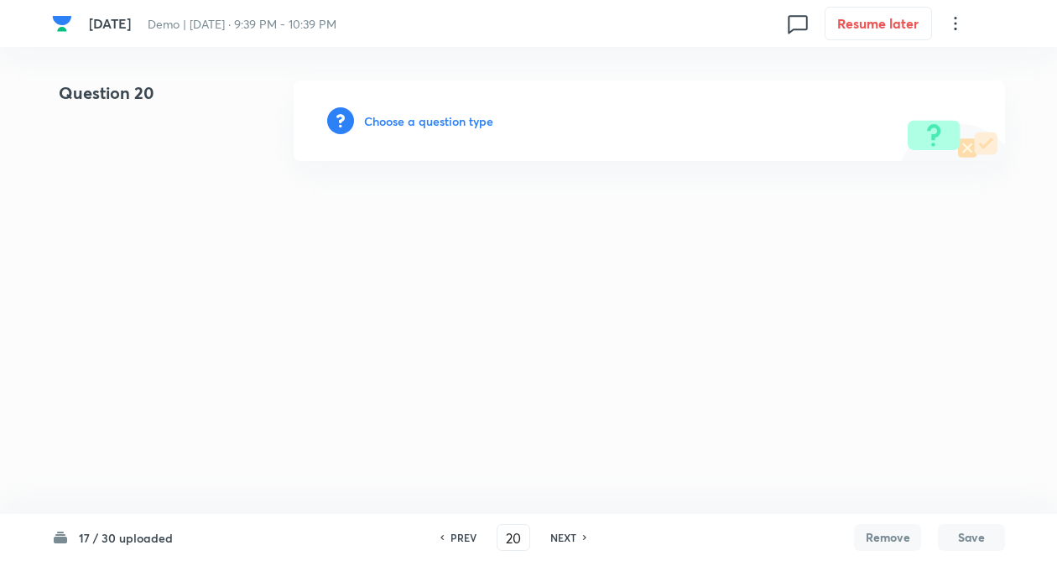
click at [405, 122] on h6 "Choose a question type" at bounding box center [428, 121] width 129 height 18
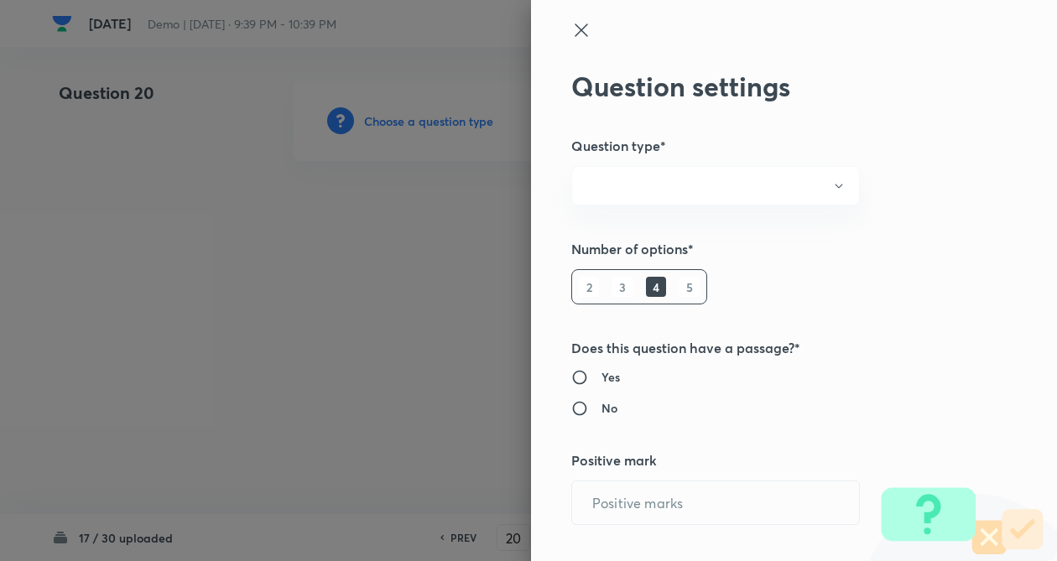
radio input "true"
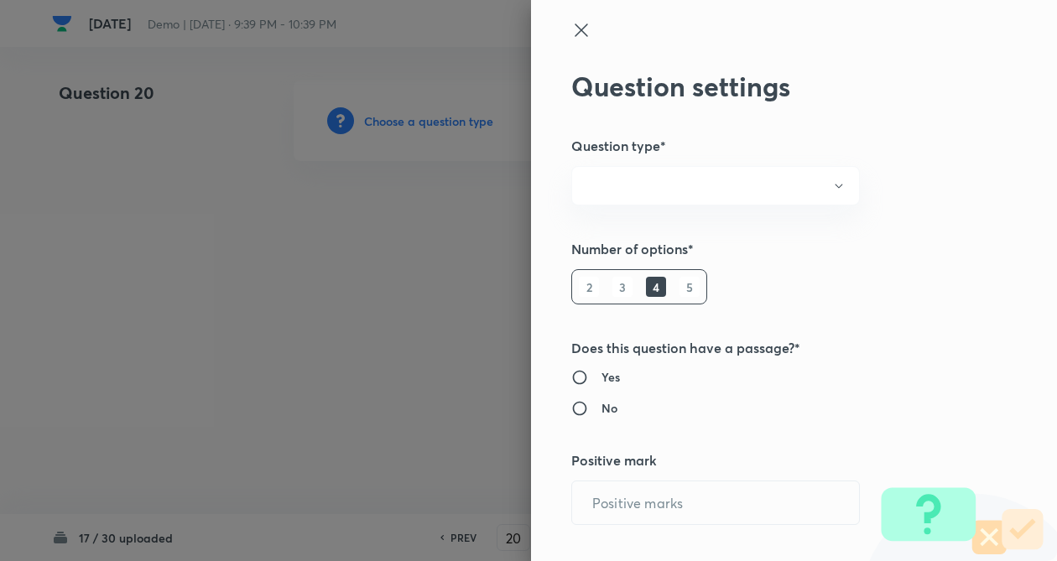
radio input "true"
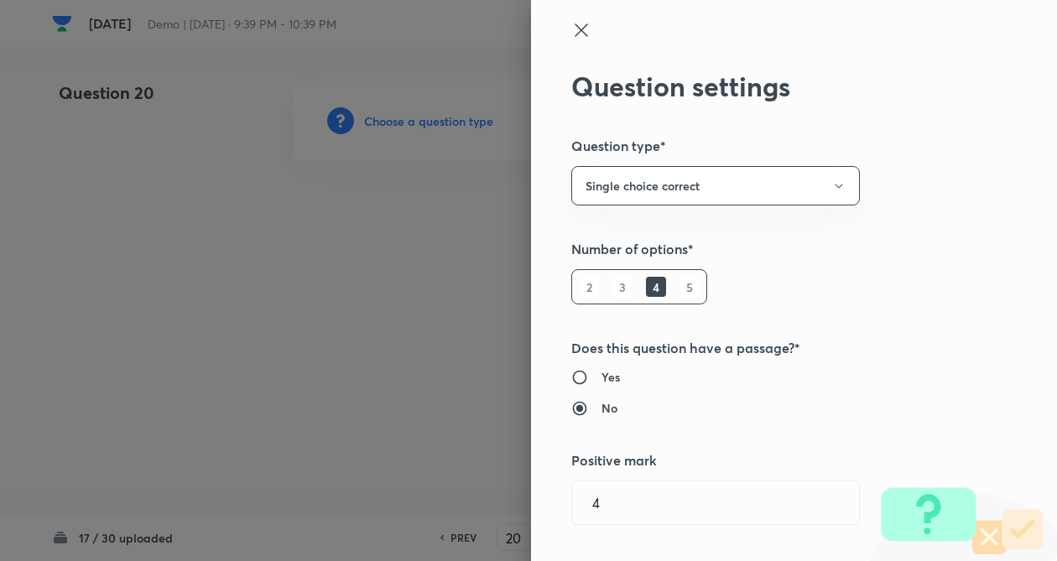
type input "4"
type input "1"
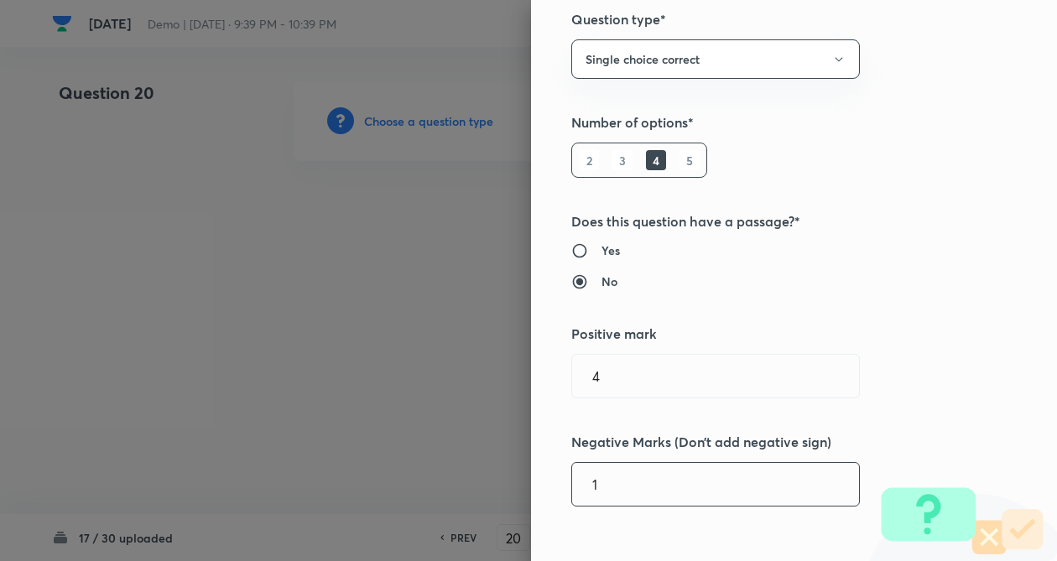
drag, startPoint x: 822, startPoint y: 349, endPoint x: 808, endPoint y: 362, distance: 19.0
click at [821, 352] on div "Question settings Question type* Single choice correct Number of options* 2 3 4…" at bounding box center [794, 280] width 526 height 561
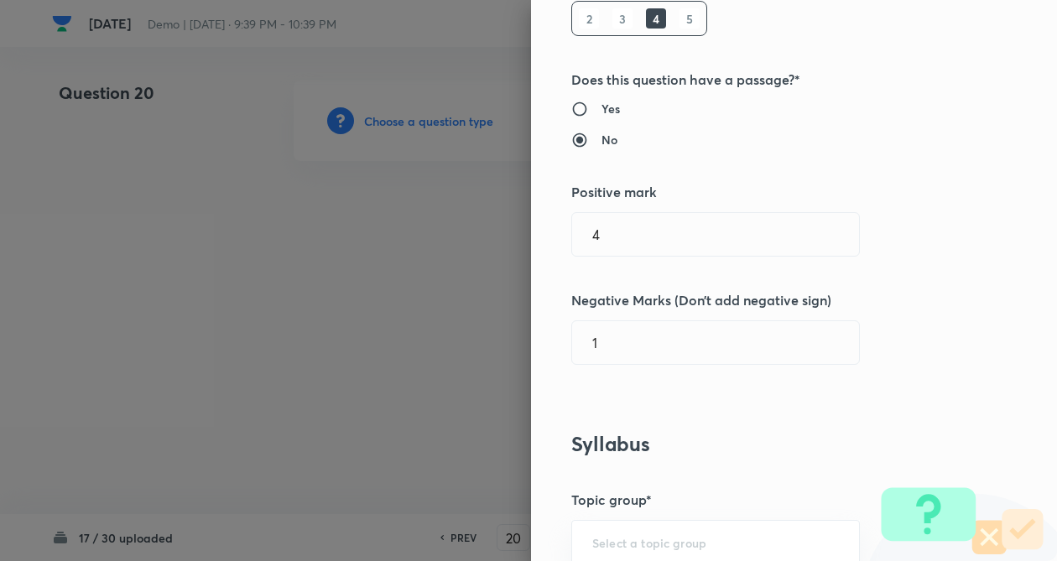
click at [899, 355] on div "Question settings Question type* Single choice correct Number of options* 2 3 4…" at bounding box center [794, 280] width 526 height 561
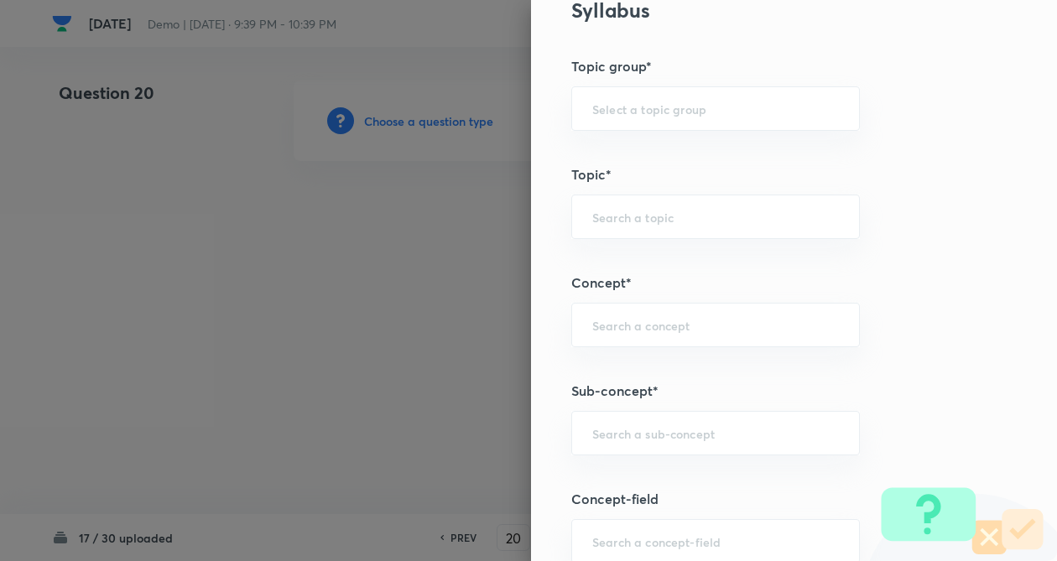
scroll to position [705, 0]
click at [659, 310] on div "​" at bounding box center [715, 322] width 289 height 44
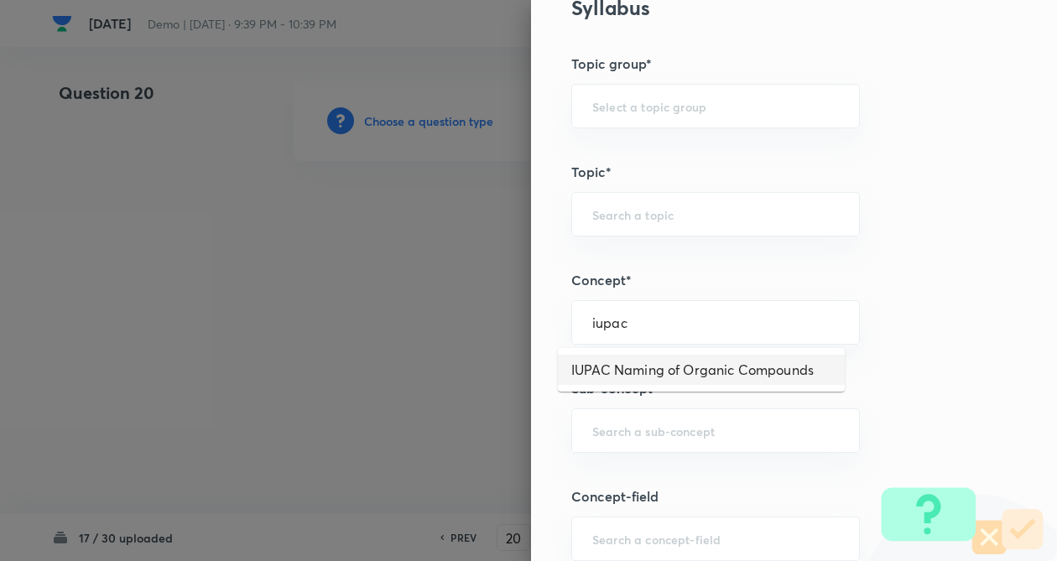
click at [685, 362] on li "IUPAC Naming of Organic Compounds" at bounding box center [701, 370] width 287 height 30
type input "IUPAC Naming of Organic Compounds"
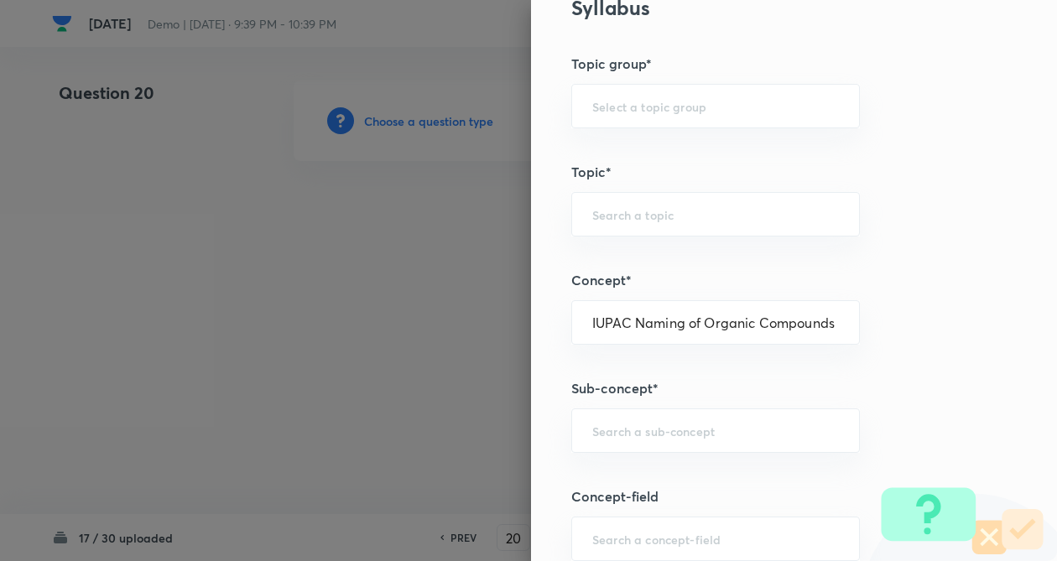
type input "Chemistry"
type input "Organic Chemistry"
click at [673, 433] on input "text" at bounding box center [715, 431] width 247 height 16
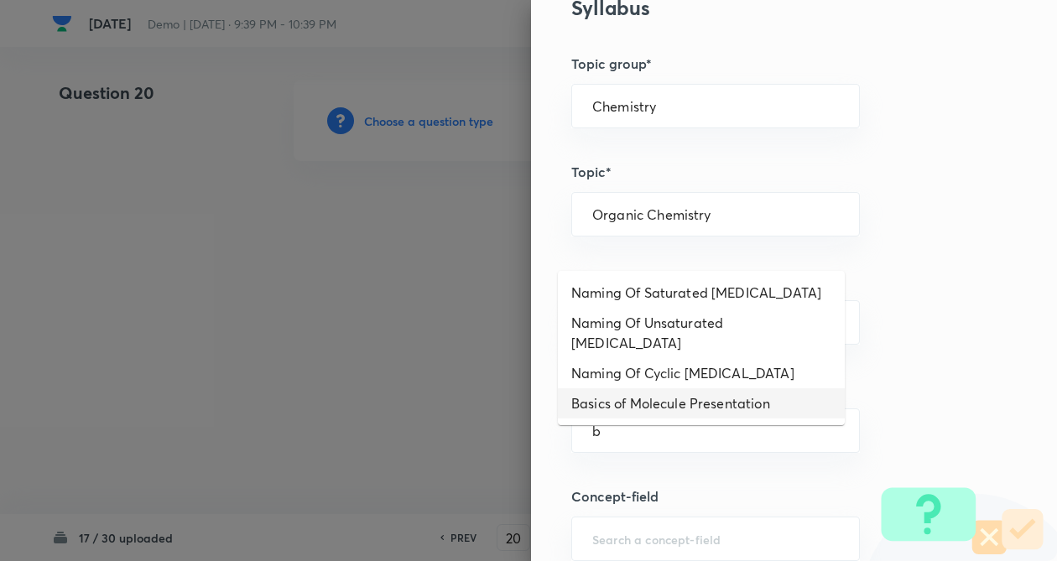
drag, startPoint x: 701, startPoint y: 383, endPoint x: 856, endPoint y: 414, distance: 158.3
click at [702, 388] on li "Basics of Molecule Presentation" at bounding box center [701, 403] width 287 height 30
type input "Basics of Molecule Presentation"
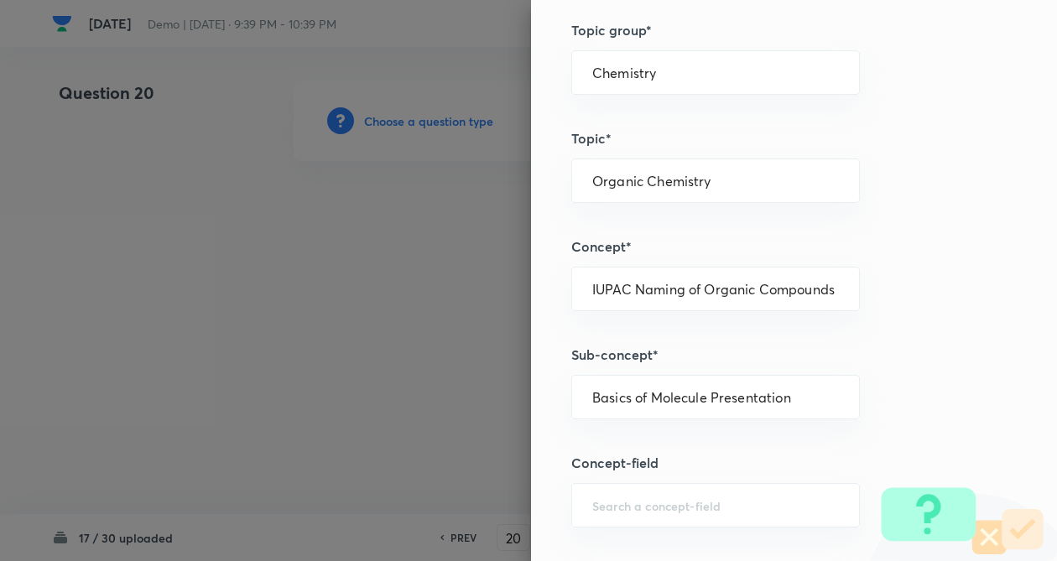
drag, startPoint x: 899, startPoint y: 425, endPoint x: 885, endPoint y: 451, distance: 30.4
click at [899, 425] on div "Question settings Question type* Single choice correct Number of options* 2 3 4…" at bounding box center [794, 280] width 526 height 561
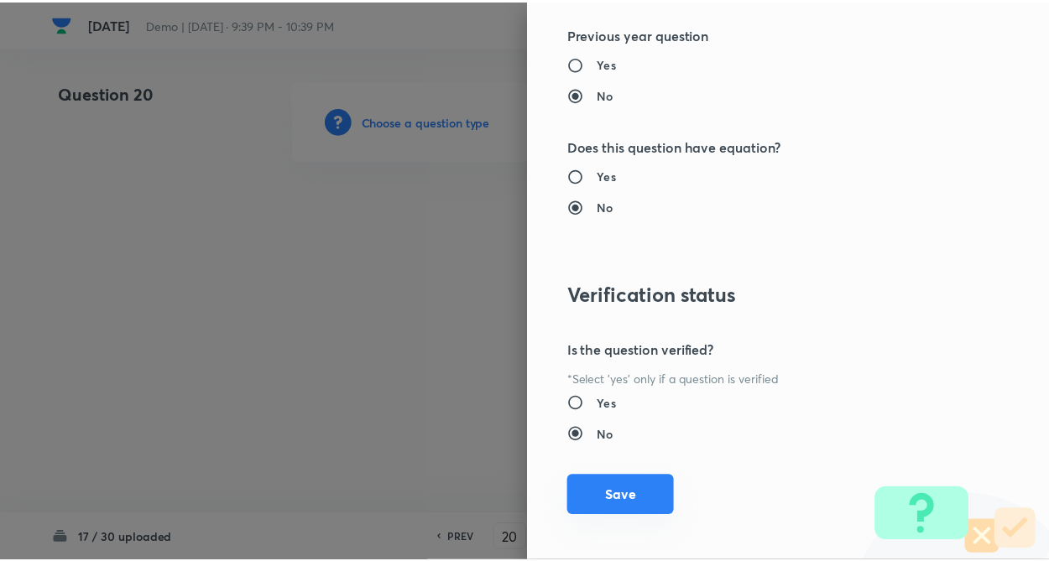
scroll to position [1726, 0]
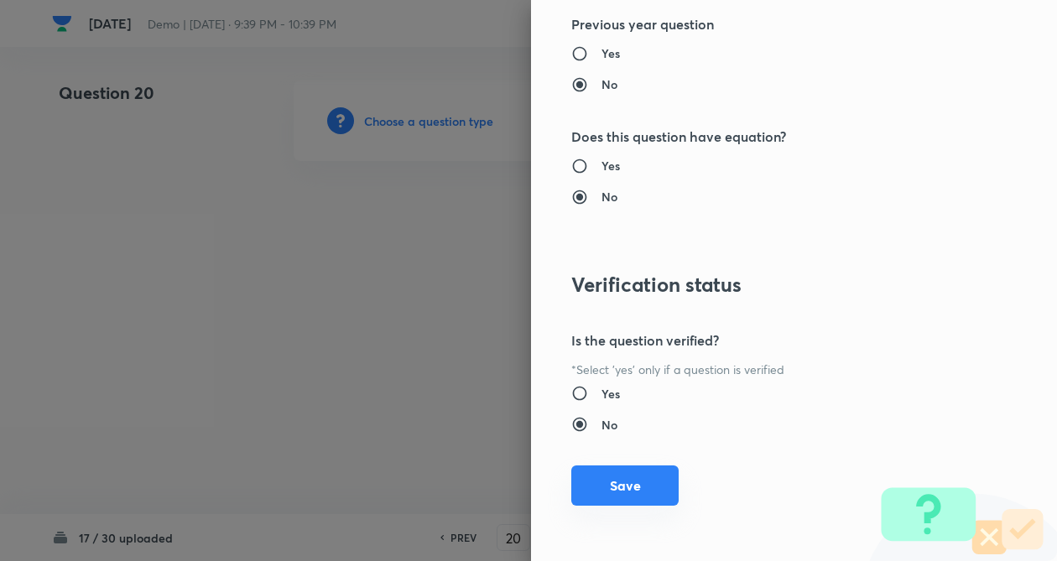
click at [632, 487] on button "Save" at bounding box center [624, 486] width 107 height 40
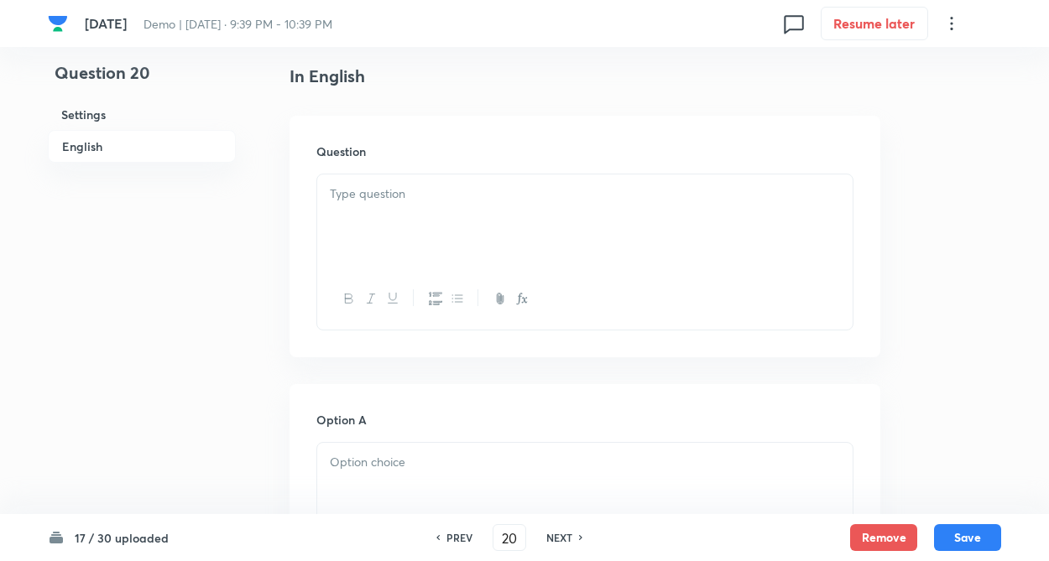
scroll to position [470, 0]
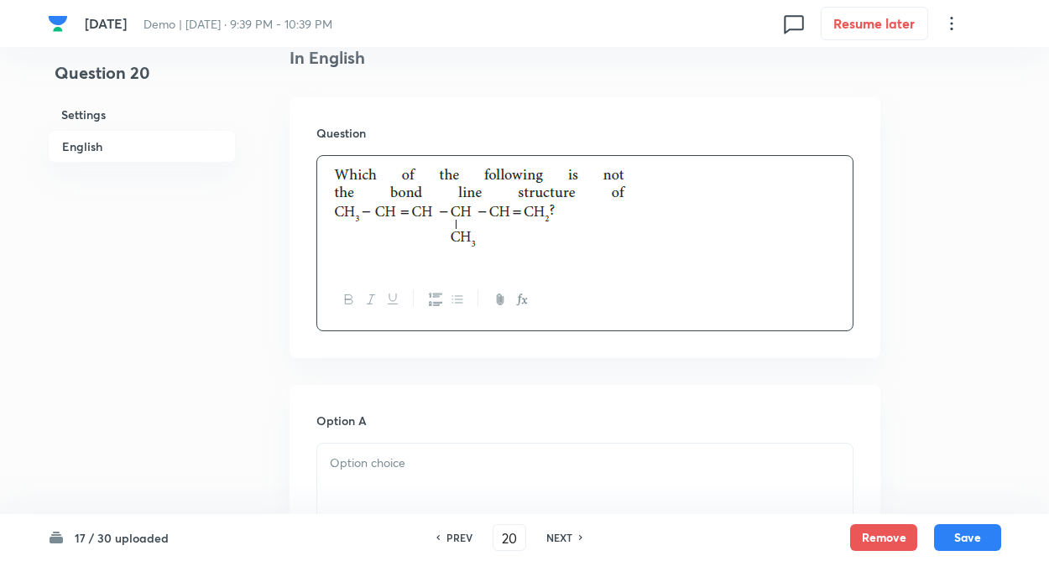
drag, startPoint x: 383, startPoint y: 176, endPoint x: 306, endPoint y: 222, distance: 89.9
click at [380, 176] on p at bounding box center [585, 212] width 510 height 93
drag, startPoint x: 260, startPoint y: 315, endPoint x: 367, endPoint y: 530, distance: 240.5
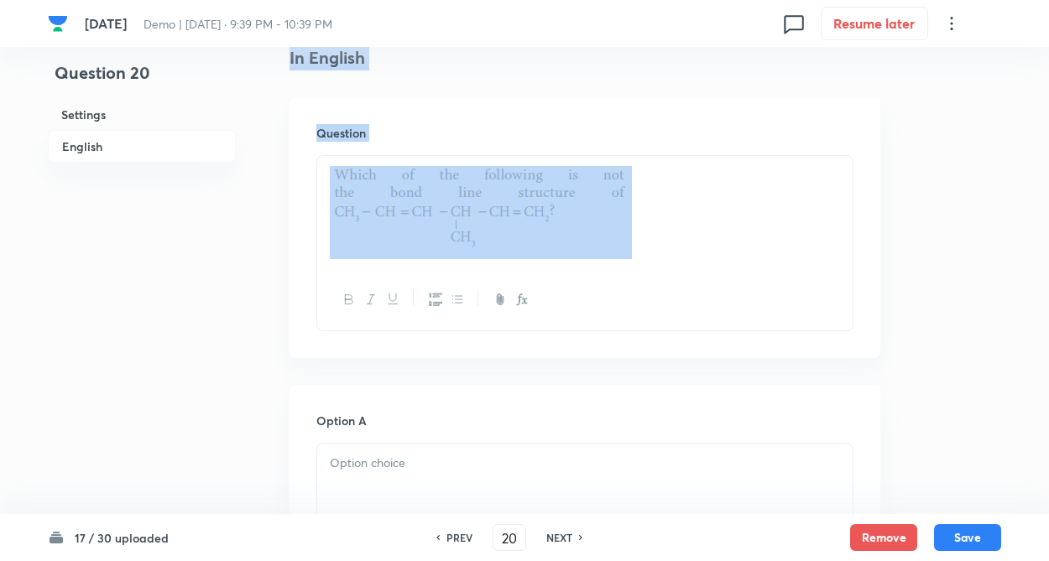
drag, startPoint x: 185, startPoint y: 341, endPoint x: 177, endPoint y: 328, distance: 15.4
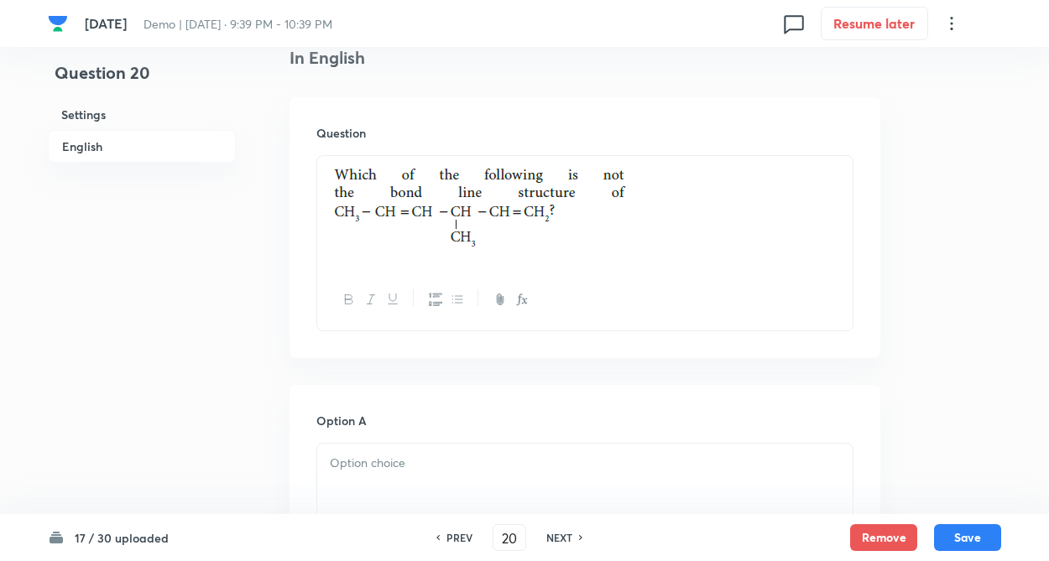
click at [725, 238] on p at bounding box center [585, 212] width 510 height 93
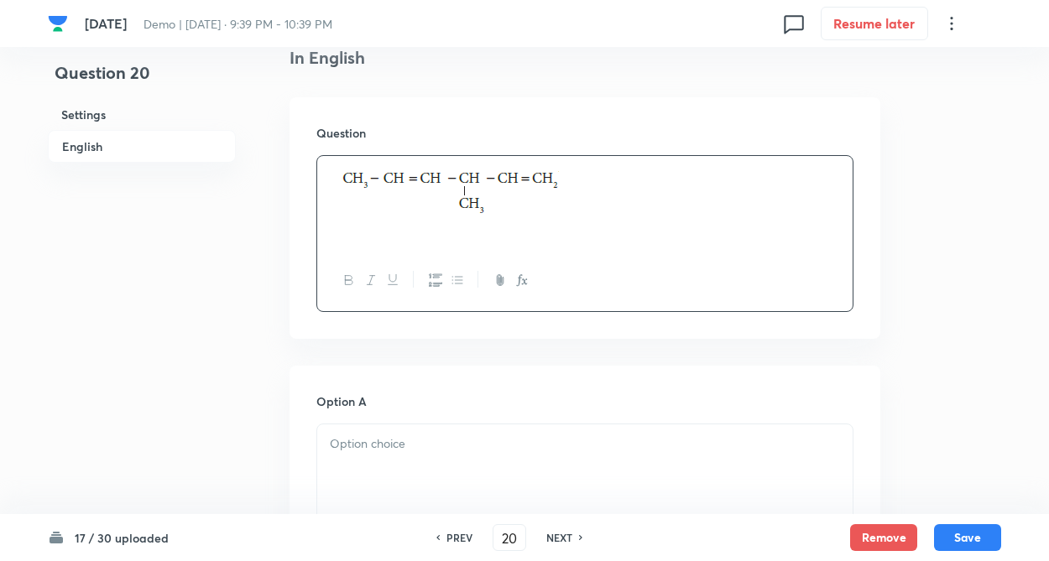
drag, startPoint x: 311, startPoint y: 170, endPoint x: 322, endPoint y: 167, distance: 11.4
click at [311, 169] on div "Question" at bounding box center [584, 218] width 591 height 242
click at [339, 171] on img at bounding box center [453, 191] width 247 height 50
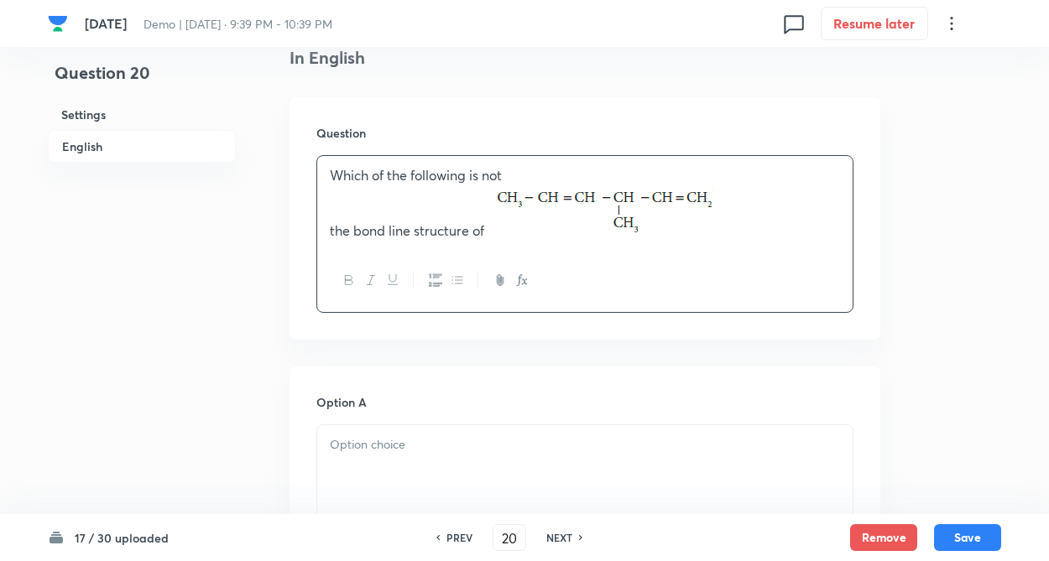
click at [328, 175] on div "Which of the following is not the bond line structure of" at bounding box center [584, 203] width 535 height 94
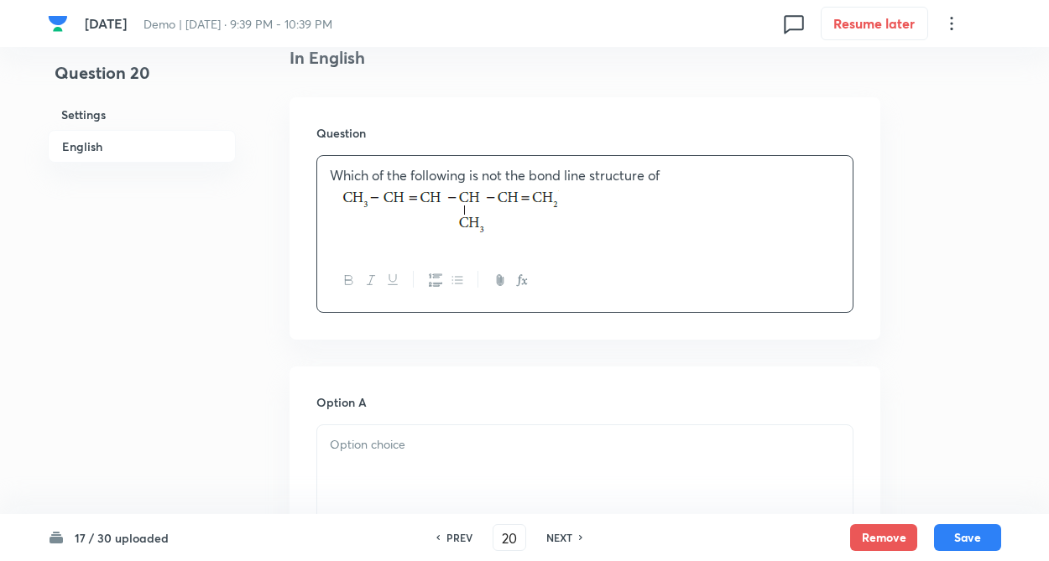
click at [320, 188] on div "Which of the following is not the bond line structure of" at bounding box center [584, 203] width 535 height 94
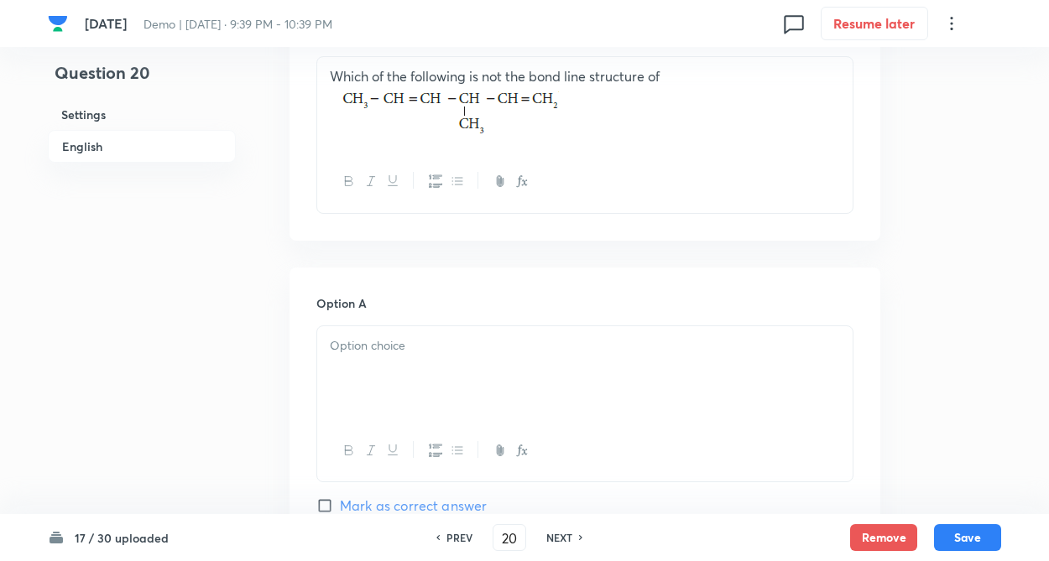
scroll to position [570, 0]
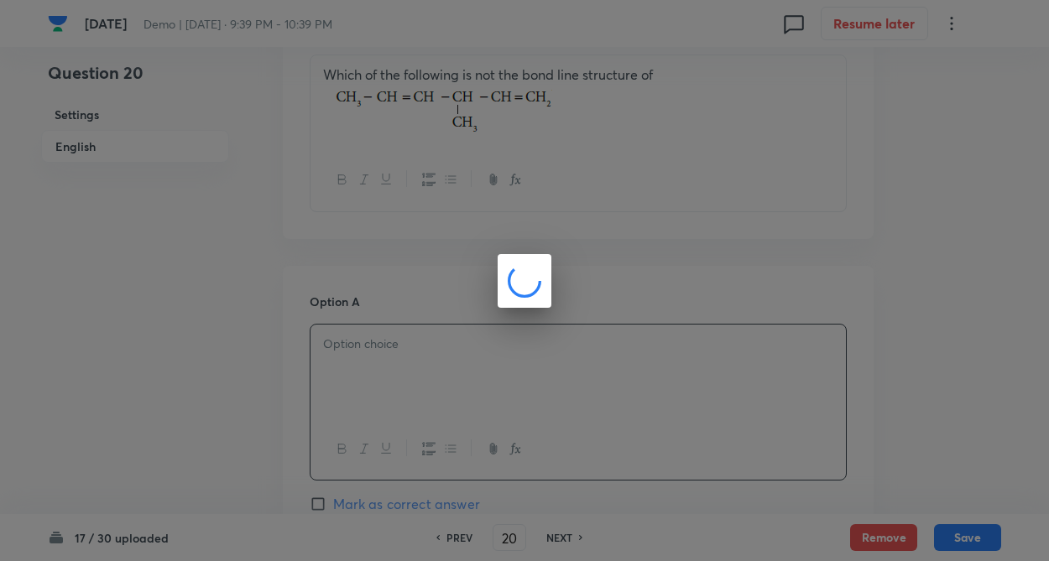
drag, startPoint x: 372, startPoint y: 354, endPoint x: 422, endPoint y: 547, distance: 199.4
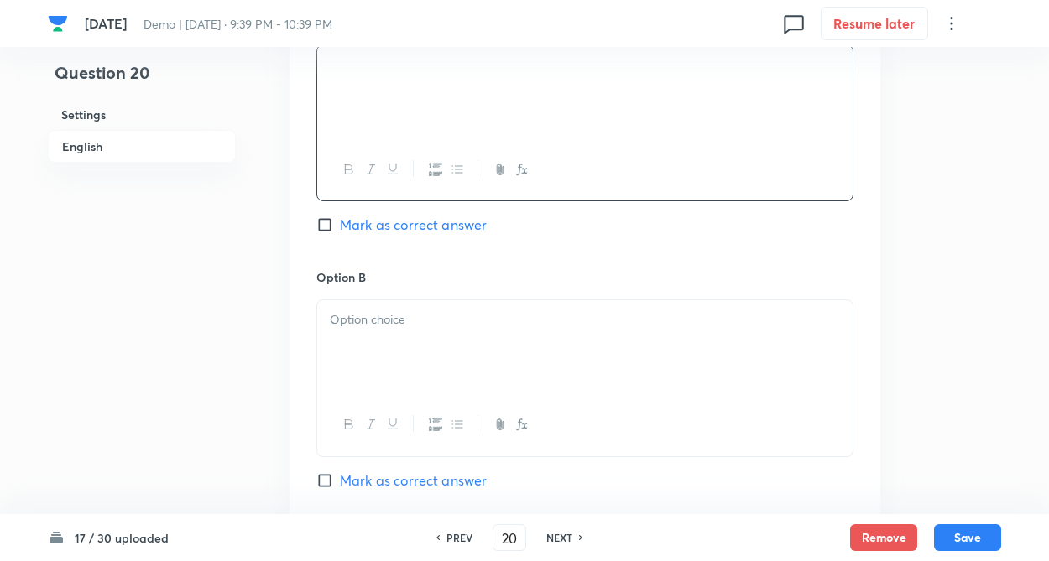
drag, startPoint x: 263, startPoint y: 372, endPoint x: 276, endPoint y: 354, distance: 22.1
click at [263, 370] on div "Question 20 Settings English Settings Type Single choice correct 4 options + 4 …" at bounding box center [524, 297] width 953 height 2133
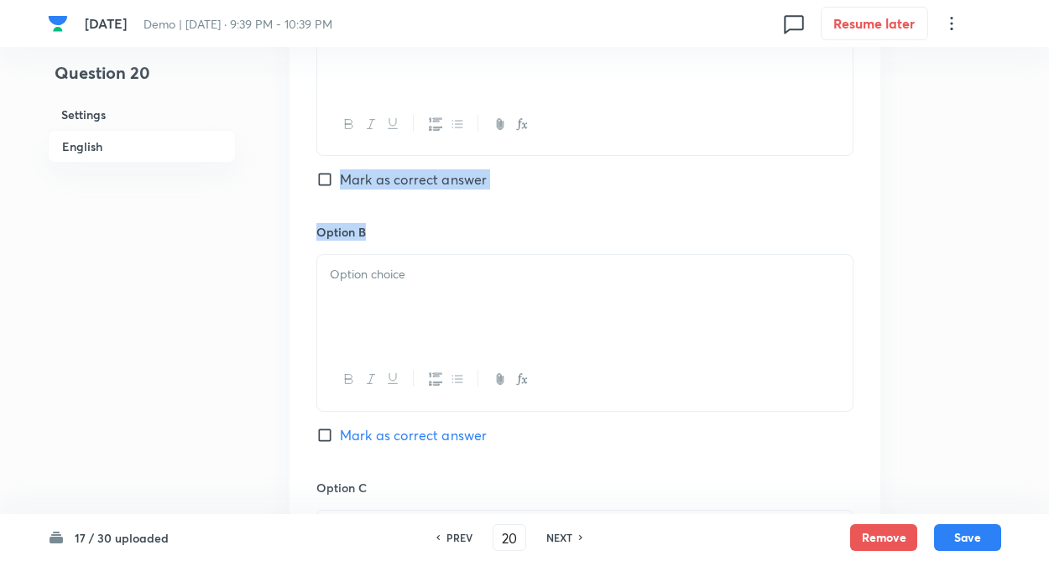
scroll to position [940, 0]
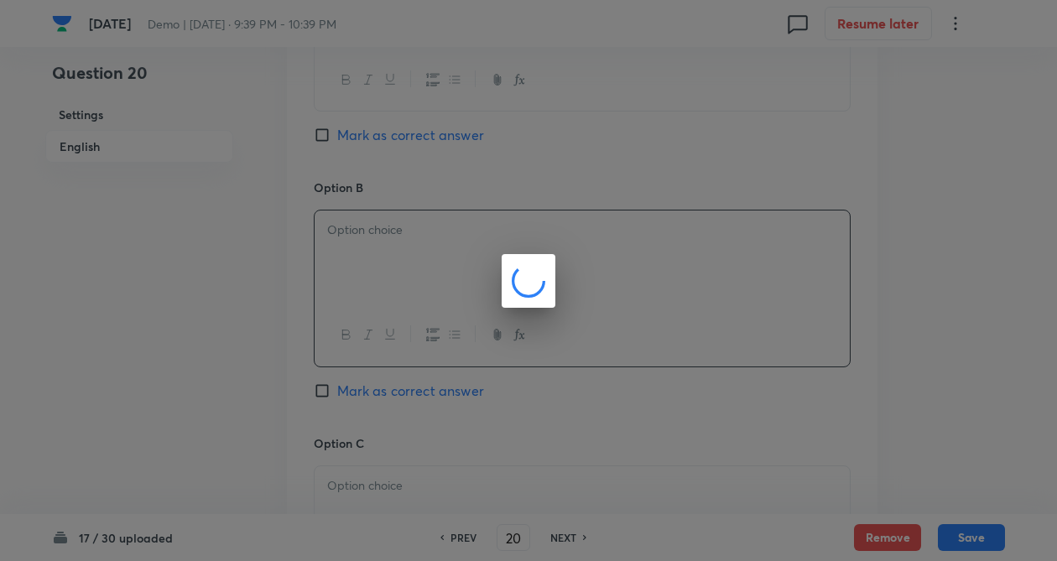
click at [361, 255] on body "14sep Demo | Sep 15, 2025 · 9:39 PM - 10:39 PM 0 Resume later Question 20 Setti…" at bounding box center [528, 207] width 1057 height 2133
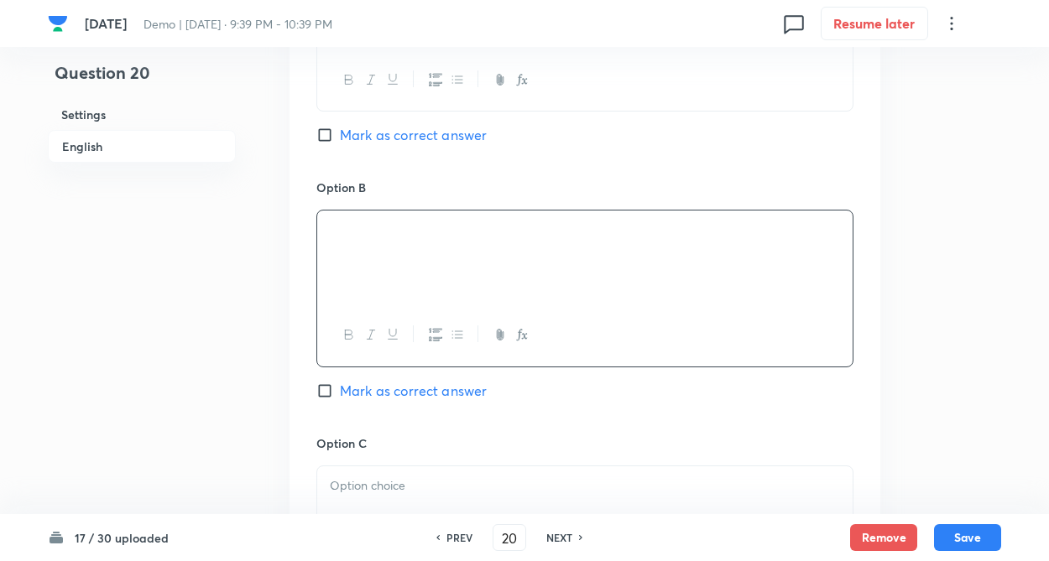
drag, startPoint x: 349, startPoint y: 492, endPoint x: 357, endPoint y: 489, distance: 8.8
click at [352, 492] on p at bounding box center [585, 486] width 510 height 19
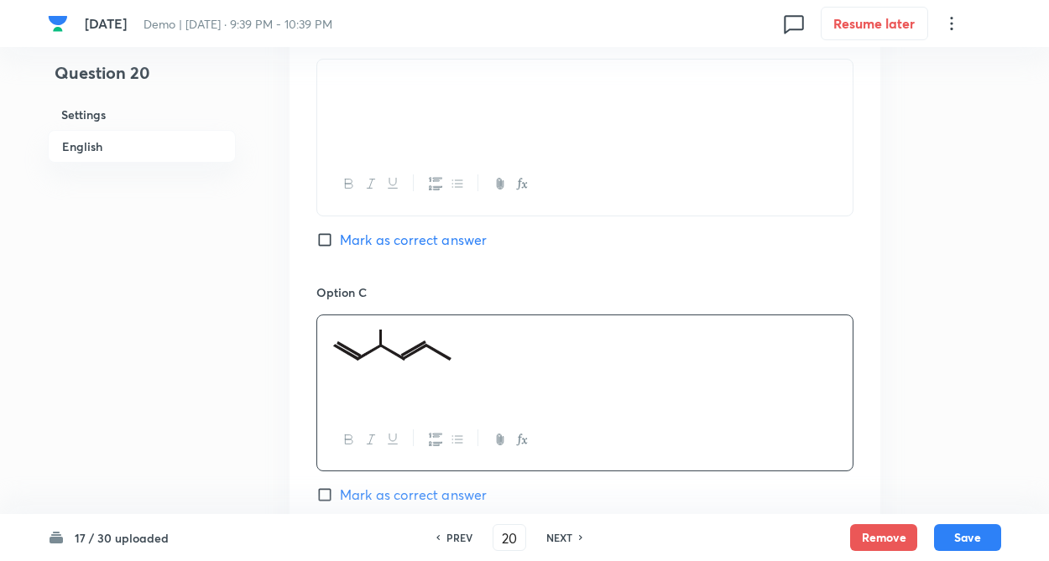
click at [222, 439] on div "Question 20 Settings English" at bounding box center [142, 56] width 188 height 2133
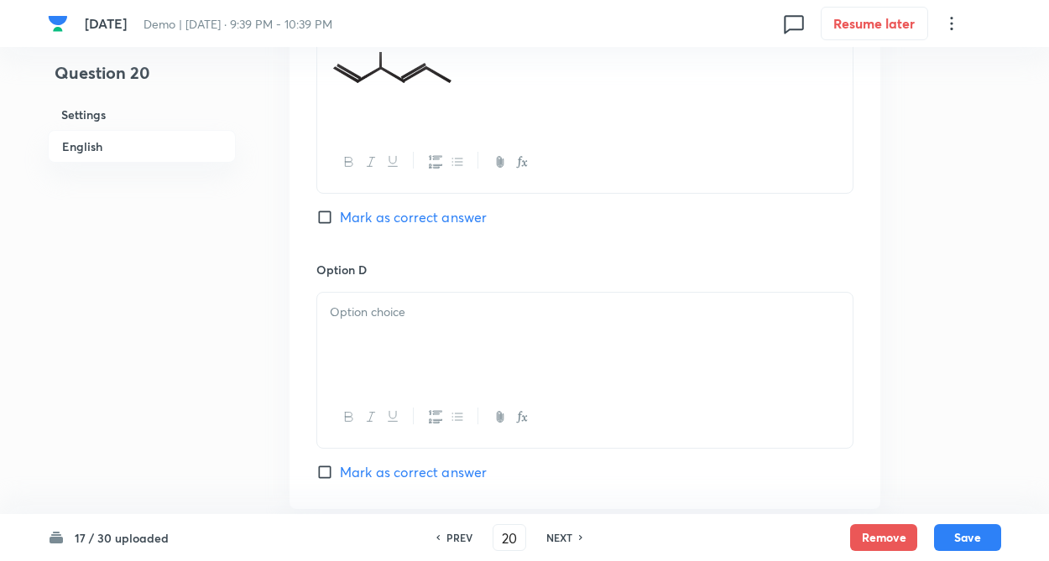
scroll to position [1376, 0]
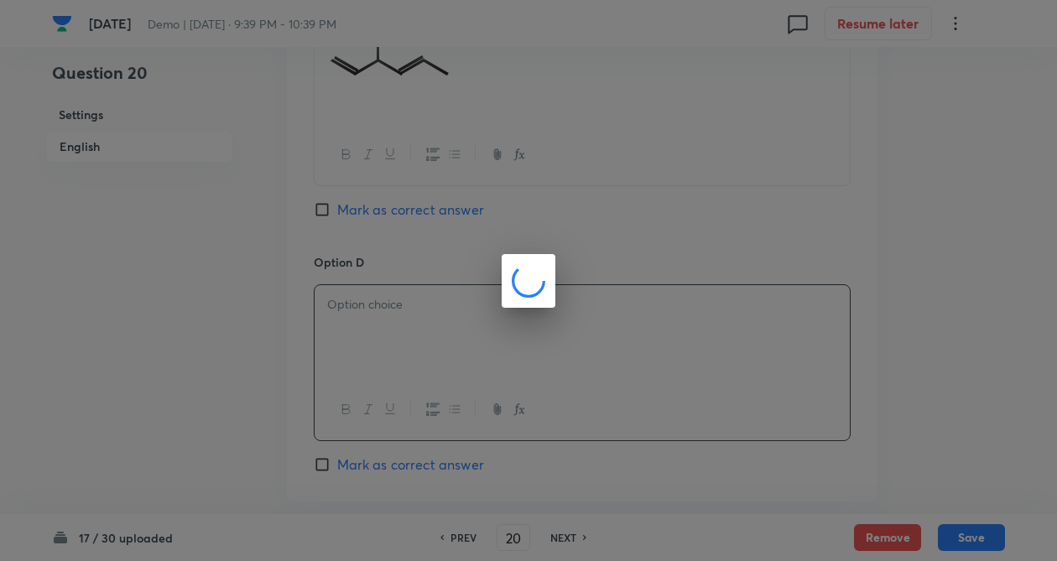
drag, startPoint x: 383, startPoint y: 335, endPoint x: 290, endPoint y: 346, distance: 93.8
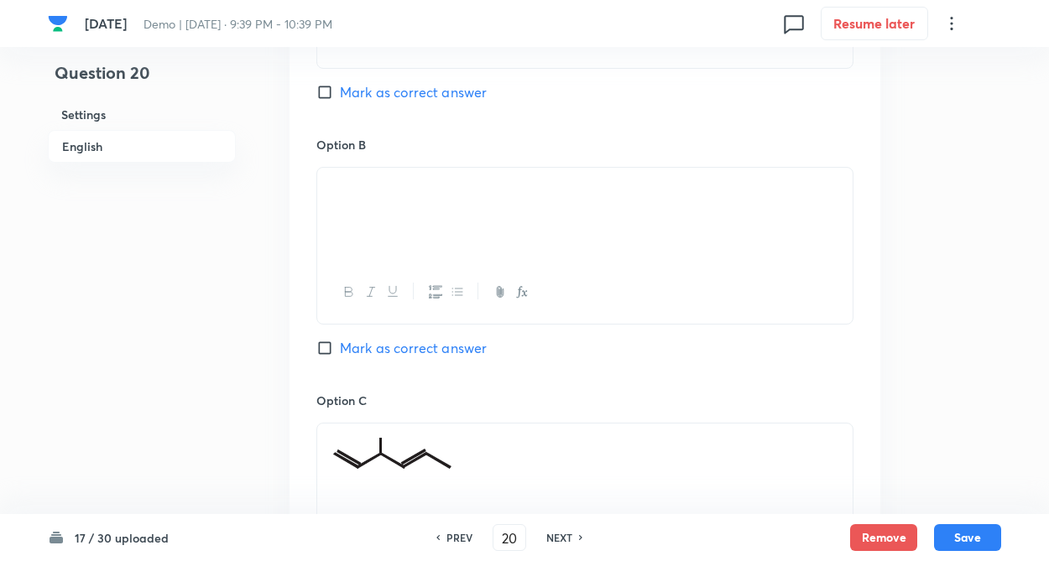
scroll to position [940, 0]
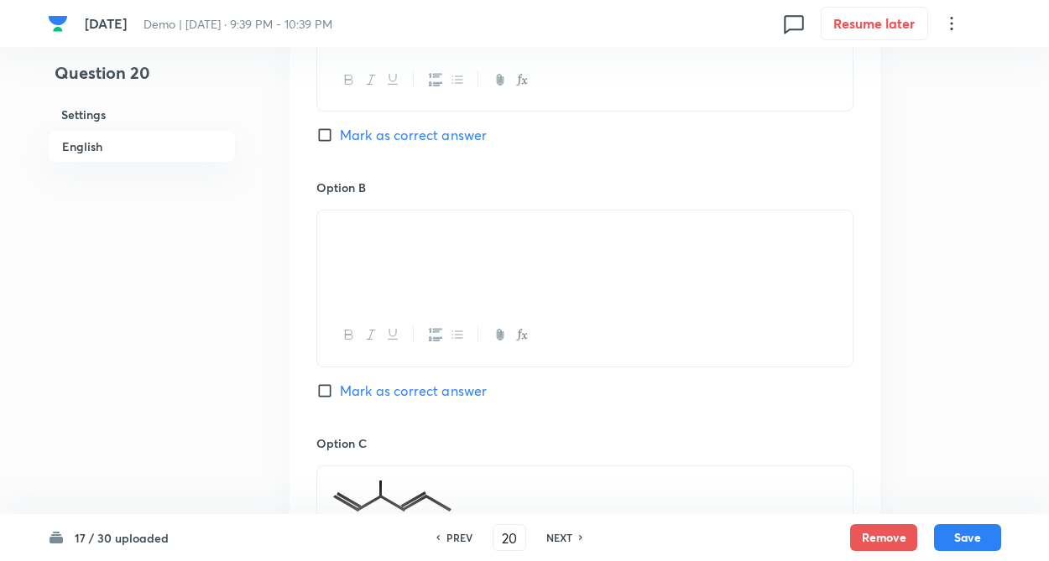
drag, startPoint x: 289, startPoint y: 245, endPoint x: 296, endPoint y: 276, distance: 31.9
click at [289, 246] on div "Question 20 Settings English Settings Type Single choice correct 4 options + 4 …" at bounding box center [524, 207] width 953 height 2133
drag, startPoint x: 326, startPoint y: 128, endPoint x: 269, endPoint y: 236, distance: 121.2
click at [322, 129] on input "Mark as correct answer" at bounding box center [327, 135] width 23 height 17
checkbox input "true"
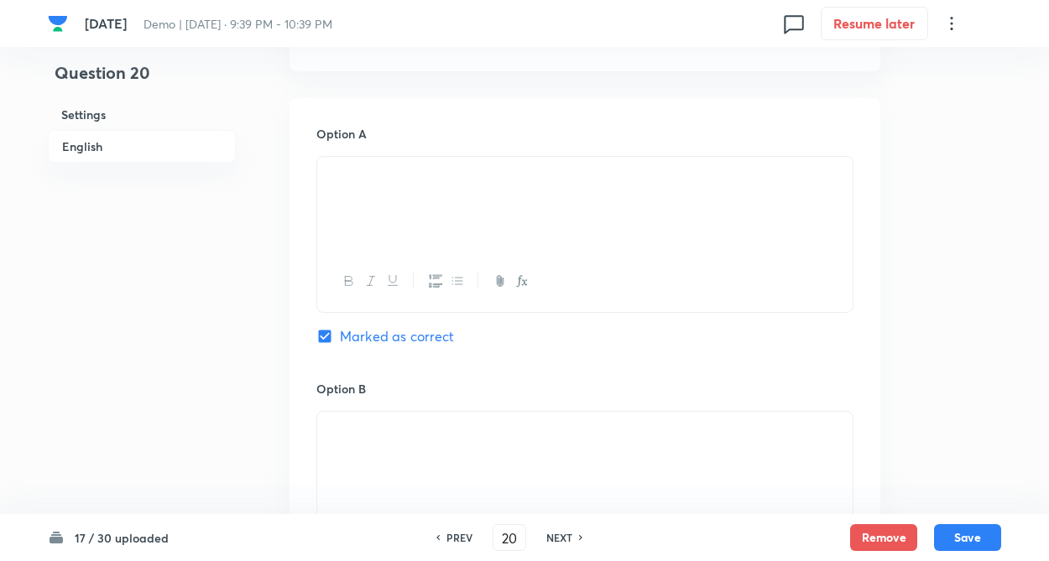
click at [267, 315] on div "Question 20 Settings English Settings Type Single choice correct 4 options + 4 …" at bounding box center [524, 408] width 953 height 2133
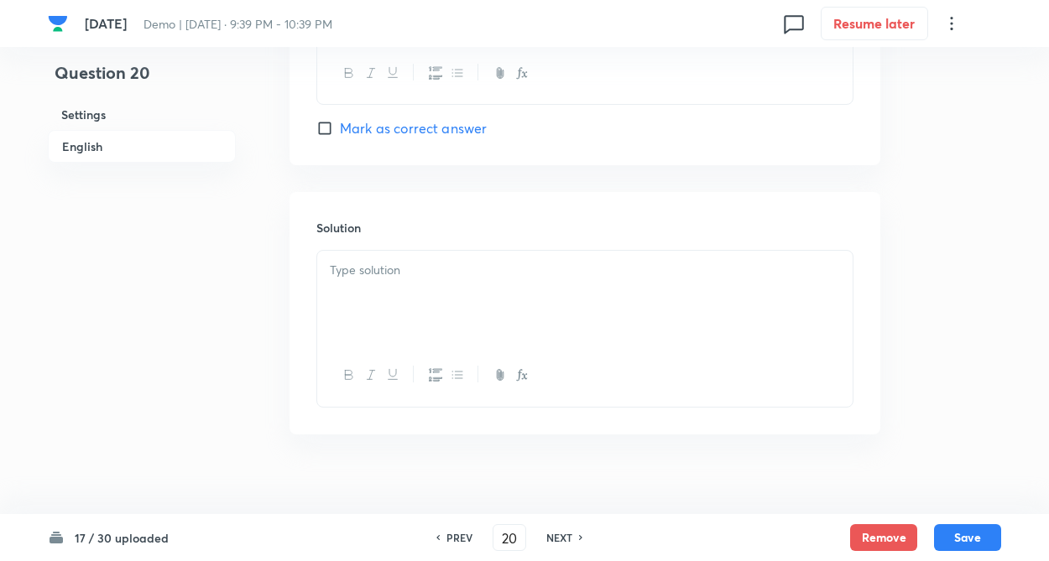
scroll to position [1733, 0]
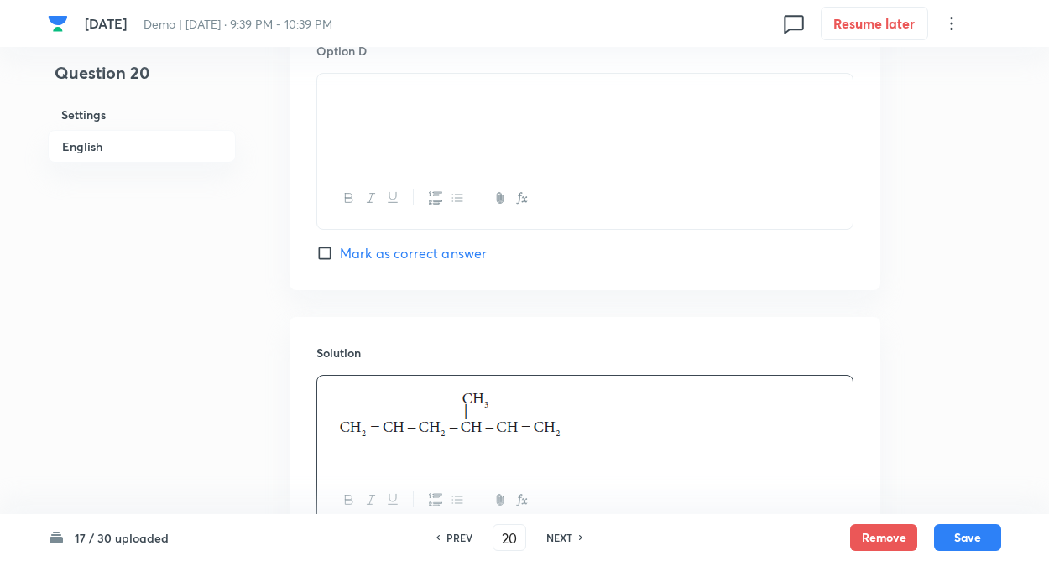
scroll to position [1633, 0]
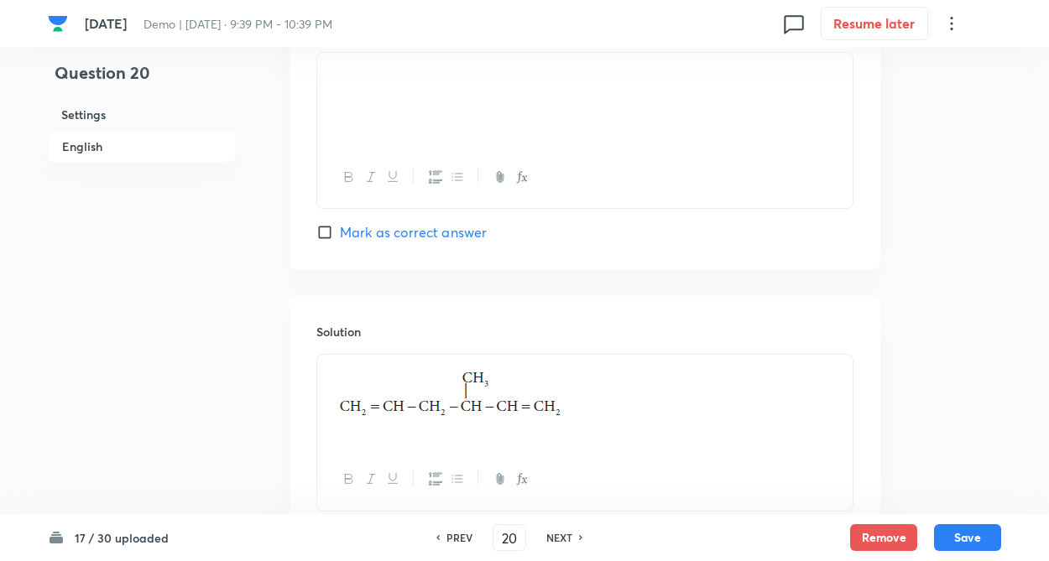
drag, startPoint x: 278, startPoint y: 424, endPoint x: 268, endPoint y: 425, distance: 9.3
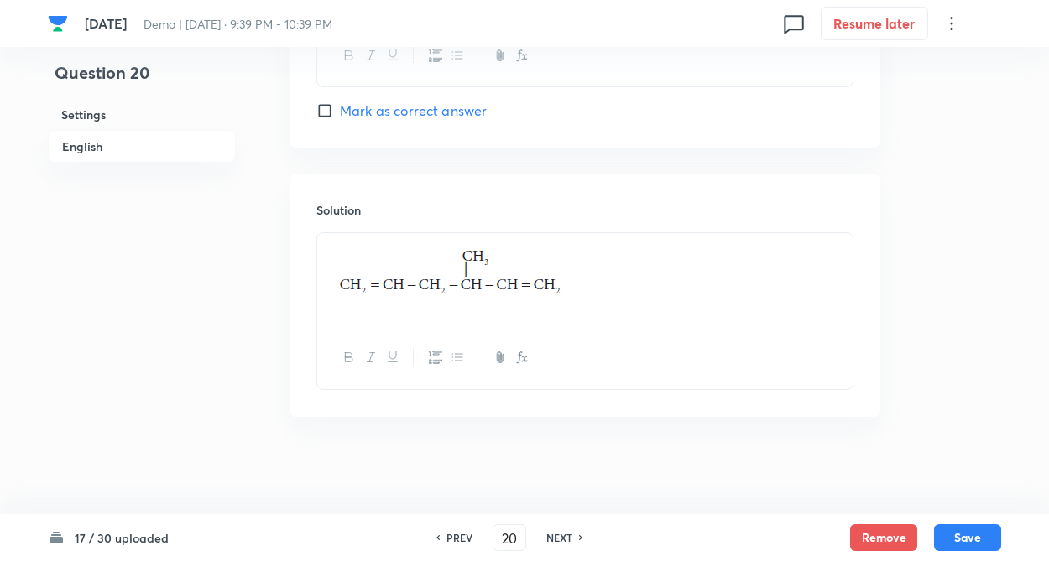
scroll to position [1733, 0]
drag, startPoint x: 963, startPoint y: 533, endPoint x: 309, endPoint y: 352, distance: 679.0
click at [959, 529] on button "Save" at bounding box center [967, 537] width 67 height 27
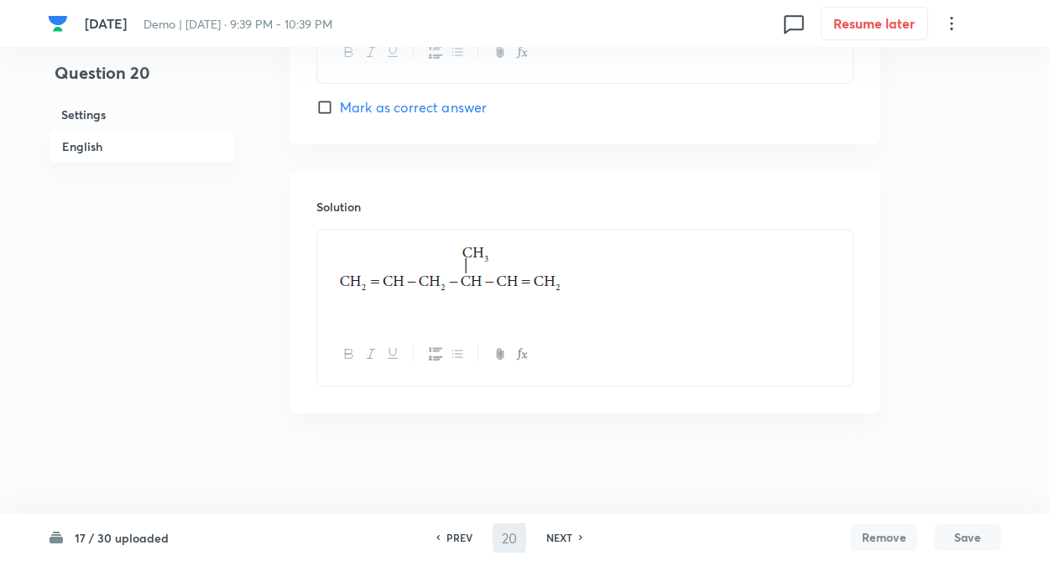
type input "21"
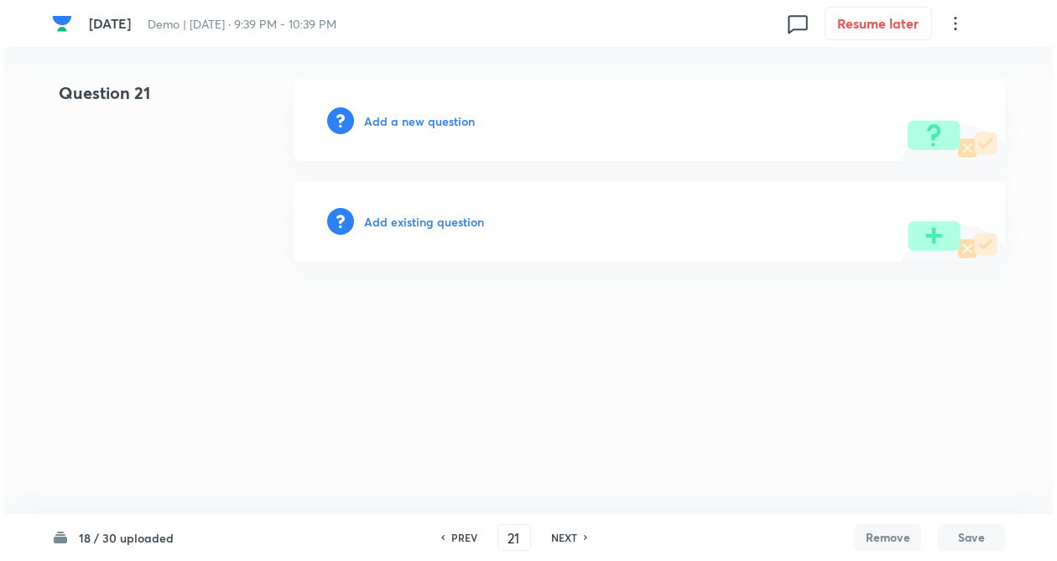
scroll to position [0, 0]
click at [424, 117] on h6 "Add a new question" at bounding box center [419, 121] width 111 height 18
click at [456, 119] on h6 "Choose a question type" at bounding box center [428, 121] width 129 height 18
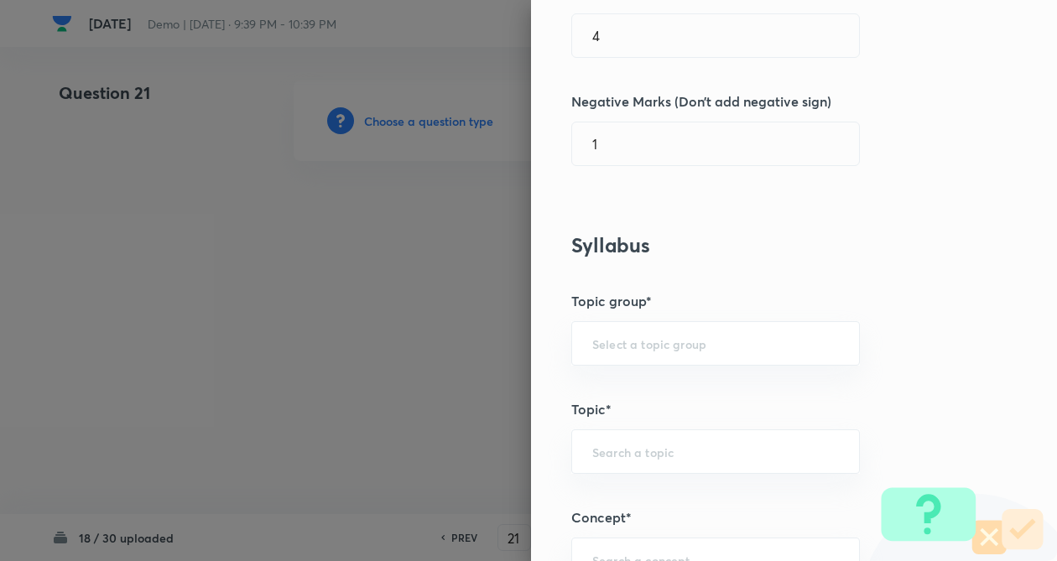
click at [849, 280] on div "Question settings Question type* Single choice correct Number of options* 2 3 4…" at bounding box center [794, 280] width 526 height 561
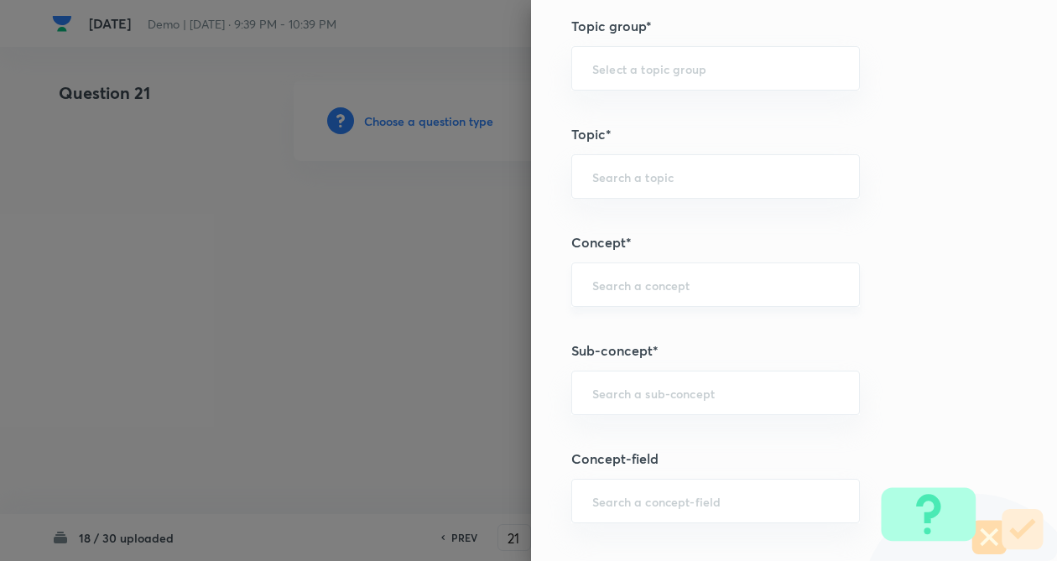
scroll to position [738, 0]
click at [598, 301] on div "​" at bounding box center [715, 289] width 289 height 44
type input "a"
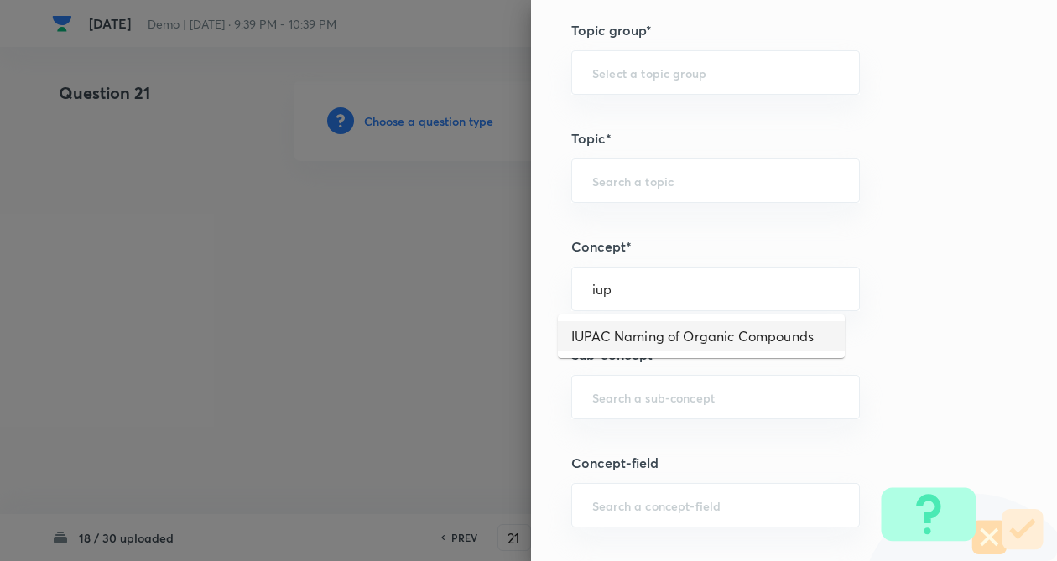
click at [675, 337] on li "IUPAC Naming of Organic Compounds" at bounding box center [701, 336] width 287 height 30
type input "IUPAC Naming of Organic Compounds"
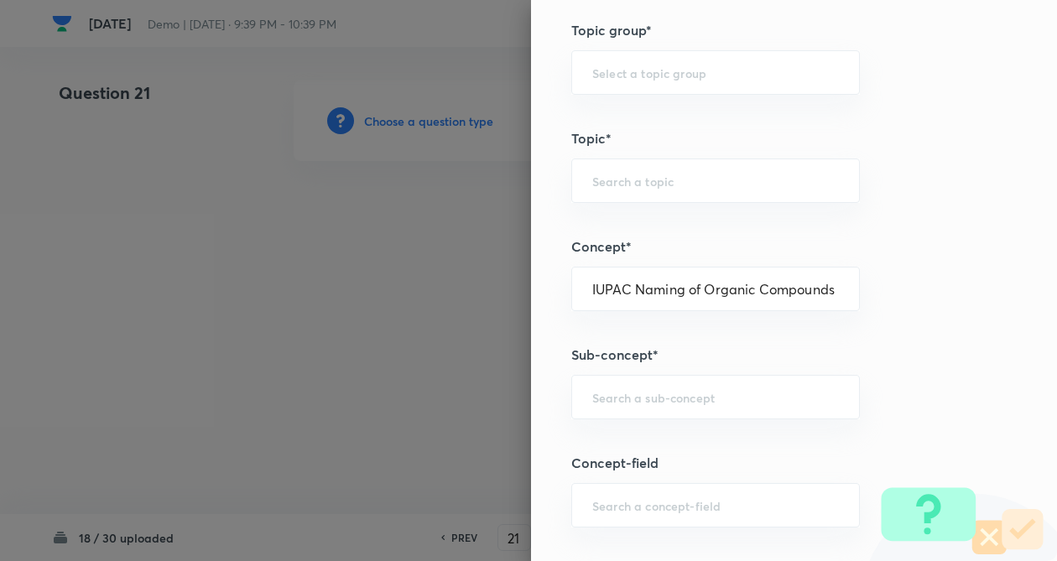
type input "Chemistry"
type input "Organic Chemistry"
click at [651, 404] on input "b" at bounding box center [715, 397] width 247 height 16
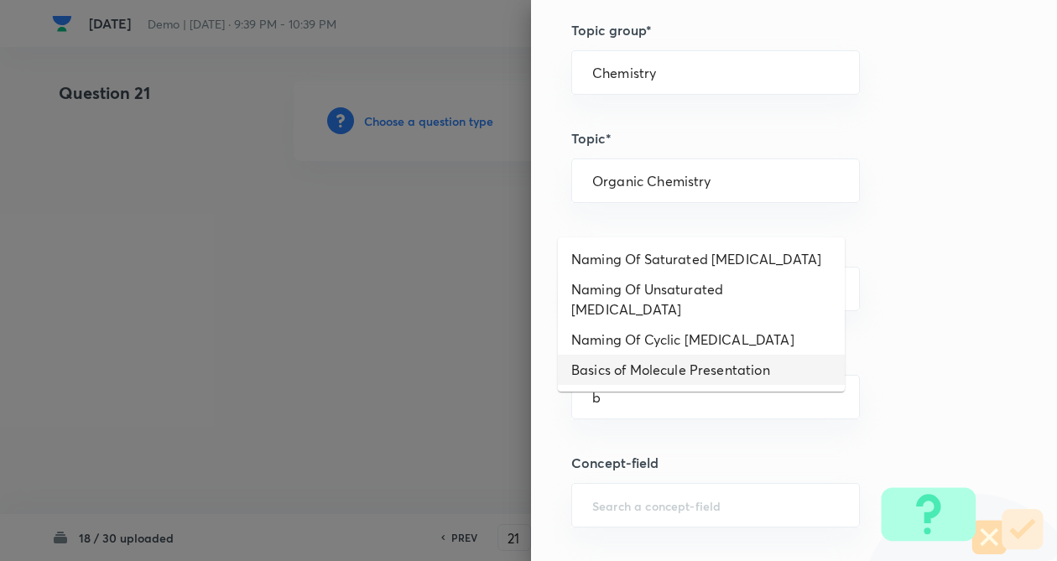
click at [654, 355] on li "Basics of Molecule Presentation" at bounding box center [701, 370] width 287 height 30
type input "Basics of Molecule Presentation"
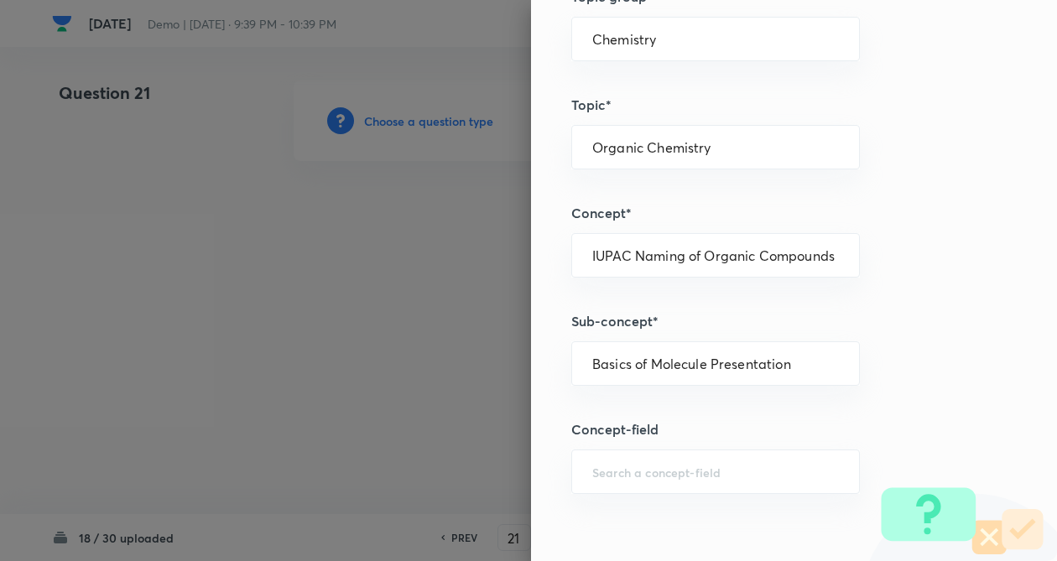
click at [826, 353] on div "Question settings Question type* Single choice correct Number of options* 2 3 4…" at bounding box center [794, 280] width 526 height 561
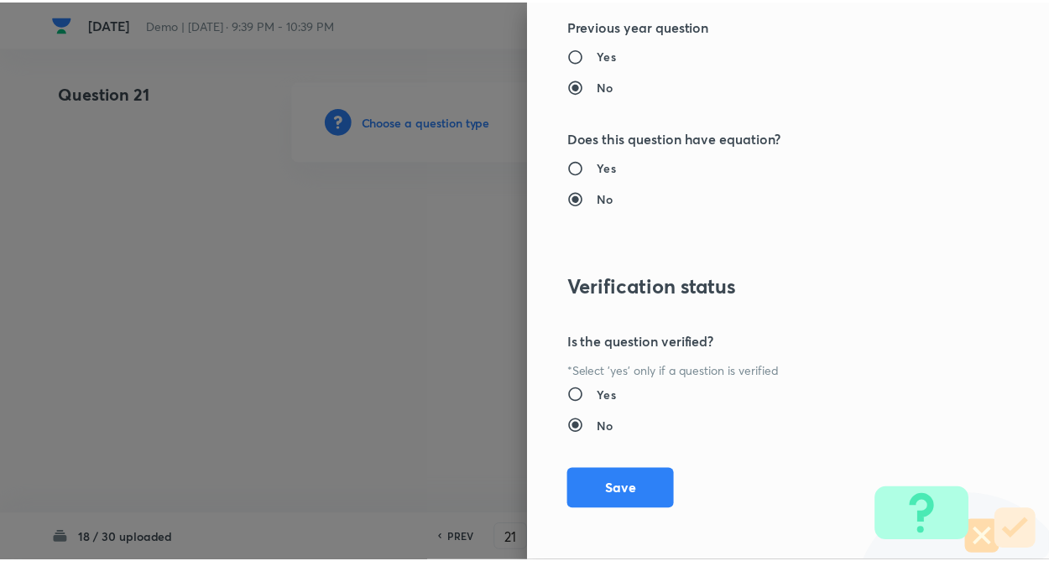
scroll to position [1726, 0]
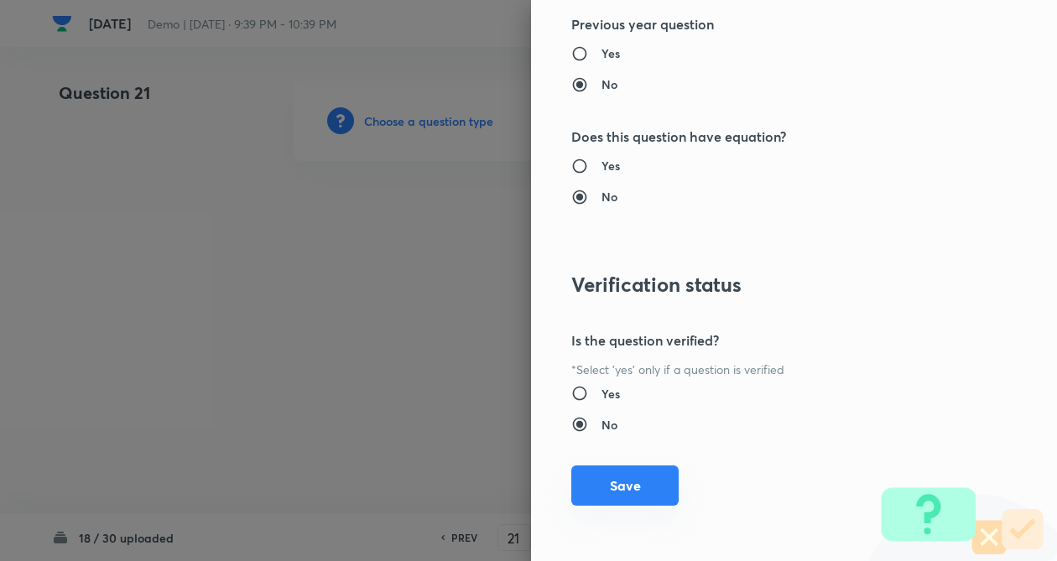
click at [624, 492] on button "Save" at bounding box center [624, 486] width 107 height 40
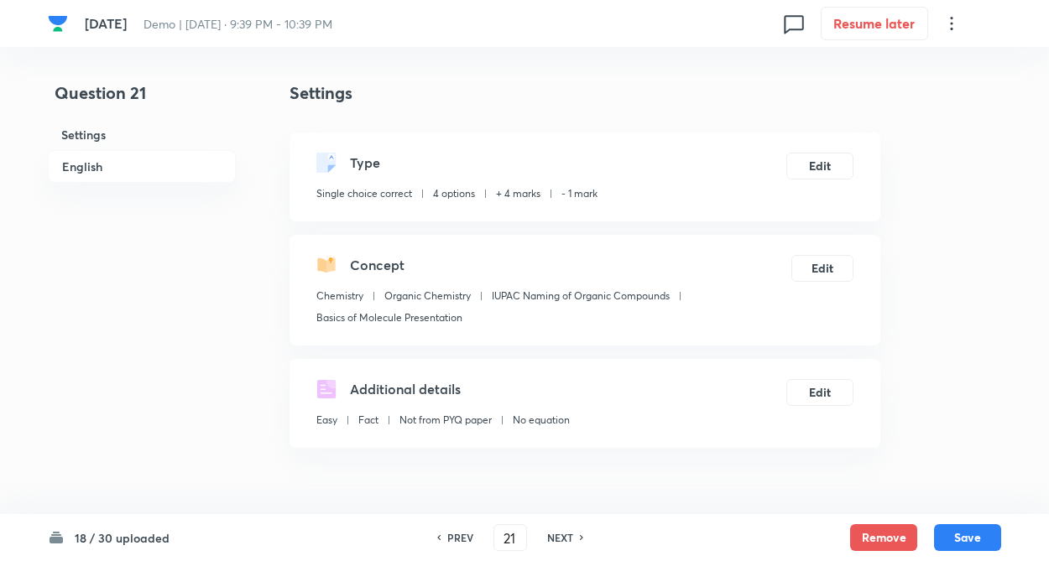
drag, startPoint x: 193, startPoint y: 359, endPoint x: 431, endPoint y: 180, distance: 297.8
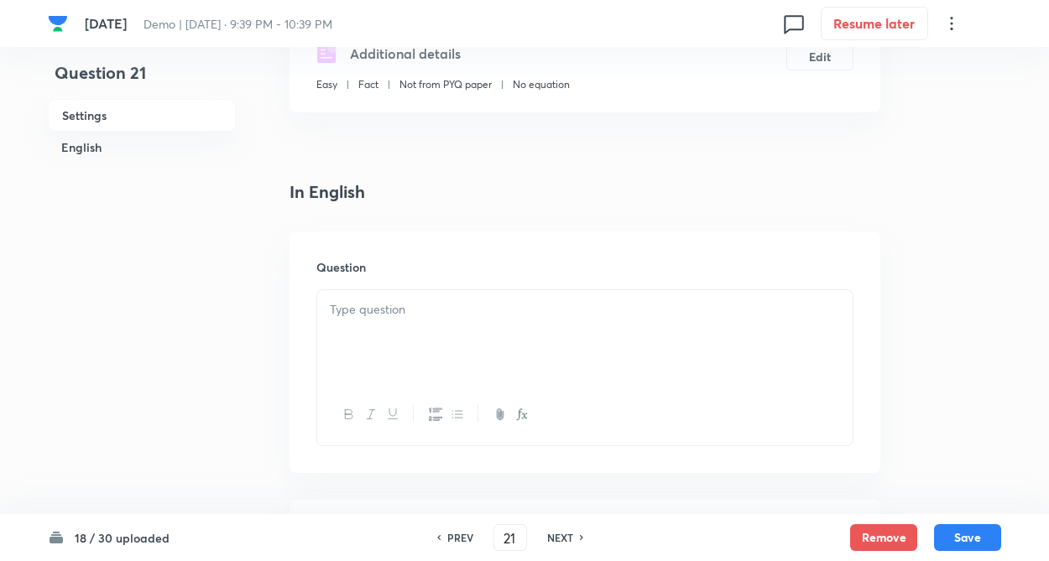
drag, startPoint x: 258, startPoint y: 326, endPoint x: 273, endPoint y: 298, distance: 32.7
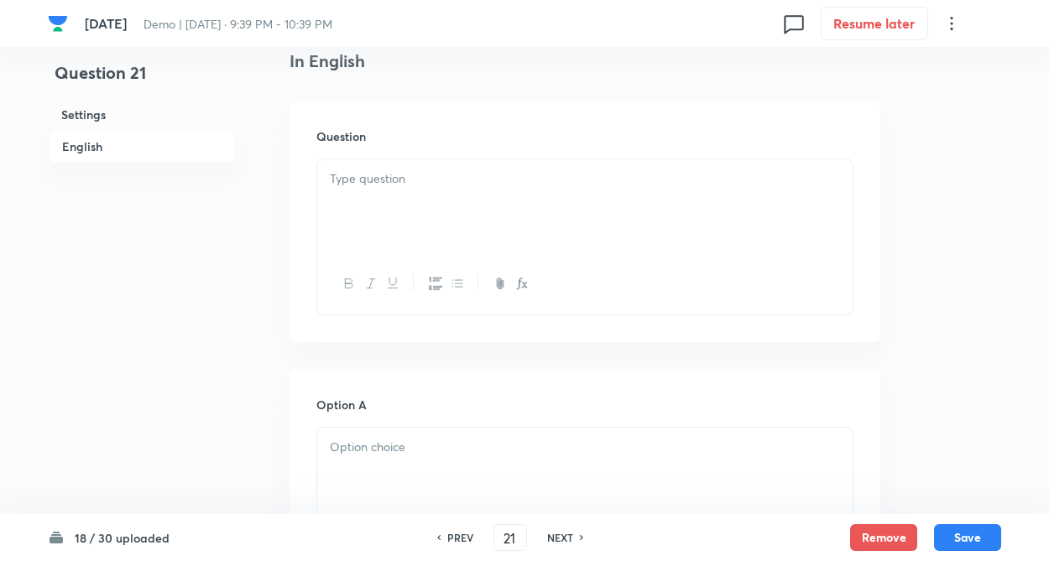
scroll to position [470, 0]
click at [383, 186] on div at bounding box center [584, 203] width 535 height 94
paste div
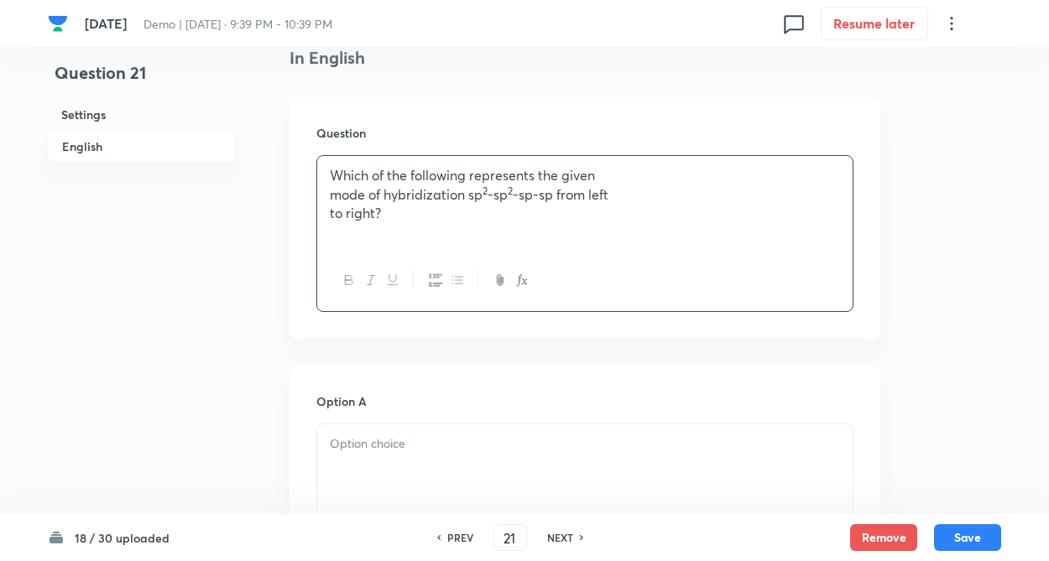
click at [330, 195] on p "mode of hybridization sp 2 -sp 2 -sp-sp from left" at bounding box center [585, 194] width 510 height 19
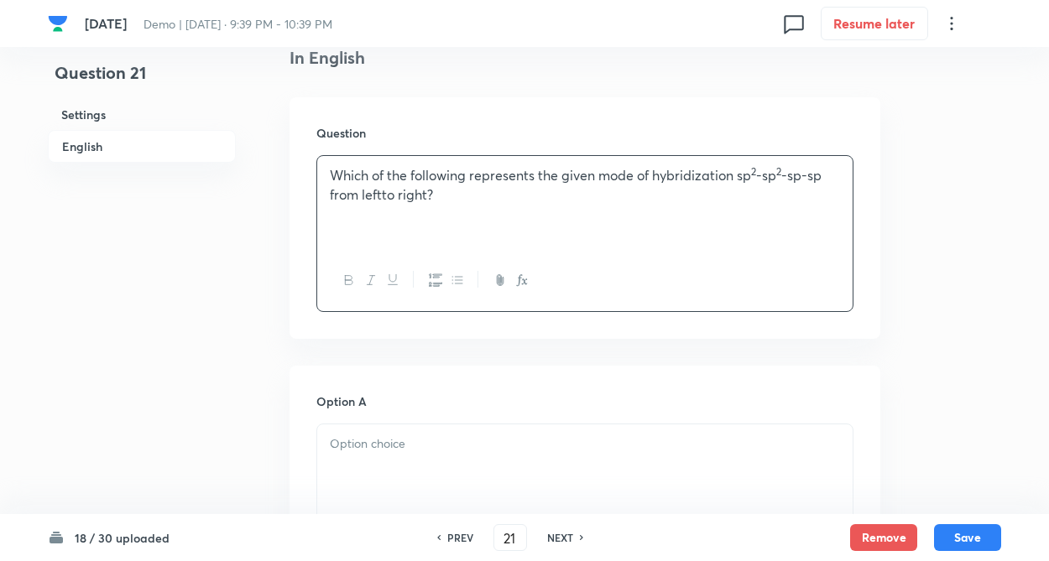
click at [330, 212] on div "Which of the following represents the given mode of hybridization sp 2 -sp 2 -s…" at bounding box center [584, 203] width 535 height 94
drag, startPoint x: 292, startPoint y: 248, endPoint x: 367, endPoint y: 384, distance: 155.5
click at [292, 252] on div "Question Which of the following represents the given mode of hybridization sp 2…" at bounding box center [584, 218] width 591 height 242
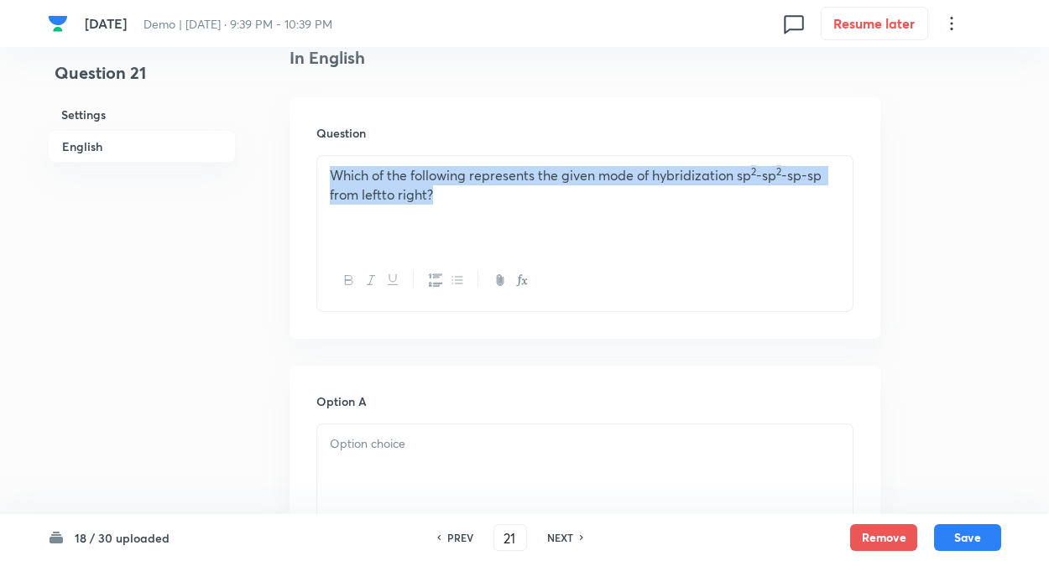
drag, startPoint x: 473, startPoint y: 205, endPoint x: 477, endPoint y: 191, distance: 13.8
click at [474, 202] on div "Which of the following represents the given mode of hybridization sp 2 -sp 2 -s…" at bounding box center [584, 203] width 535 height 94
drag, startPoint x: 463, startPoint y: 180, endPoint x: 300, endPoint y: 196, distance: 164.5
click at [452, 179] on p "Which of the following represents the given mode of hybridization sp 2 -sp 2 -s…" at bounding box center [585, 185] width 510 height 38
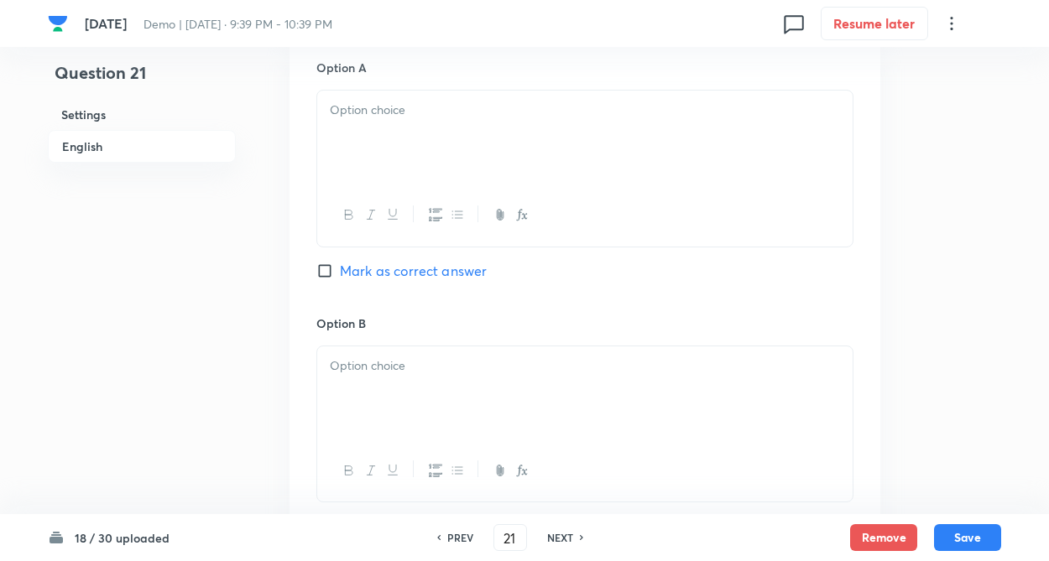
scroll to position [805, 0]
click at [395, 107] on p at bounding box center [585, 108] width 510 height 19
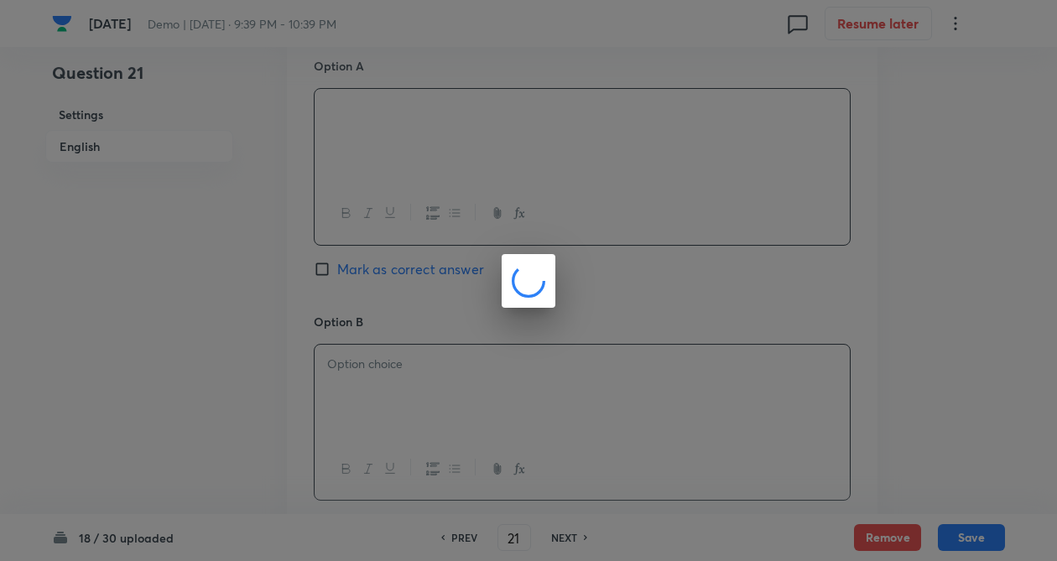
drag, startPoint x: 396, startPoint y: 398, endPoint x: 420, endPoint y: 508, distance: 111.7
click at [398, 398] on body "14sep Demo | Sep 15, 2025 · 9:39 PM - 10:39 PM 0 Resume later Question 21 Setti…" at bounding box center [528, 341] width 1057 height 2133
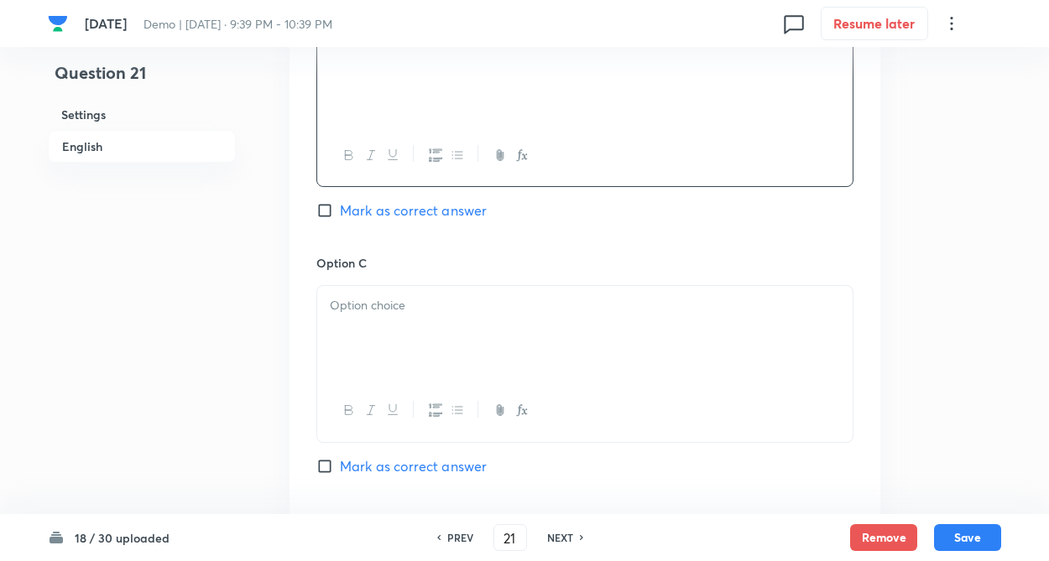
click at [233, 369] on div "Question 21 Settings English" at bounding box center [142, 27] width 188 height 2133
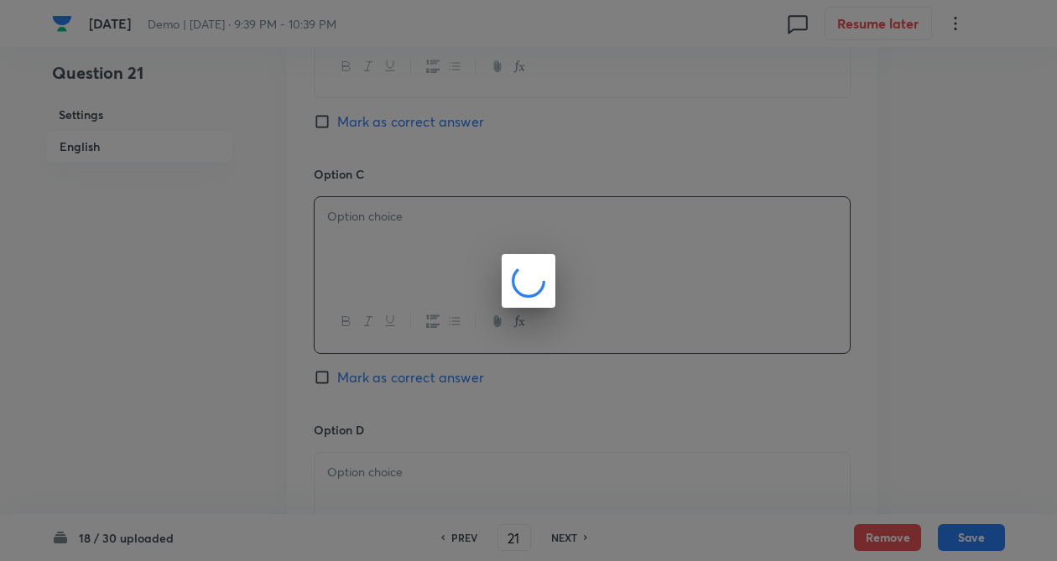
drag, startPoint x: 339, startPoint y: 253, endPoint x: 438, endPoint y: 542, distance: 305.1
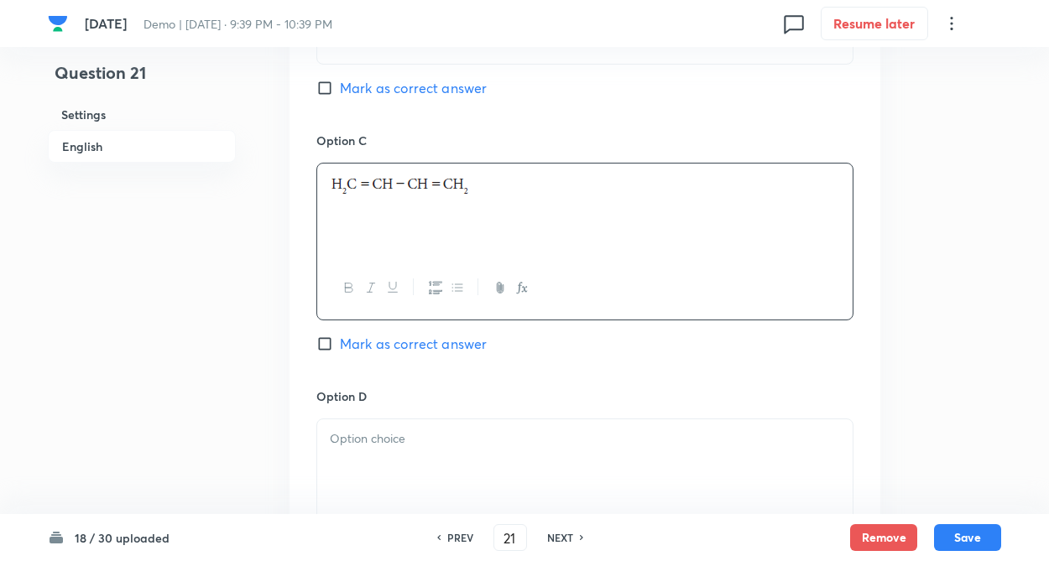
drag, startPoint x: 256, startPoint y: 397, endPoint x: 284, endPoint y: 405, distance: 28.9
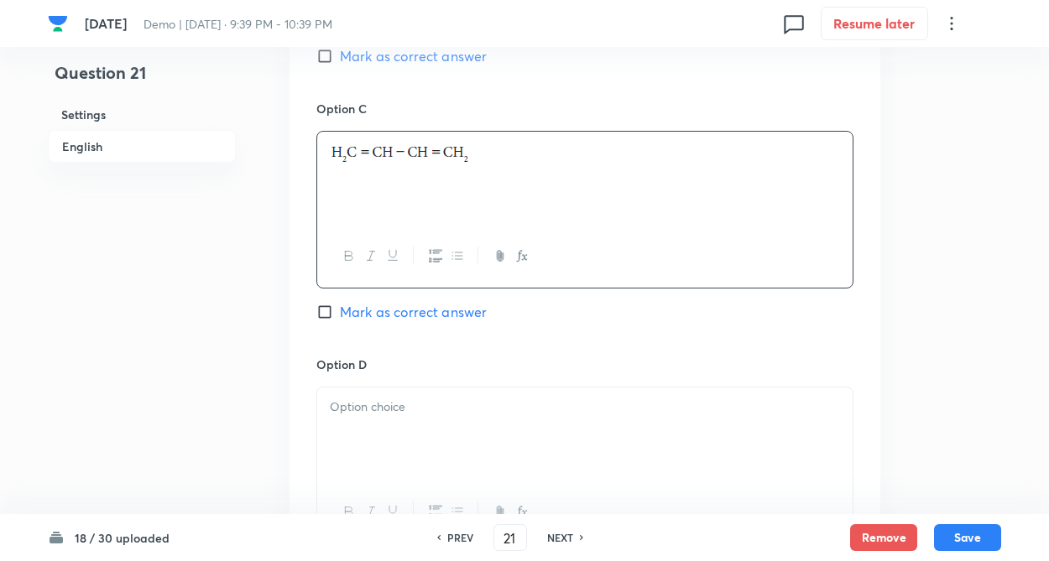
scroll to position [1275, 0]
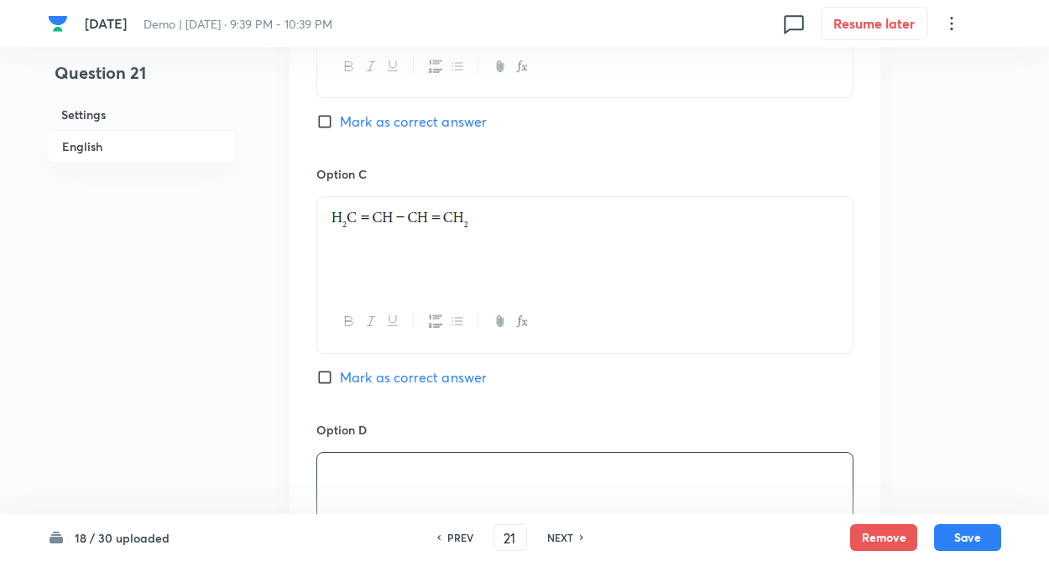
click at [294, 268] on div "Option A Mark as correct answer Option B Mark as correct answer Option C Mark a…" at bounding box center [584, 149] width 591 height 1042
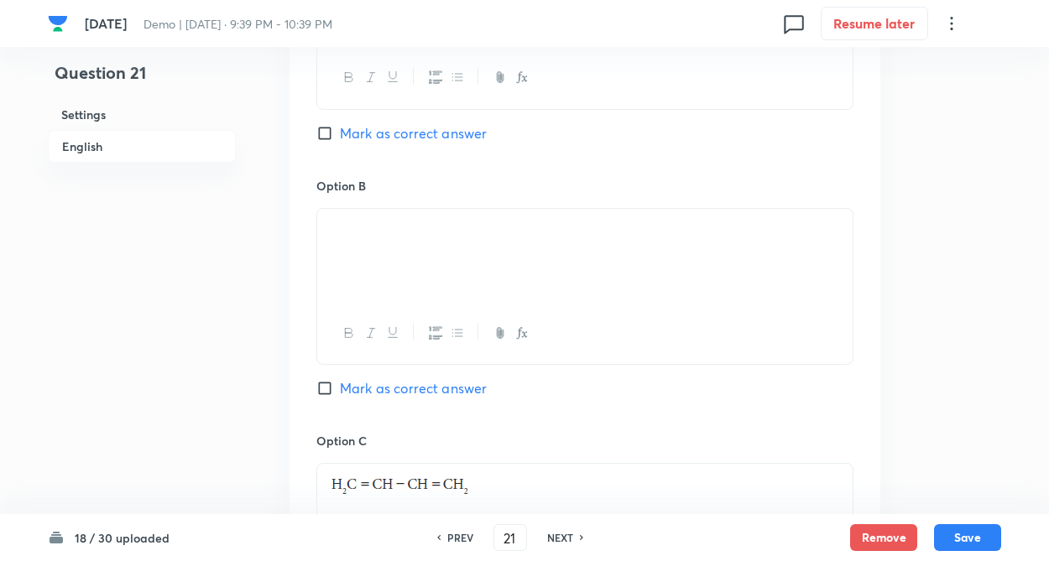
scroll to position [906, 0]
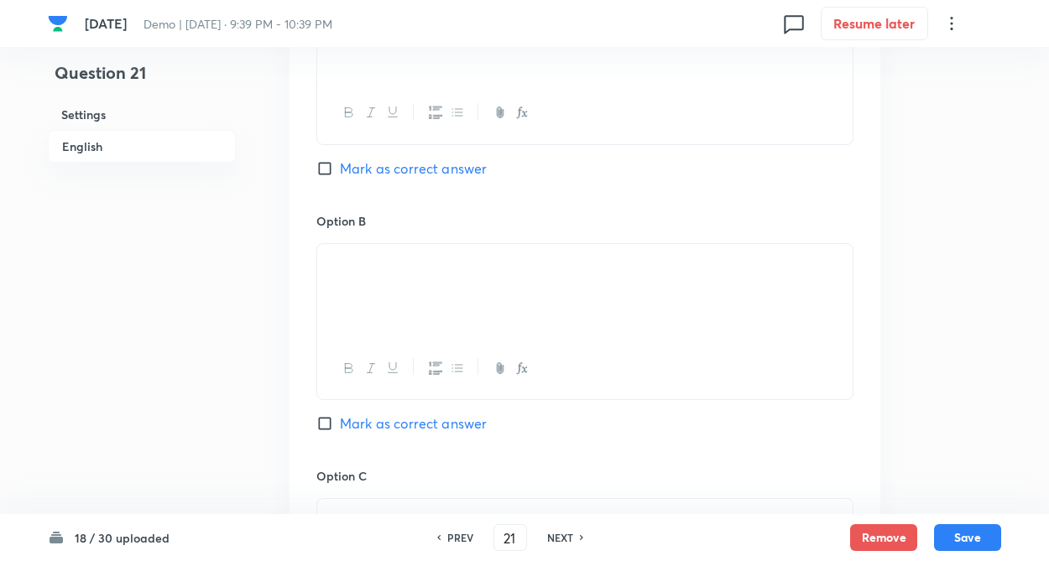
click at [316, 160] on input "Mark as correct answer" at bounding box center [327, 168] width 23 height 17
checkbox input "true"
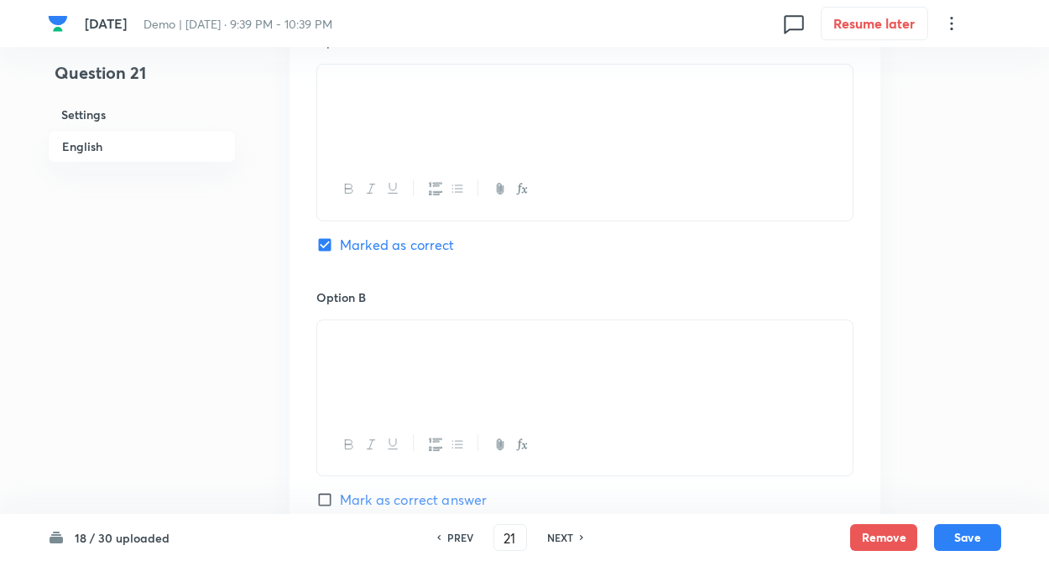
click at [294, 212] on div "Option A Marked as correct Option B Mark as correct answer Option C Mark as cor…" at bounding box center [584, 527] width 591 height 1042
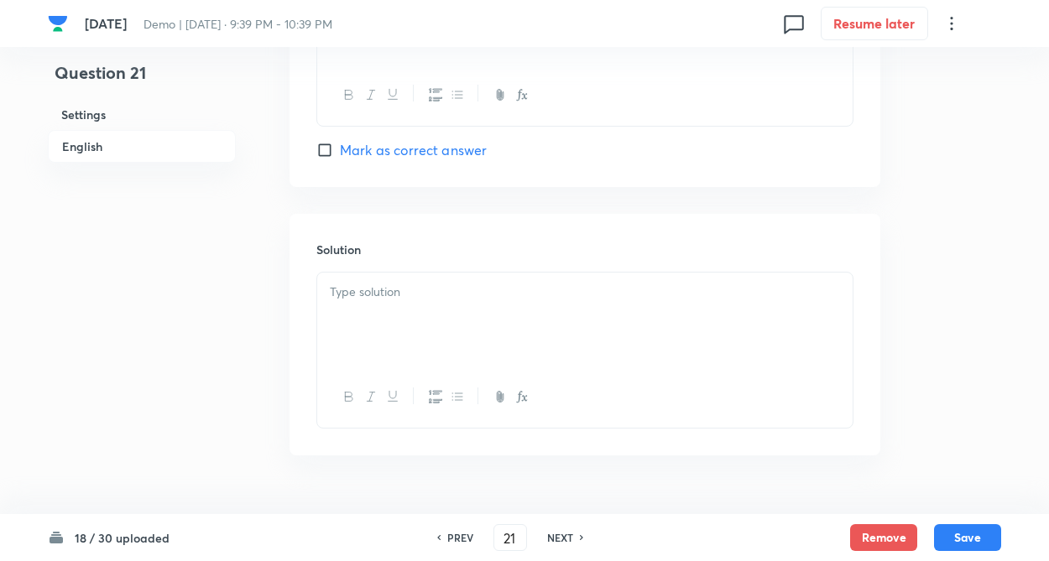
scroll to position [1732, 0]
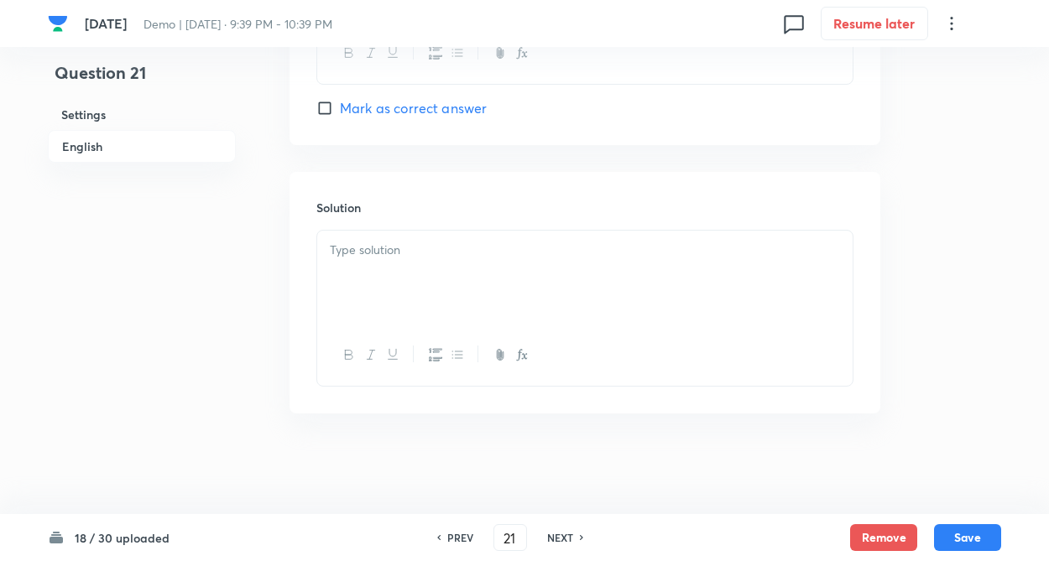
click at [346, 253] on p at bounding box center [585, 250] width 510 height 19
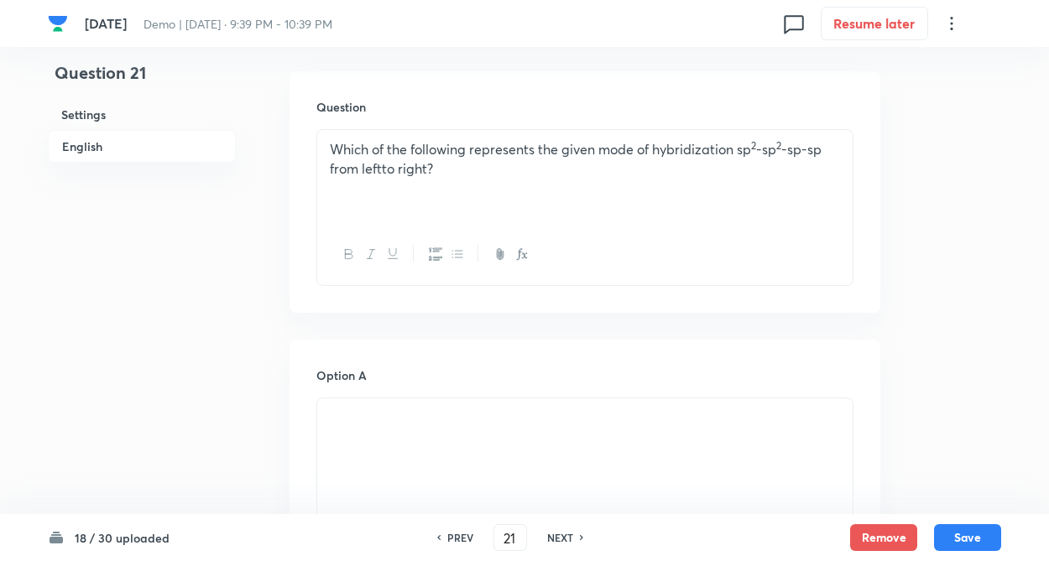
scroll to position [491, 0]
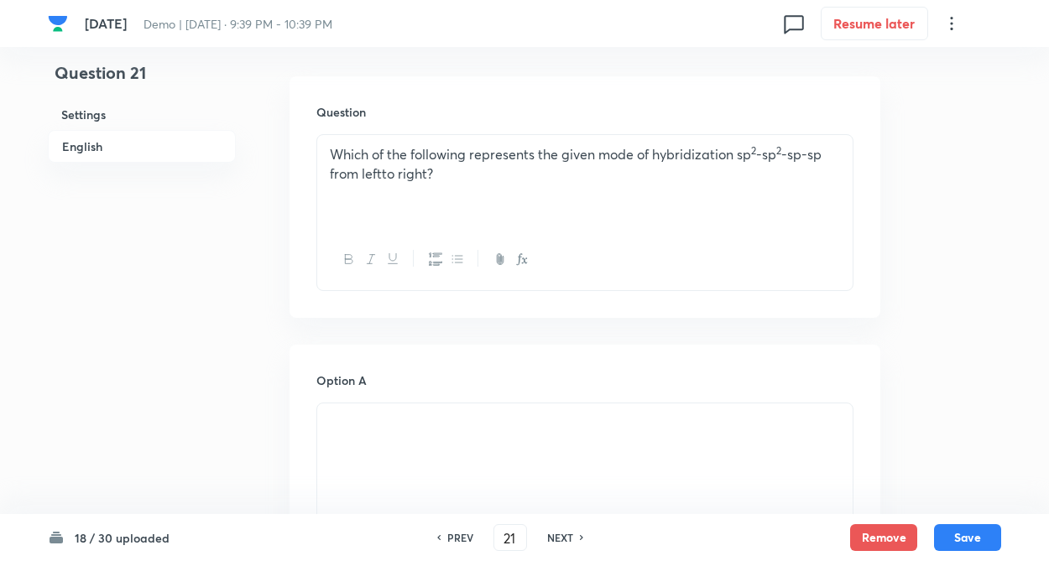
drag, startPoint x: 936, startPoint y: 385, endPoint x: 925, endPoint y: 449, distance: 64.8
drag, startPoint x: 969, startPoint y: 533, endPoint x: 524, endPoint y: 108, distance: 614.7
click at [969, 528] on button "Save" at bounding box center [967, 537] width 67 height 27
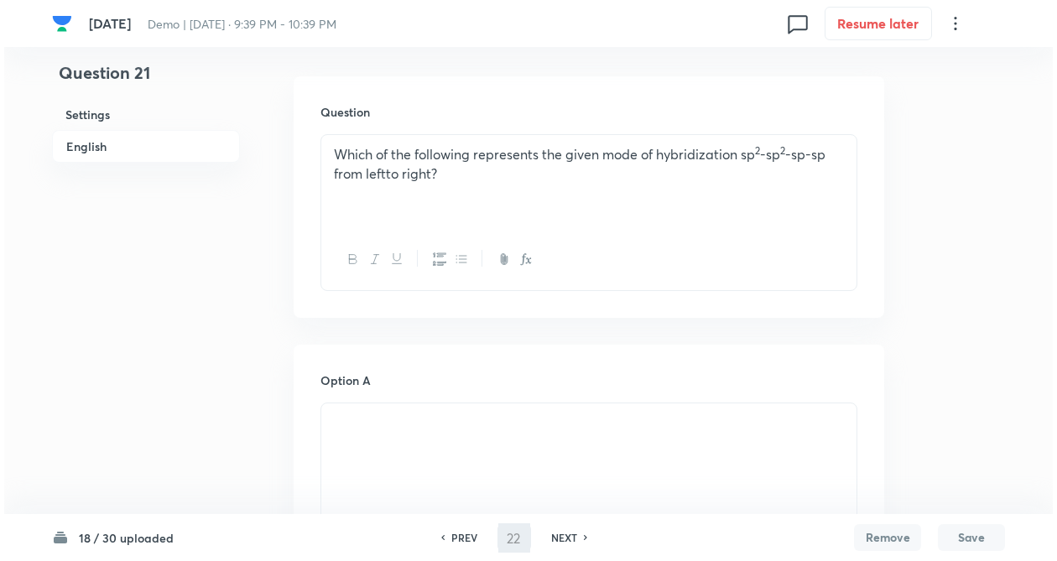
scroll to position [0, 0]
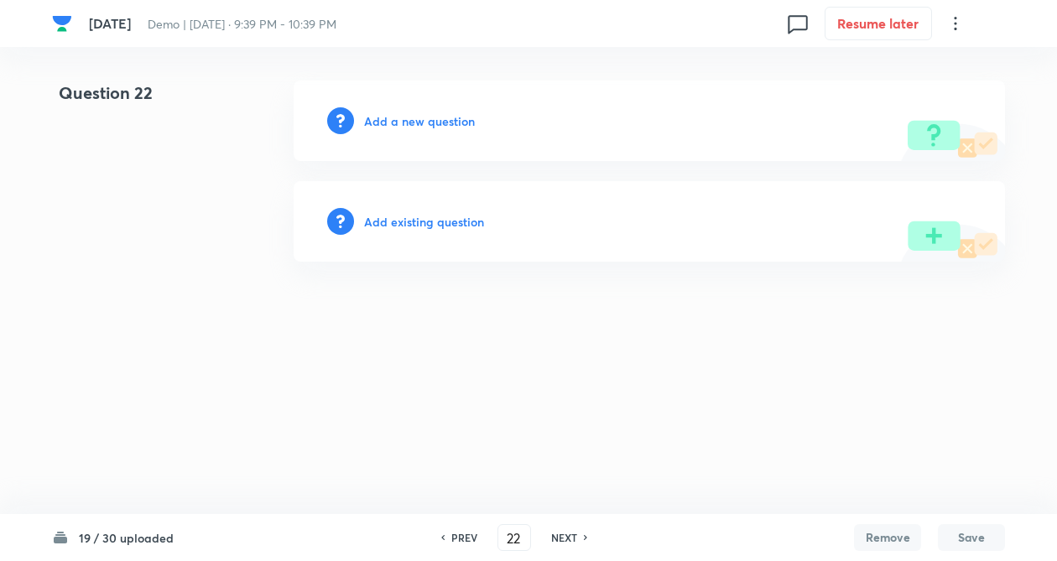
drag, startPoint x: 549, startPoint y: 531, endPoint x: 559, endPoint y: 532, distance: 10.1
click at [551, 531] on h6 "NEXT" at bounding box center [564, 537] width 26 height 15
click at [566, 538] on h6 "NEXT" at bounding box center [564, 537] width 26 height 15
type input "24"
click at [381, 119] on h6 "Add a new question" at bounding box center [419, 121] width 111 height 18
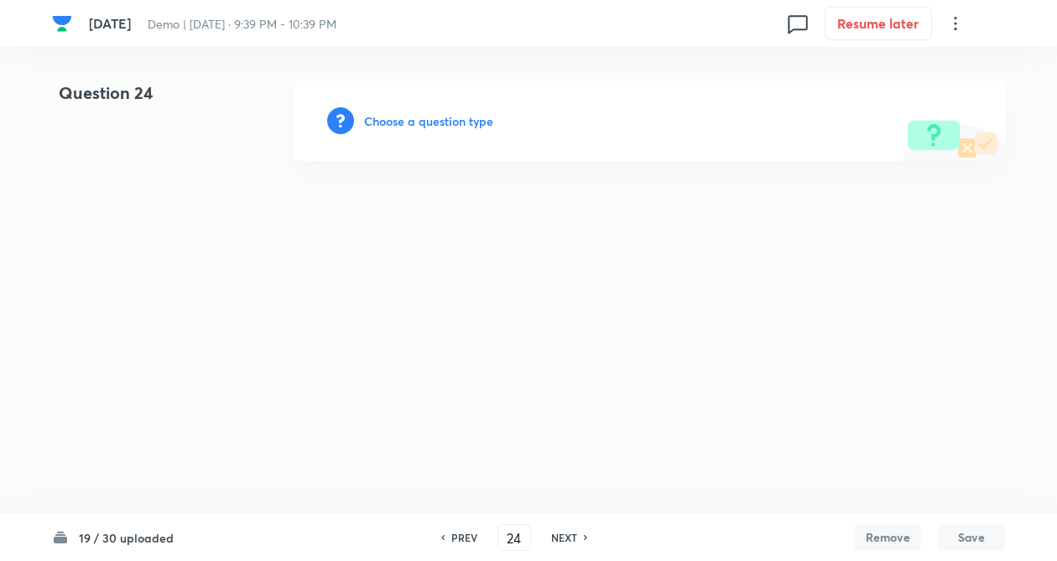
click at [397, 117] on h6 "Choose a question type" at bounding box center [428, 121] width 129 height 18
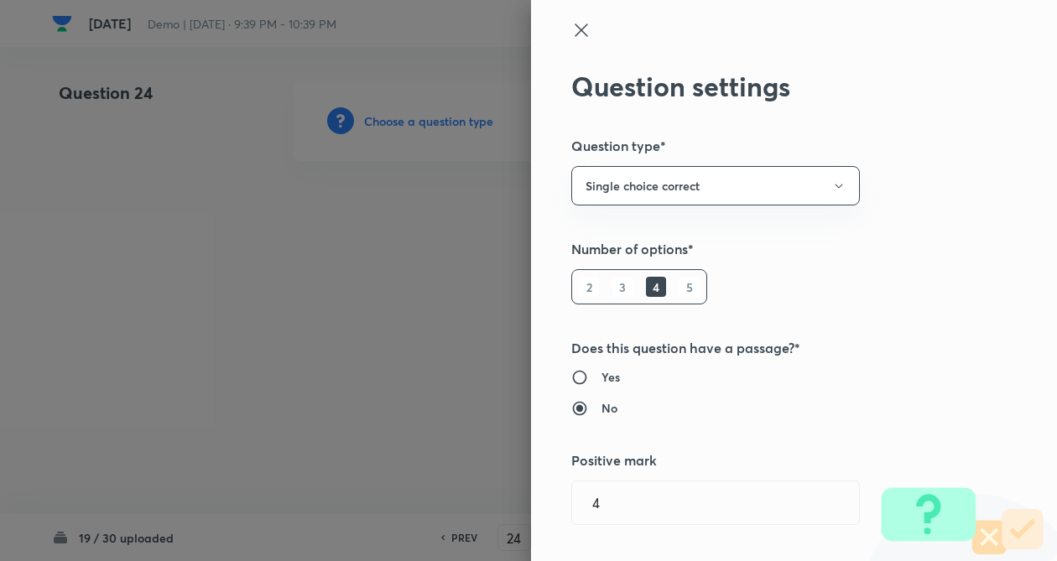
click at [870, 292] on div "Question settings Question type* Single choice correct Number of options* 2 3 4…" at bounding box center [794, 280] width 526 height 561
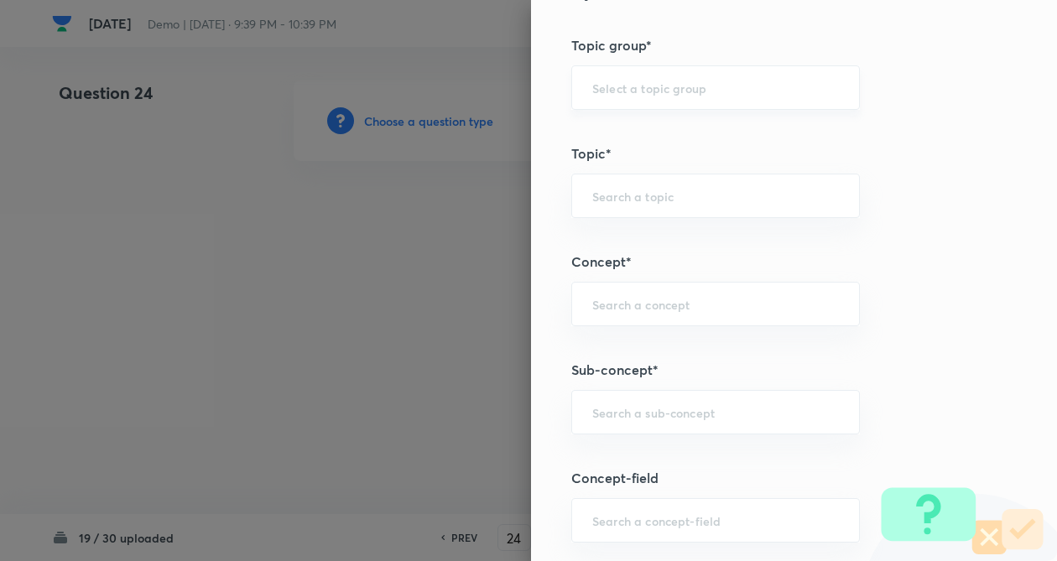
scroll to position [738, 0]
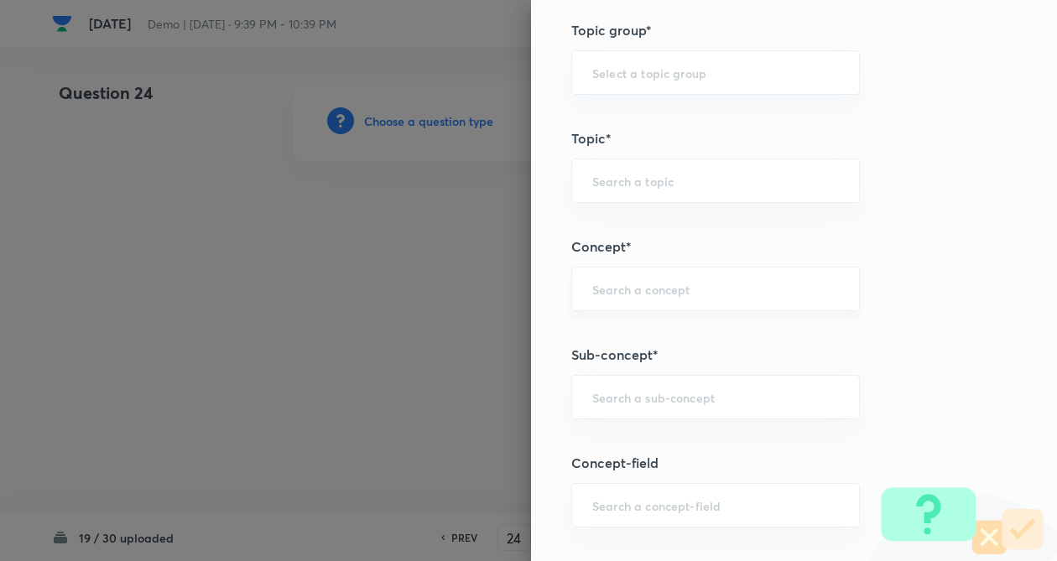
click at [617, 298] on div "​" at bounding box center [715, 289] width 289 height 44
click at [622, 343] on li "IUPAC Naming of Organic Compounds" at bounding box center [701, 336] width 287 height 30
type input "IUPAC Naming of Organic Compounds"
type input "Chemistry"
type input "Organic Chemistry"
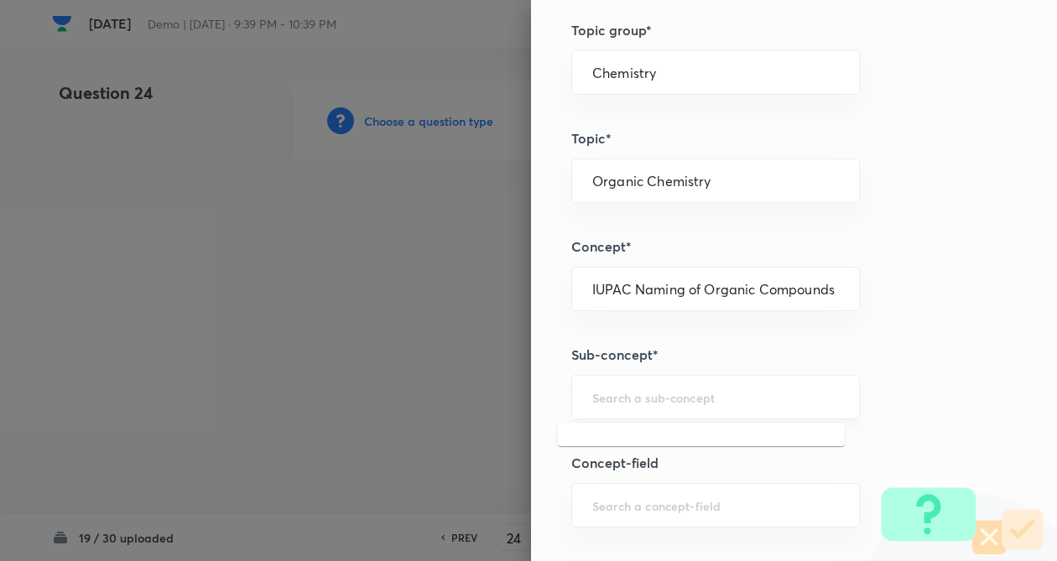
type input "v"
click at [623, 397] on input "v" at bounding box center [715, 397] width 247 height 16
drag, startPoint x: 637, startPoint y: 402, endPoint x: 622, endPoint y: 390, distance: 18.5
click at [636, 399] on input "v" at bounding box center [715, 397] width 247 height 16
click at [610, 399] on input "v" at bounding box center [715, 397] width 247 height 16
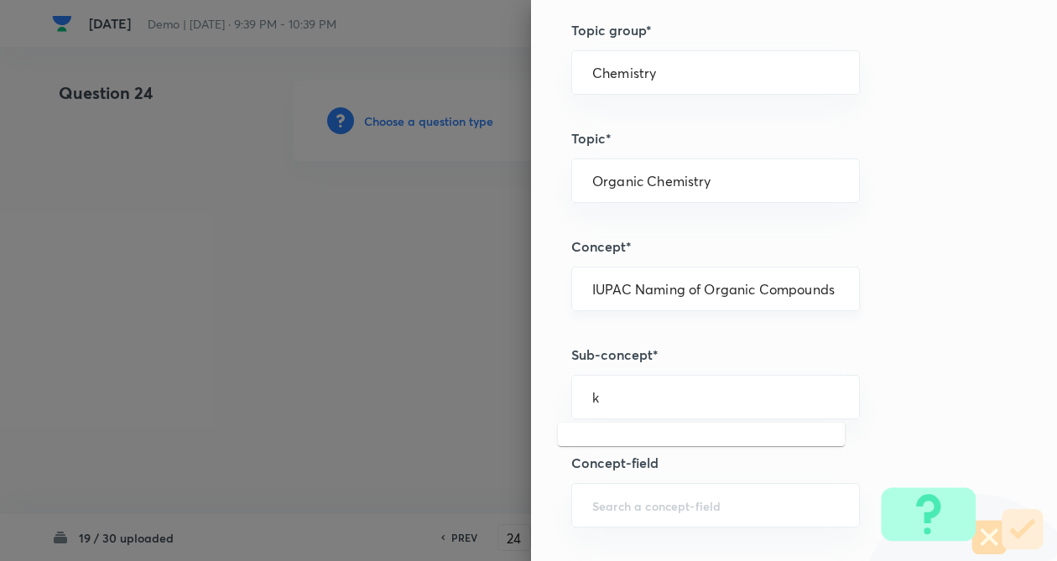
type input "k"
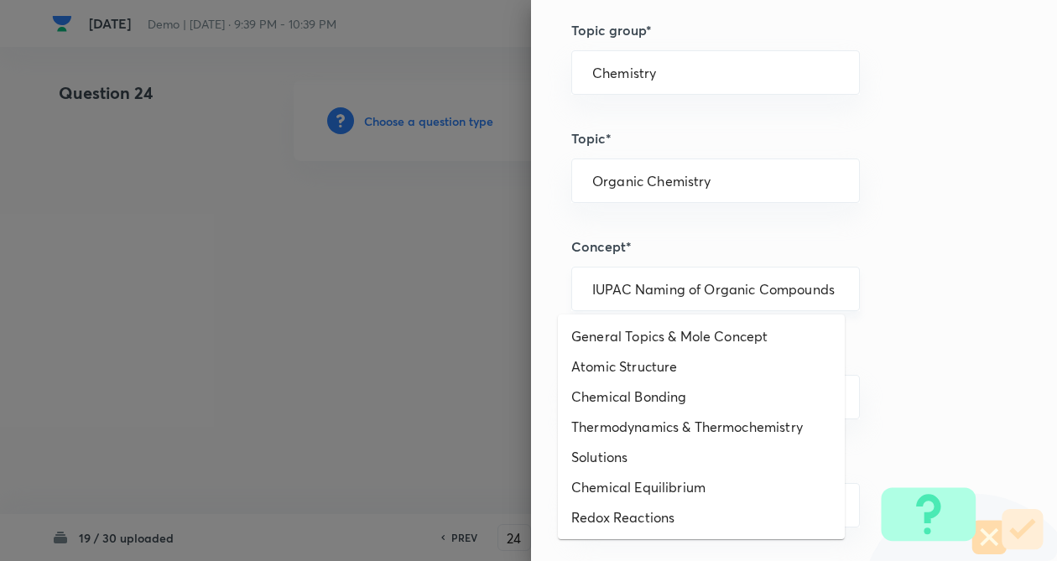
click at [642, 294] on input "IUPAC Naming of Organic Compounds" at bounding box center [715, 289] width 247 height 16
click at [899, 331] on div "Question settings Question type* Single choice correct Number of options* 2 3 4…" at bounding box center [794, 280] width 526 height 561
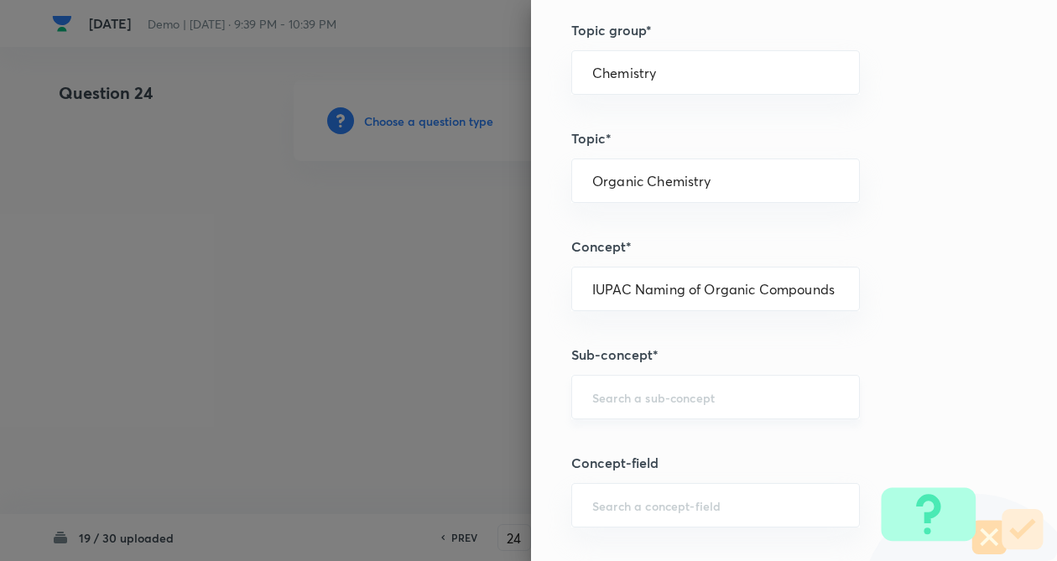
drag, startPoint x: 735, startPoint y: 418, endPoint x: 732, endPoint y: 406, distance: 12.0
click at [735, 417] on div "​" at bounding box center [715, 397] width 289 height 44
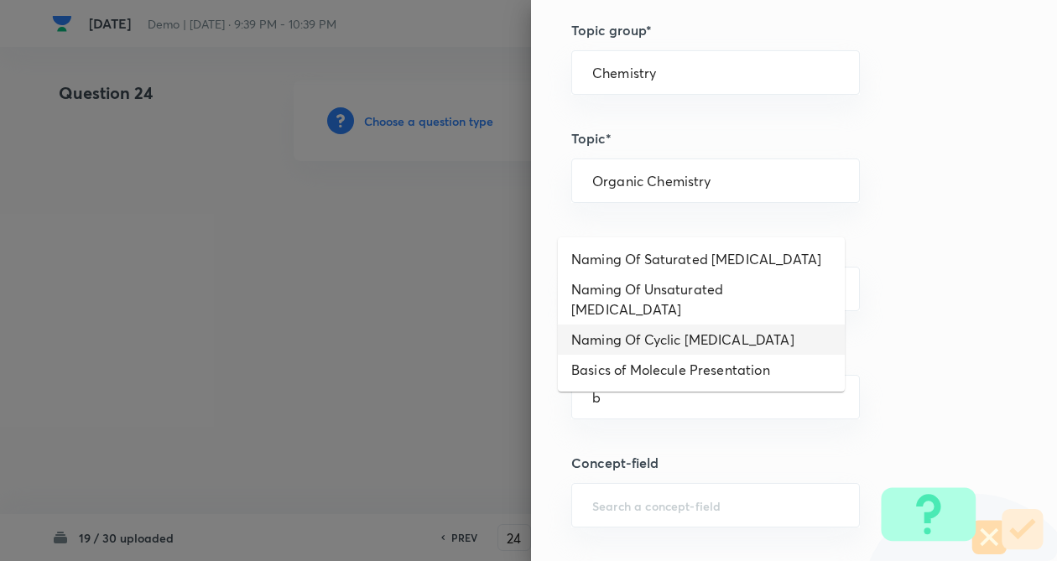
click at [654, 325] on li "Naming Of Cyclic Hydrocarbons" at bounding box center [701, 340] width 287 height 30
type input "Naming Of Cyclic Hydrocarbons"
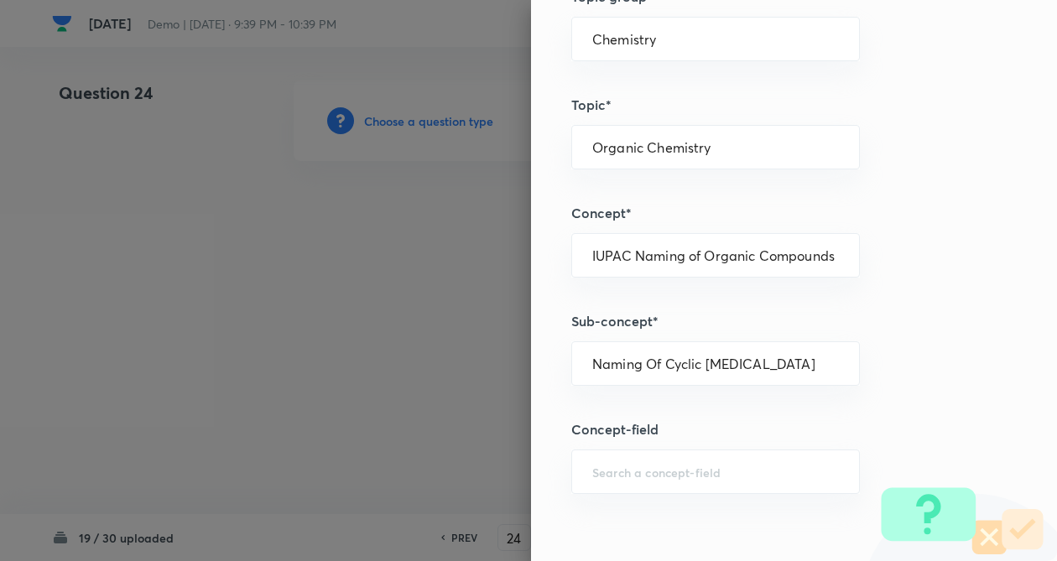
drag, startPoint x: 900, startPoint y: 327, endPoint x: 886, endPoint y: 388, distance: 62.9
click at [901, 334] on div "Question settings Question type* Single choice correct Number of options* 2 3 4…" at bounding box center [794, 280] width 526 height 561
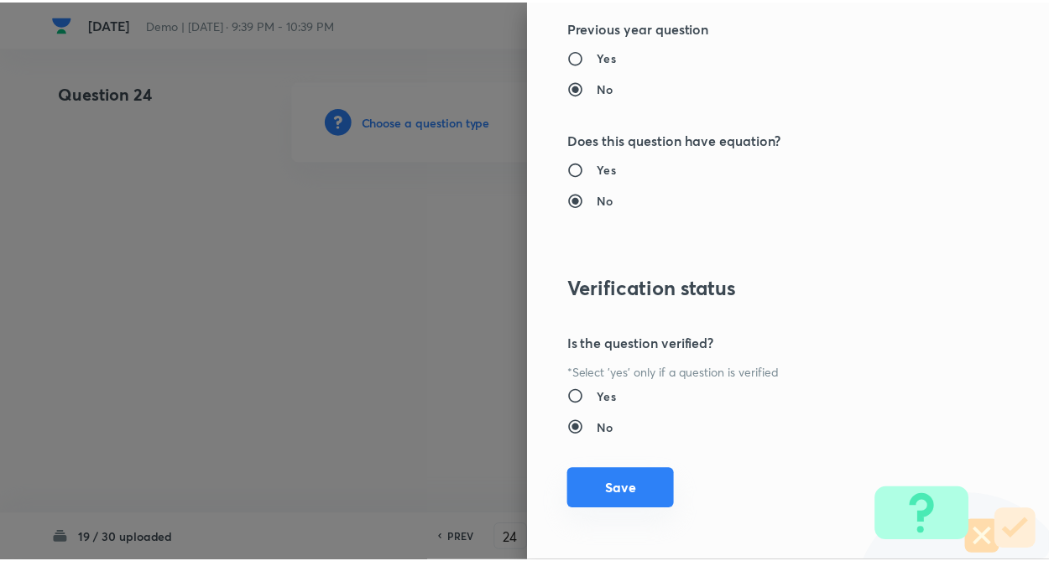
scroll to position [1726, 0]
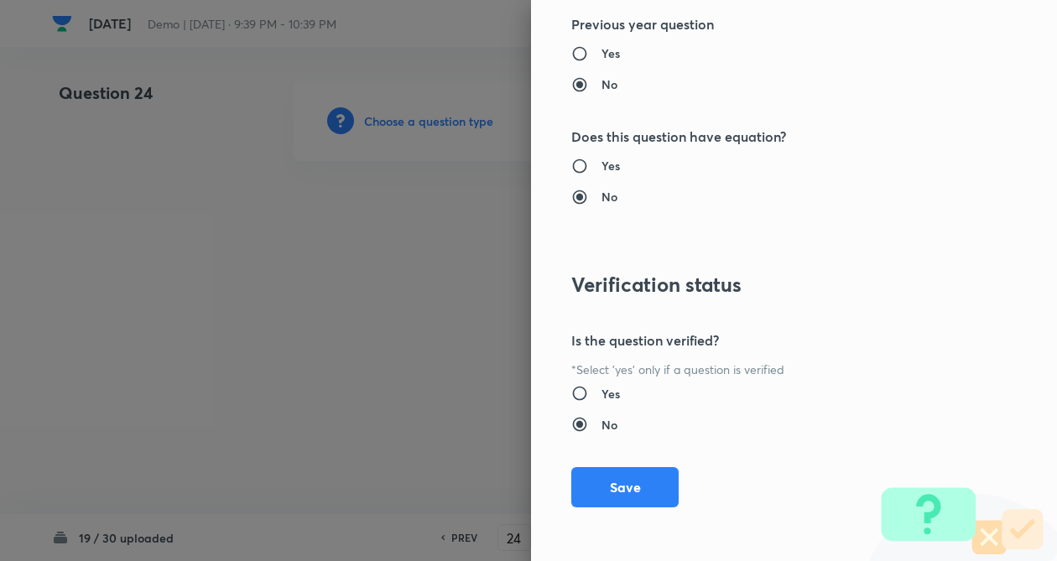
drag, startPoint x: 622, startPoint y: 483, endPoint x: 268, endPoint y: 359, distance: 375.2
click at [621, 482] on button "Save" at bounding box center [624, 487] width 107 height 40
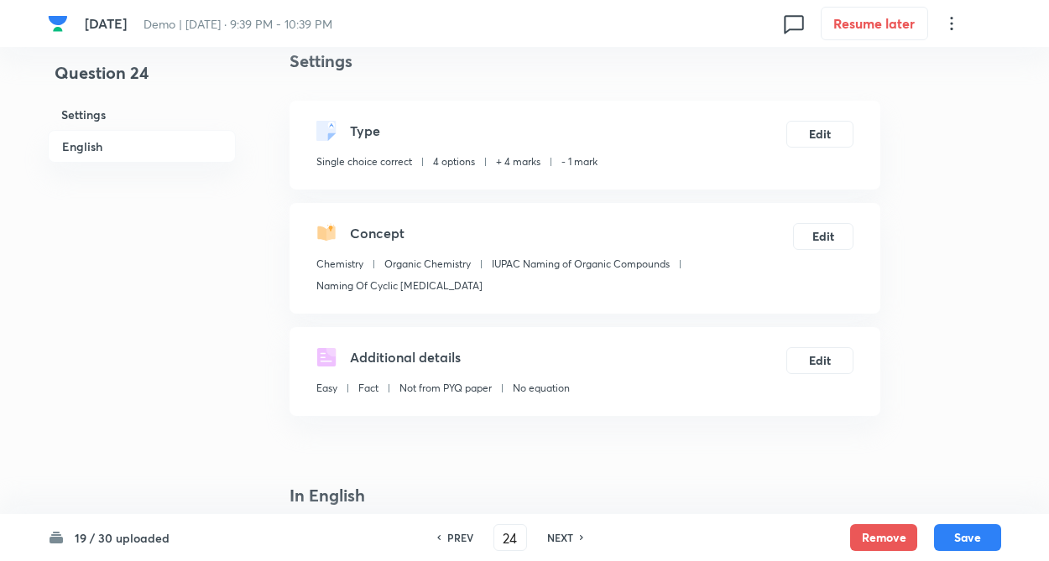
drag, startPoint x: 256, startPoint y: 357, endPoint x: 258, endPoint y: 326, distance: 30.3
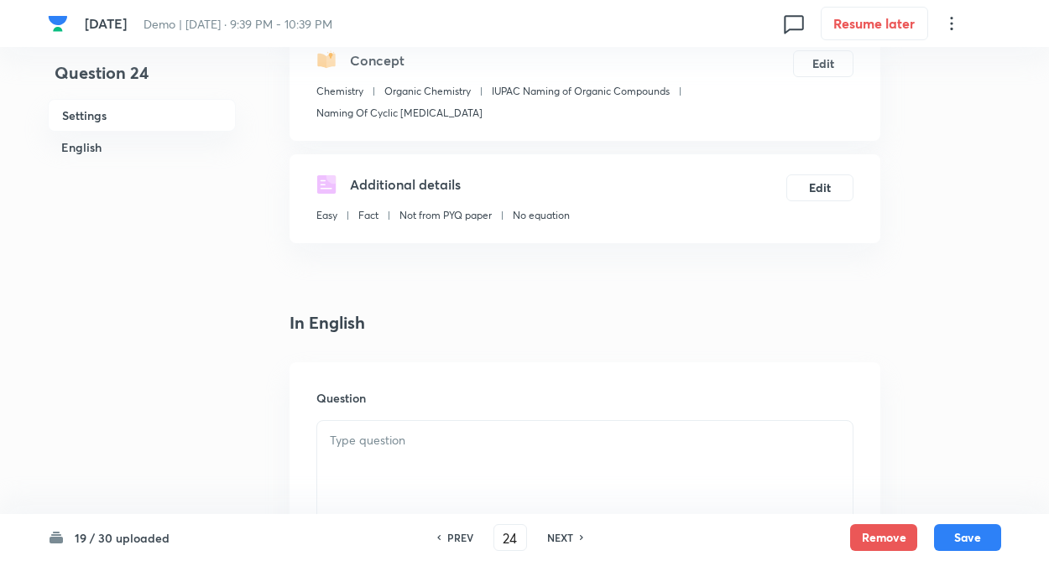
scroll to position [235, 0]
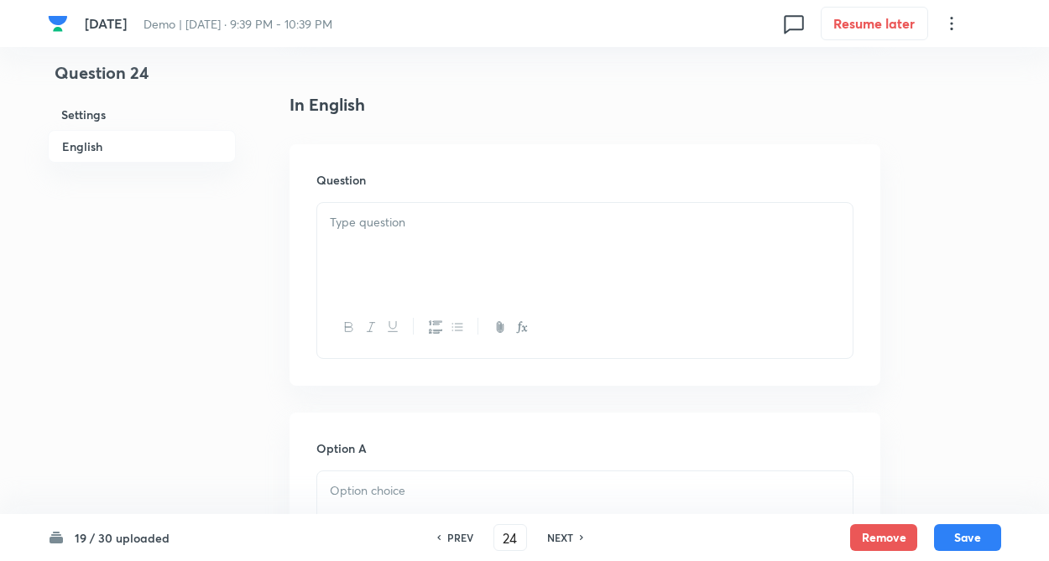
scroll to position [436, 0]
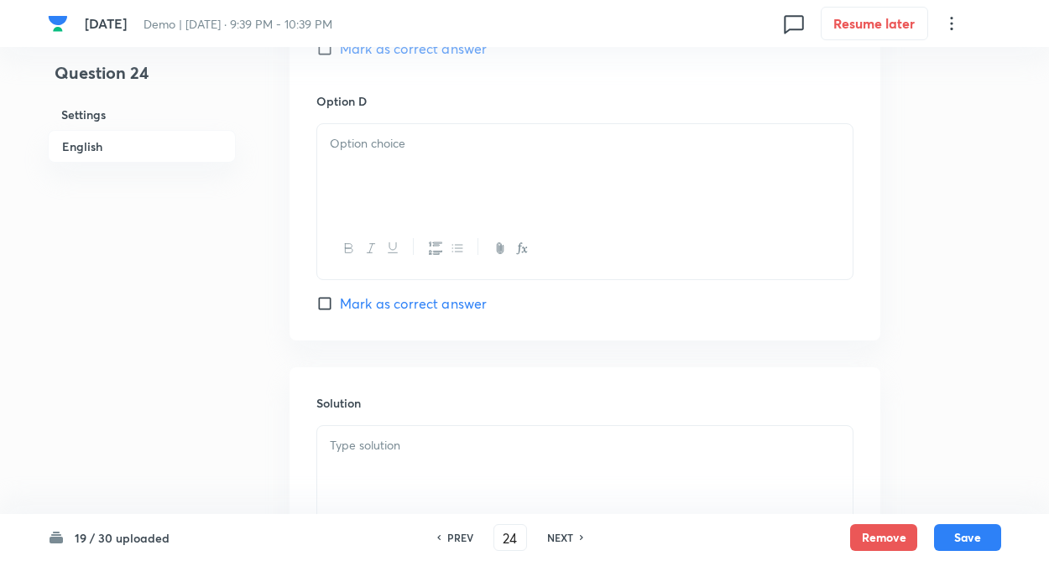
scroll to position [1544, 0]
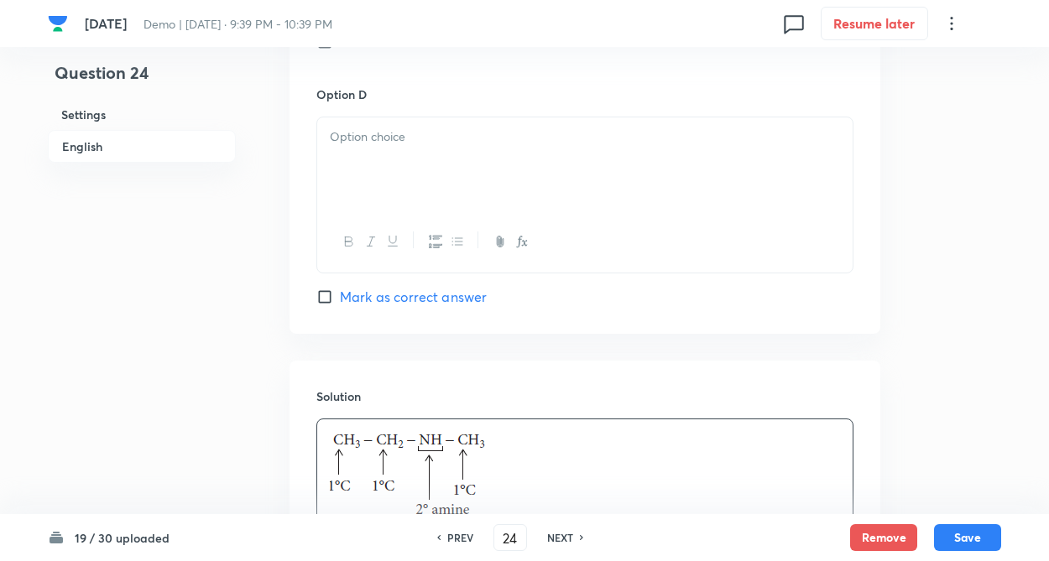
drag, startPoint x: 245, startPoint y: 195, endPoint x: 253, endPoint y: 164, distance: 32.2
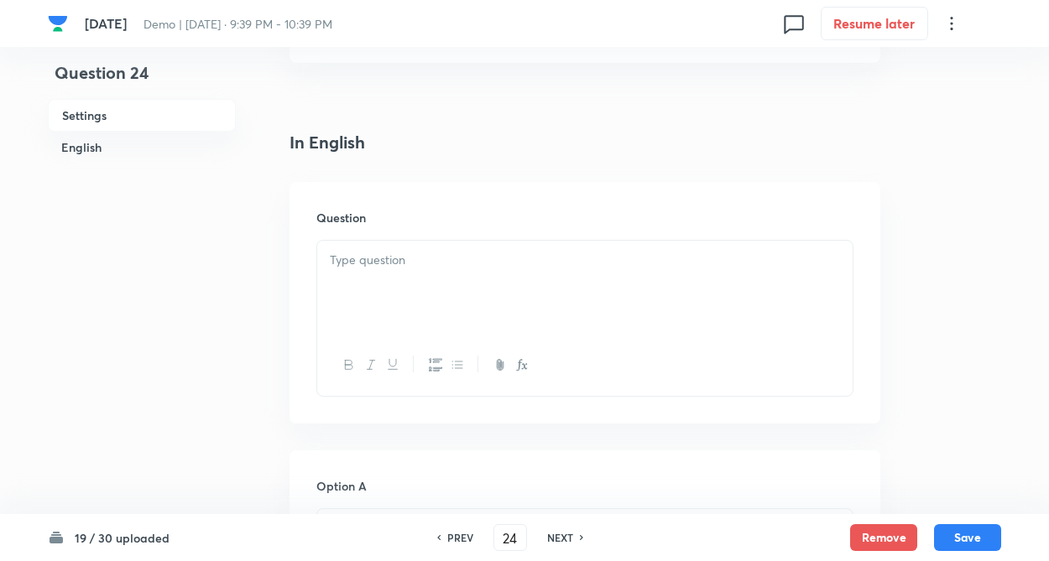
scroll to position [369, 0]
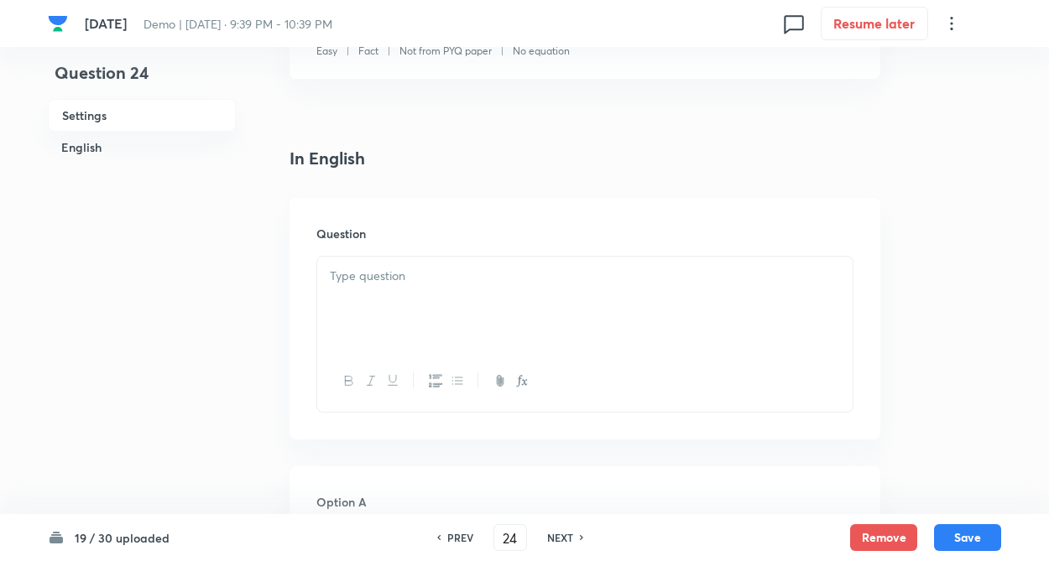
paste div
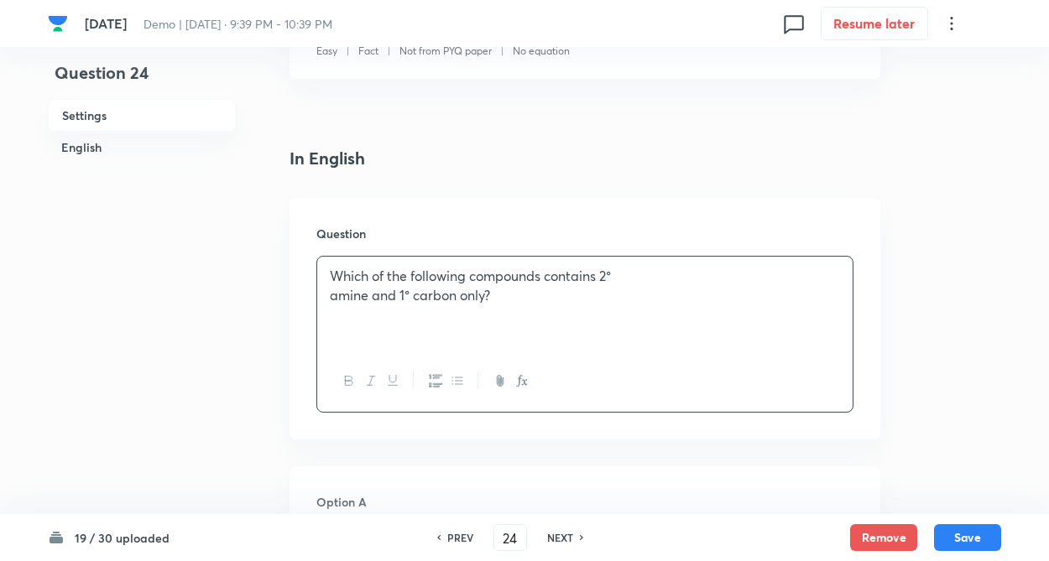
drag, startPoint x: 394, startPoint y: 263, endPoint x: 363, endPoint y: 310, distance: 56.3
click at [393, 263] on div "Which of the following compounds contains 2° amine and 1° carbon only?" at bounding box center [584, 304] width 535 height 94
click at [331, 302] on p "amine and 1° carbon only?" at bounding box center [585, 295] width 510 height 19
drag, startPoint x: 288, startPoint y: 269, endPoint x: 428, endPoint y: 127, distance: 199.9
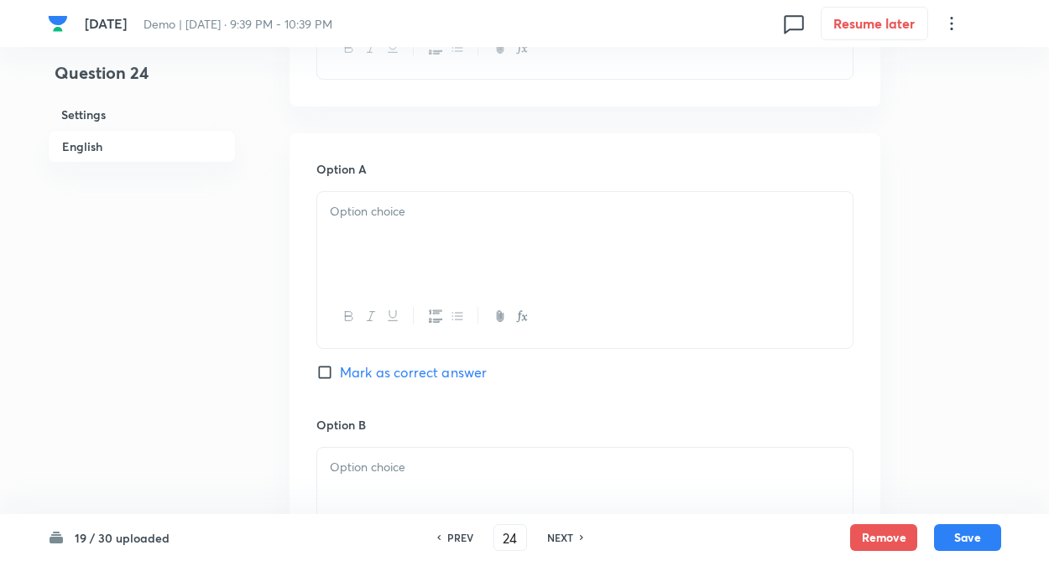
scroll to position [705, 0]
click at [383, 218] on div at bounding box center [584, 237] width 535 height 94
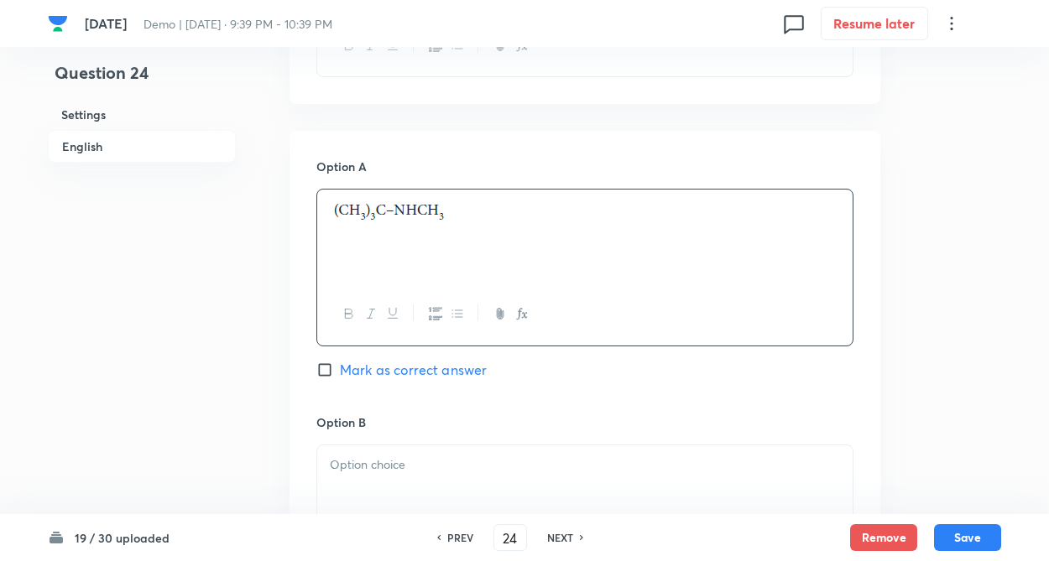
click at [372, 483] on div at bounding box center [584, 492] width 535 height 94
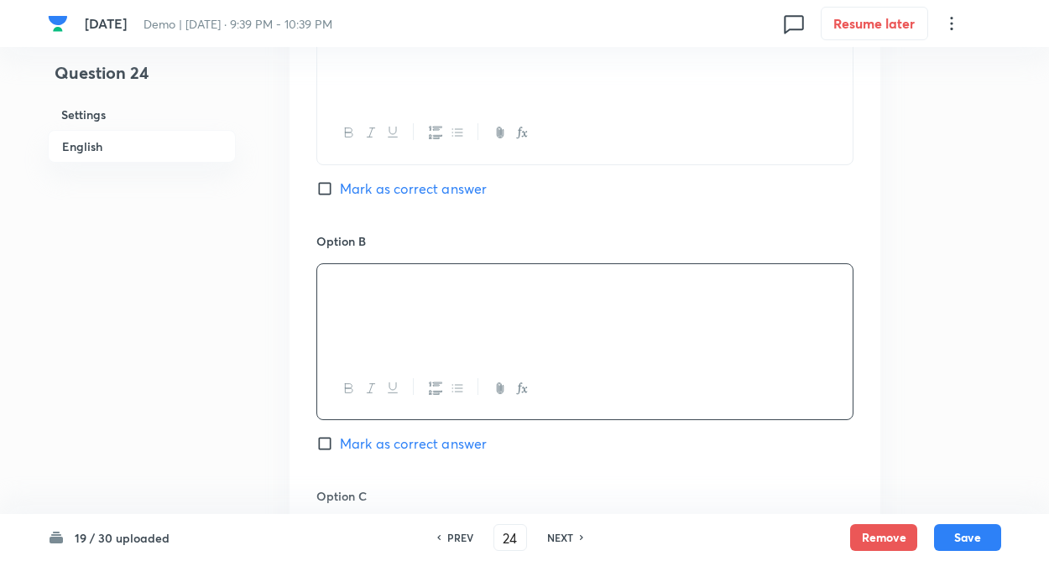
click at [203, 394] on div "Question 24 Settings English" at bounding box center [142, 273] width 188 height 2157
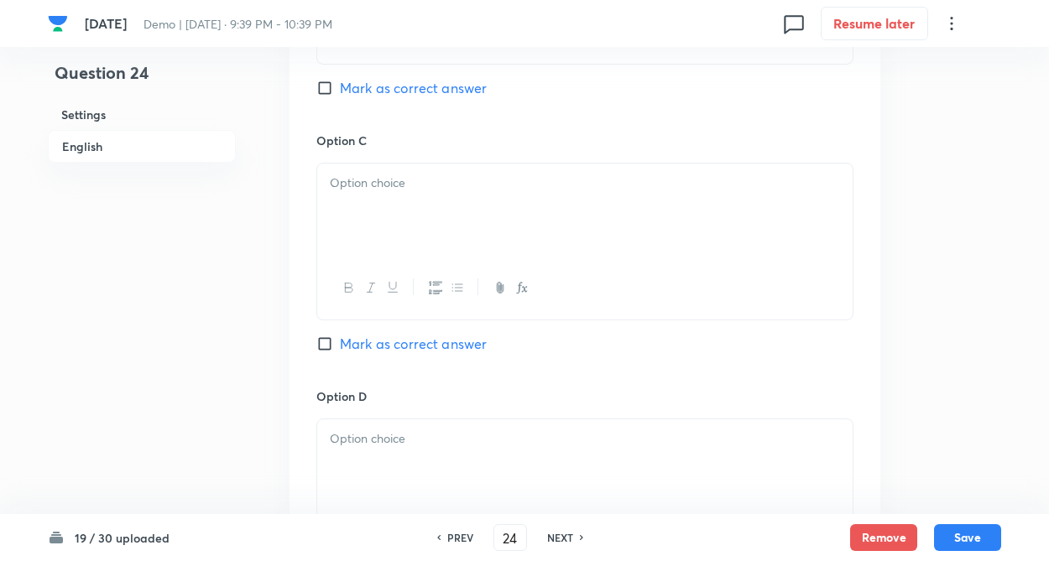
scroll to position [1275, 0]
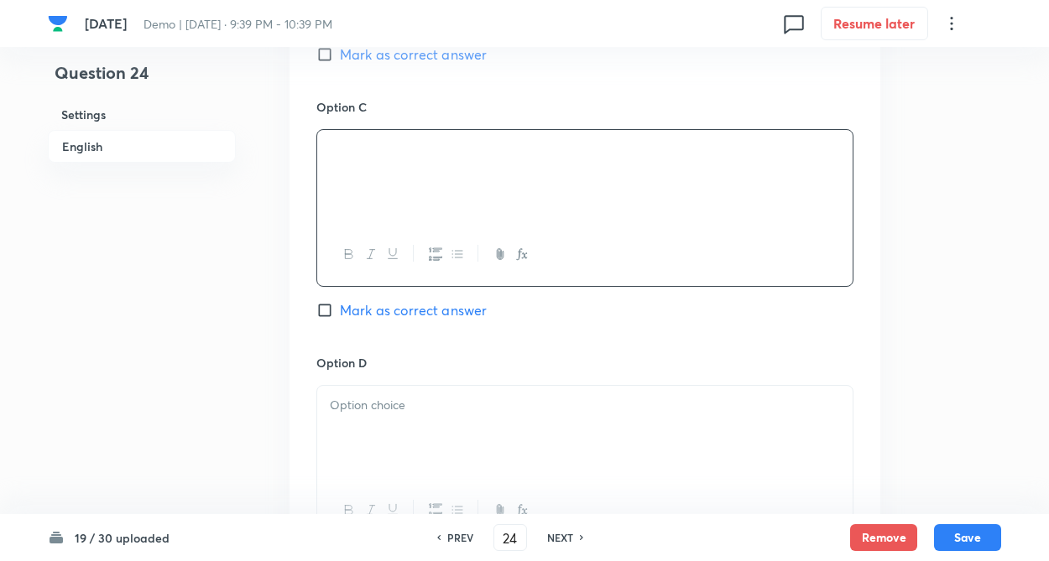
click at [363, 164] on div at bounding box center [584, 177] width 535 height 94
drag, startPoint x: 253, startPoint y: 326, endPoint x: 316, endPoint y: 503, distance: 187.9
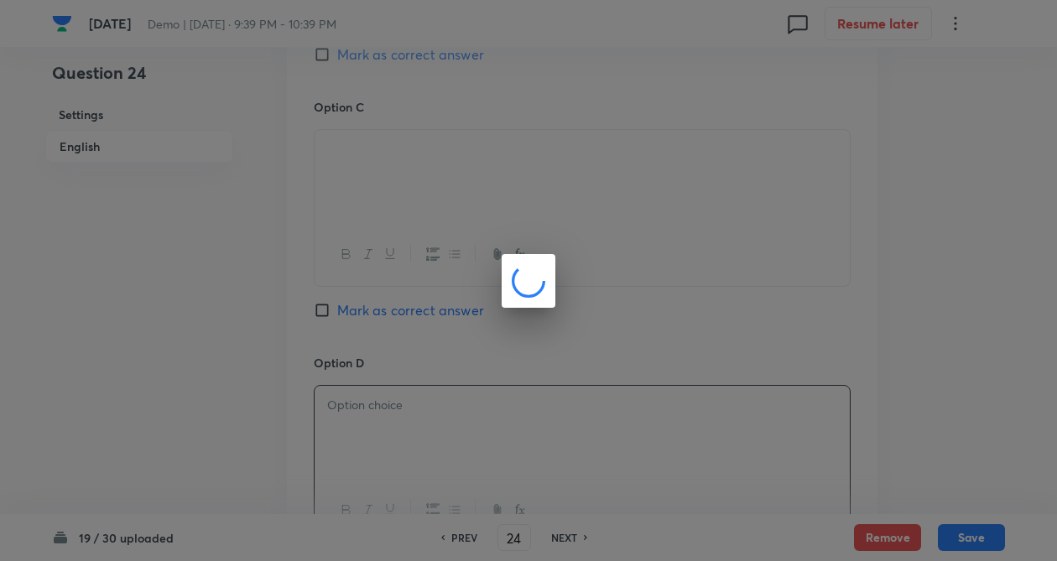
drag, startPoint x: 391, startPoint y: 435, endPoint x: 332, endPoint y: 419, distance: 61.1
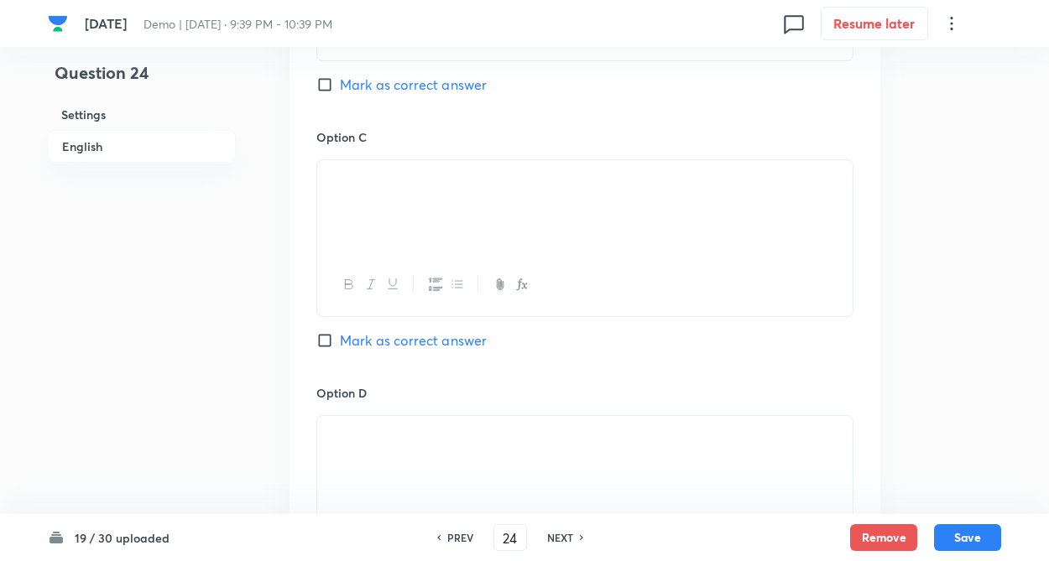
scroll to position [1242, 0]
click at [327, 336] on input "Mark as correct answer" at bounding box center [327, 344] width 23 height 17
checkbox input "true"
drag, startPoint x: 974, startPoint y: 524, endPoint x: 779, endPoint y: 245, distance: 341.0
click at [974, 524] on button "Save" at bounding box center [967, 537] width 67 height 27
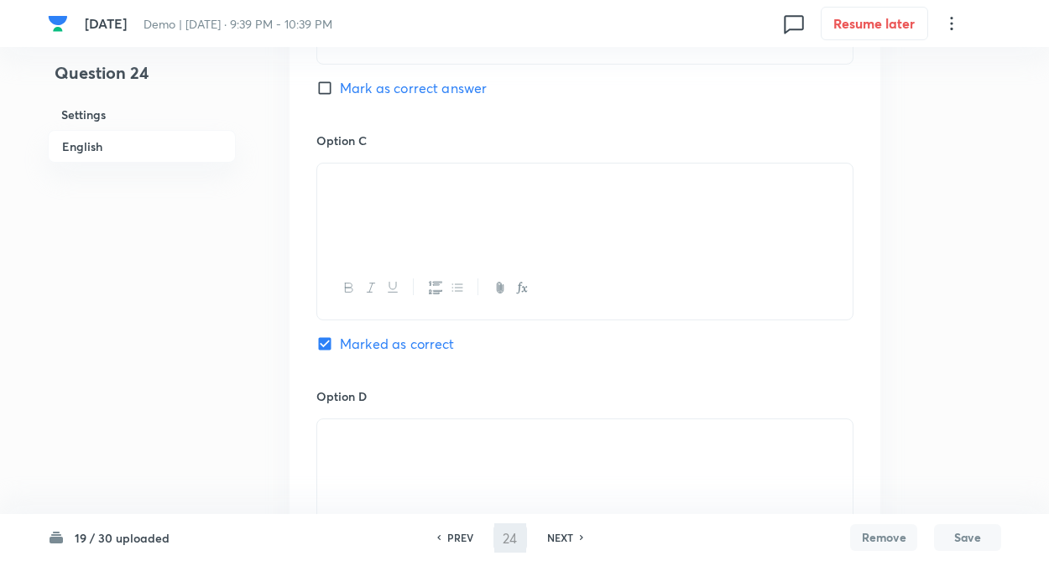
type input "25"
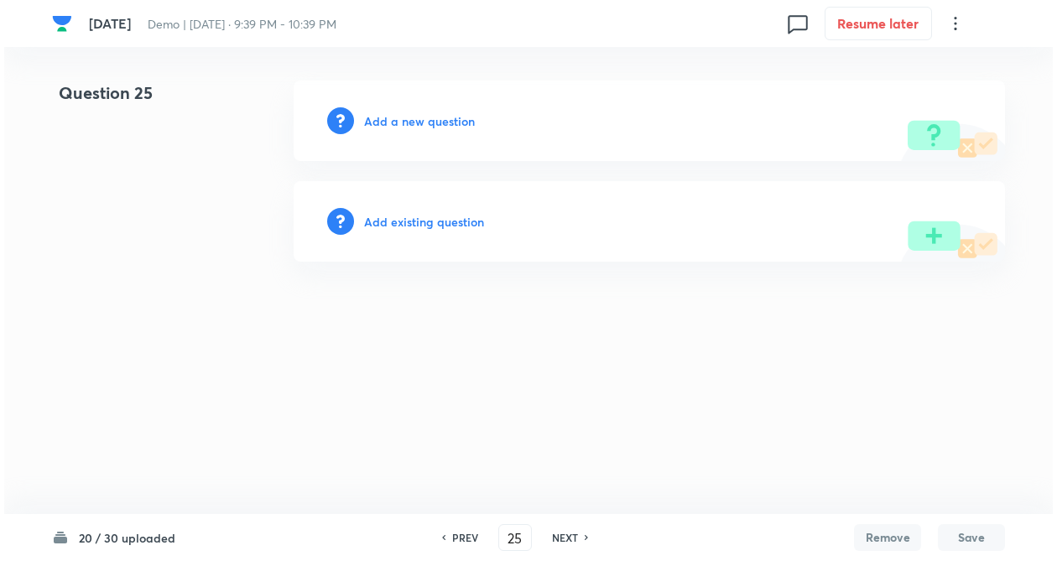
scroll to position [0, 0]
drag, startPoint x: 128, startPoint y: 539, endPoint x: 157, endPoint y: 419, distance: 122.7
click at [128, 533] on h6 "20 / 30 uploaded" at bounding box center [127, 538] width 96 height 18
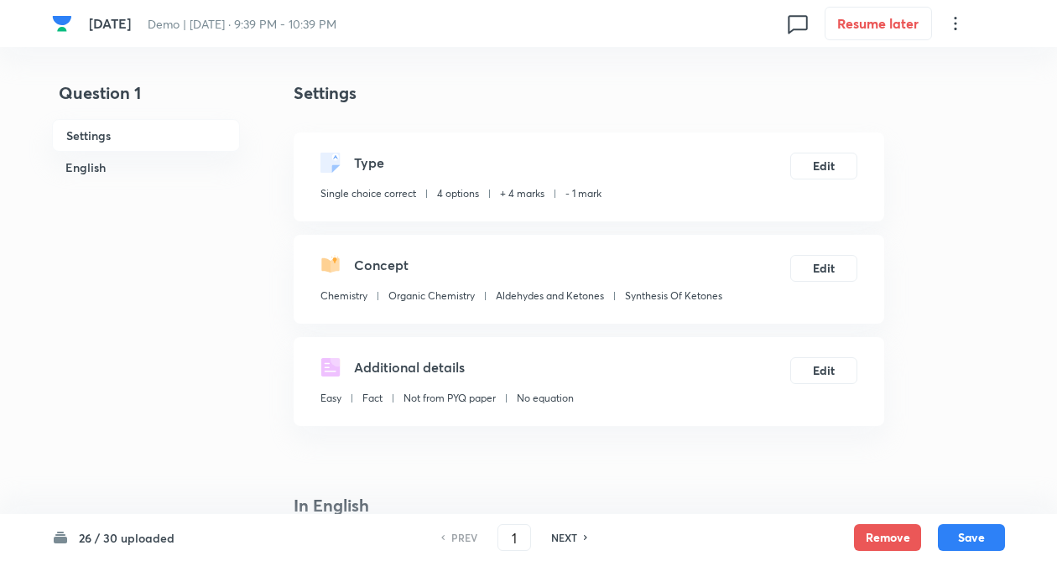
checkbox input "true"
